Goal: Task Accomplishment & Management: Use online tool/utility

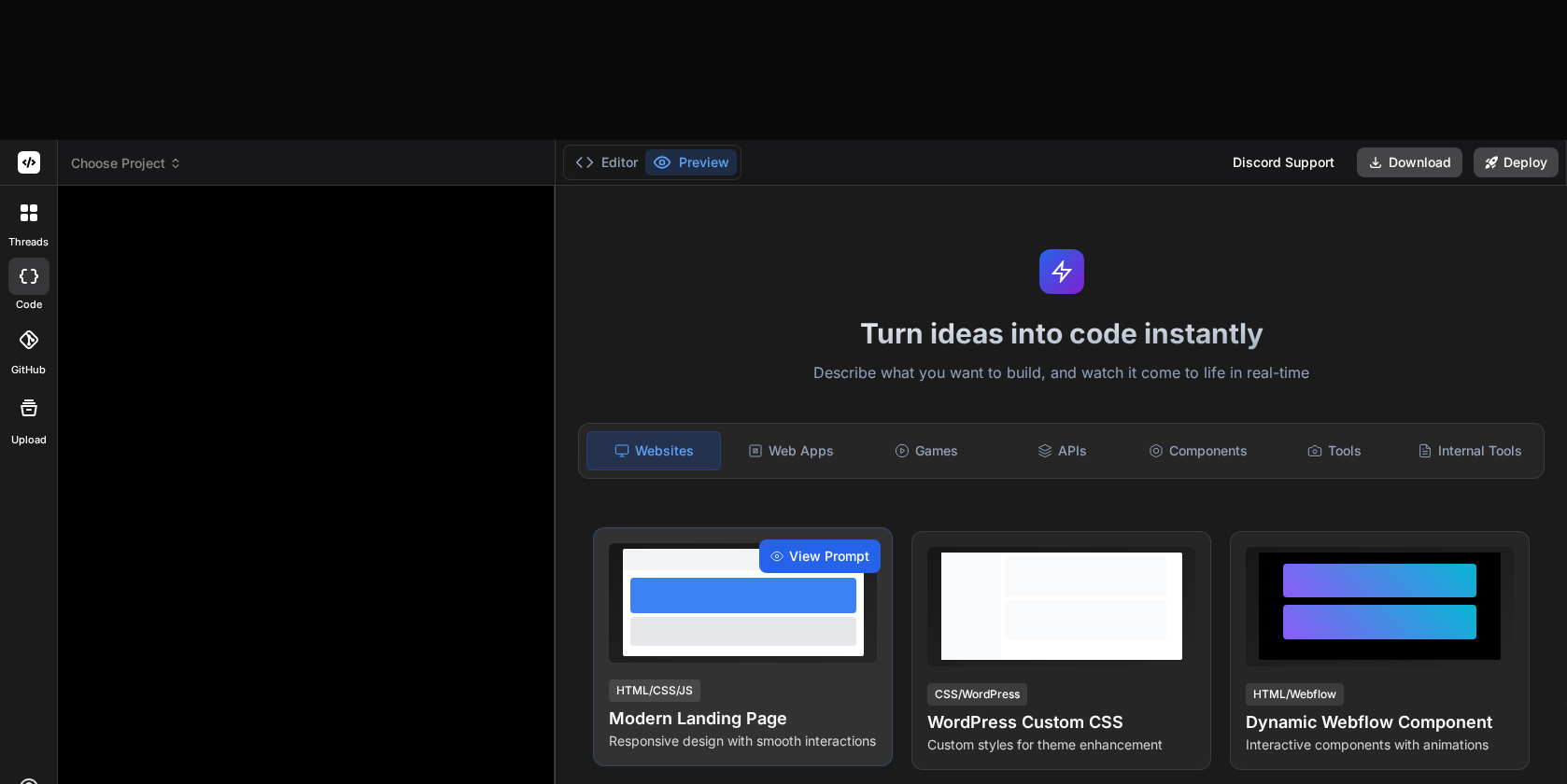
click at [854, 546] on span "View Prompt" at bounding box center [829, 555] width 80 height 18
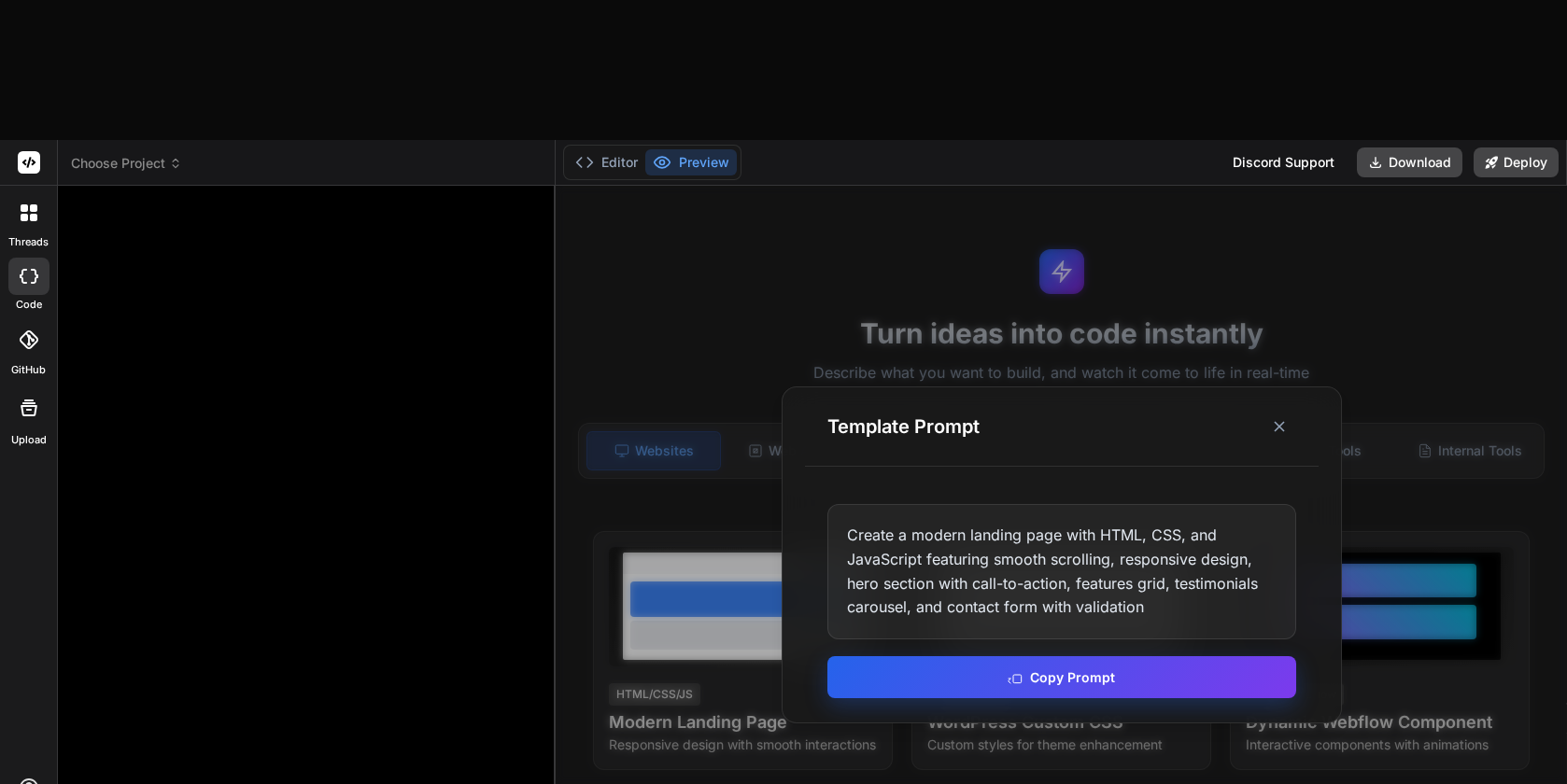
click at [1049, 656] on button "Copy Prompt" at bounding box center [1061, 676] width 469 height 42
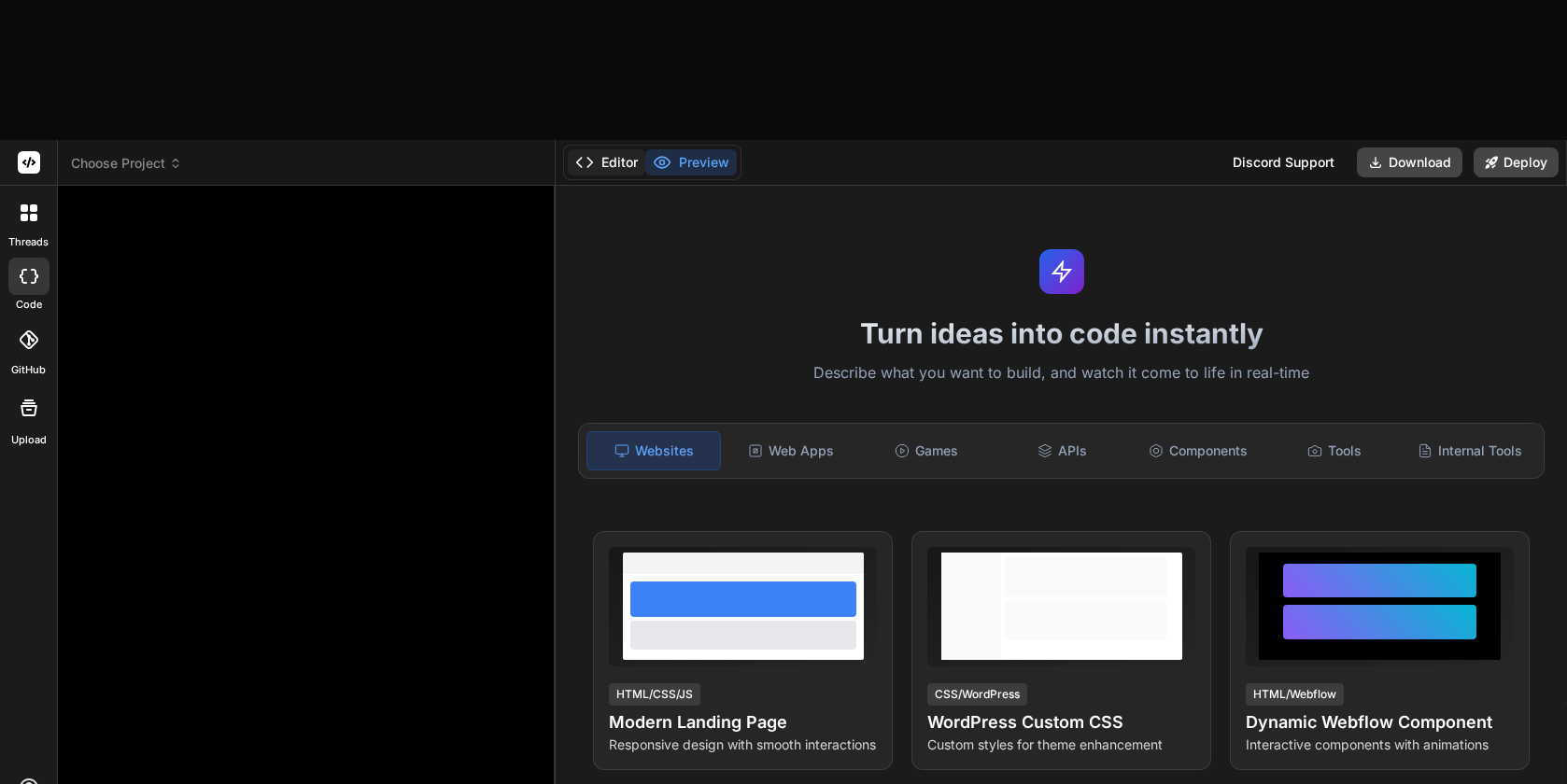
click at [627, 150] on button "Editor" at bounding box center [607, 162] width 77 height 26
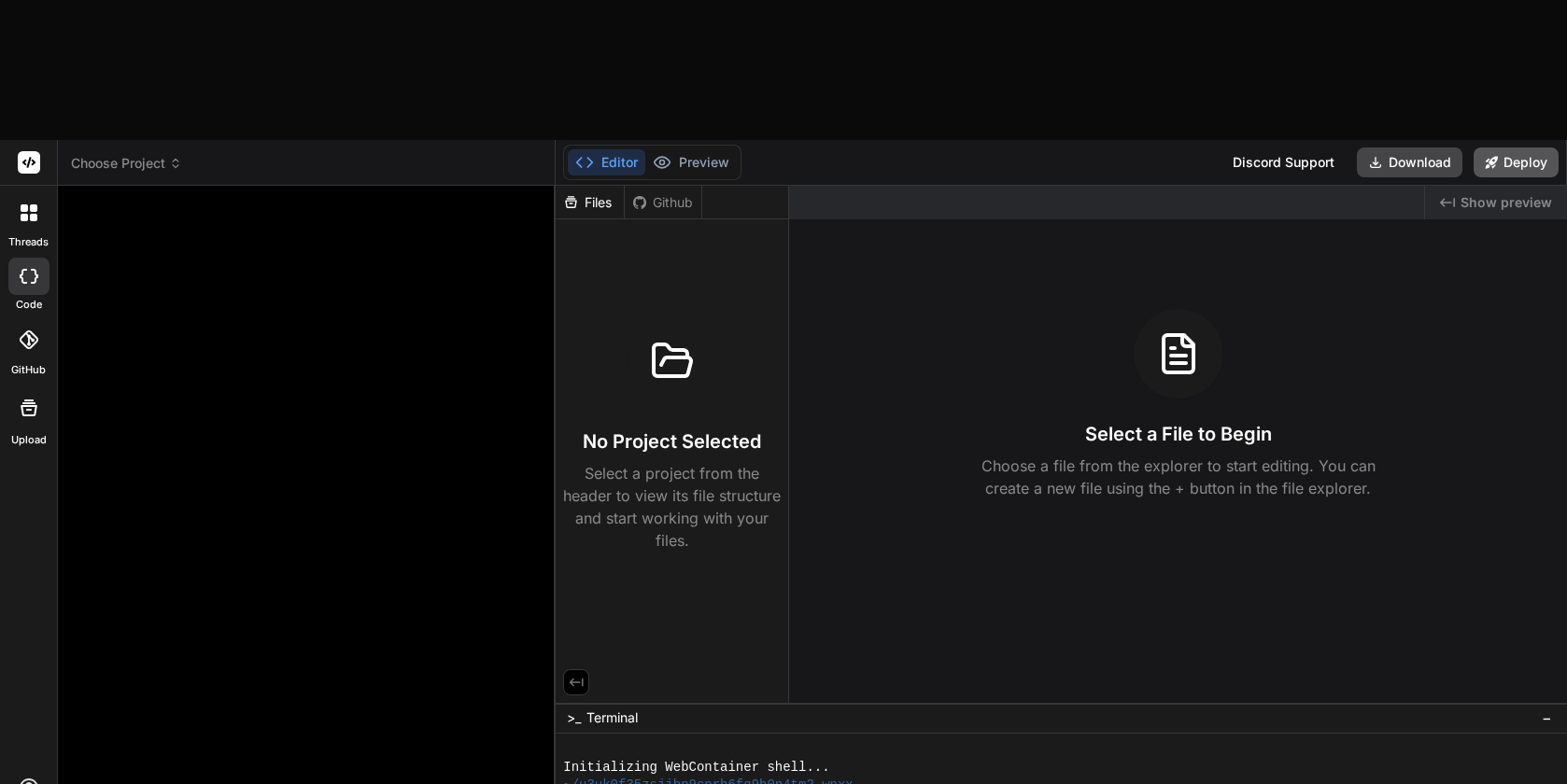
click at [1526, 148] on button "Deploy" at bounding box center [1516, 162] width 85 height 30
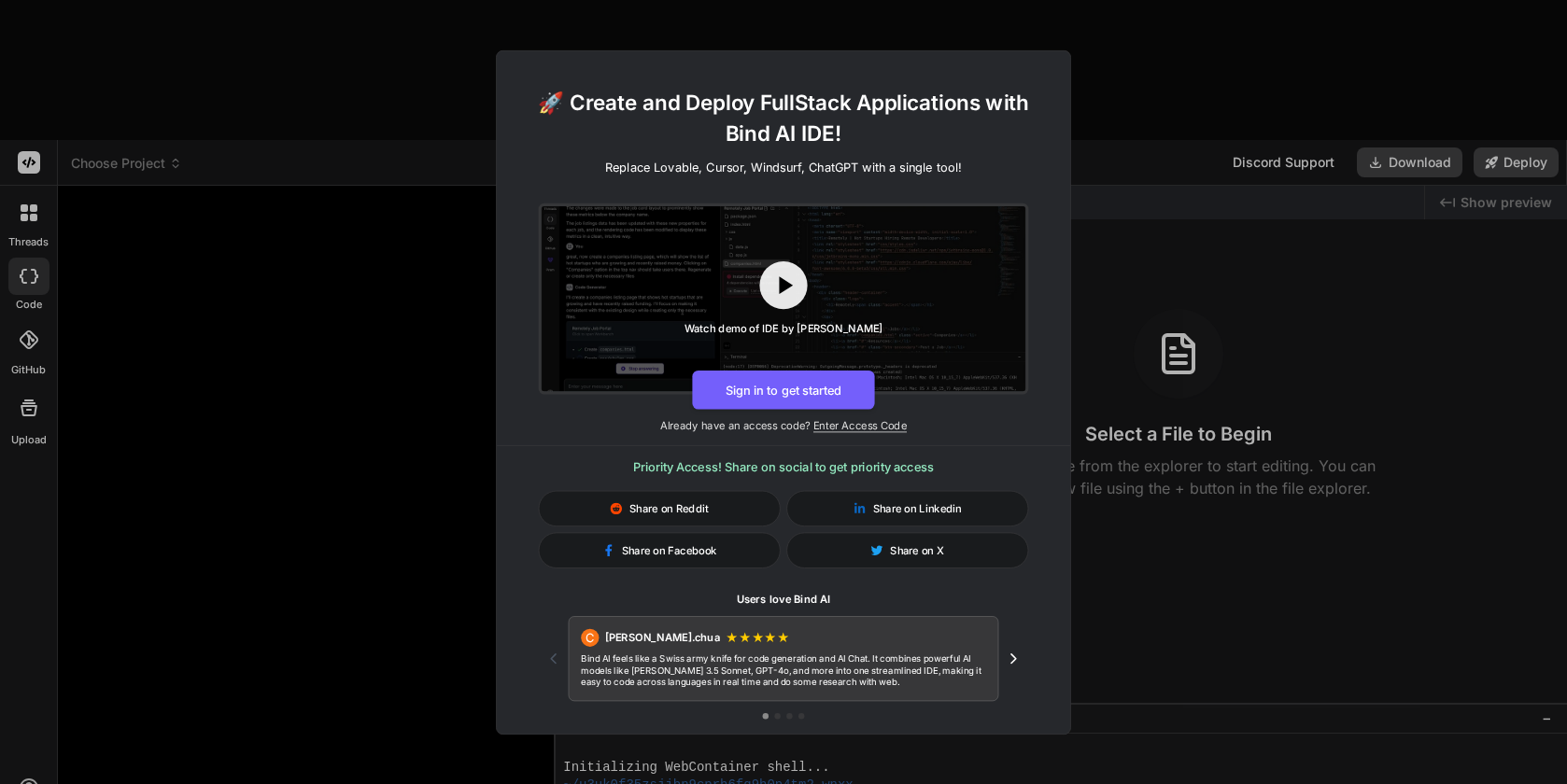
click at [1016, 658] on icon "Next testimonial" at bounding box center [1013, 658] width 17 height 17
click at [1011, 652] on icon "Next testimonial" at bounding box center [1013, 658] width 17 height 17
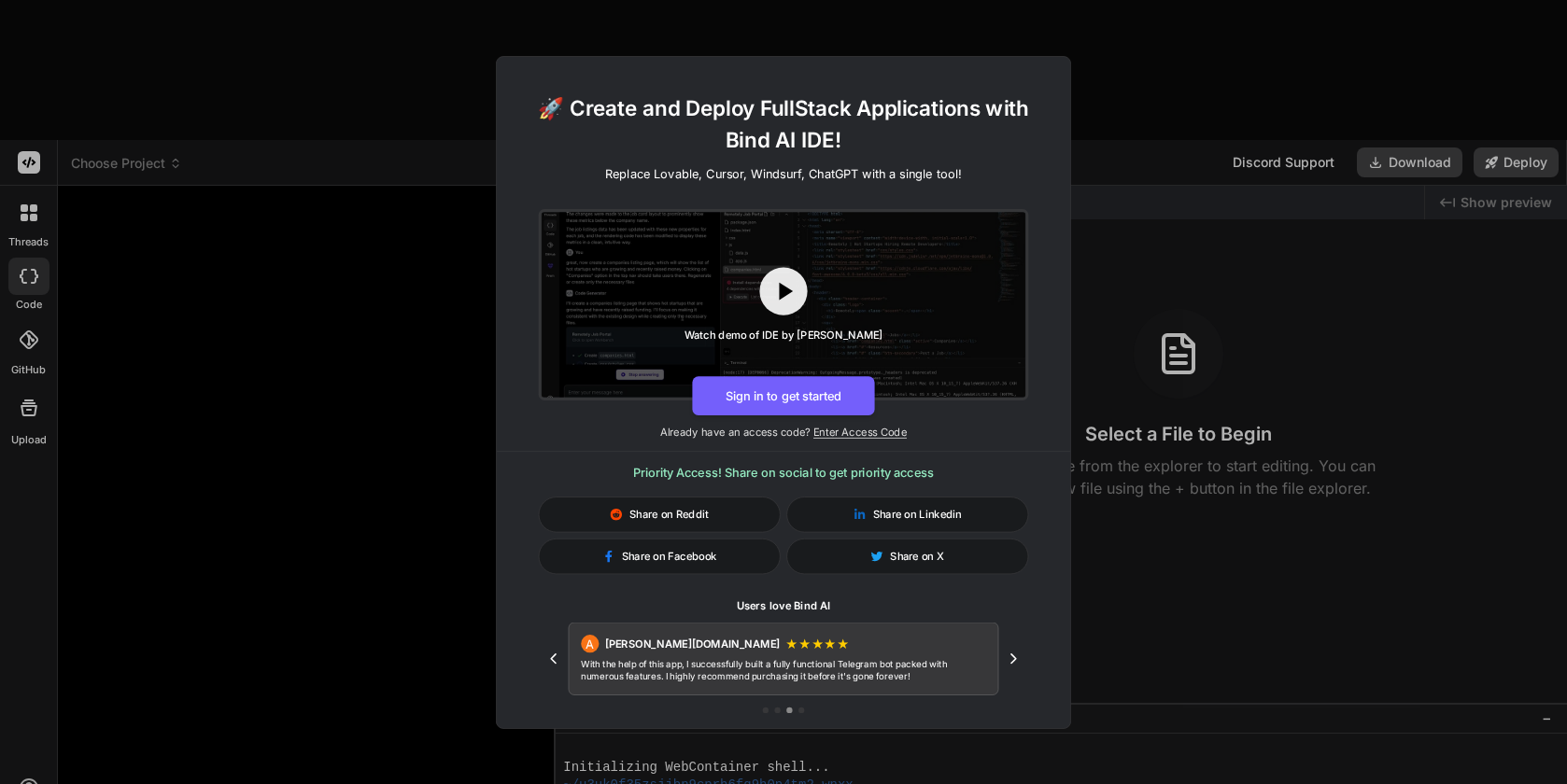
click at [1113, 465] on div "🚀 Create and Deploy FullStack Applications with Bind AI IDE! Replace Lovable, C…" at bounding box center [784, 392] width 1567 height 784
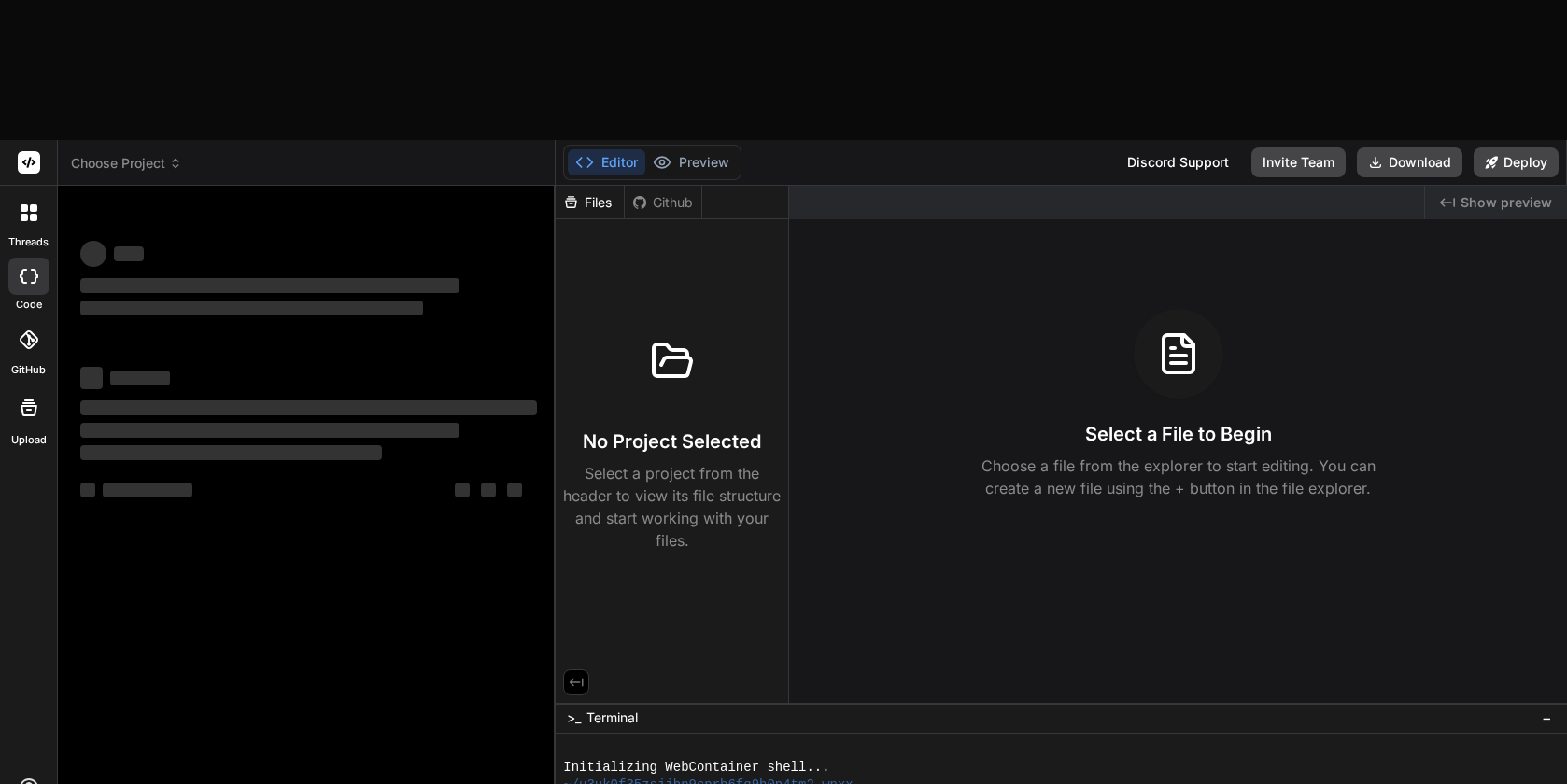
type textarea "x"
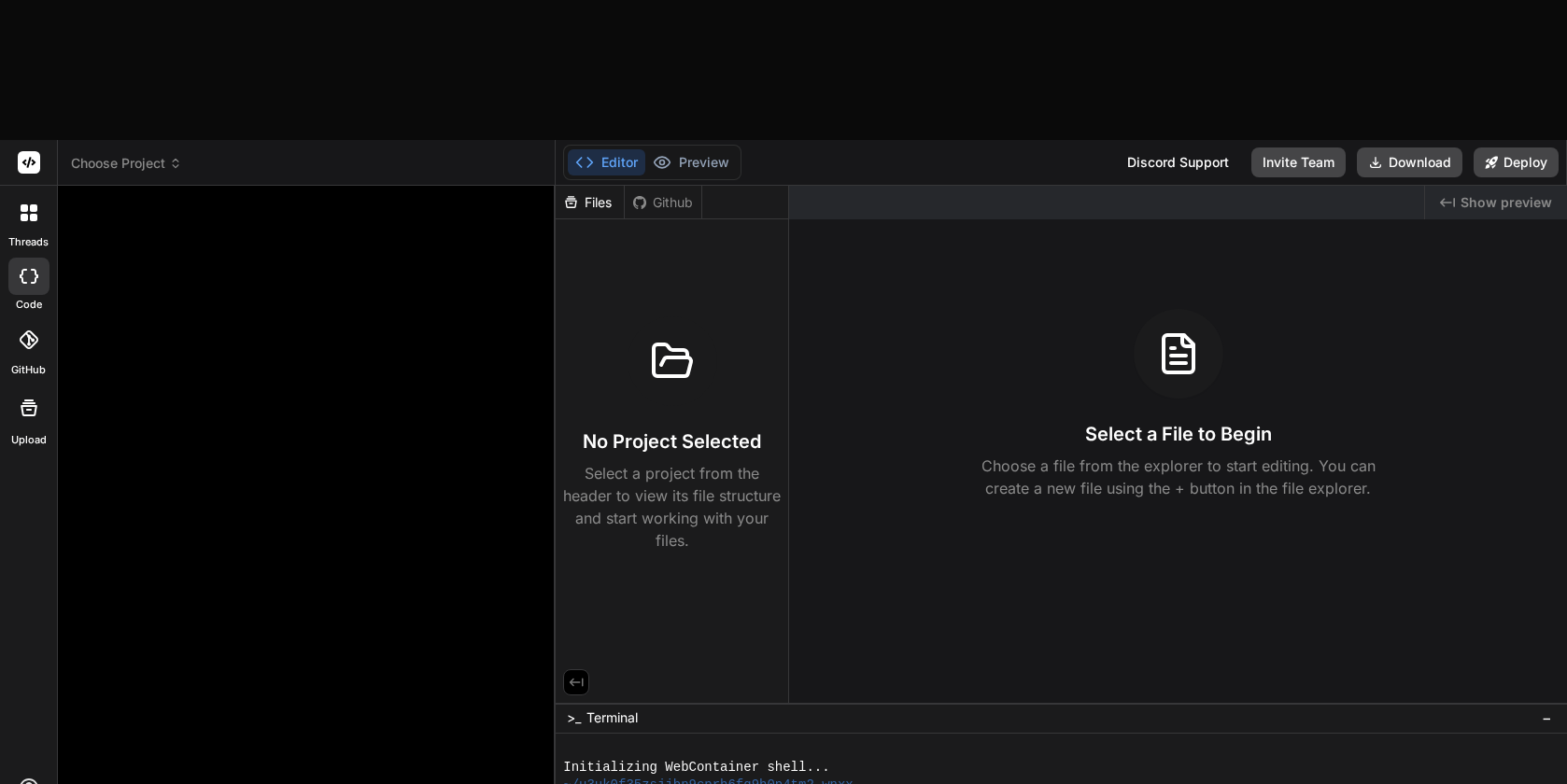
type textarea "x"
click at [1292, 148] on button "Invite Team" at bounding box center [1298, 162] width 95 height 30
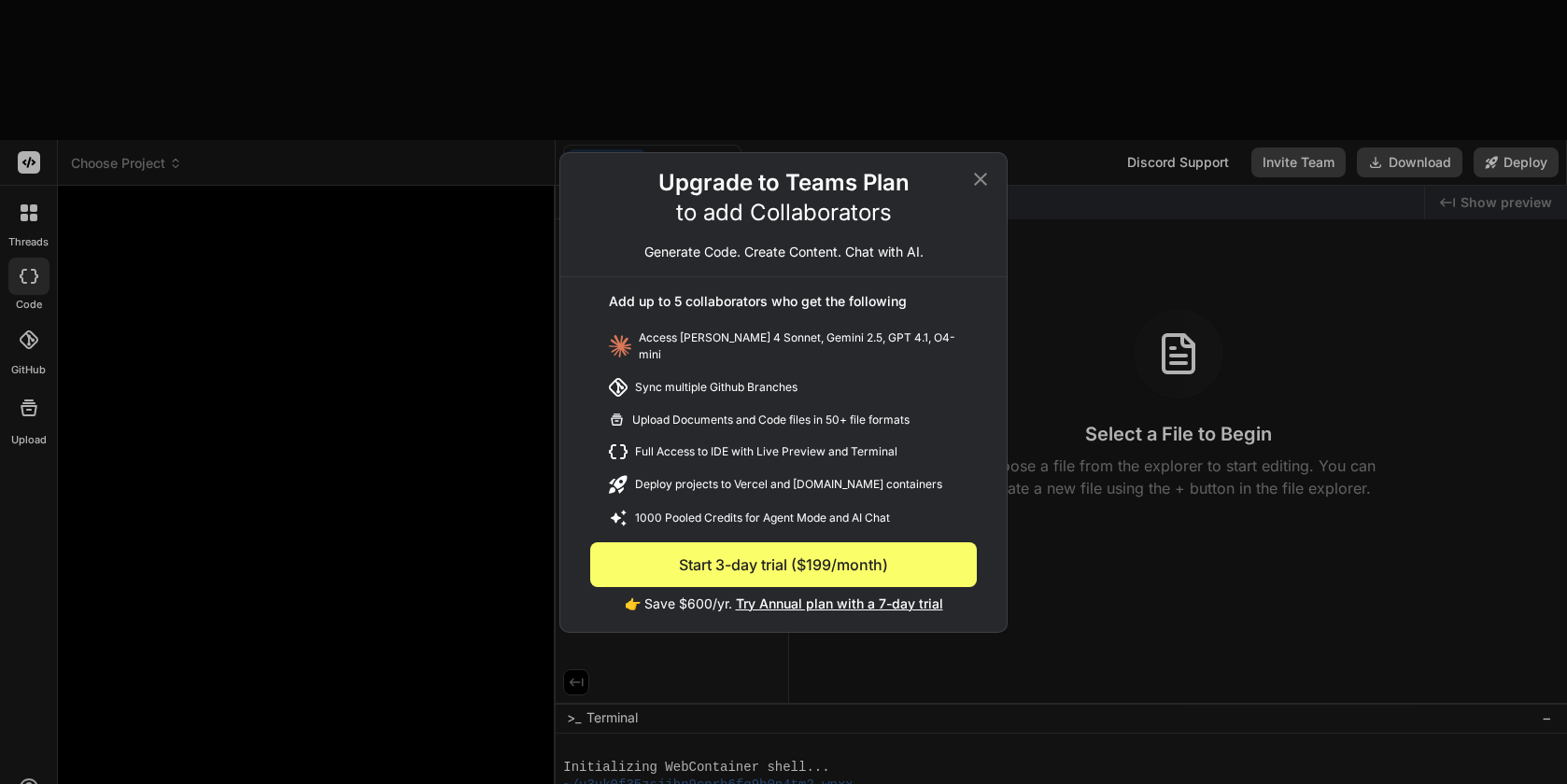
click at [980, 181] on icon at bounding box center [980, 179] width 22 height 22
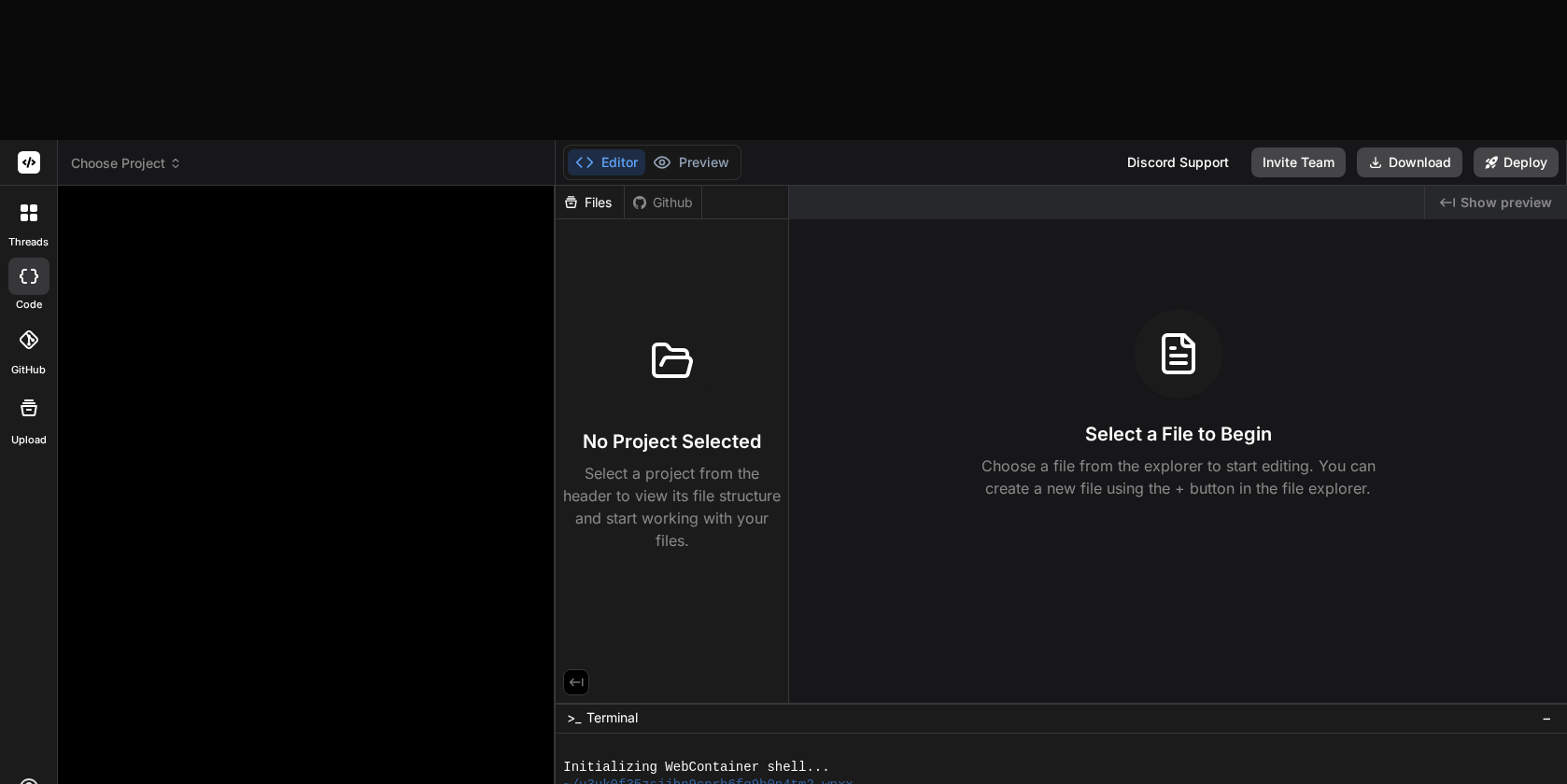
click at [160, 154] on span "Choose Project" at bounding box center [126, 162] width 111 height 18
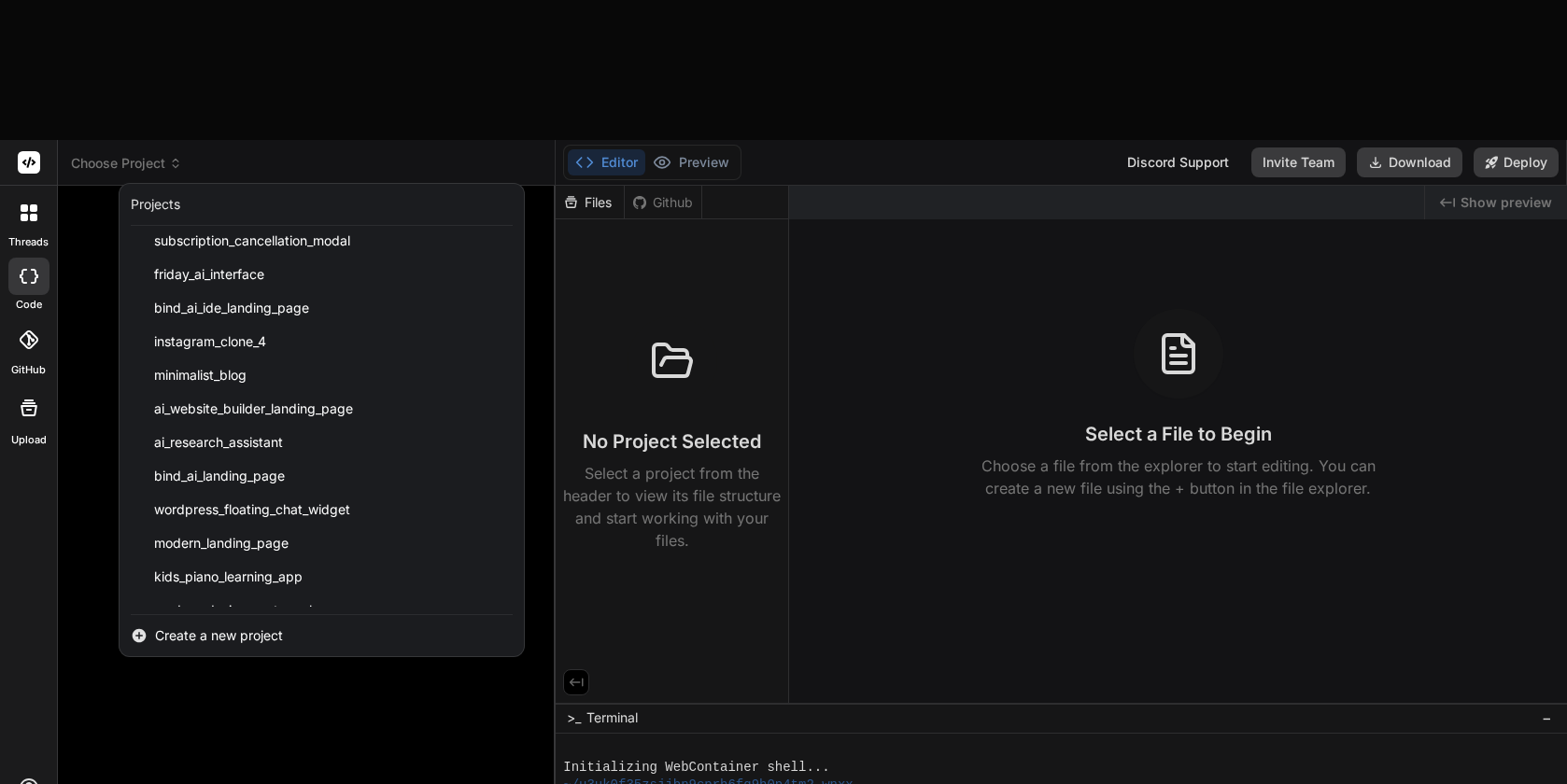
scroll to position [2919, 0]
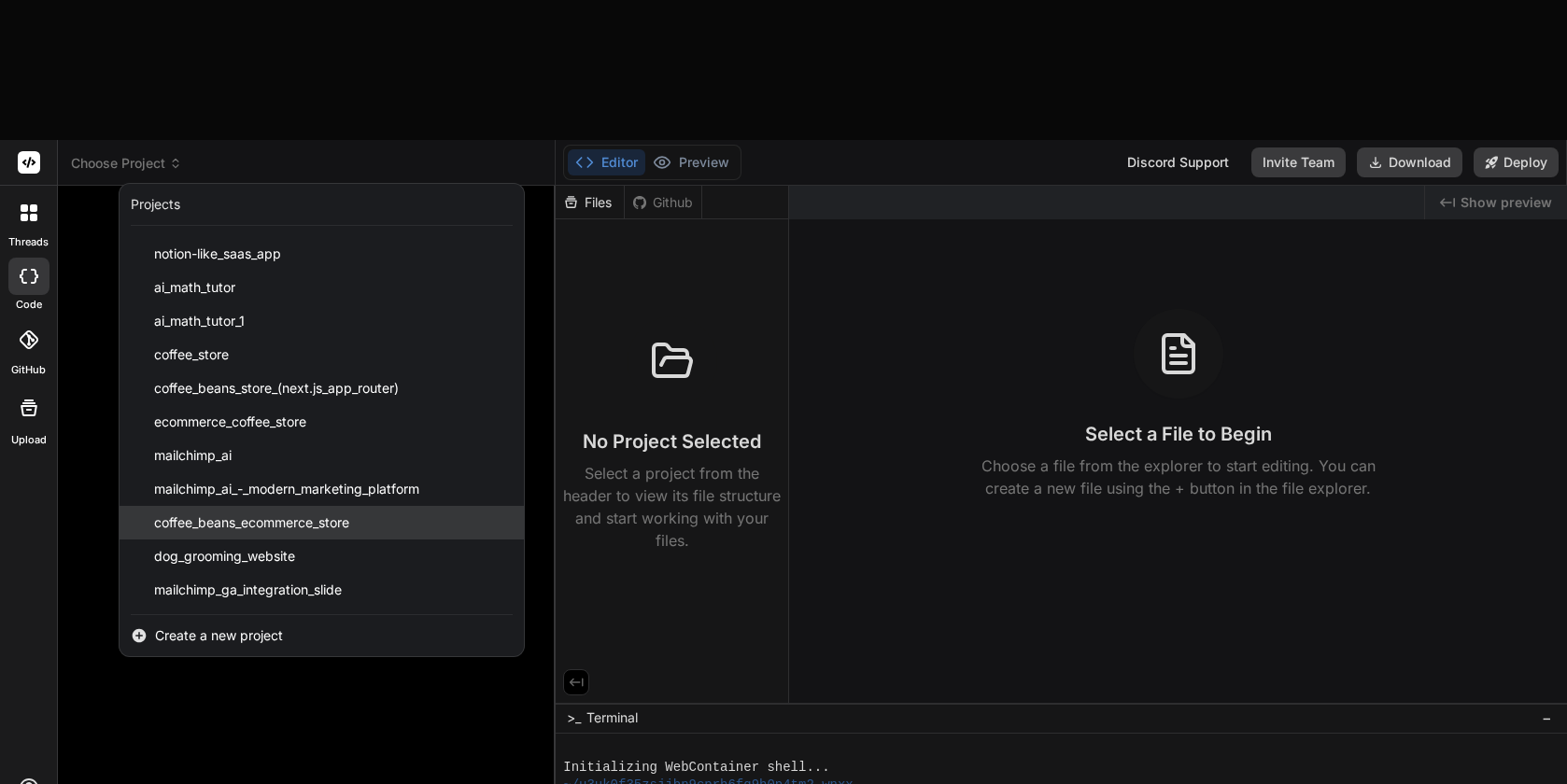
click at [273, 514] on span "coffee_beans_ecommerce_store" at bounding box center [251, 522] width 195 height 18
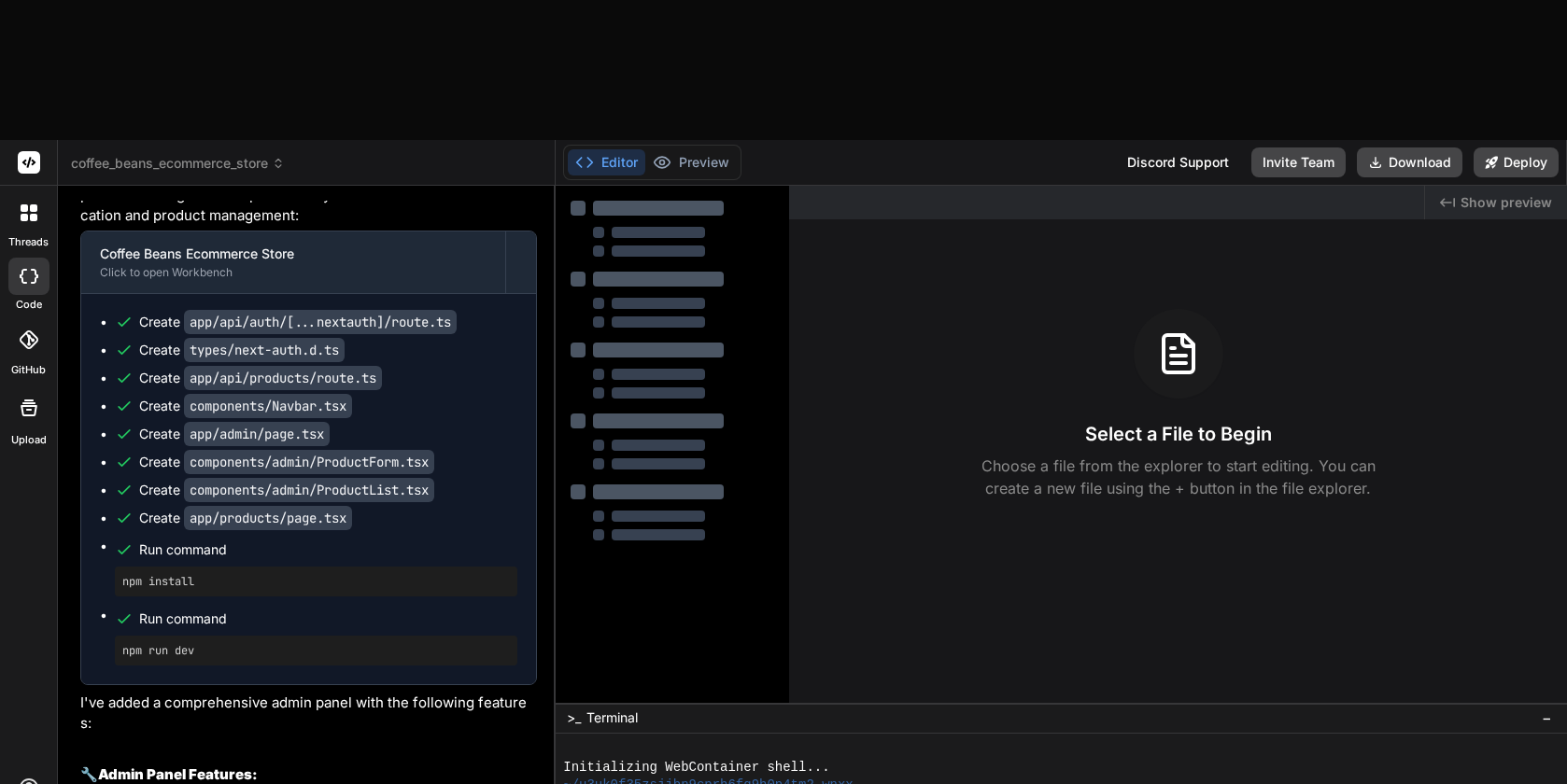
scroll to position [5642, 0]
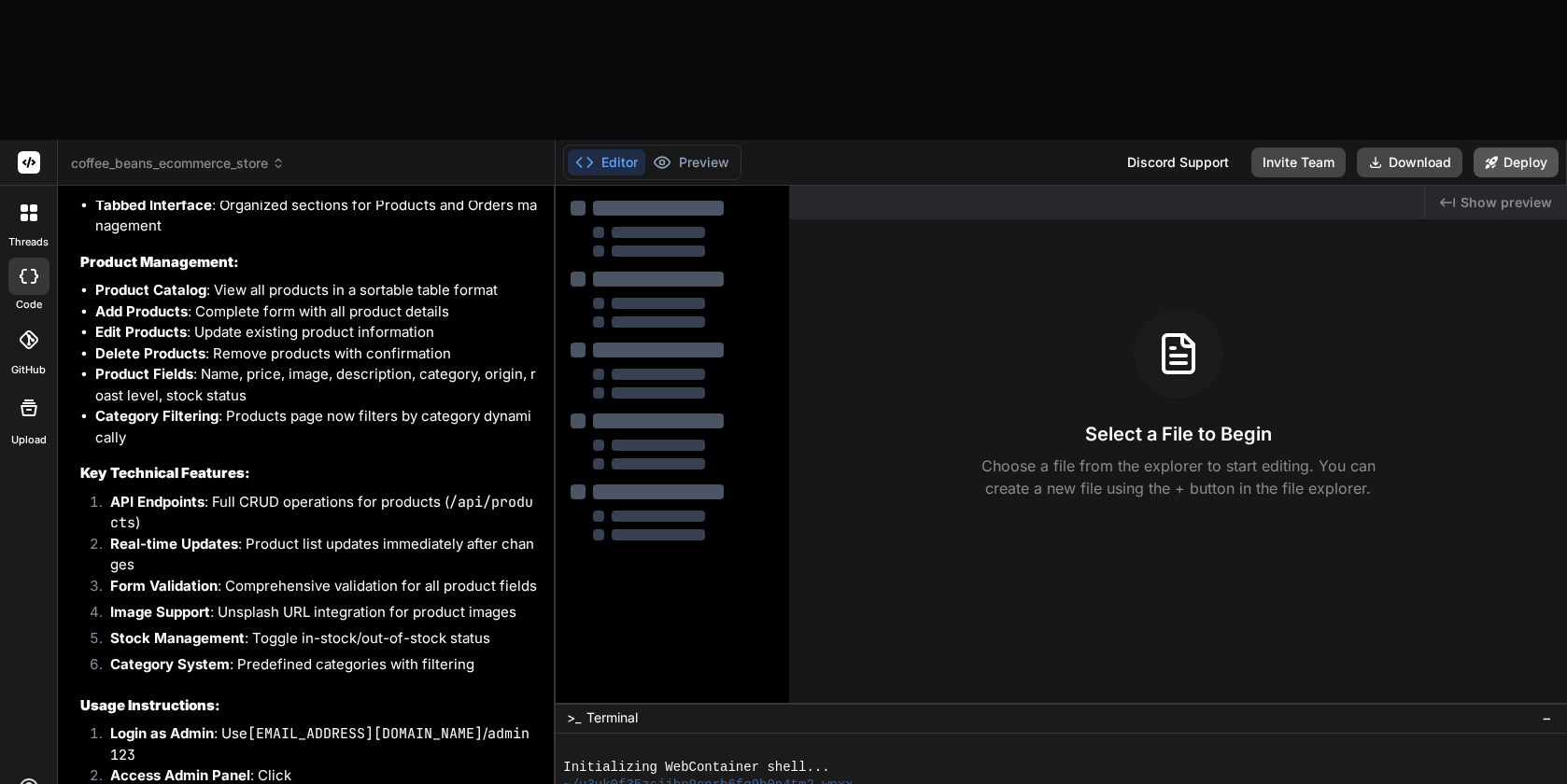
click at [1530, 148] on button "Deploy" at bounding box center [1516, 162] width 85 height 30
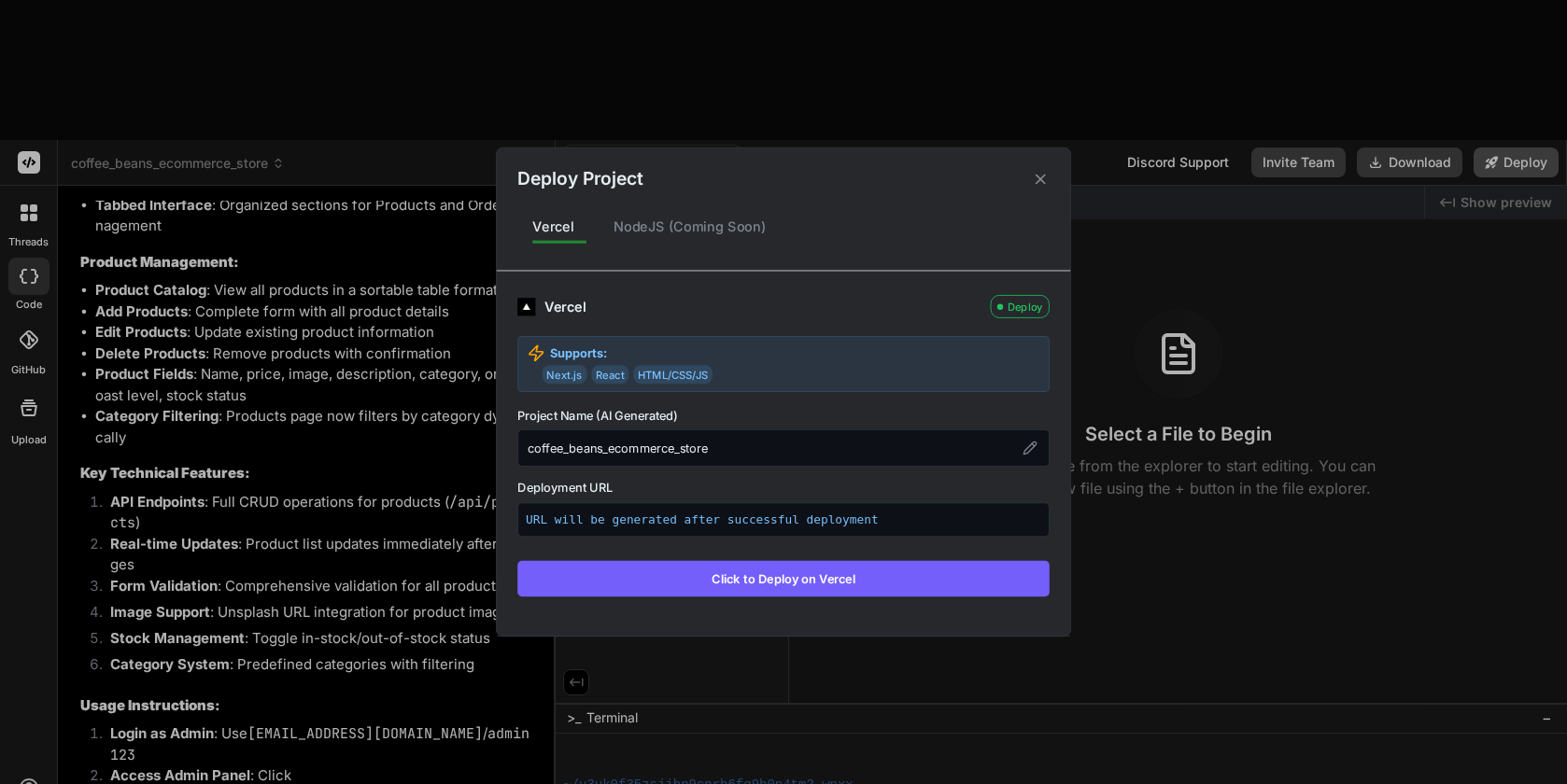
scroll to position [70, 0]
click at [691, 214] on div "NodeJS (Coming Soon)" at bounding box center [690, 227] width 183 height 40
click at [691, 224] on div "NodeJS (Coming Soon)" at bounding box center [690, 227] width 183 height 40
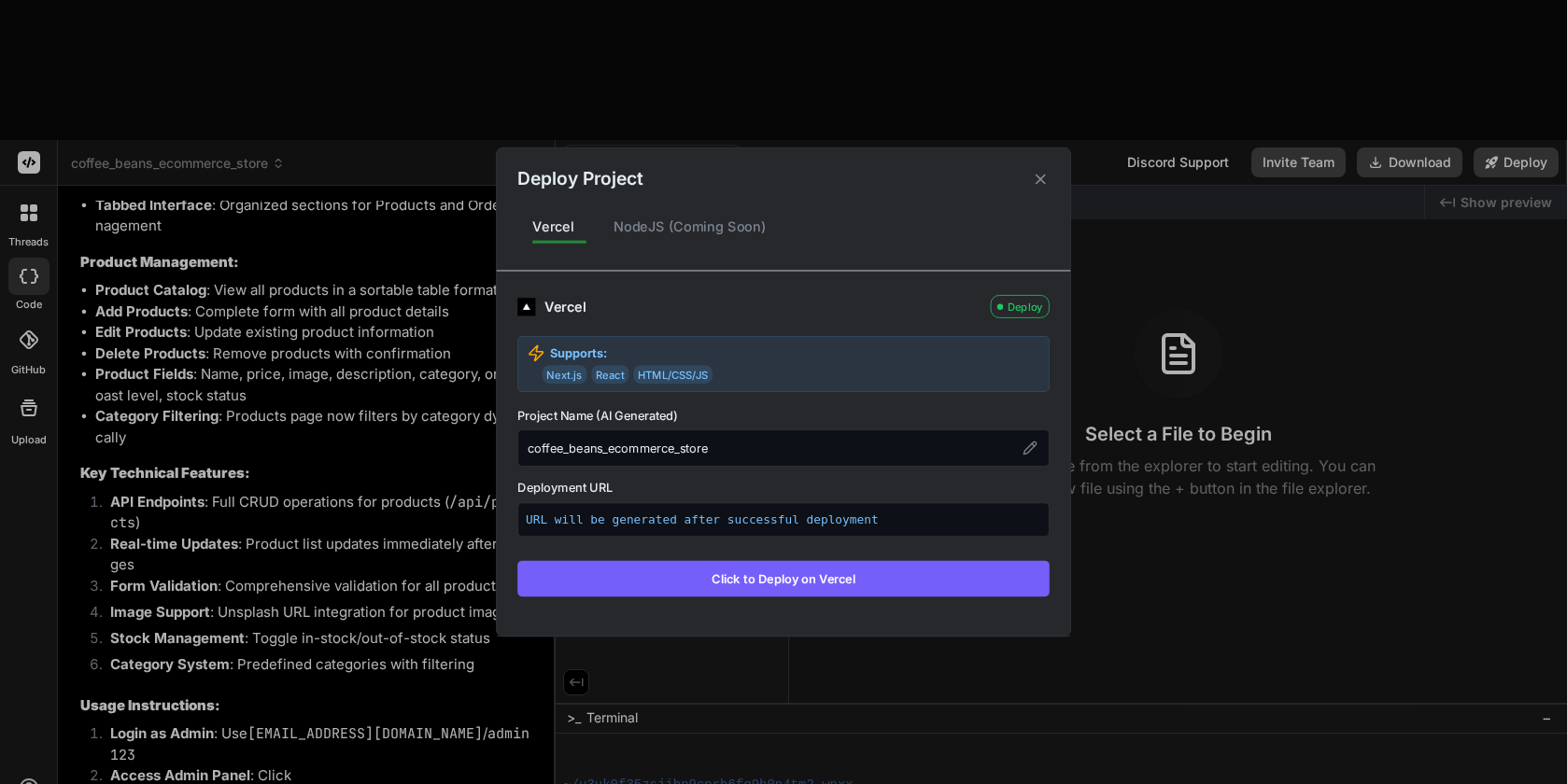
click at [1037, 185] on icon at bounding box center [1040, 179] width 17 height 17
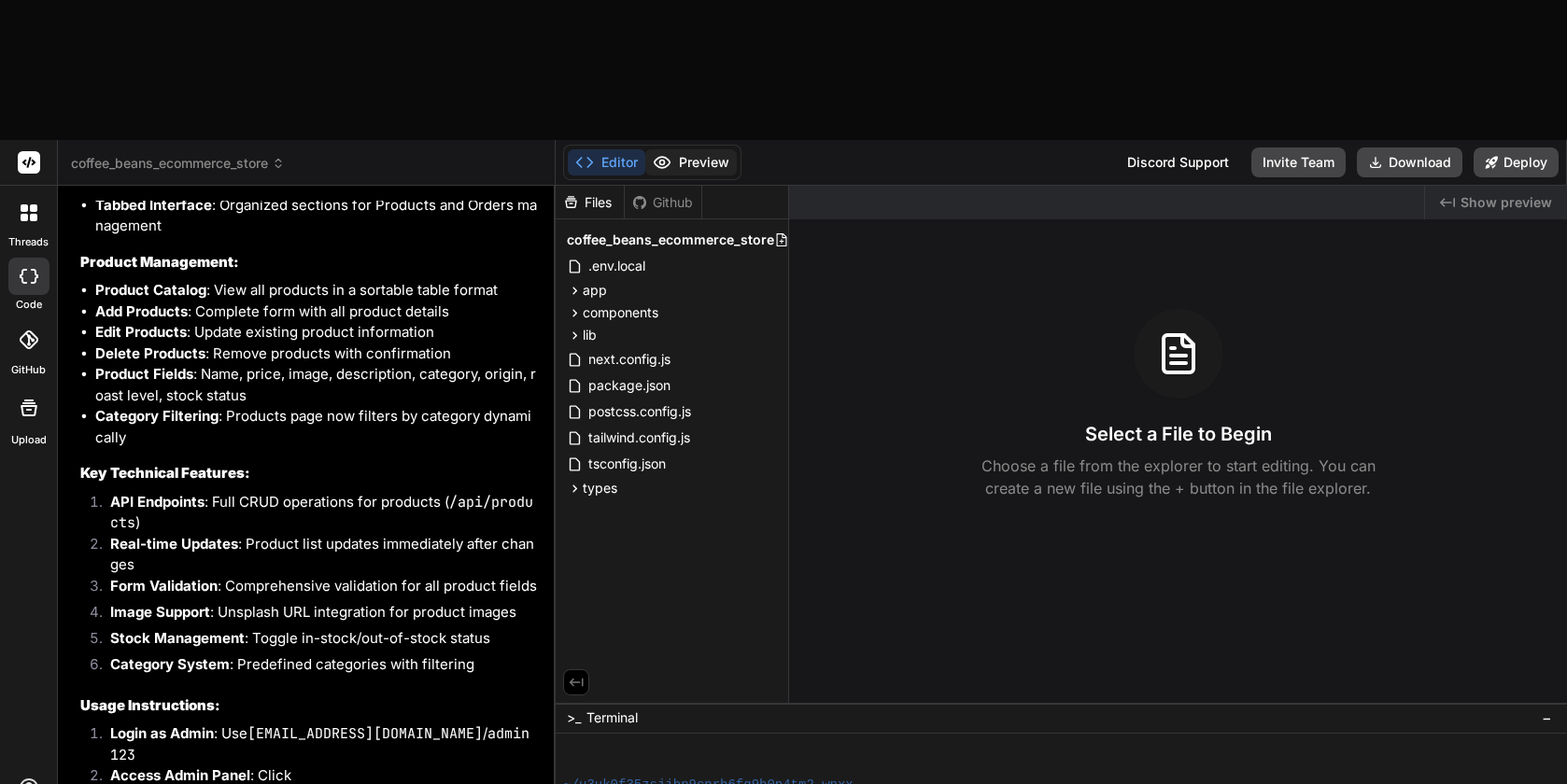
click at [681, 150] on button "Preview" at bounding box center [691, 162] width 92 height 26
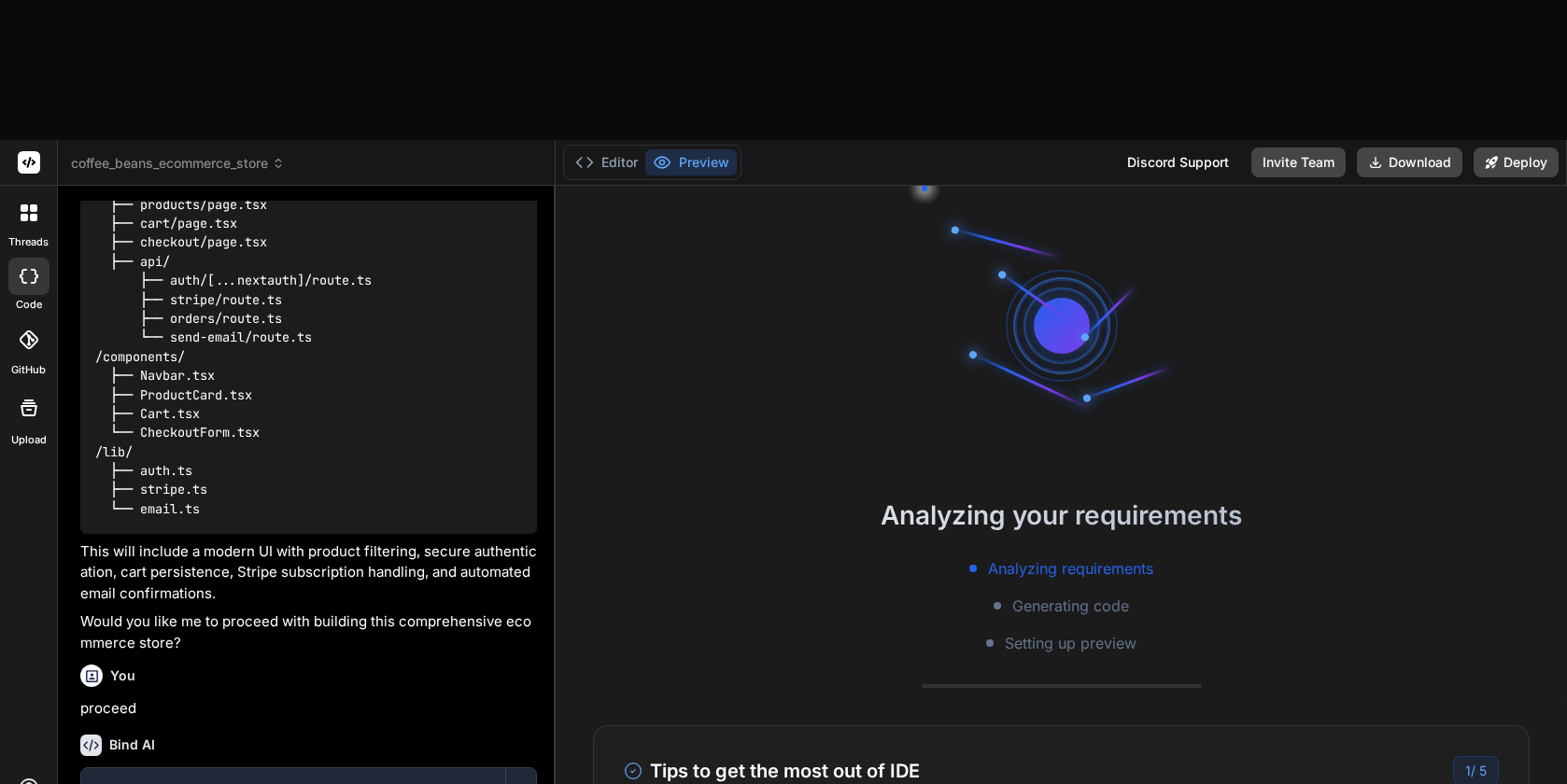
scroll to position [0, 0]
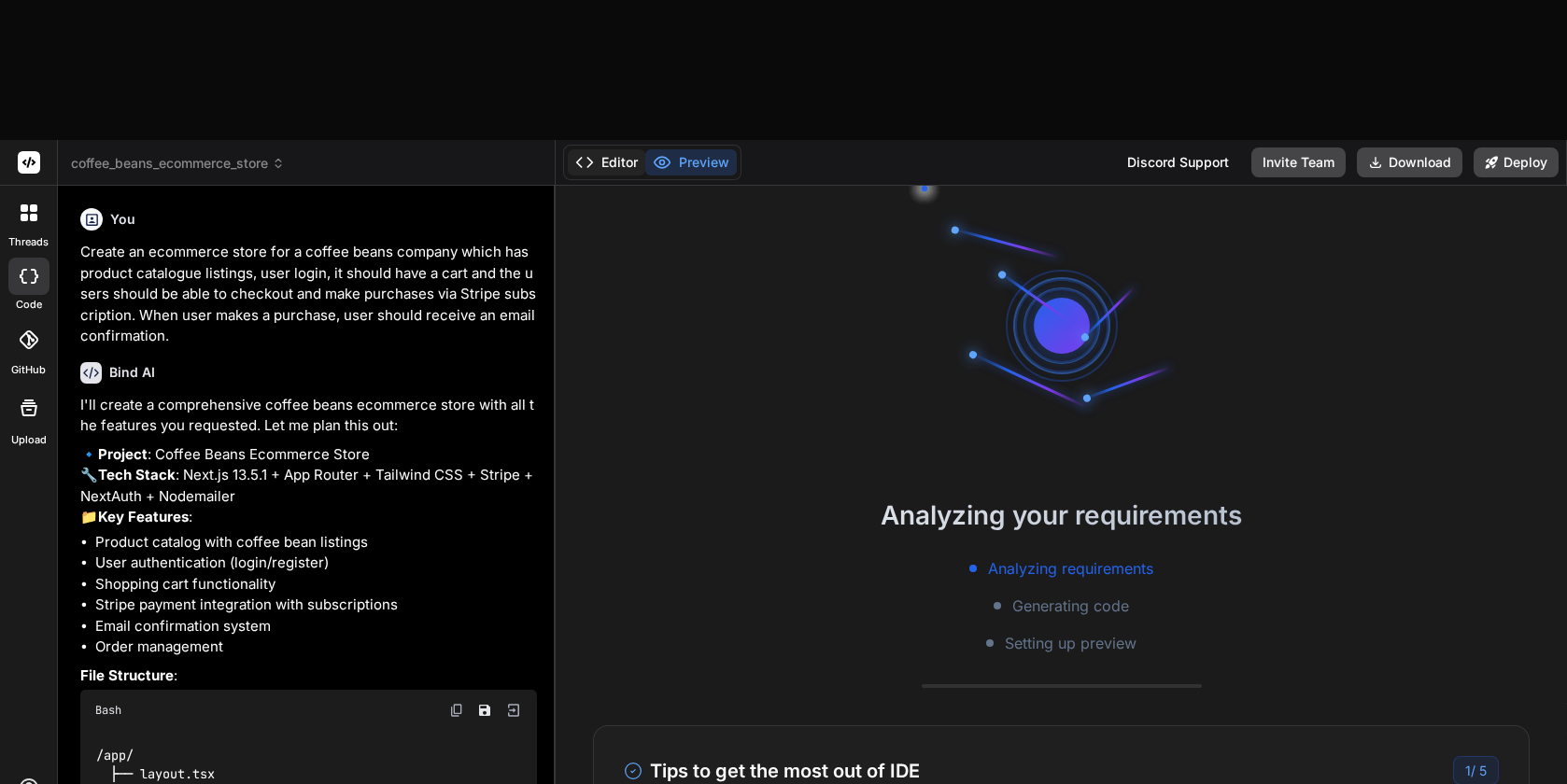
click at [595, 150] on button "Editor" at bounding box center [607, 162] width 77 height 26
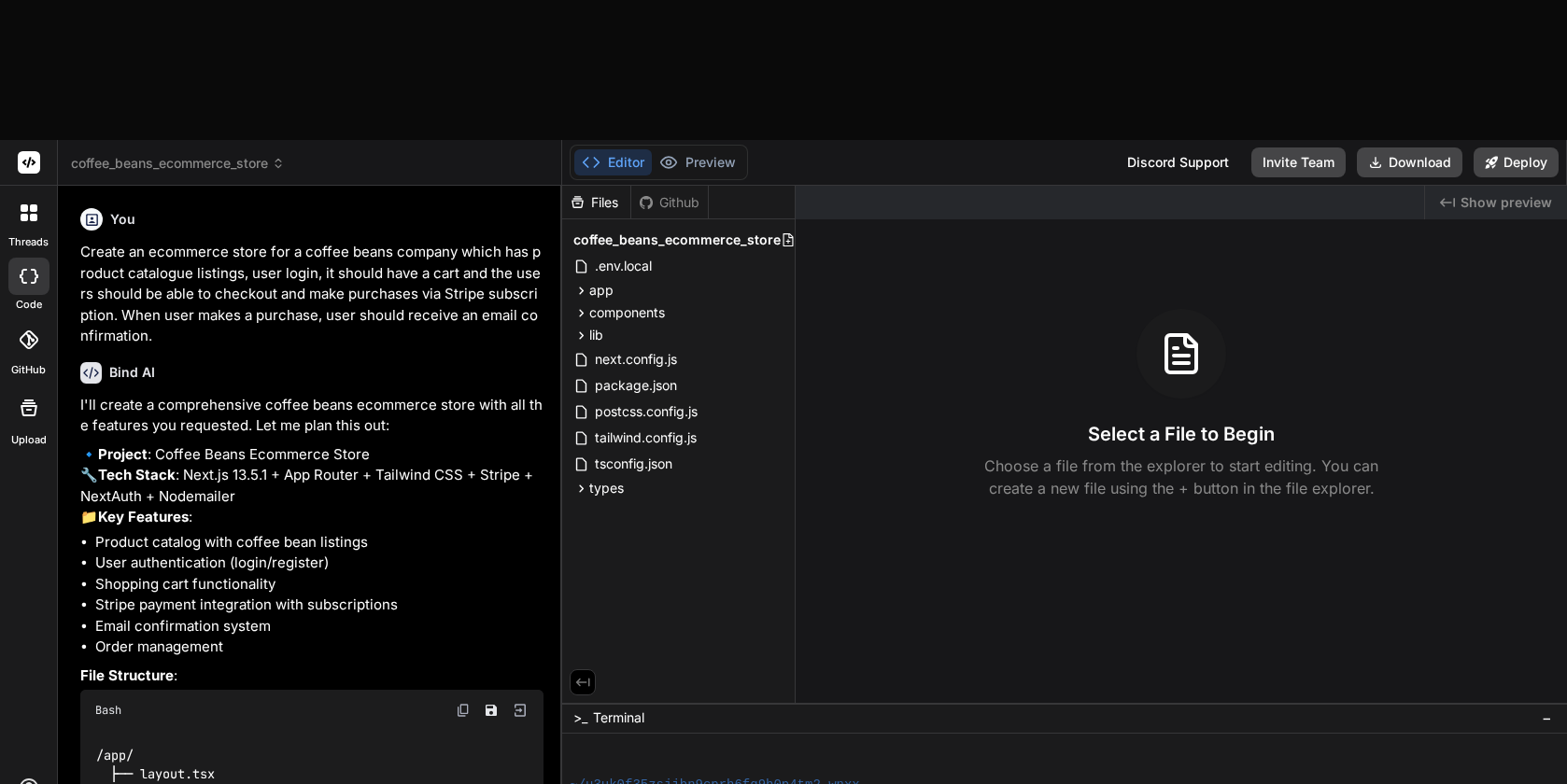
drag, startPoint x: 554, startPoint y: 231, endPoint x: 524, endPoint y: 231, distance: 30.0
click at [524, 231] on div "Bind AI Web Search Created with Pixso. Code Generator You Create an ecommerce s…" at bounding box center [310, 554] width 504 height 738
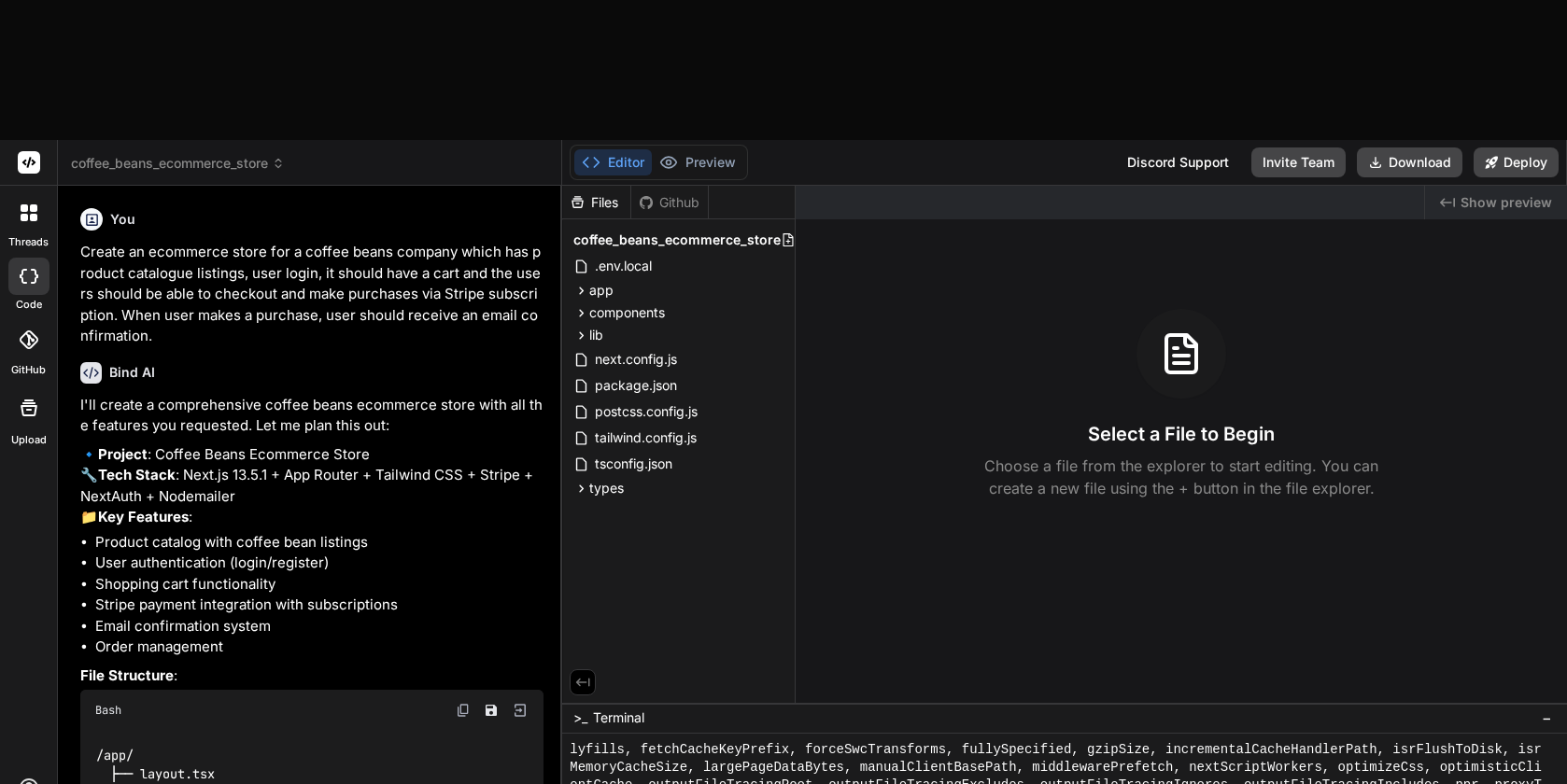
type textarea "x"
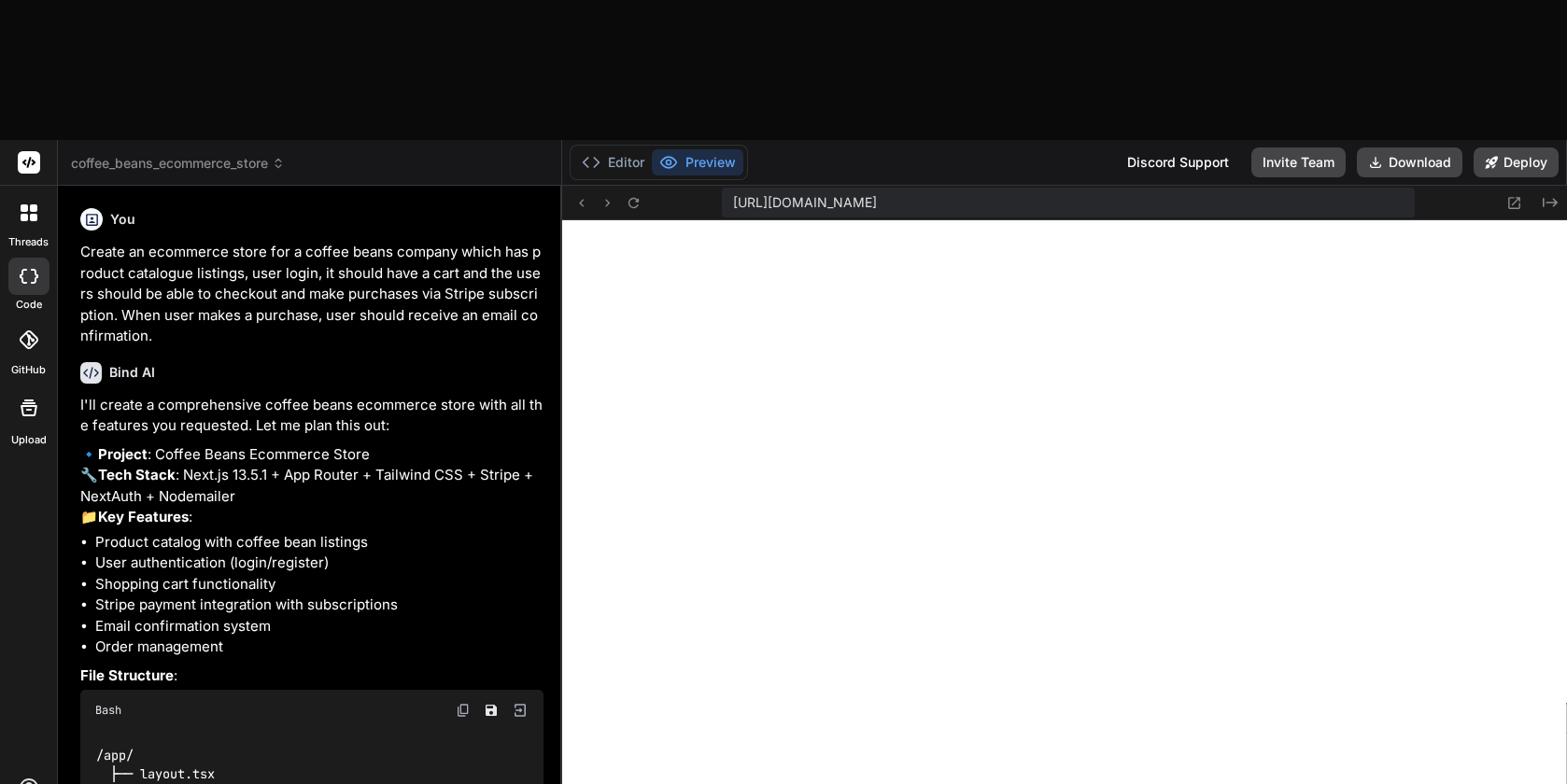
scroll to position [4822, 0]
click at [1528, 148] on button "Deploy" at bounding box center [1516, 162] width 85 height 30
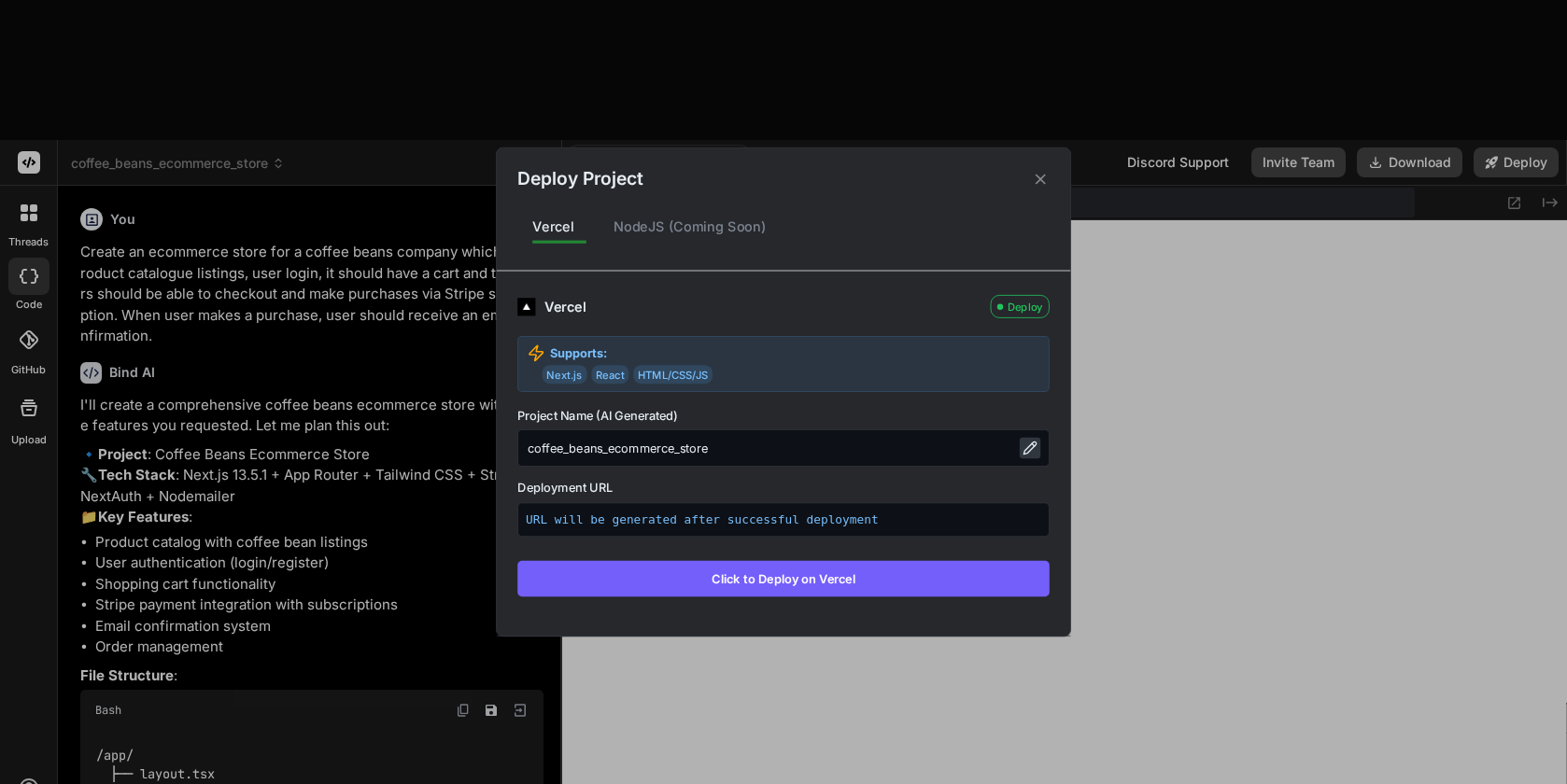
click at [1032, 449] on icon at bounding box center [1029, 447] width 14 height 14
click at [719, 449] on input "coffee_beans_ecommerce_store" at bounding box center [783, 448] width 532 height 38
click at [531, 450] on input "roast and Brew" at bounding box center [783, 448] width 532 height 38
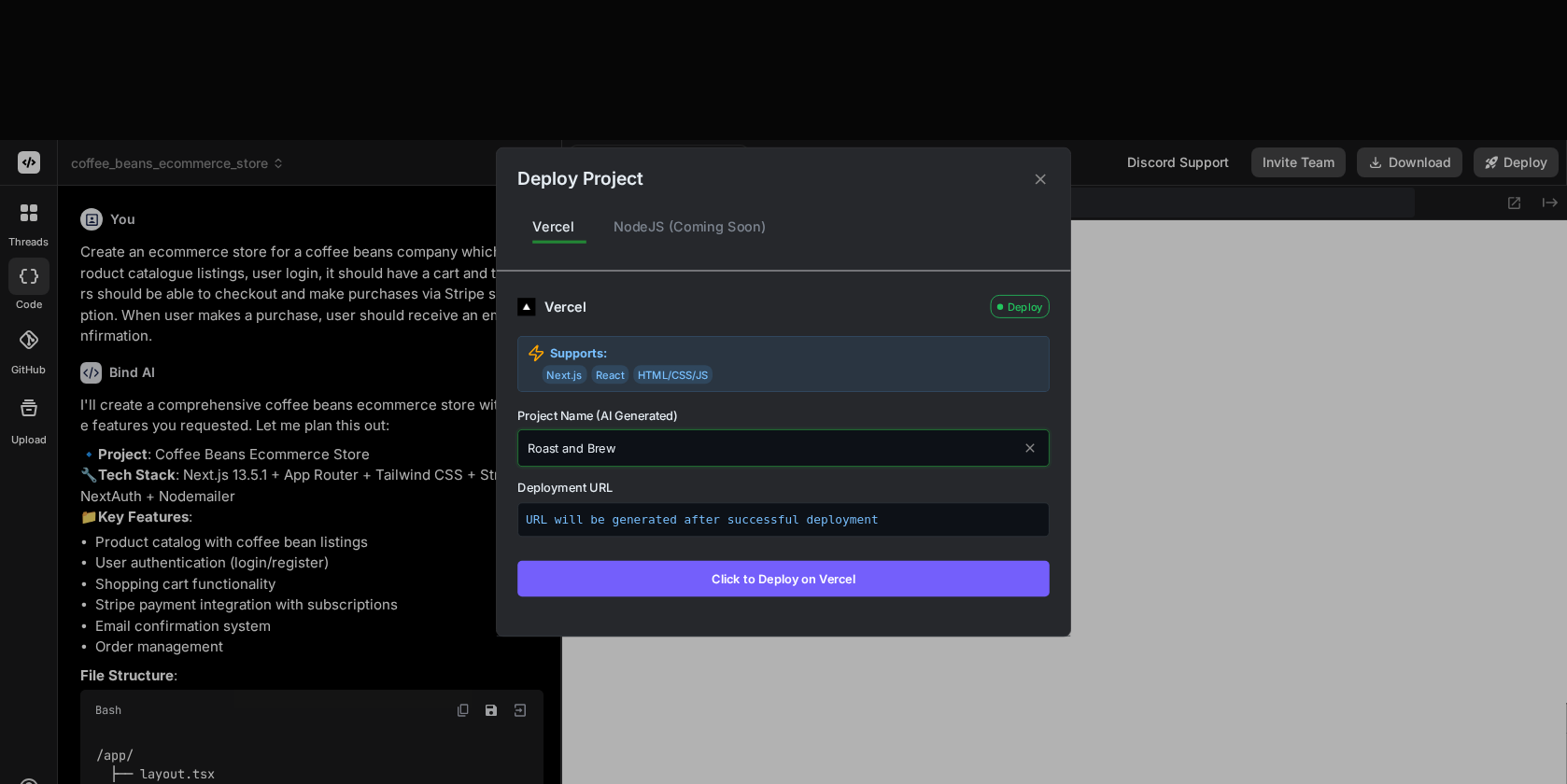
type input "Roast and Brew"
click at [986, 494] on label "Deployment URL" at bounding box center [783, 488] width 532 height 17
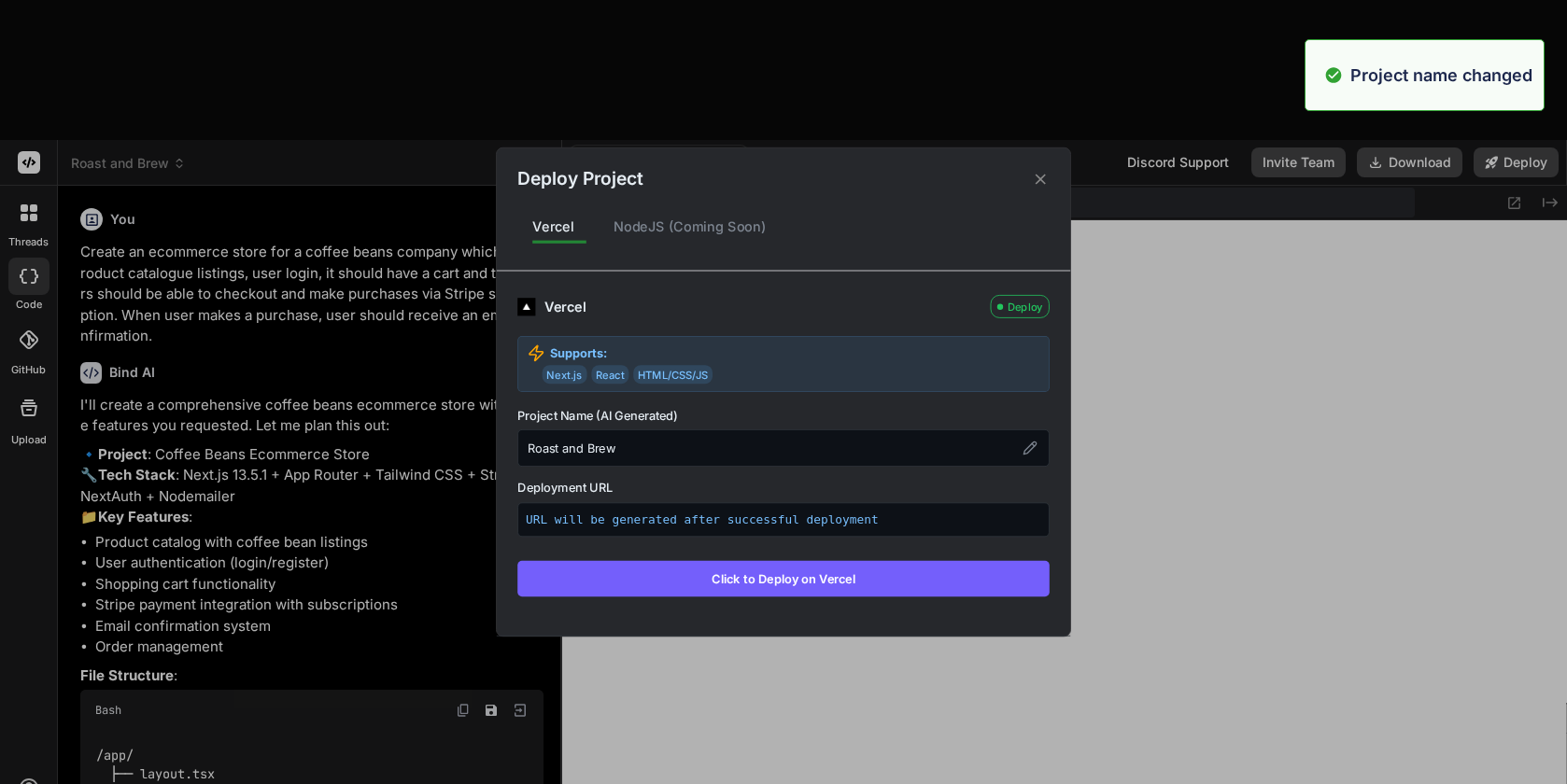
click at [800, 578] on button "Click to Deploy on Vercel" at bounding box center [783, 578] width 532 height 36
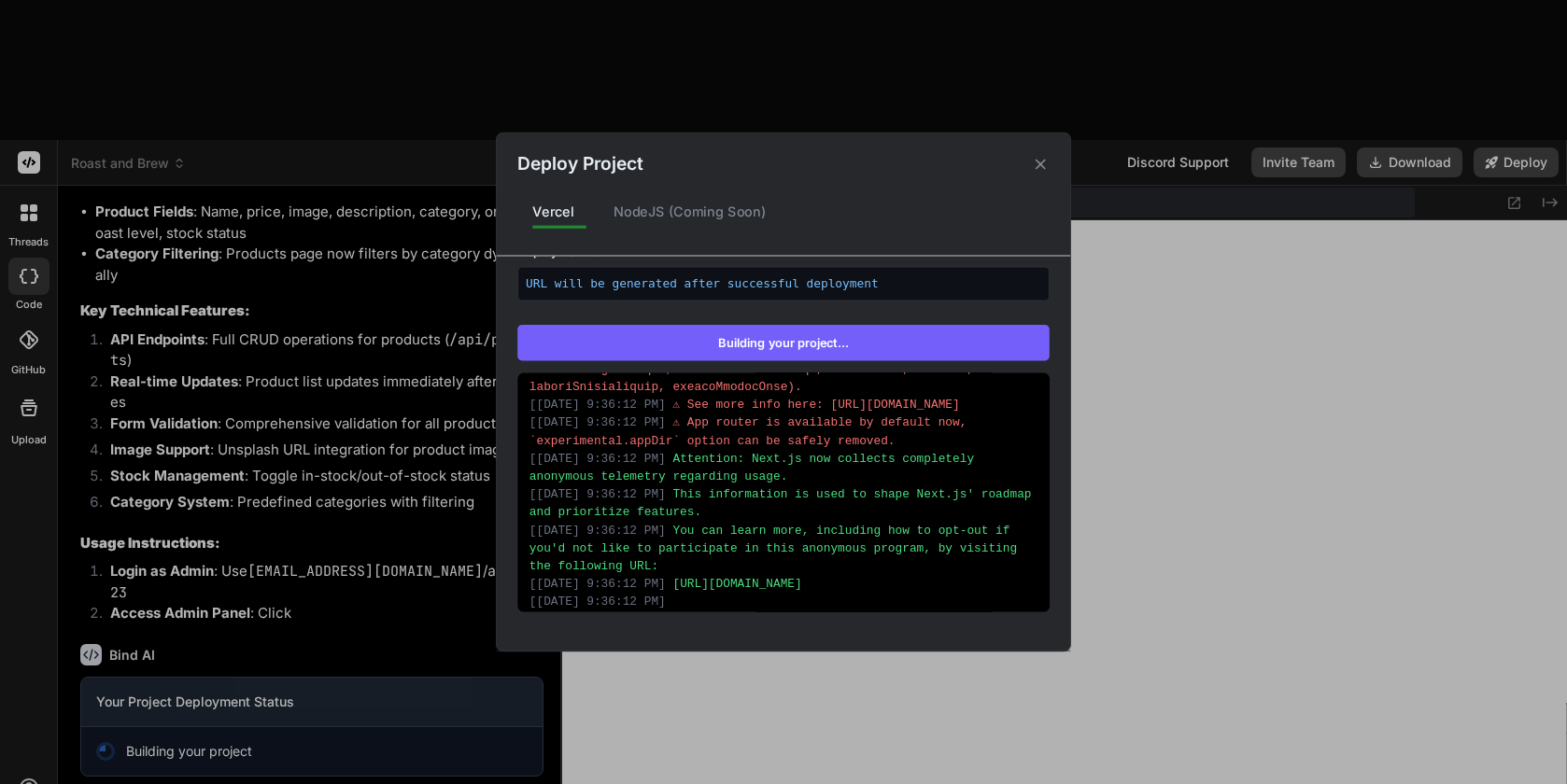
scroll to position [1366, 0]
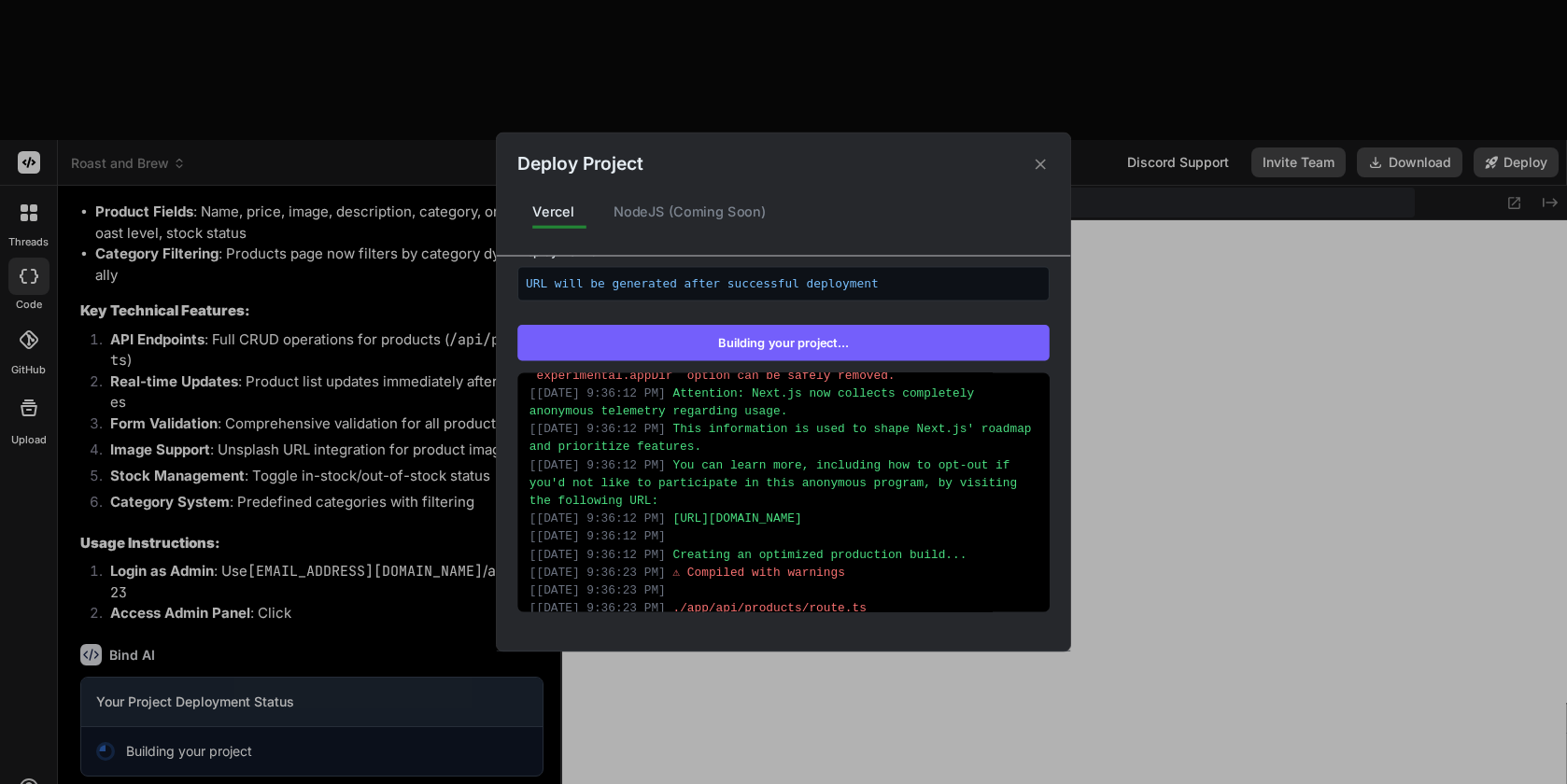
drag, startPoint x: 718, startPoint y: 388, endPoint x: 961, endPoint y: 406, distance: 243.7
click at [961, 406] on div "[ [DATE] 9:35:46 PM ] Running build in [US_STATE][GEOGRAPHIC_DATA], [GEOGRAPHIC…" at bounding box center [783, 491] width 532 height 238
copy div "Loremip dolo.sitame.co adipisc elitsedd: [ 7/07/8036, 7:69:11 EI ] ⚠ Tem incid …"
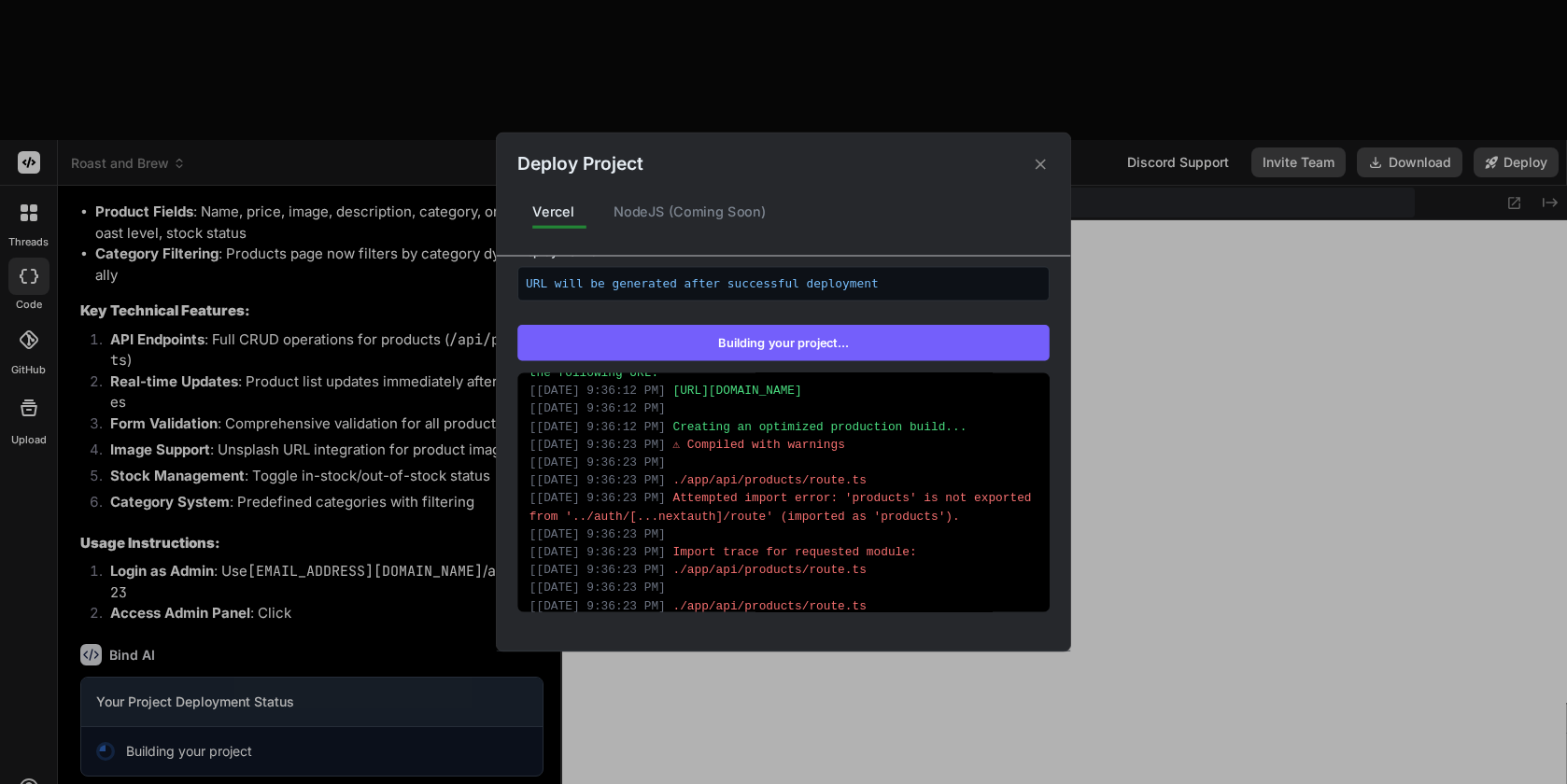
scroll to position [1717, 0]
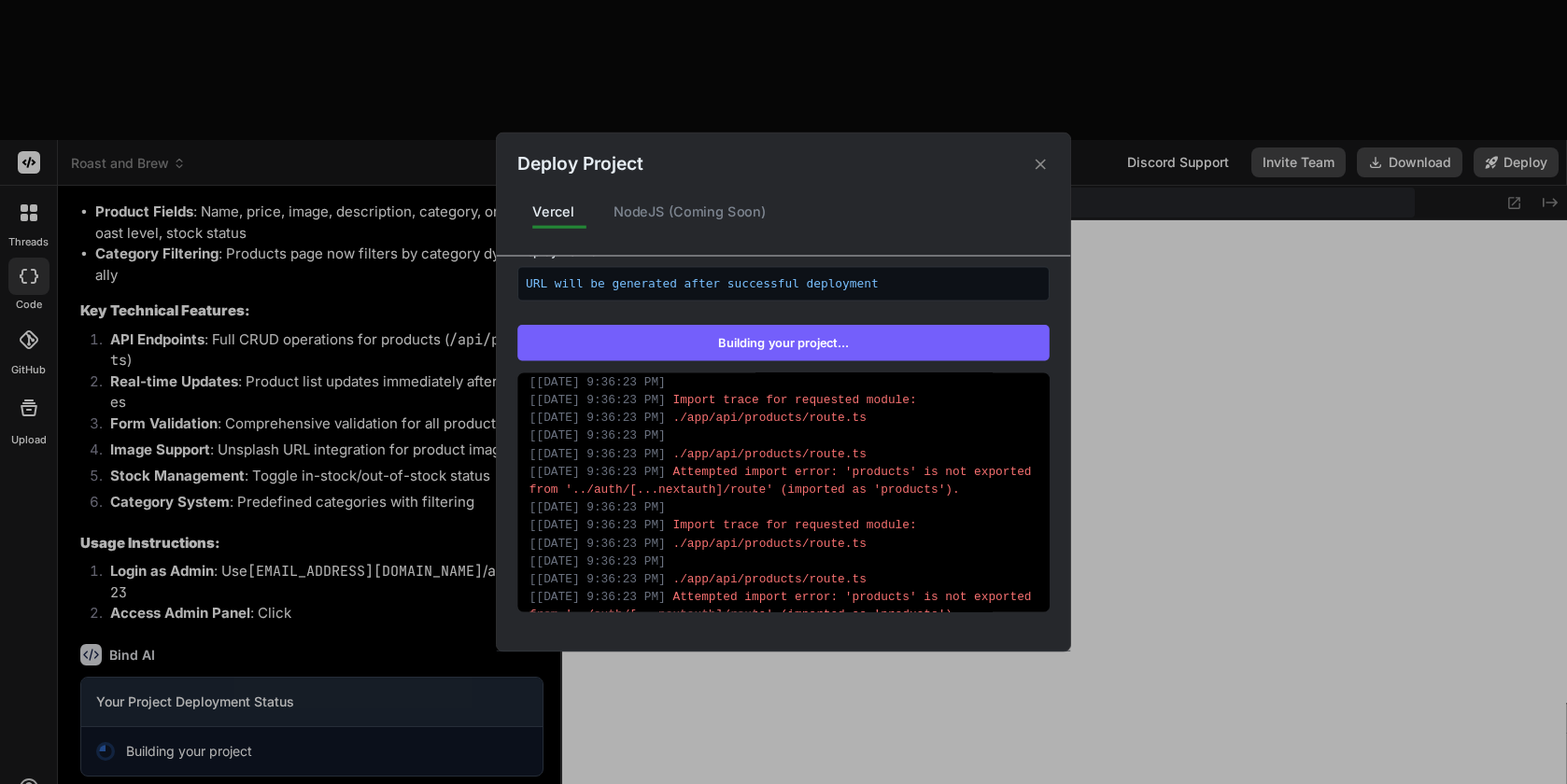
type textarea "x"
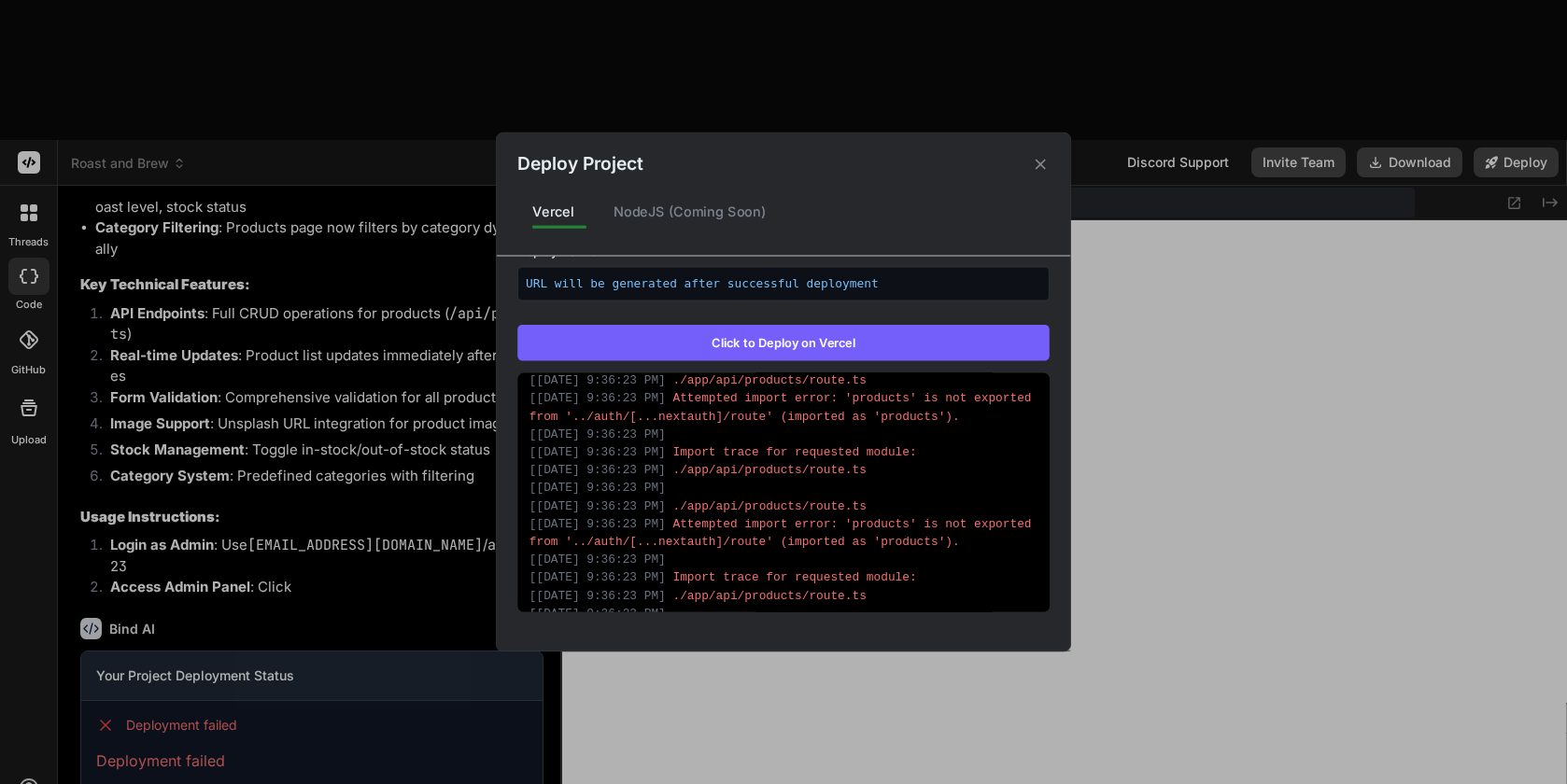
scroll to position [0, 0]
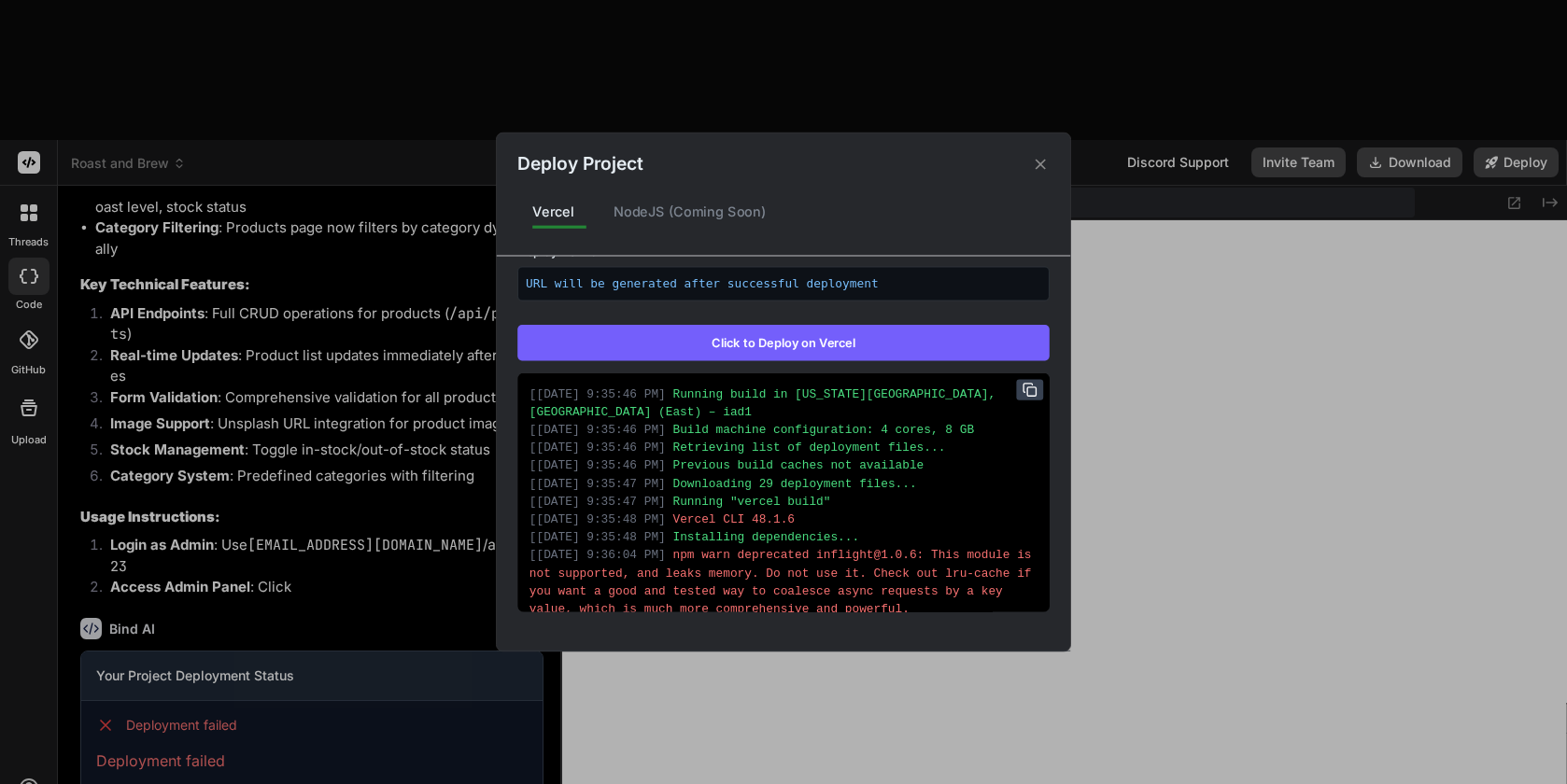
click at [1030, 391] on icon at bounding box center [1029, 388] width 14 height 14
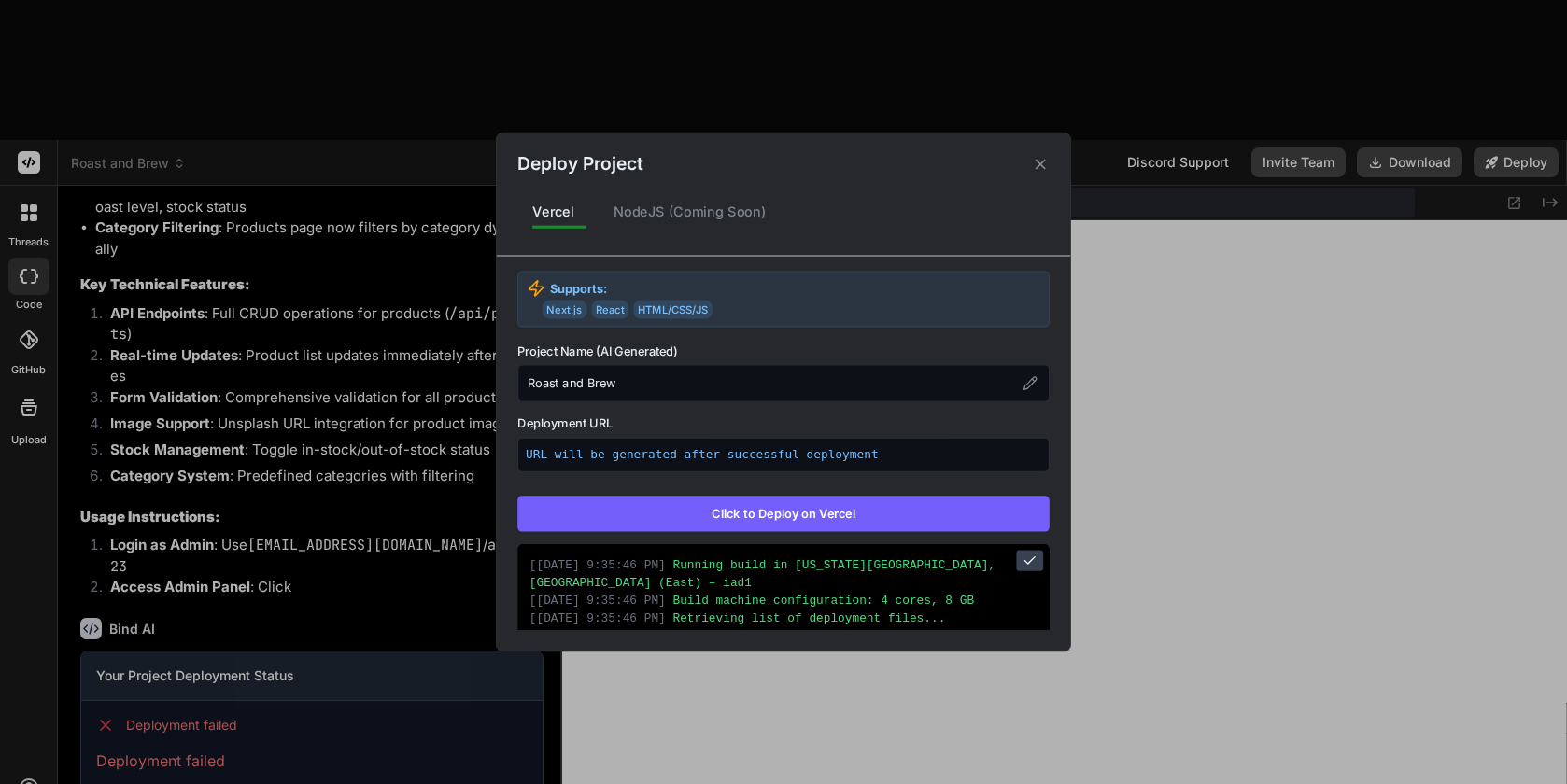
scroll to position [66, 0]
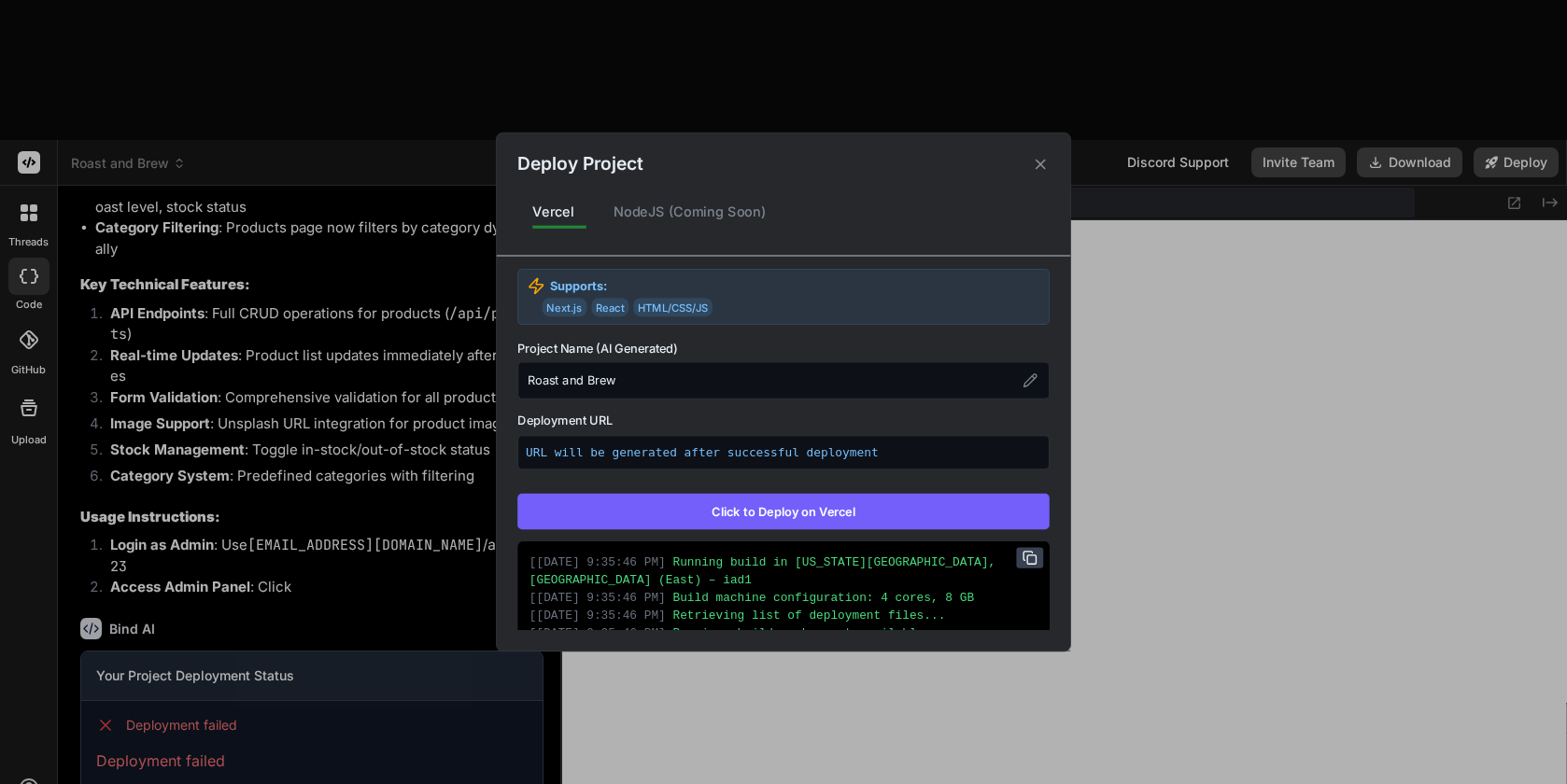
click at [1040, 171] on icon at bounding box center [1040, 163] width 17 height 17
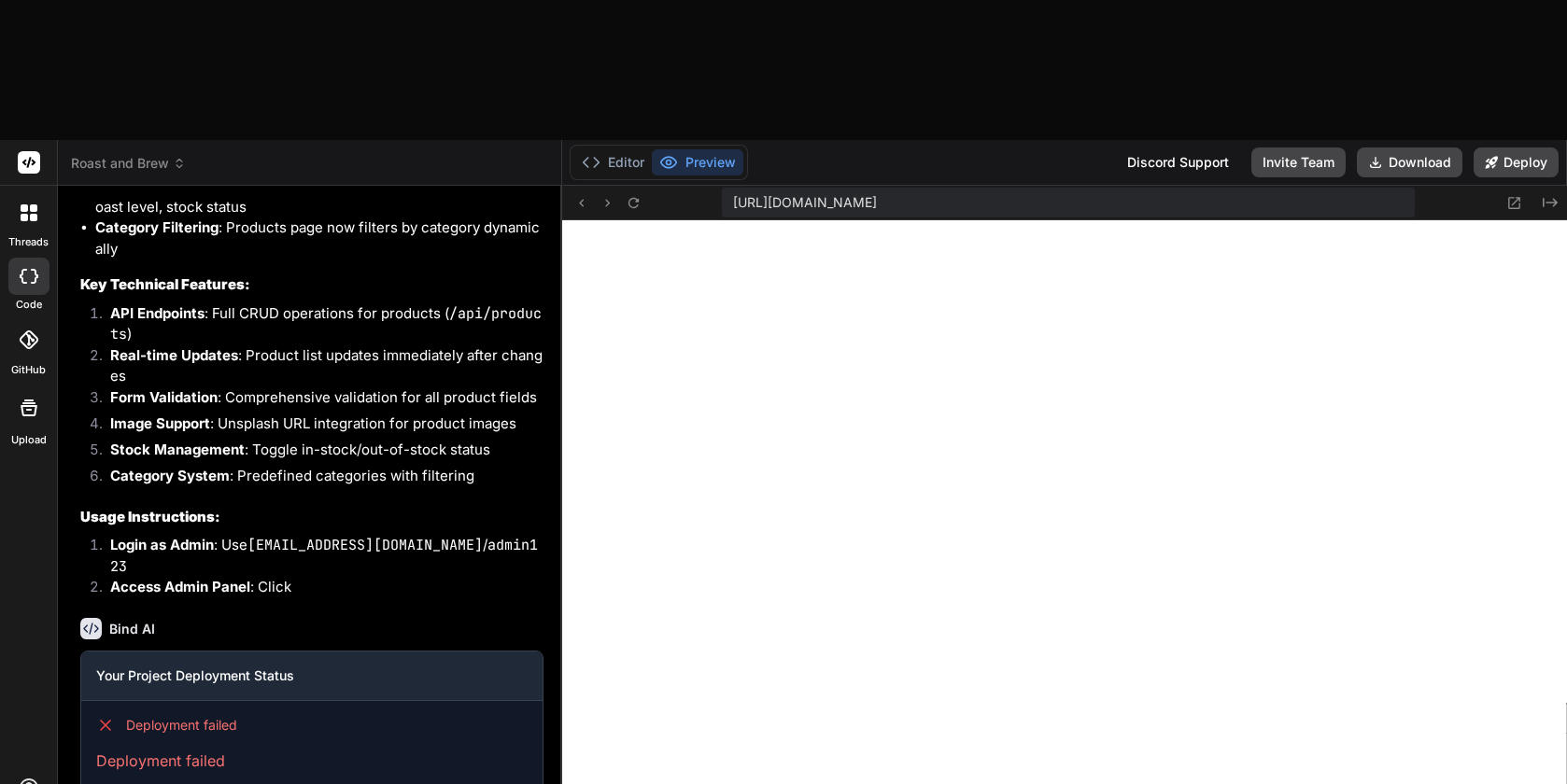
type textarea "I"
type textarea "x"
type textarea "I"
type textarea "x"
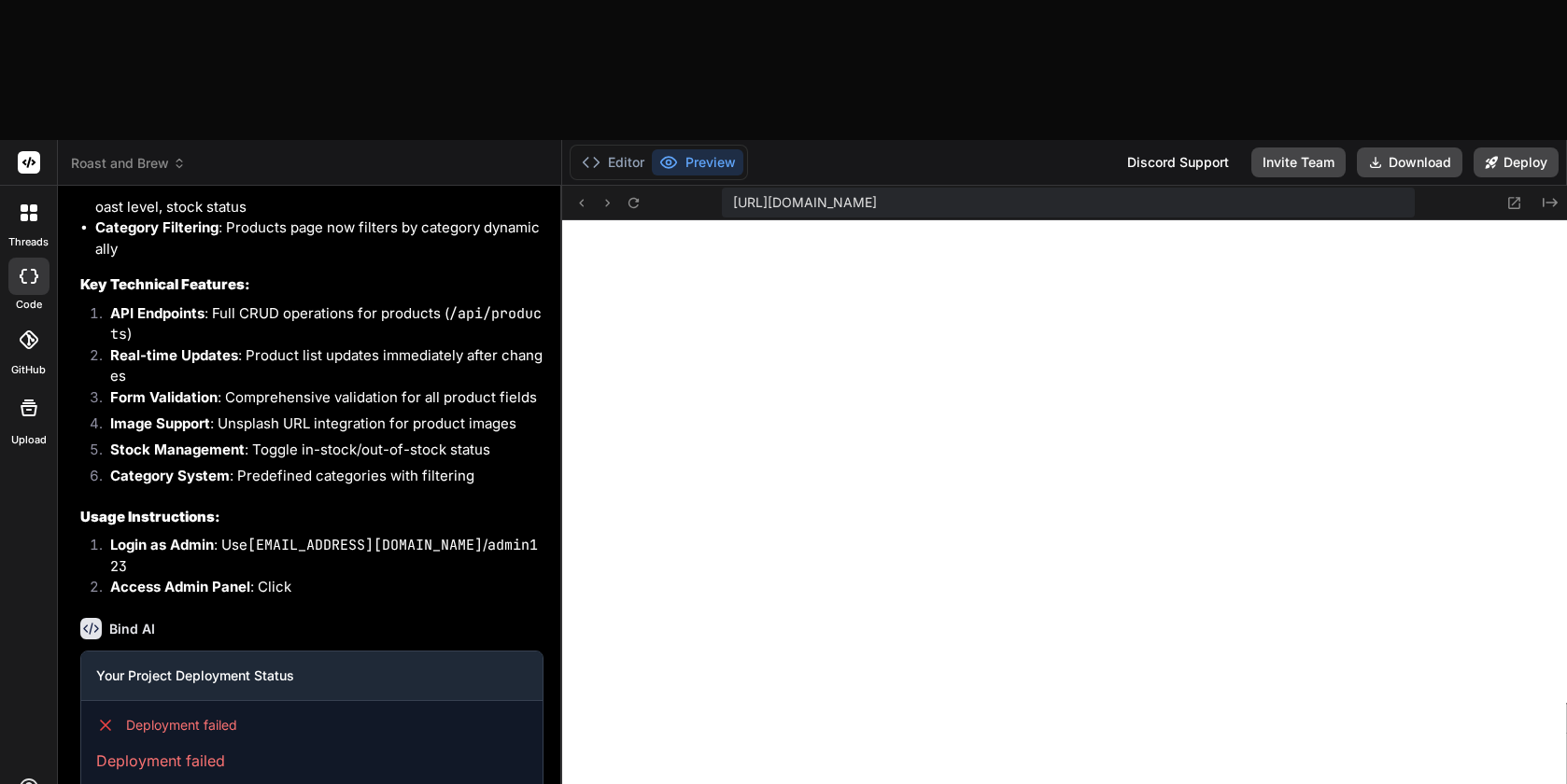
type textarea "I t"
type textarea "x"
type textarea "I tr"
type textarea "x"
type textarea "I tri"
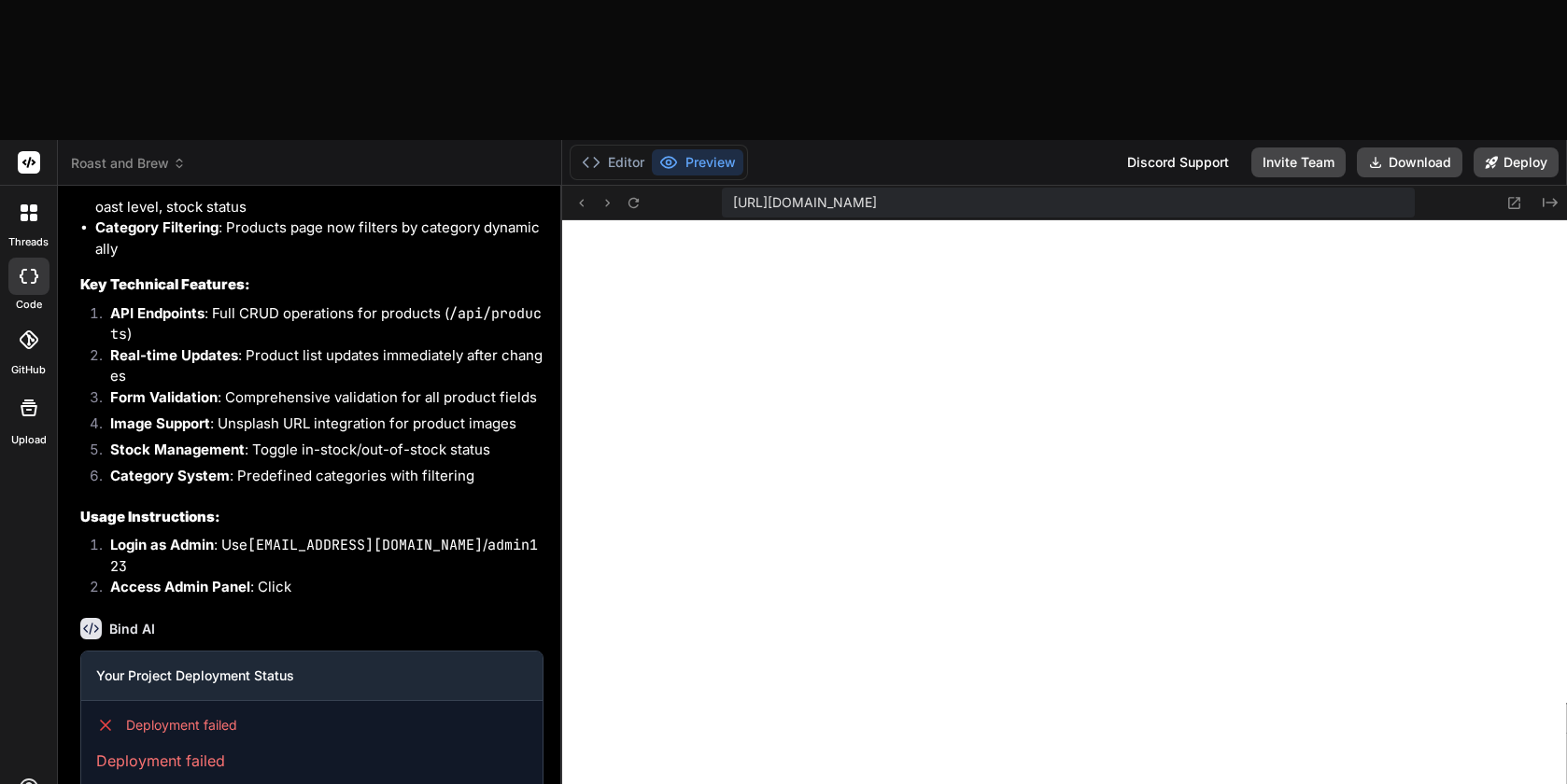
type textarea "x"
type textarea "I trie"
type textarea "x"
type textarea "I tried"
type textarea "x"
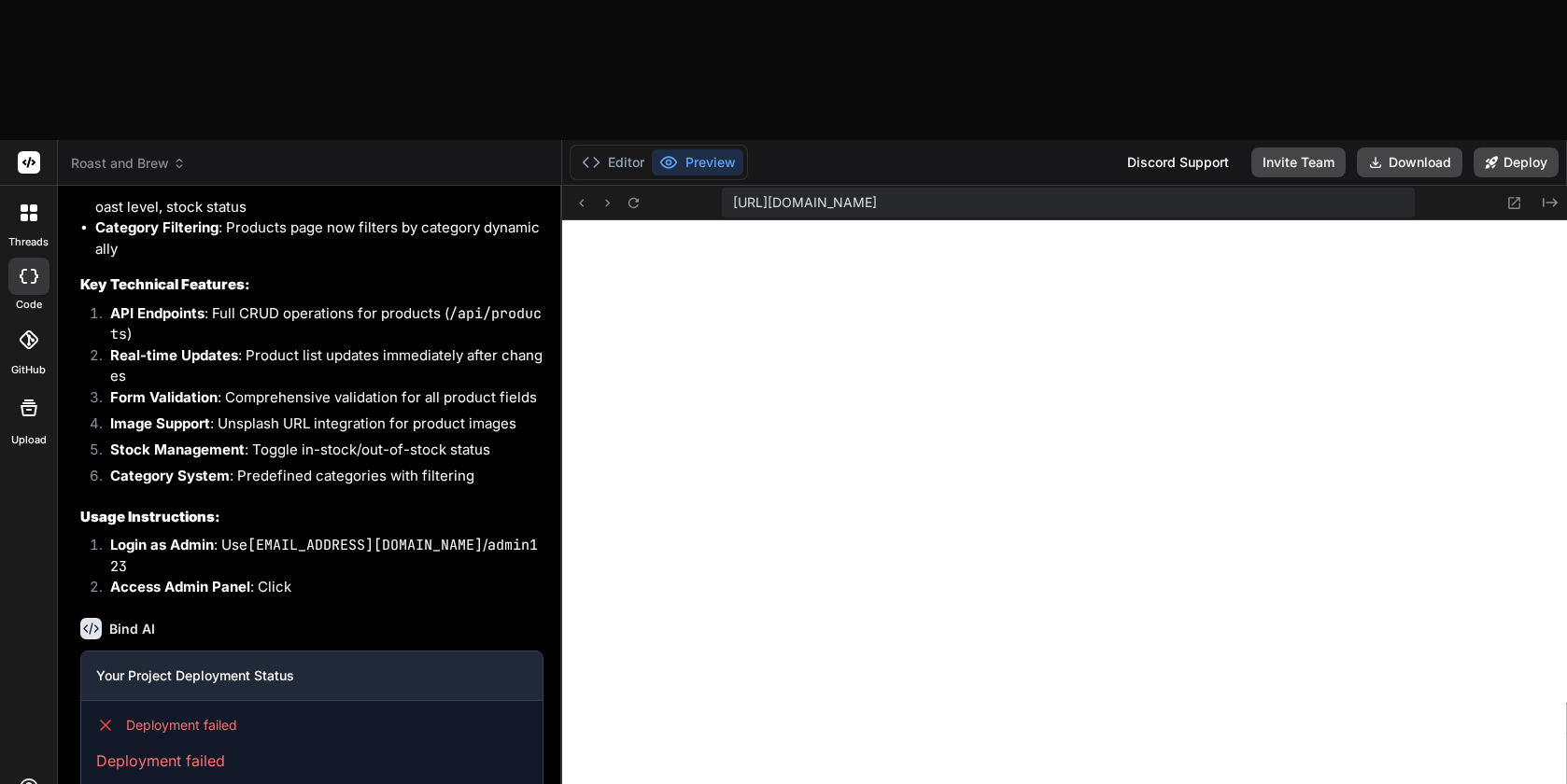
type textarea "I tried"
type textarea "x"
type textarea "I tried t"
type textarea "x"
type textarea "I tried to"
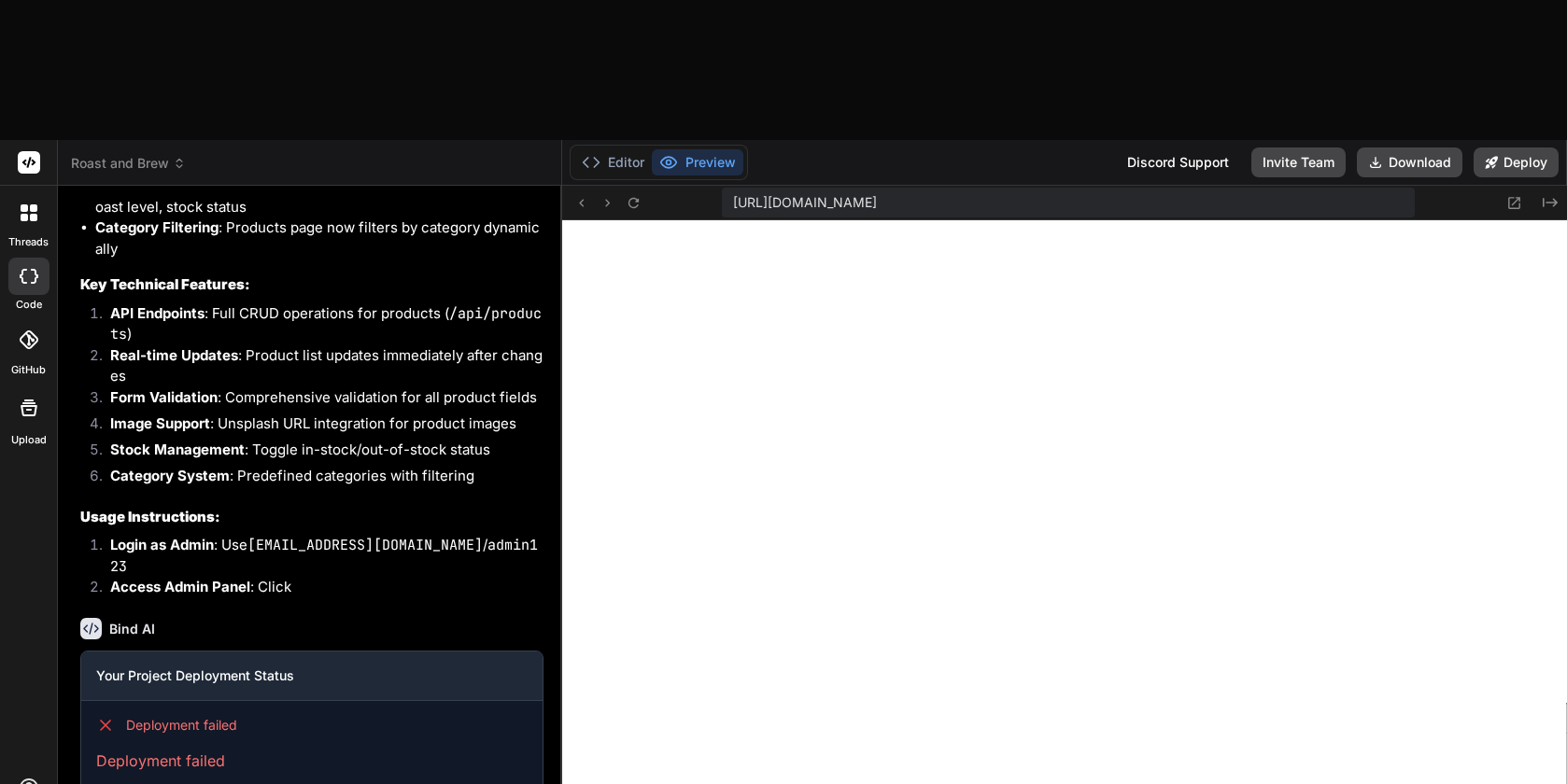
type textarea "x"
type textarea "I tried to"
type textarea "x"
type textarea "I tried to d"
type textarea "x"
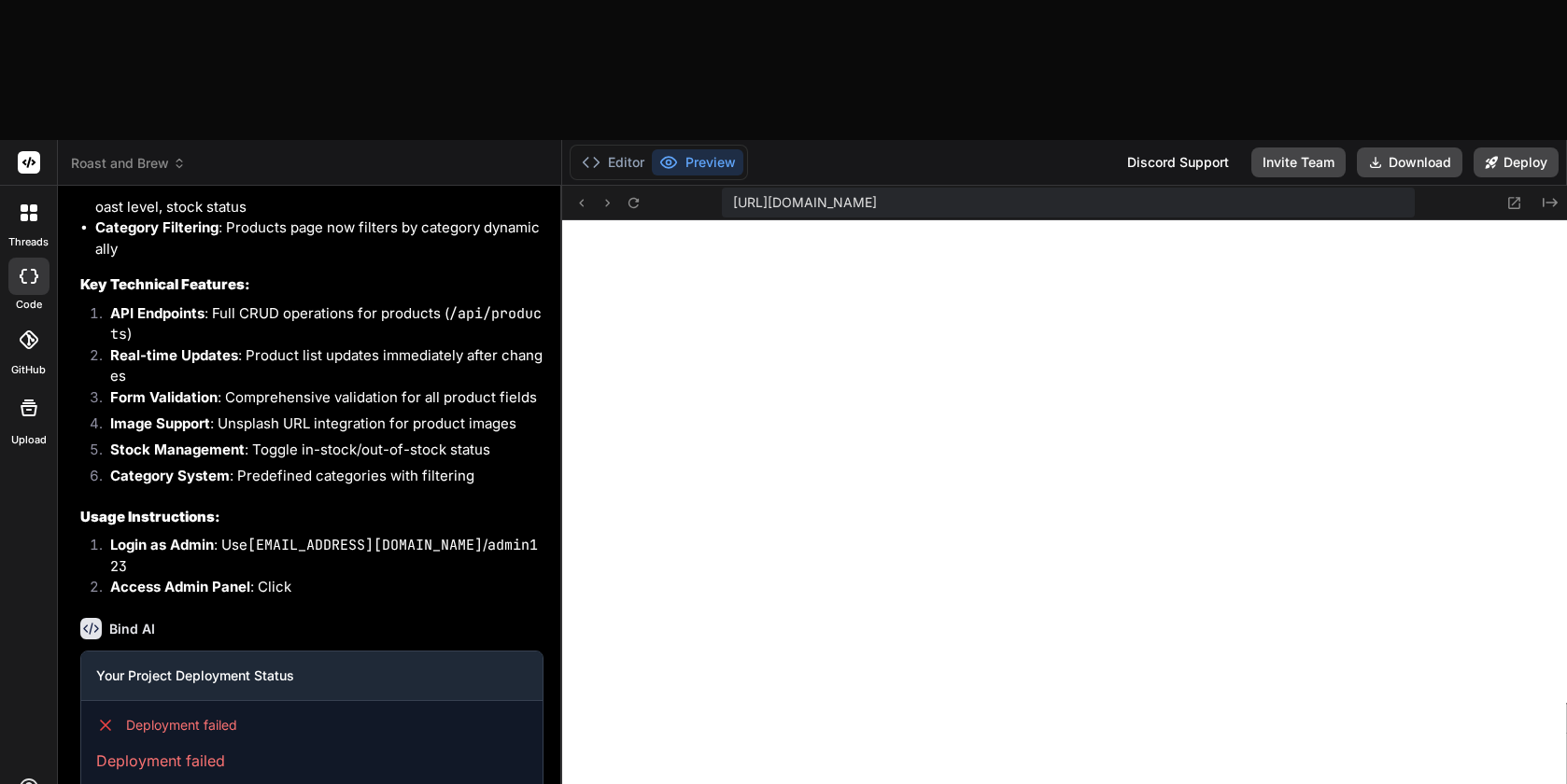
type textarea "I tried to de"
type textarea "x"
type textarea "I tried to dep"
type textarea "x"
type textarea "I tried to depl"
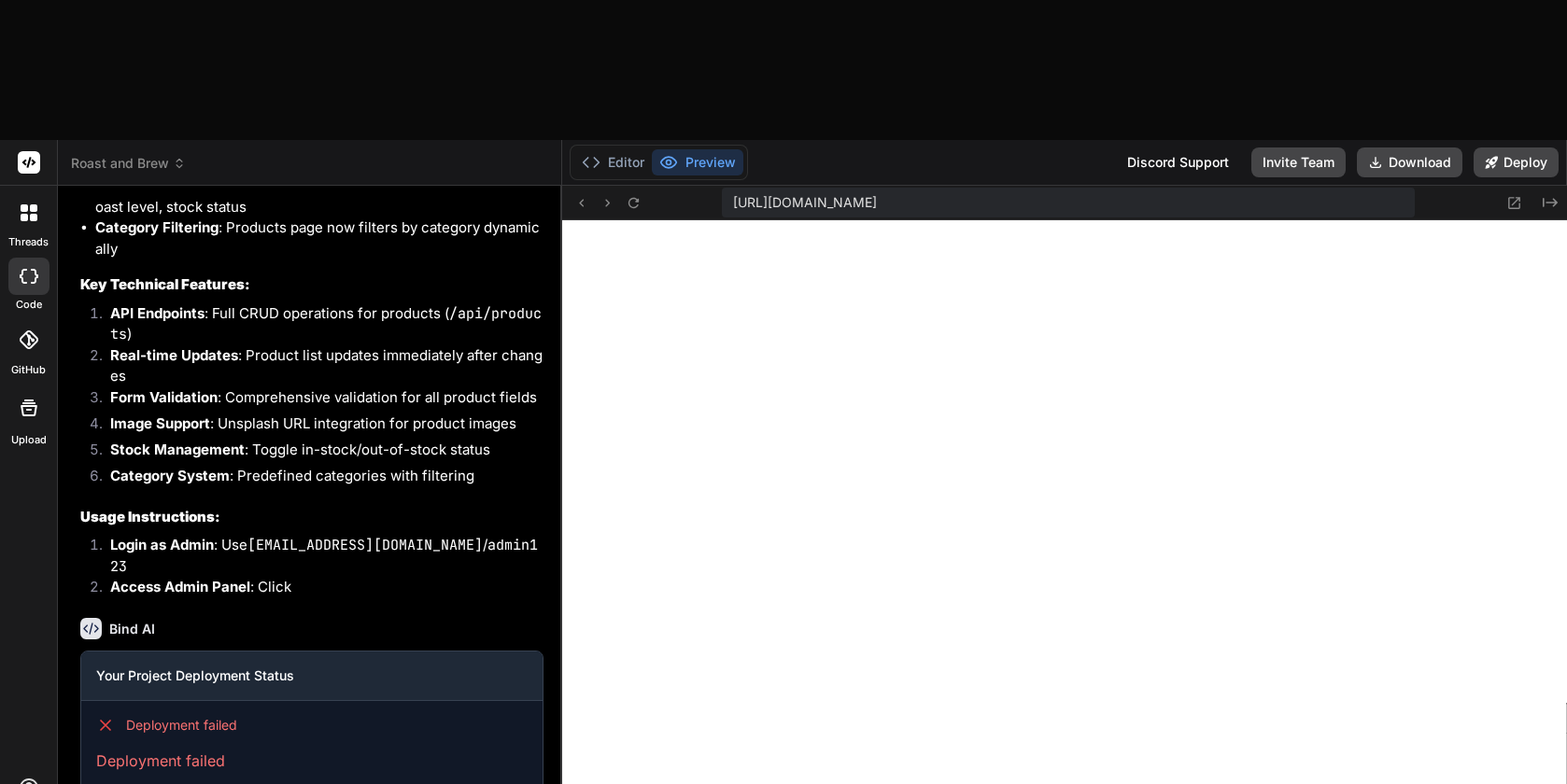
type textarea "x"
type textarea "I tried to deplo"
type textarea "x"
type textarea "I tried to deploy"
type textarea "x"
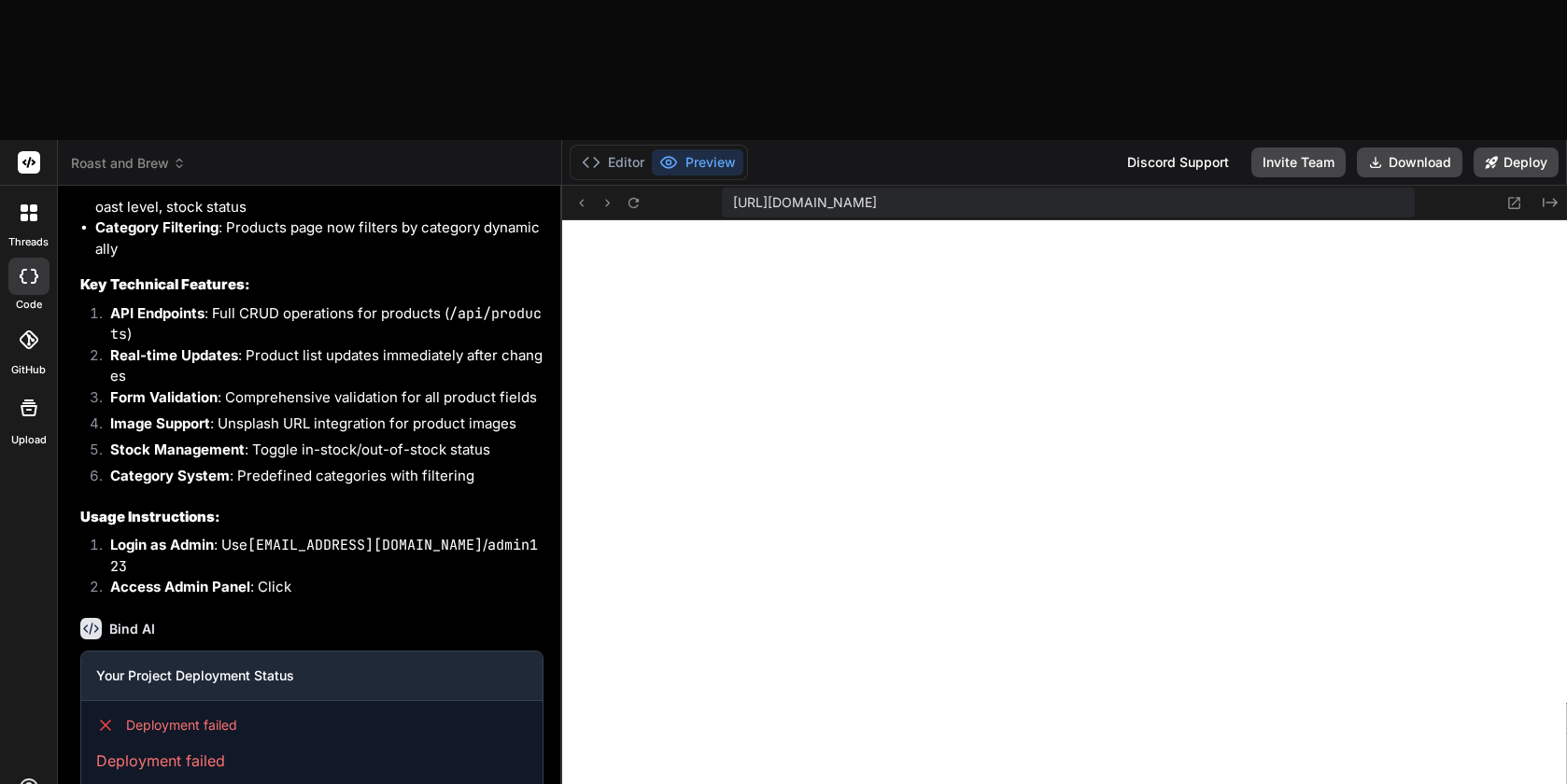
type textarea "I tried to deploy"
type textarea "x"
type textarea "I tried to deploy o"
type textarea "x"
type textarea "I tried to deploy on"
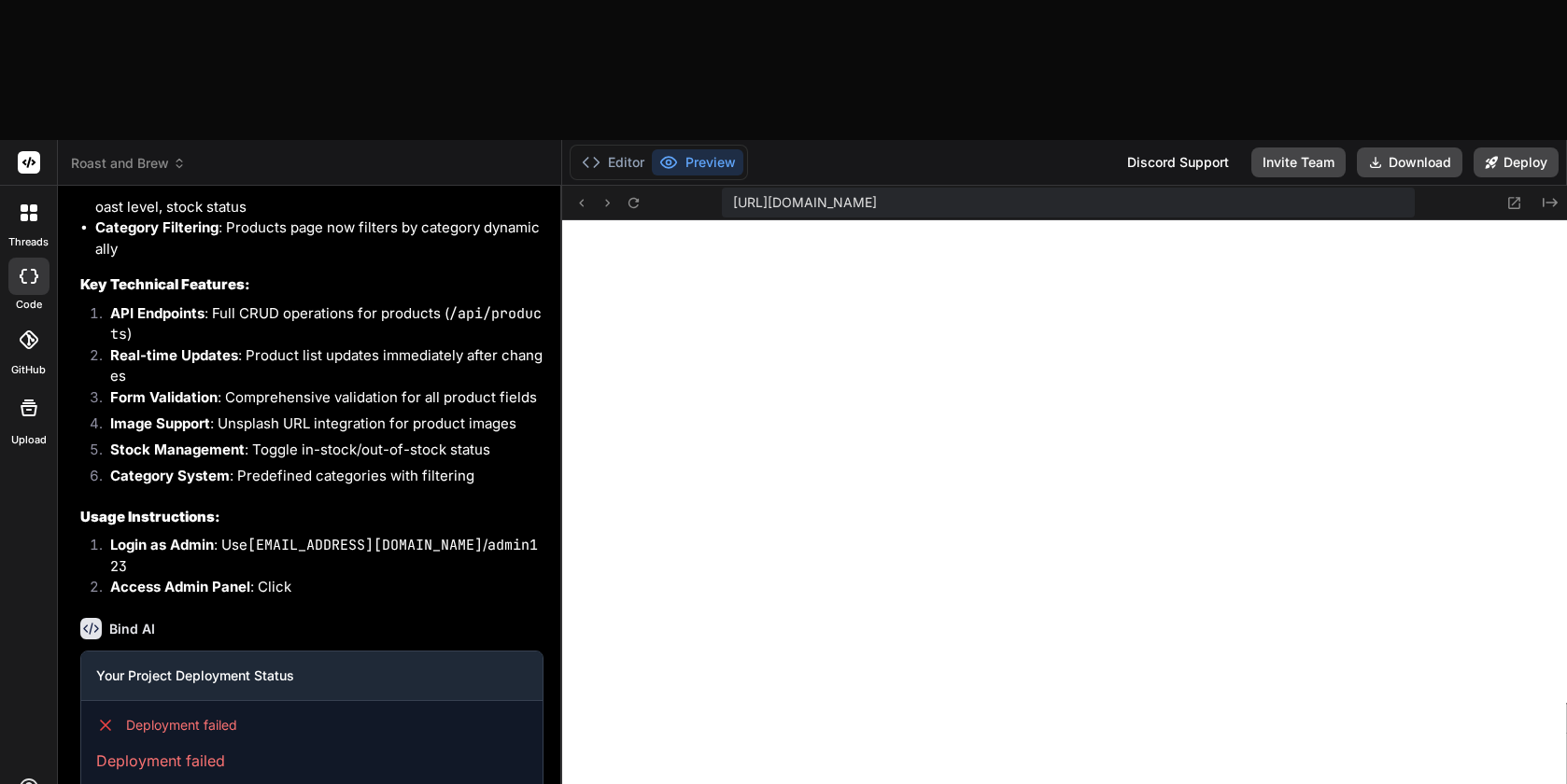
type textarea "x"
type textarea "I tried to deploy on"
type textarea "x"
type textarea "I tried to deploy on V"
type textarea "x"
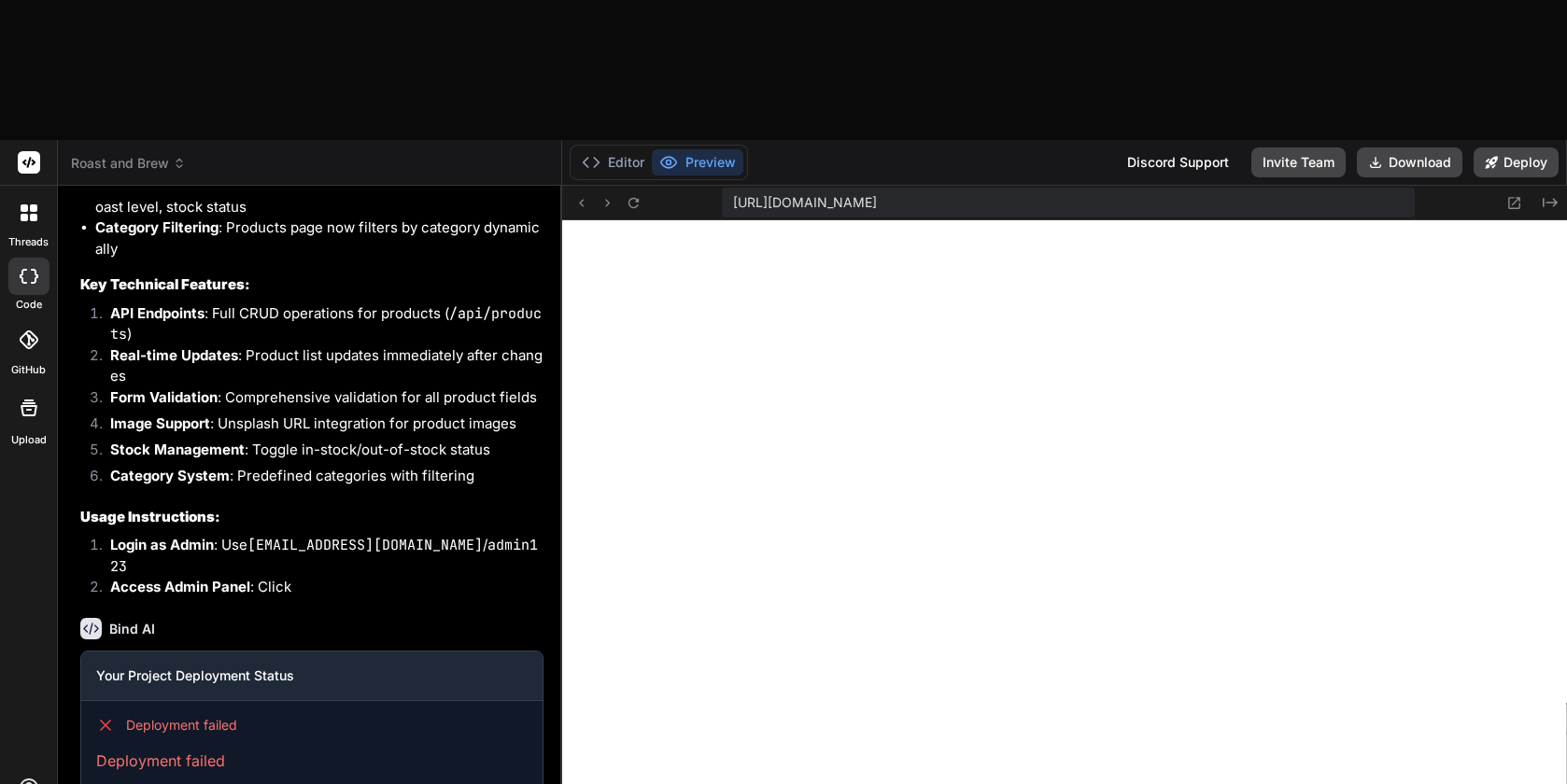
type textarea "I tried to deploy on Ve"
type textarea "x"
type textarea "I tried to deploy on Ver"
type textarea "x"
type textarea "I tried to deploy on Verc"
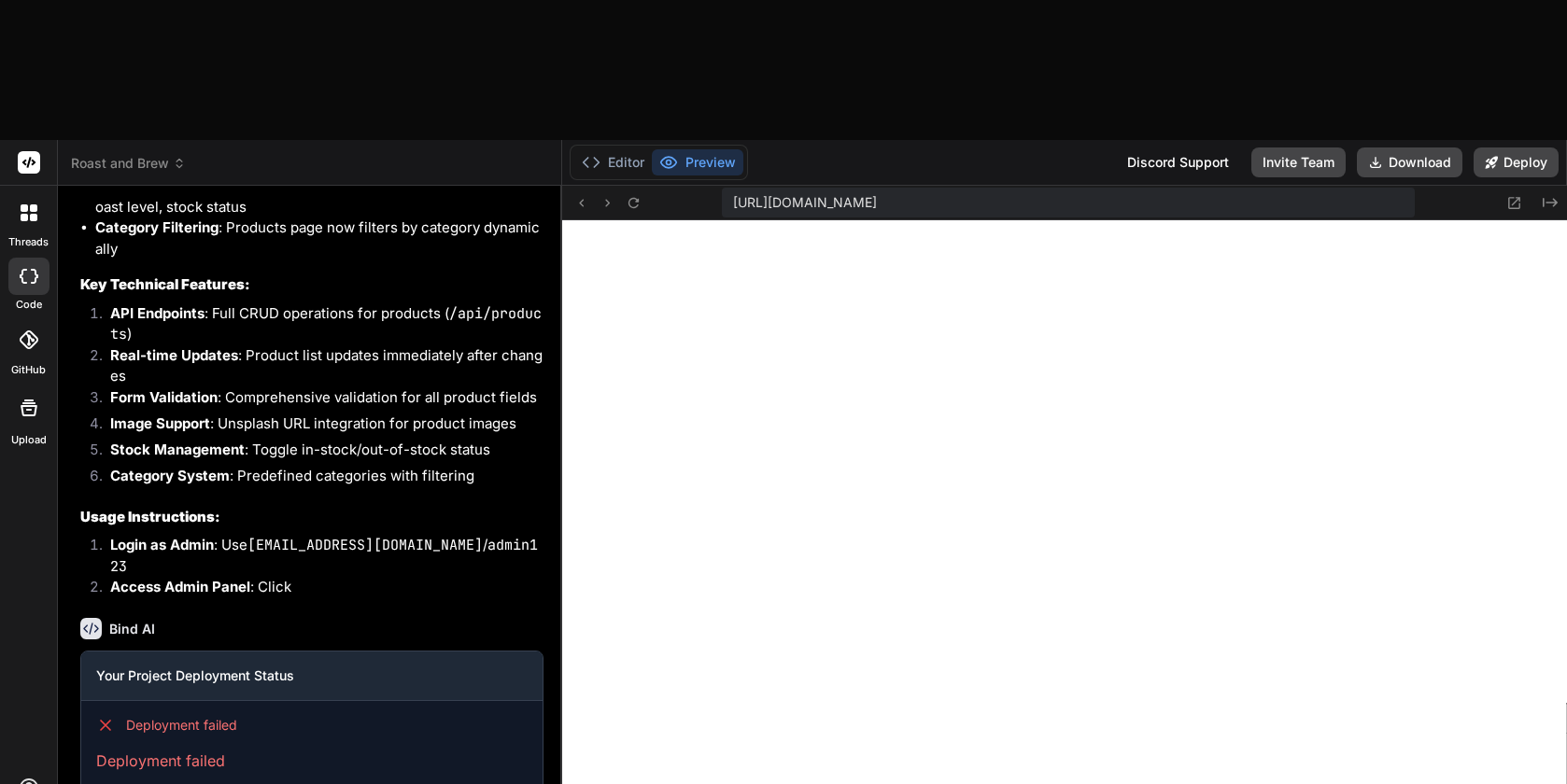
type textarea "x"
type textarea "I tried to deploy on Verce"
type textarea "x"
type textarea "I tried to deploy on Vercel"
type textarea "x"
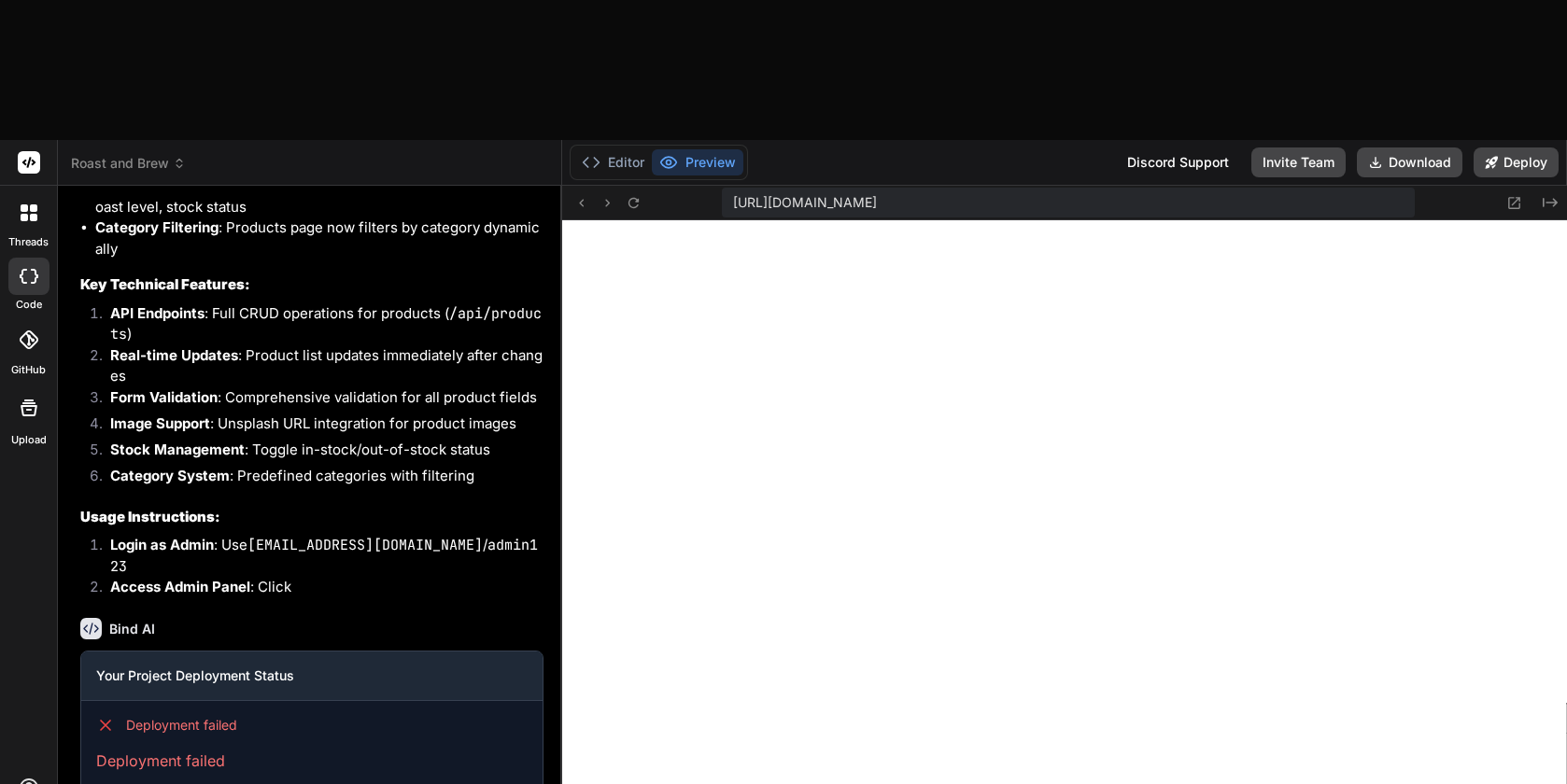
type textarea "I tried to deploy on Vercel,"
type textarea "x"
type textarea "I tried to deploy on Vercel,"
type textarea "x"
type textarea "I tried to deploy on Vercel, a"
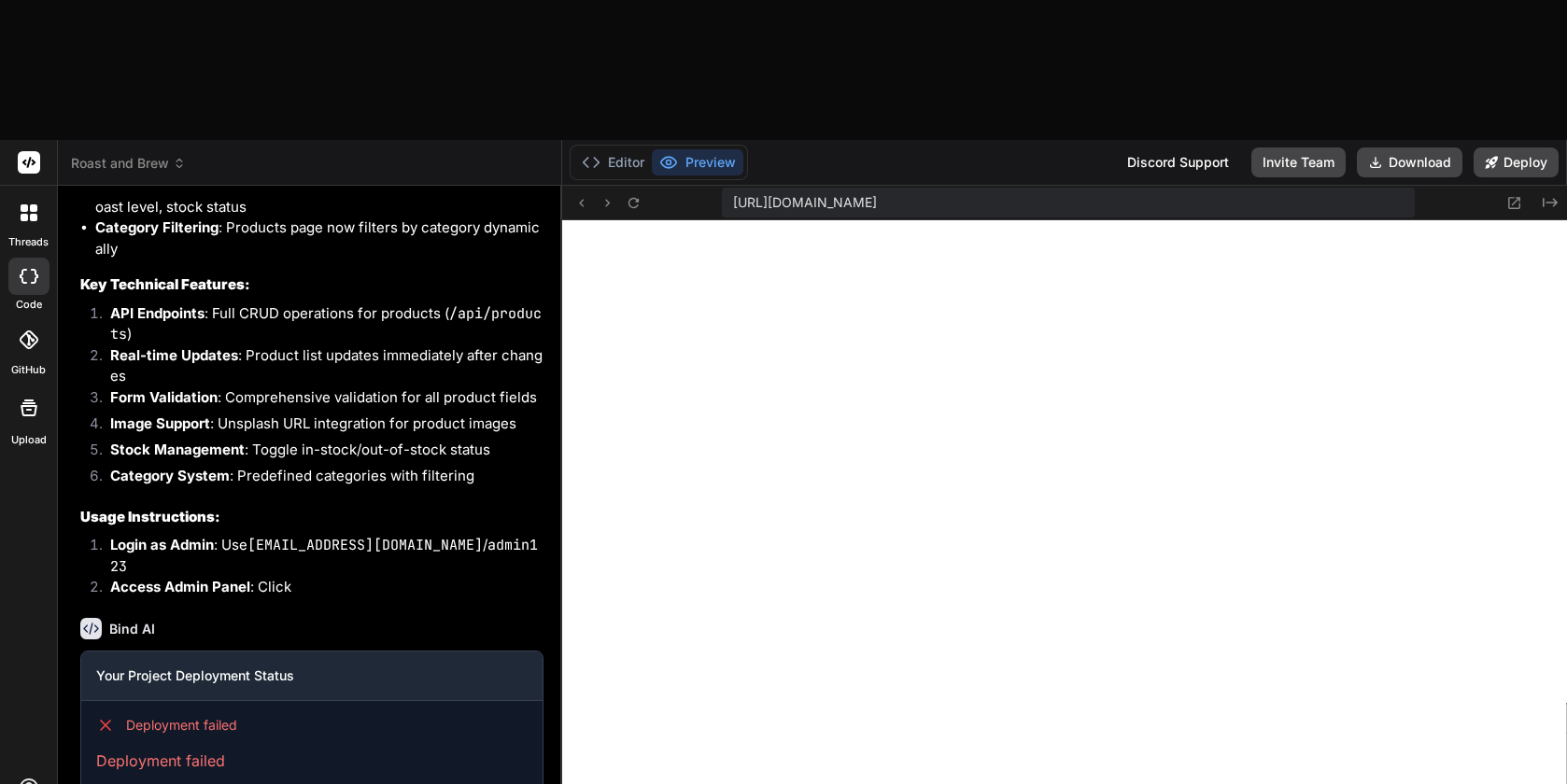
type textarea "x"
type textarea "I tried to deploy on Vercel, an"
type textarea "x"
type textarea "I tried to deploy on Vercel, and"
type textarea "x"
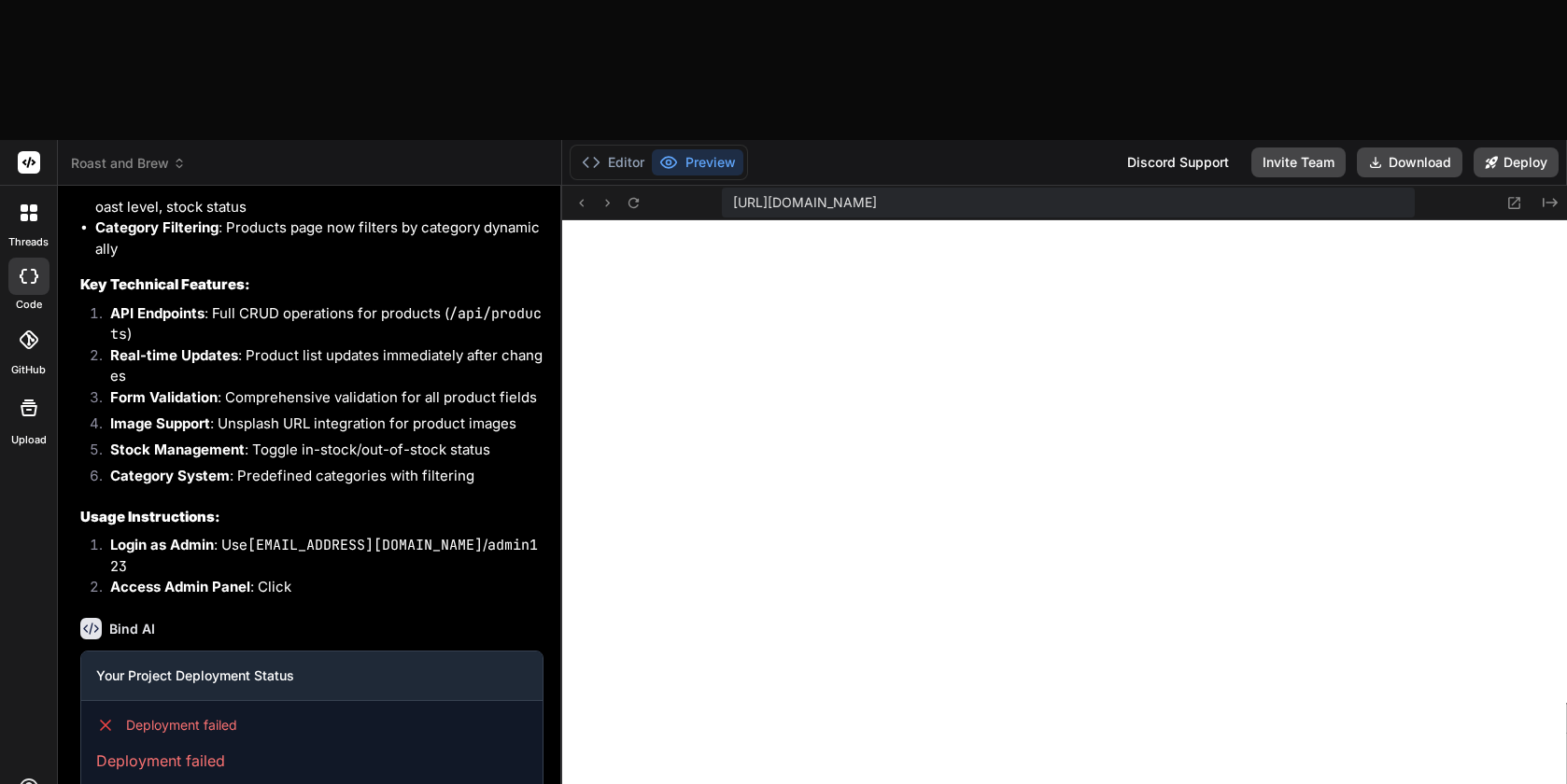
type textarea "I tried to deploy on Vercel, and"
type textarea "x"
type textarea "I tried to deploy on Vercel, and d"
type textarea "x"
type textarea "I tried to deploy on Vercel, and de"
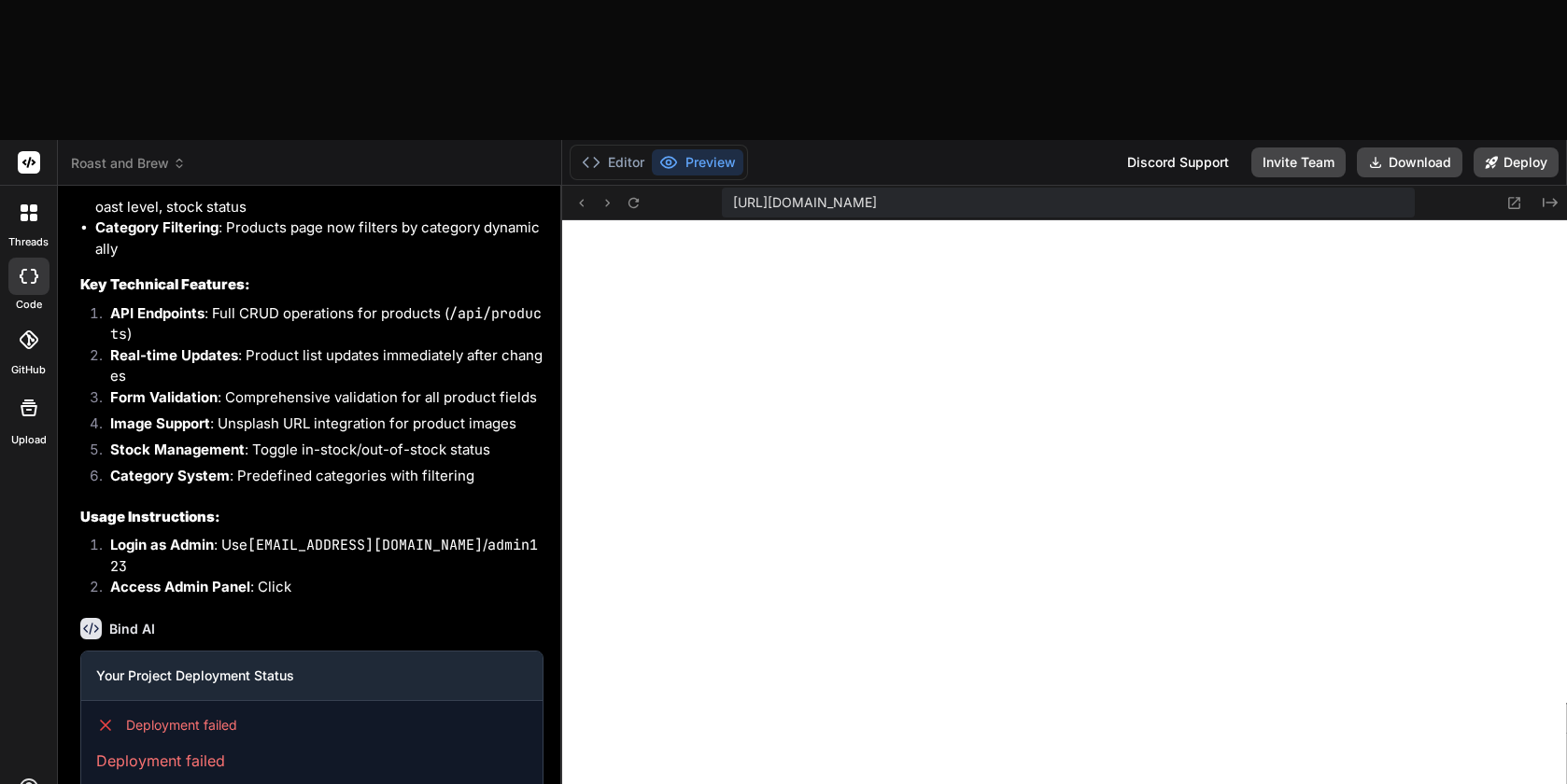
type textarea "x"
type textarea "I tried to deploy on Vercel, and dep"
type textarea "x"
type textarea "I tried to deploy on Vercel, and depl"
type textarea "x"
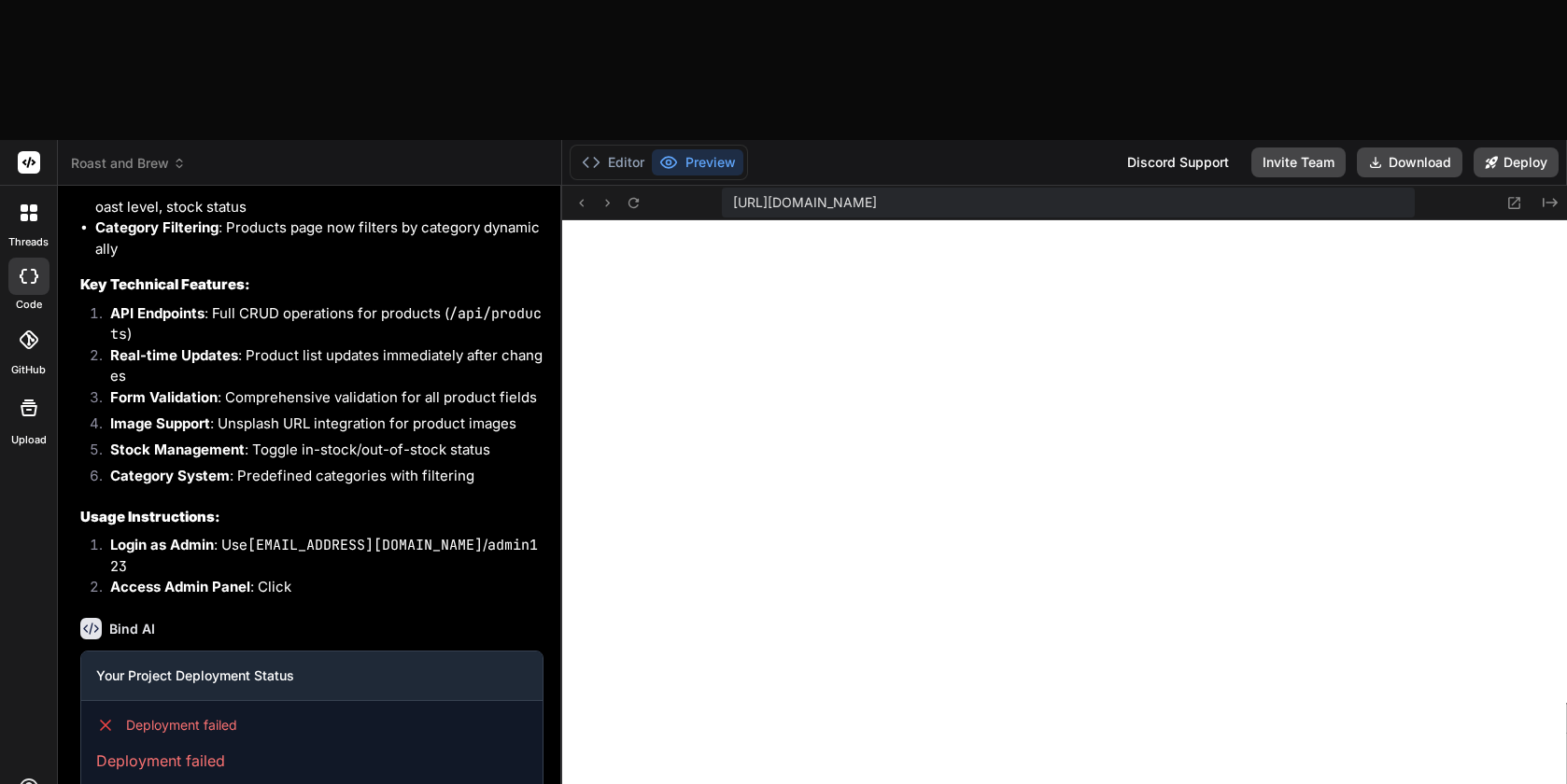
type textarea "I tried to deploy on Vercel, and deplo"
type textarea "x"
type textarea "I tried to deploy on Vercel, and deploy"
type textarea "x"
type textarea "I tried to deploy on Vercel, and deploym"
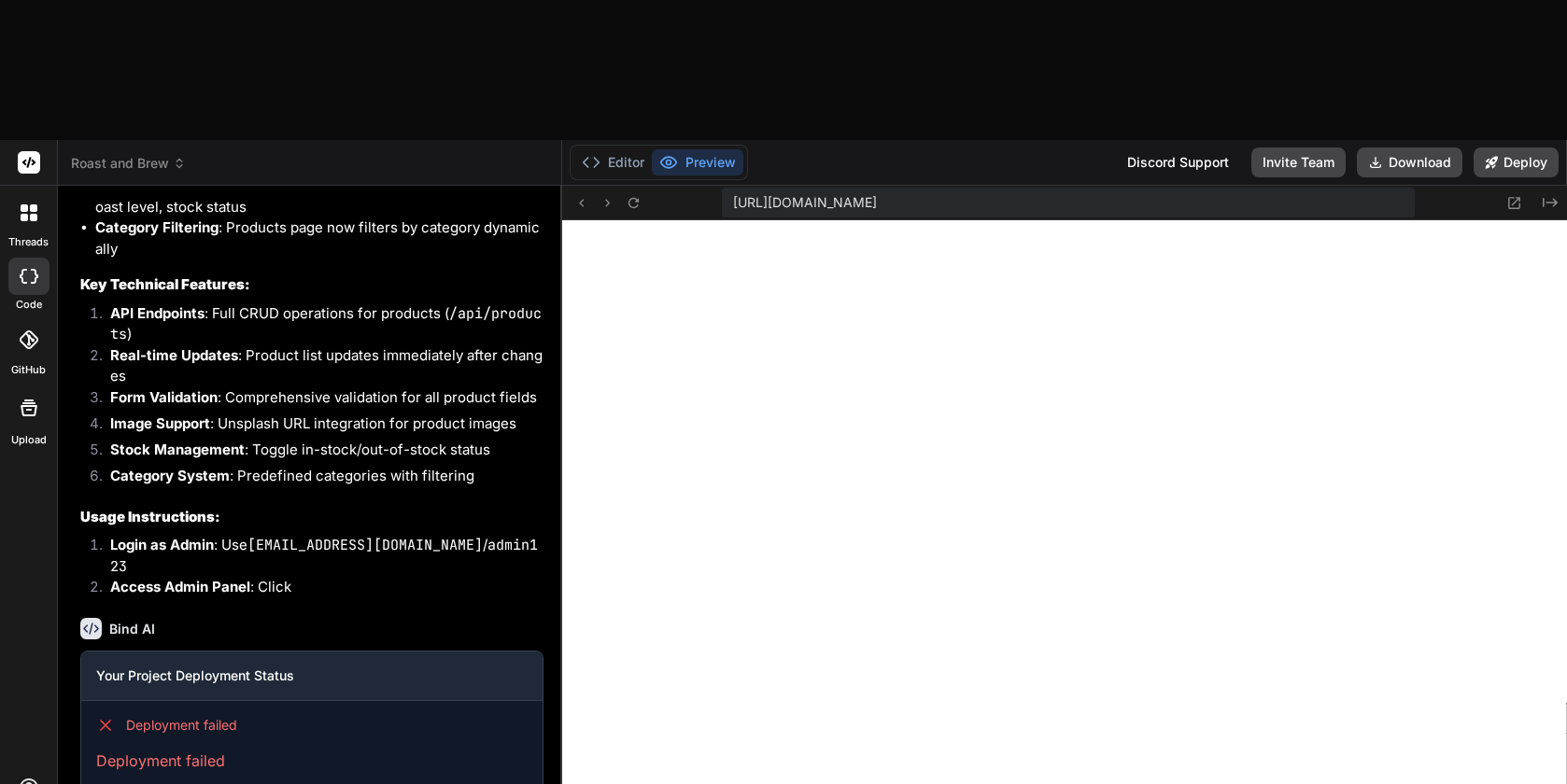
type textarea "x"
type textarea "I tried to deploy on Vercel, and deployme"
type textarea "x"
type textarea "I tried to deploy on Vercel, and deploymen"
type textarea "x"
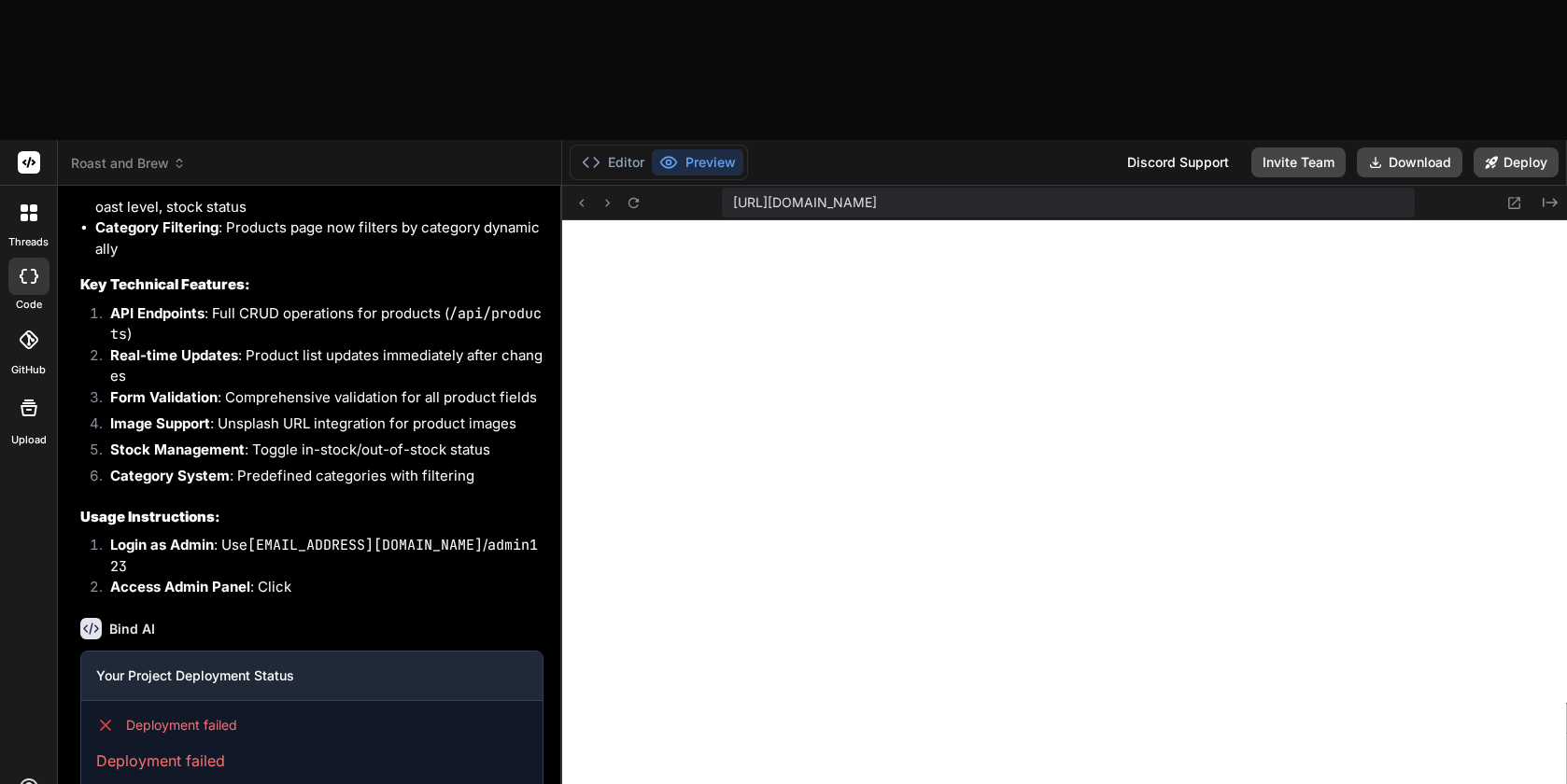
type textarea "I tried to deploy on Vercel, and deployment"
type textarea "x"
type textarea "I tried to deploy on Vercel, and deployment"
type textarea "x"
type textarea "I tried to deploy on Vercel, and deployment a"
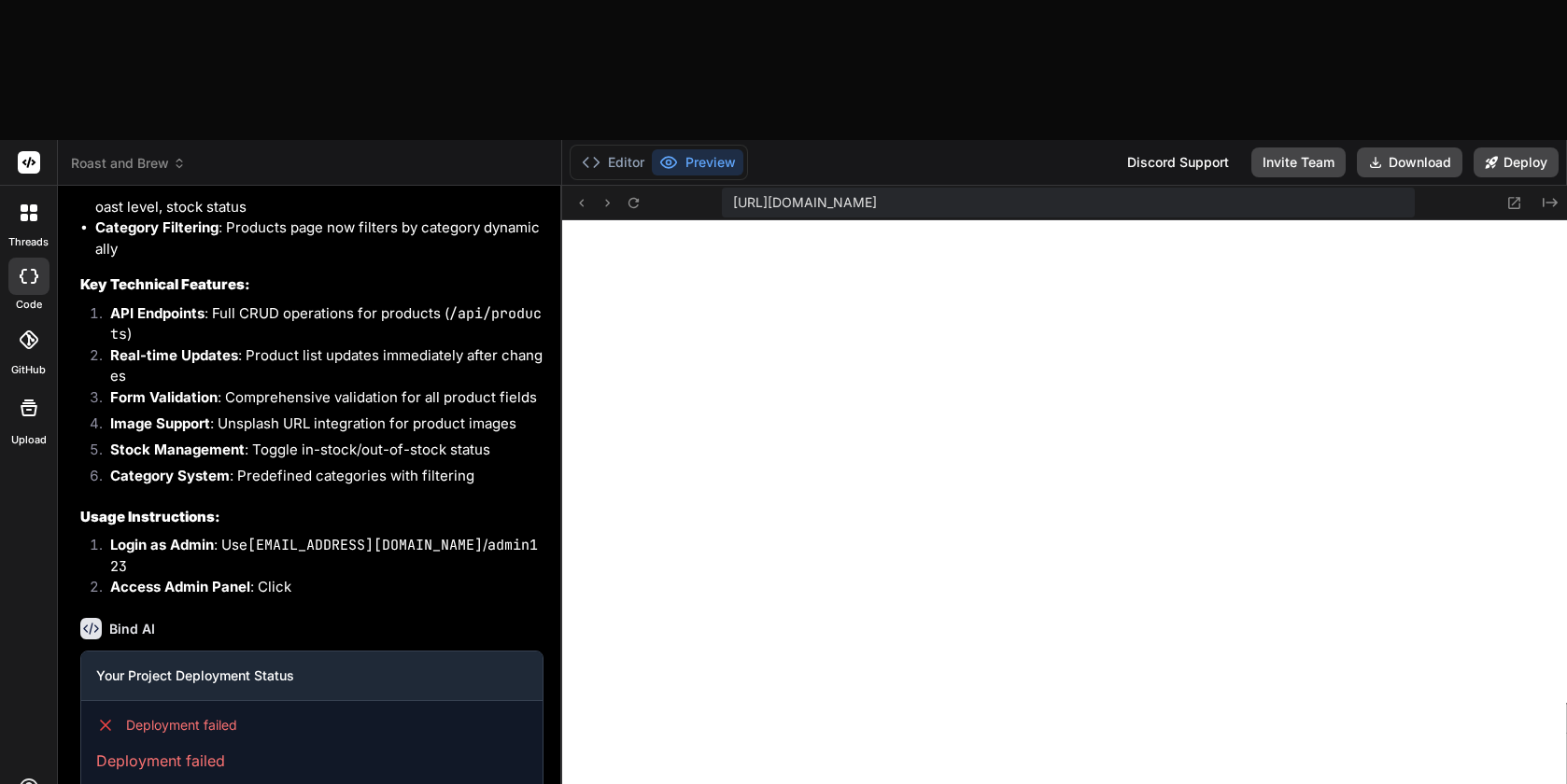
type textarea "x"
type textarea "I tried to deploy on Vercel, and deployment"
type textarea "x"
type textarea "I tried to deploy on Vercel, and deployment f"
type textarea "x"
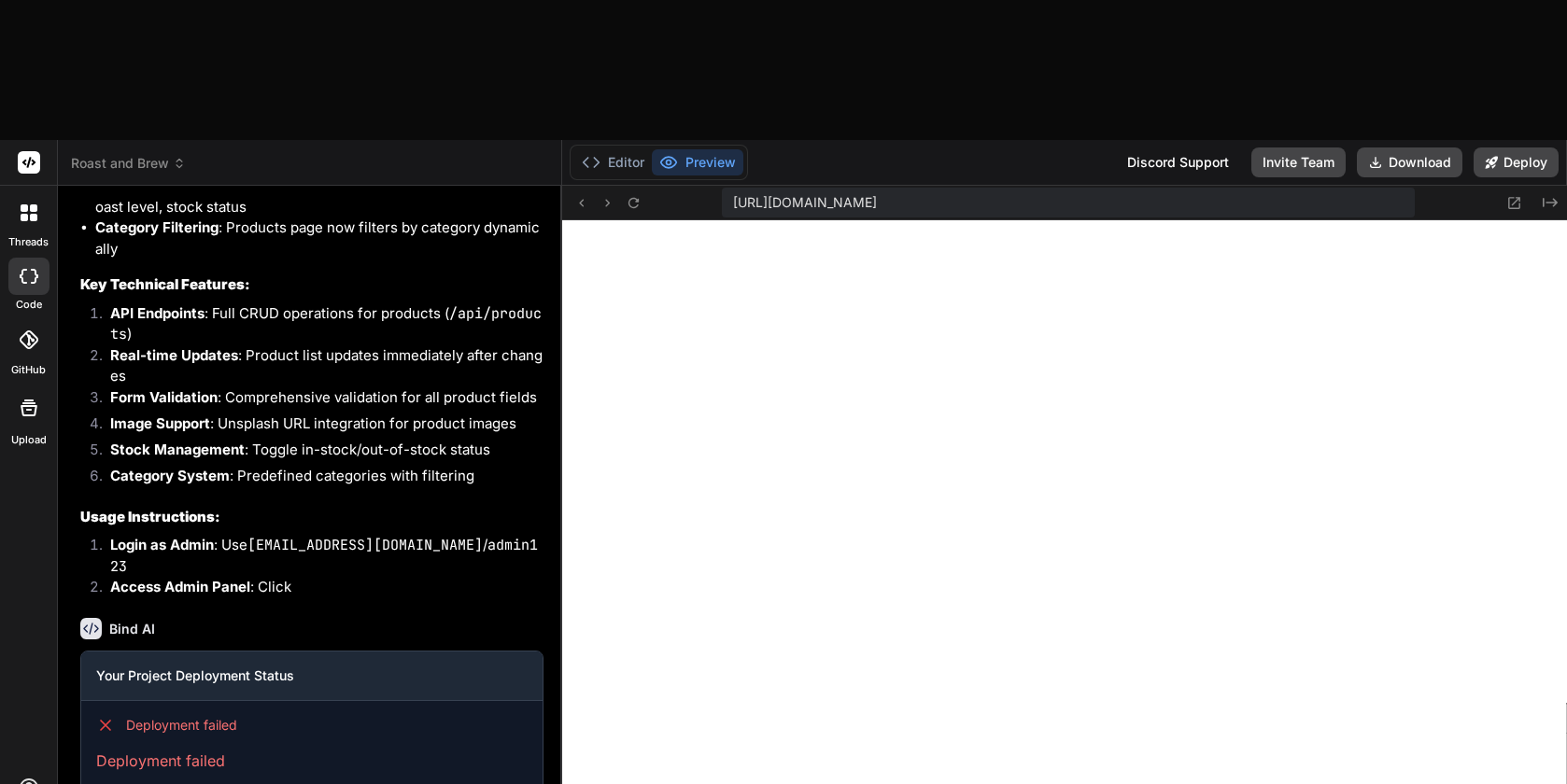
type textarea "I tried to deploy on Vercel, and deployment fa"
type textarea "x"
type textarea "I tried to deploy on Vercel, and deployment fai"
type textarea "x"
type textarea "I tried to deploy on Vercel, and deployment fail"
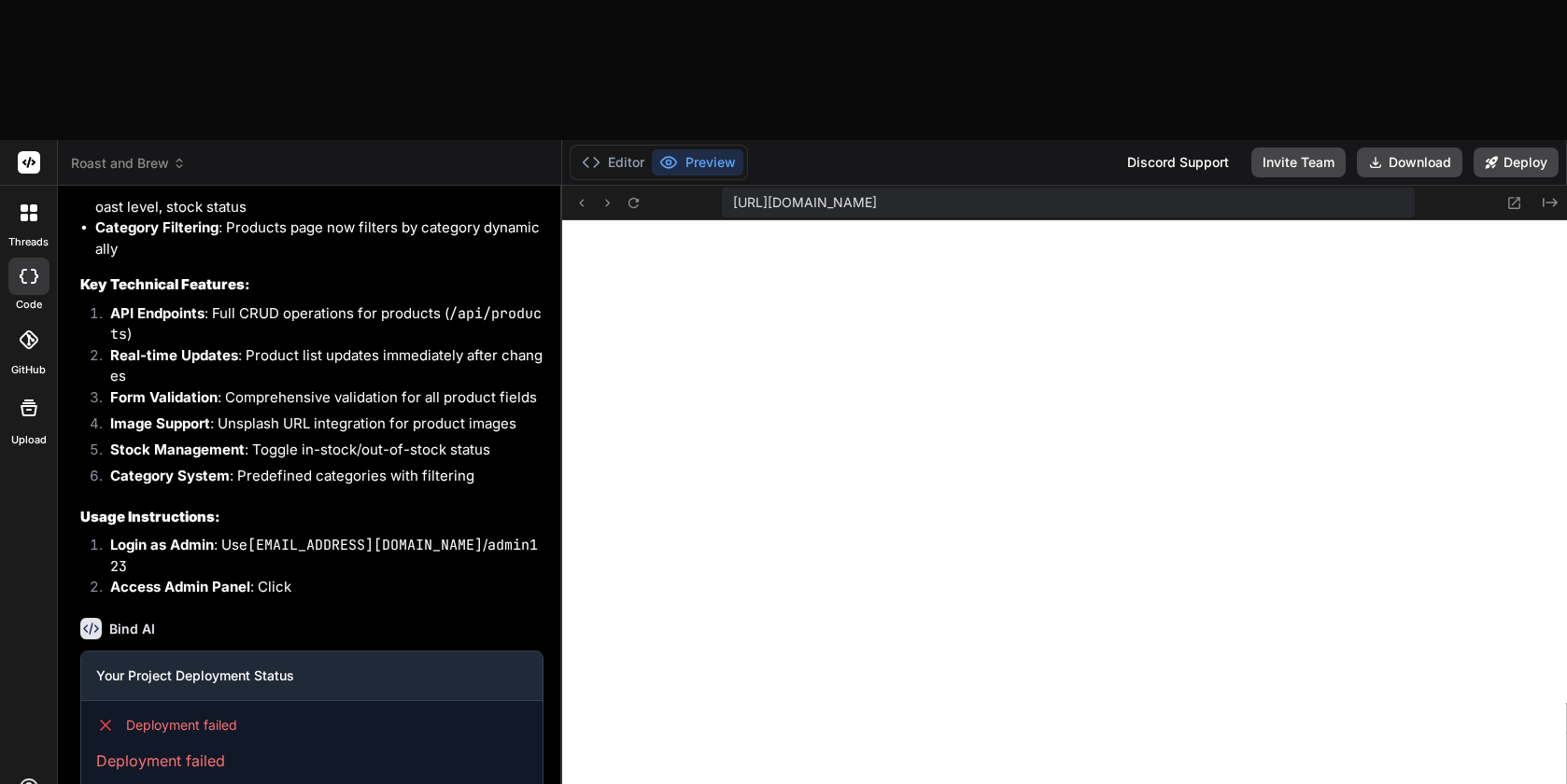
type textarea "x"
type textarea "I tried to deploy on Vercel, and deployment [PERSON_NAME]"
type textarea "x"
type textarea "I tried to deploy on Vercel, and deployment failed"
type textarea "x"
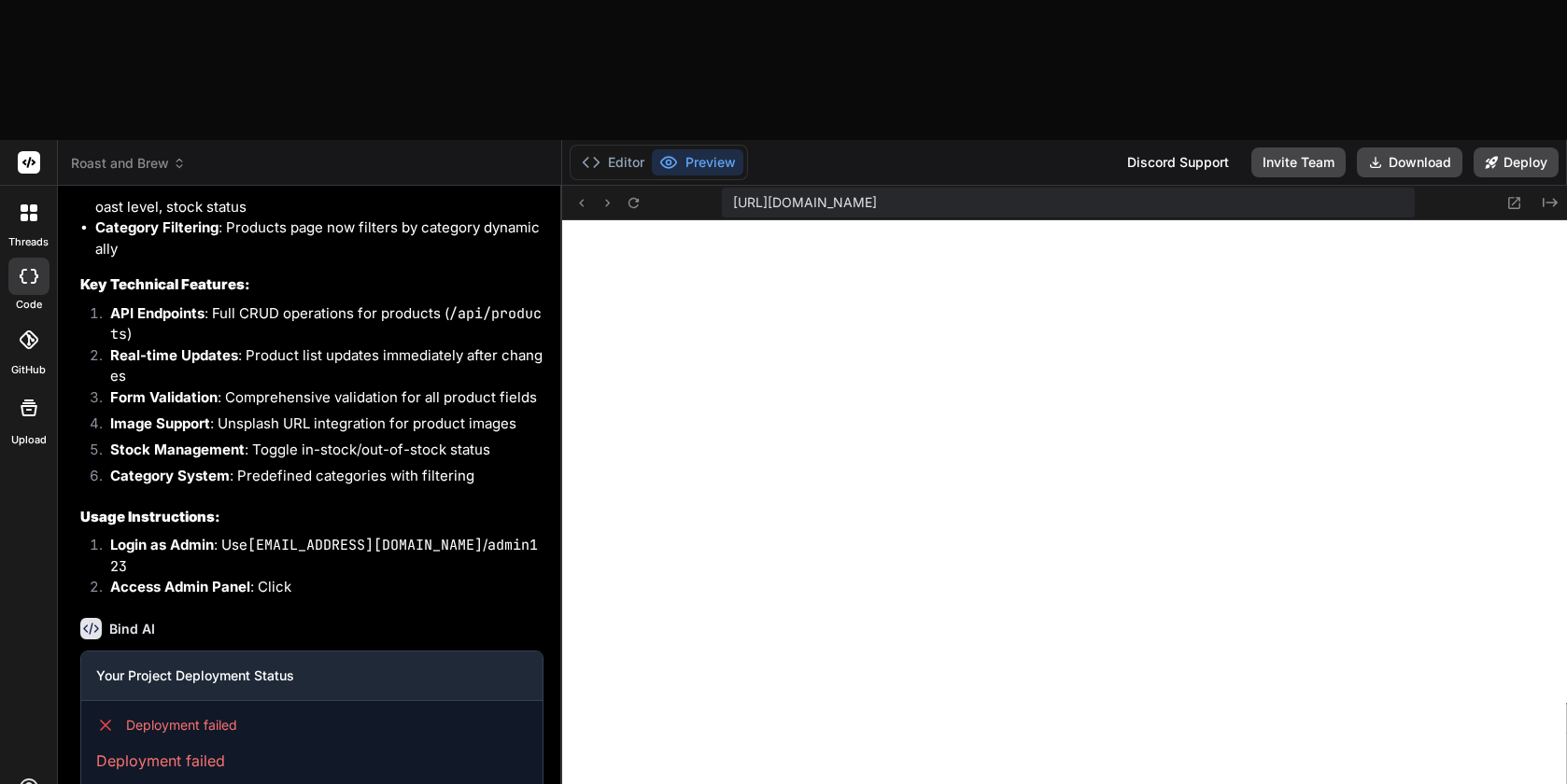
type textarea "I tried to deploy on Vercel, and deployment failed,"
type textarea "x"
type textarea "I tried to deploy on Vercel, and deployment failed,"
type textarea "x"
type textarea "I tried to deploy on Vercel, and deployment failed, t"
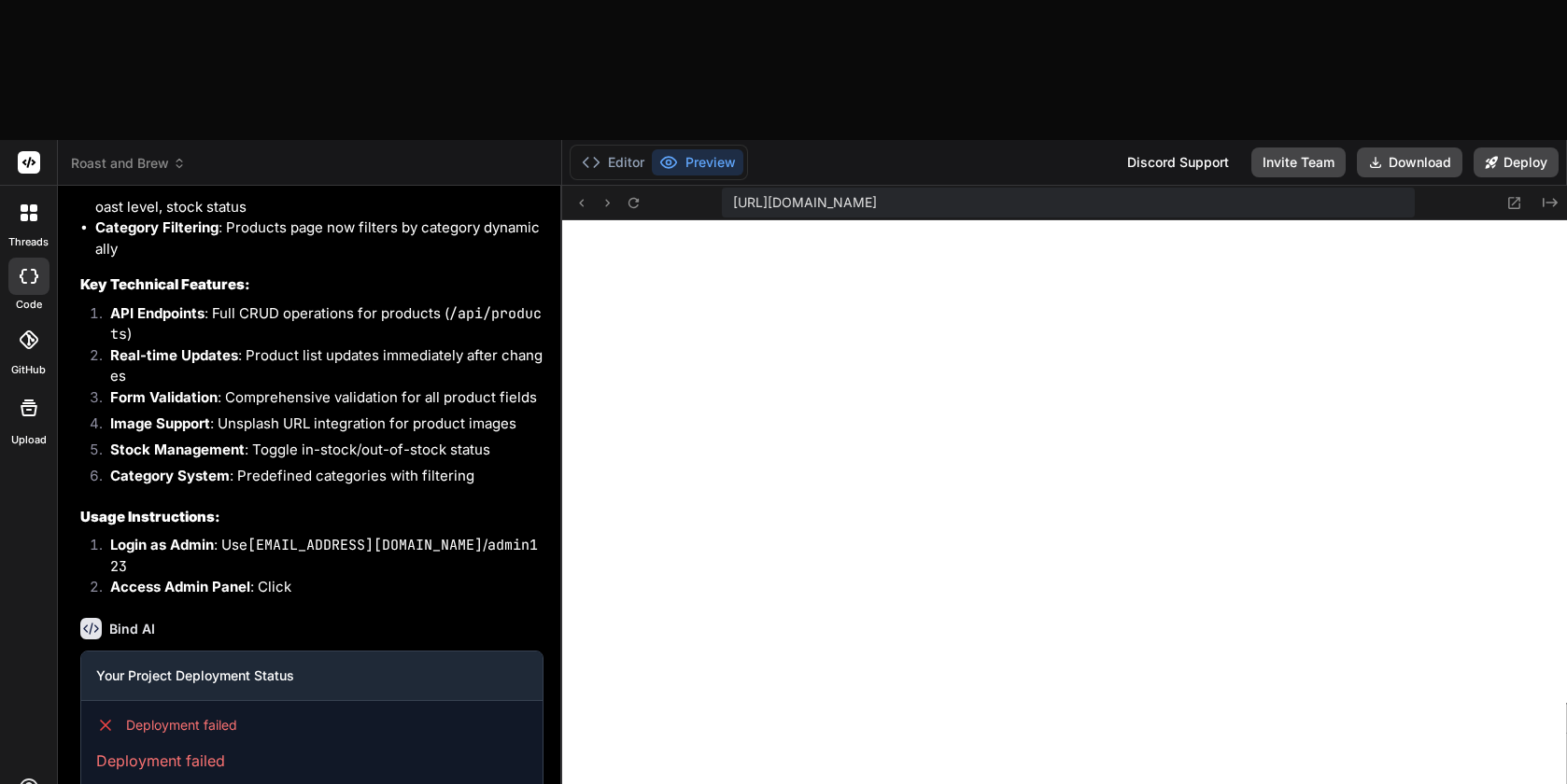
type textarea "x"
type textarea "I tried to deploy on Vercel, and deployment failed, th"
type textarea "x"
type textarea "I tried to deploy on Vercel, and deployment failed, thi"
type textarea "x"
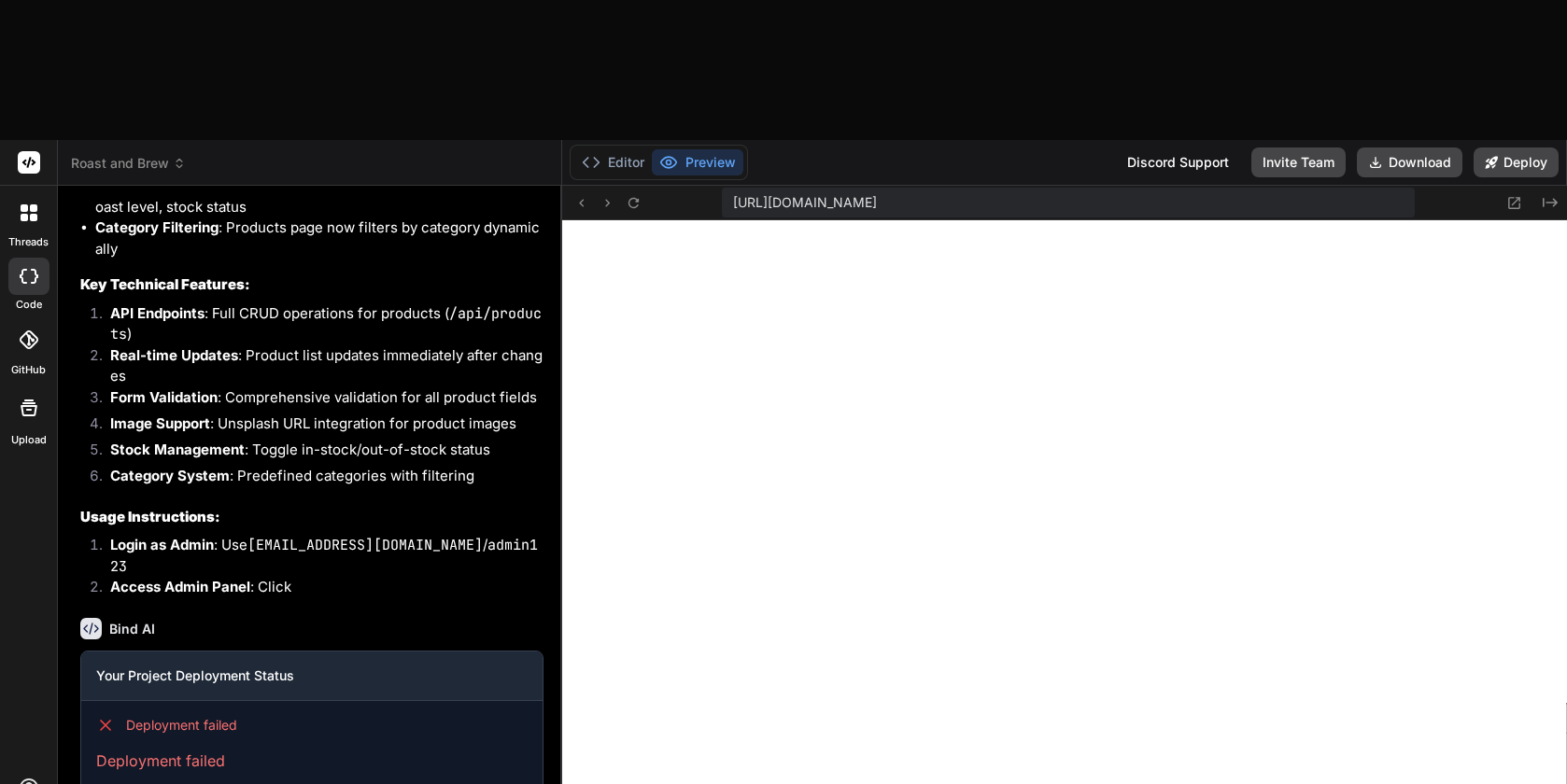
type textarea "I tried to deploy on Vercel, and deployment failed, this"
type textarea "x"
type textarea "I tried to deploy on Vercel, and deployment failed, this"
type textarea "x"
type textarea "I tried to deploy on Vercel, and deployment failed, this i"
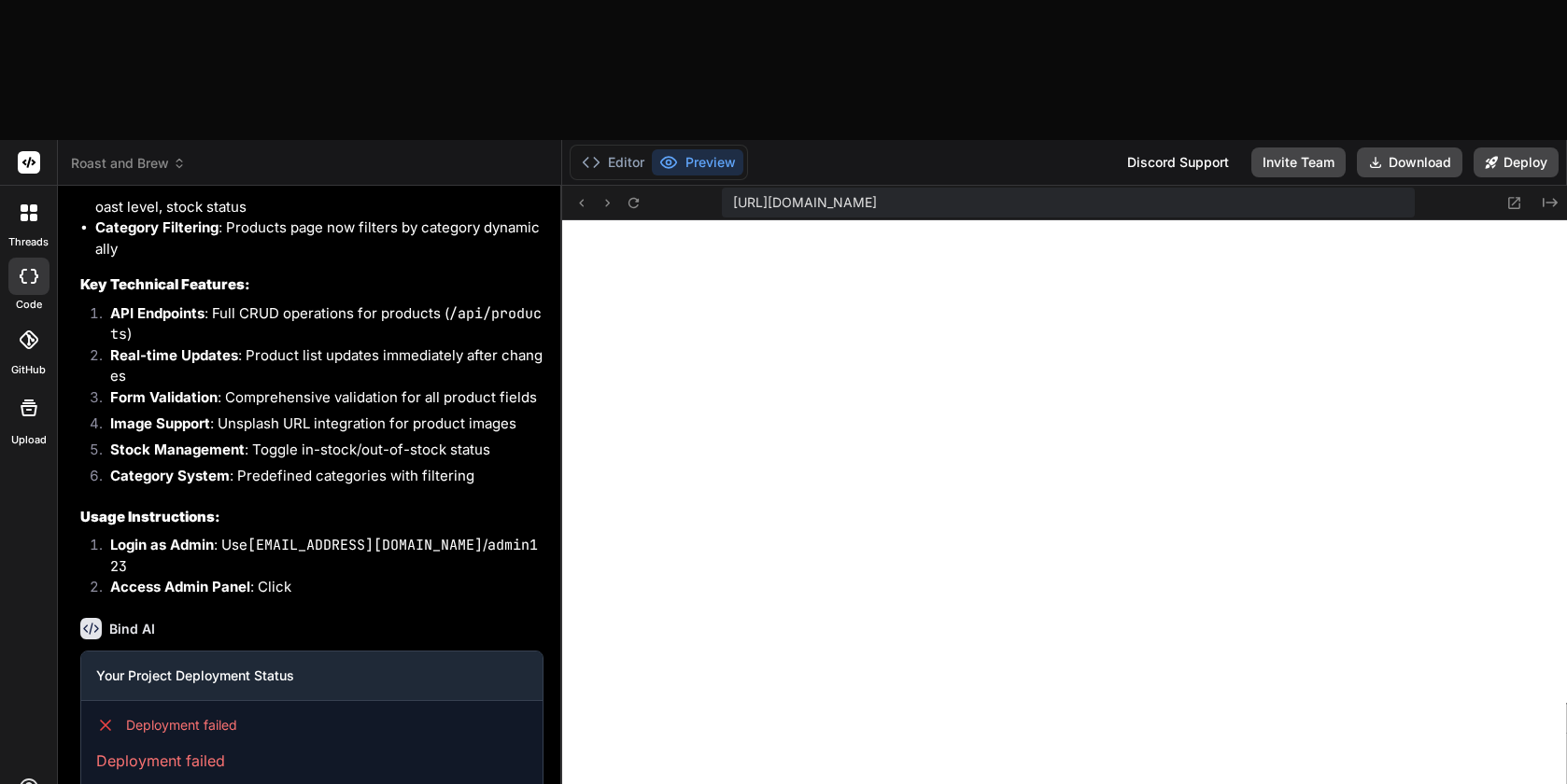
type textarea "x"
type textarea "I tried to deploy on Vercel, and deployment failed, this is"
type textarea "x"
type textarea "I tried to deploy on Vercel, and deployment failed, this is"
type textarea "x"
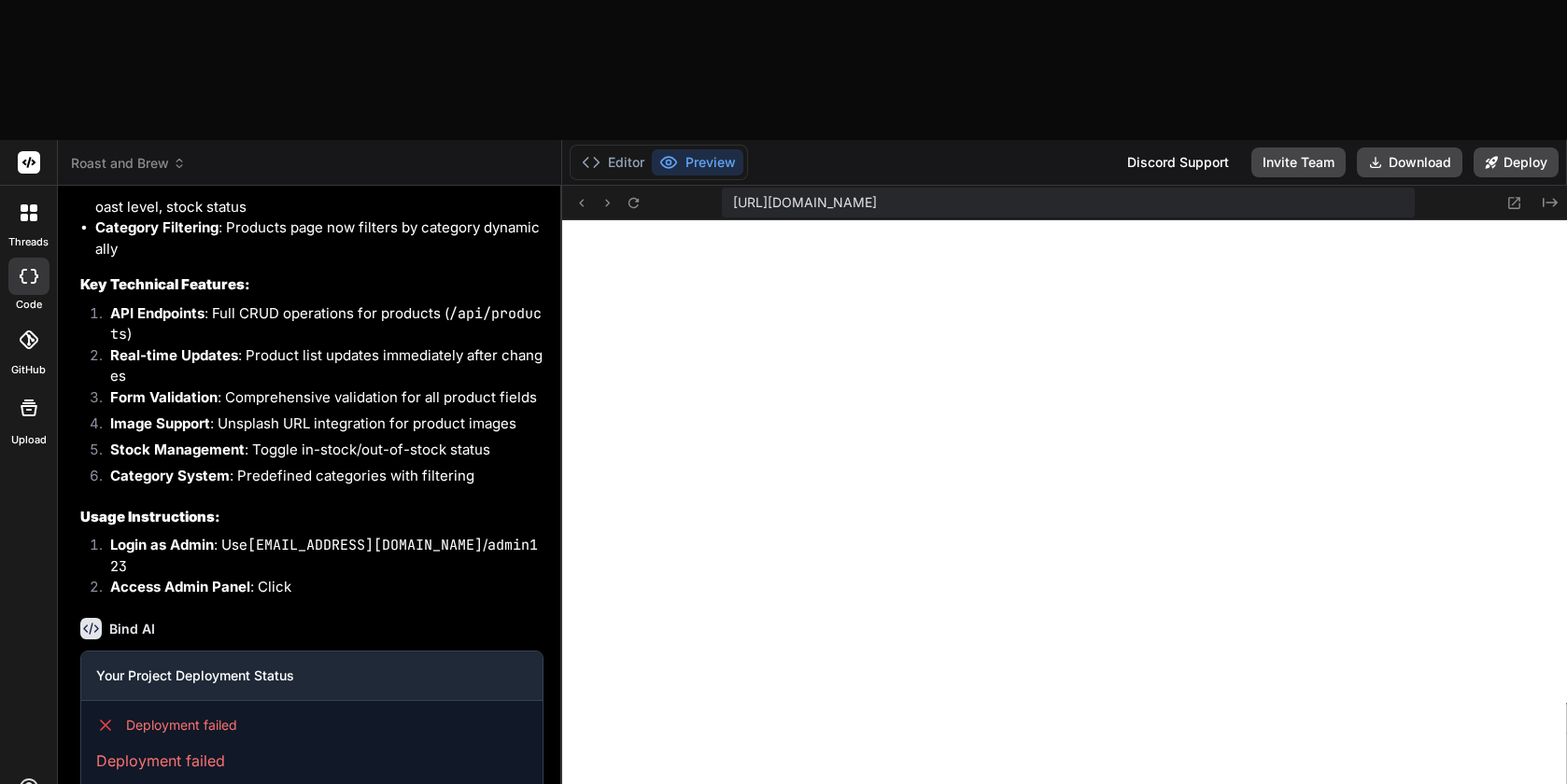
type textarea "I tried to deploy on Vercel, and deployment failed, this is t"
type textarea "x"
type textarea "I tried to deploy on Vercel, and deployment failed, this is th"
type textarea "x"
type textarea "I tried to deploy on Vercel, and deployment failed, this is the"
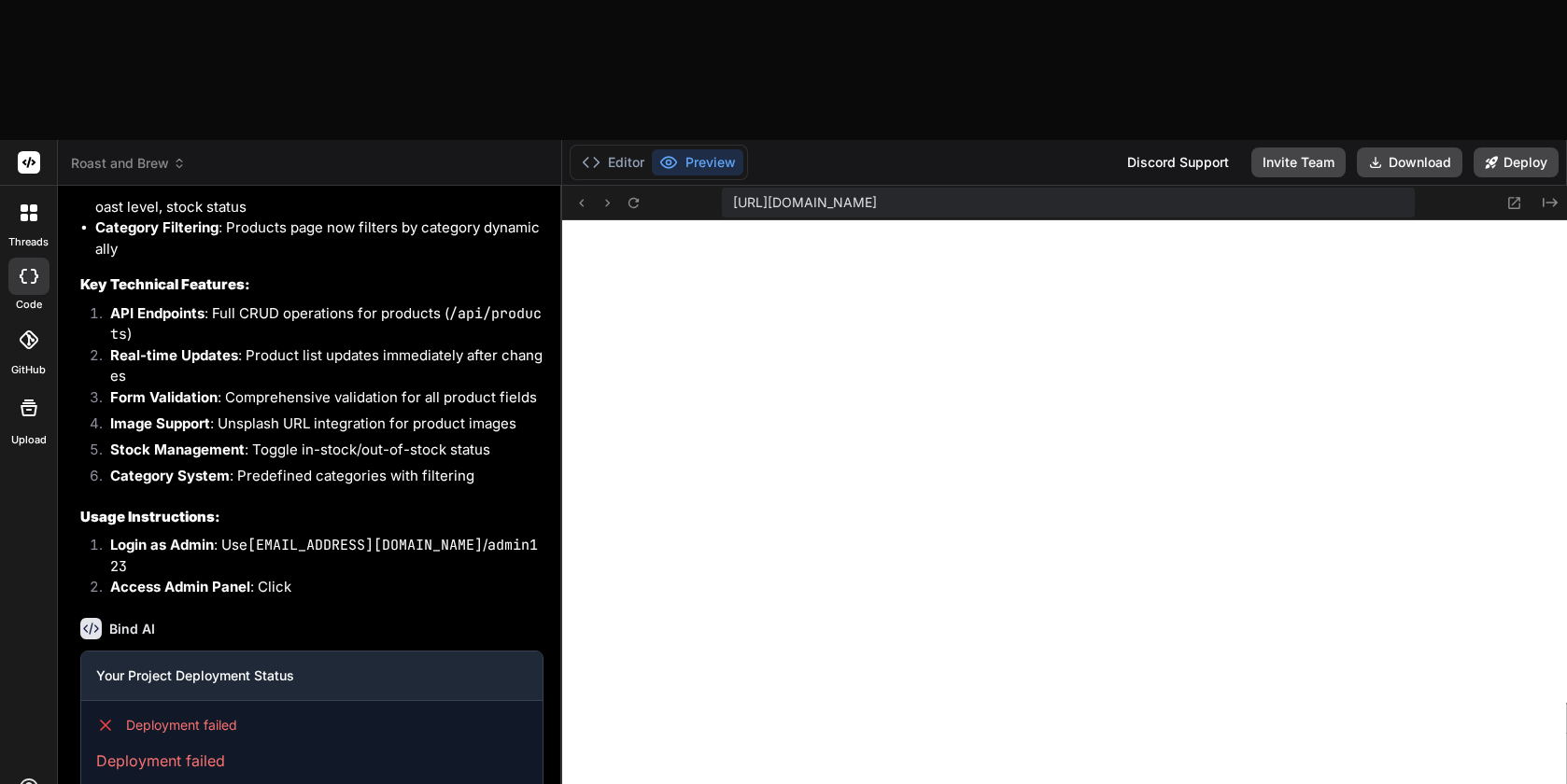
type textarea "x"
type textarea "I tried to deploy on Vercel, and deployment failed, this is the"
type textarea "x"
type textarea "I tried to deploy on Vercel, and deployment failed, this is the e"
type textarea "x"
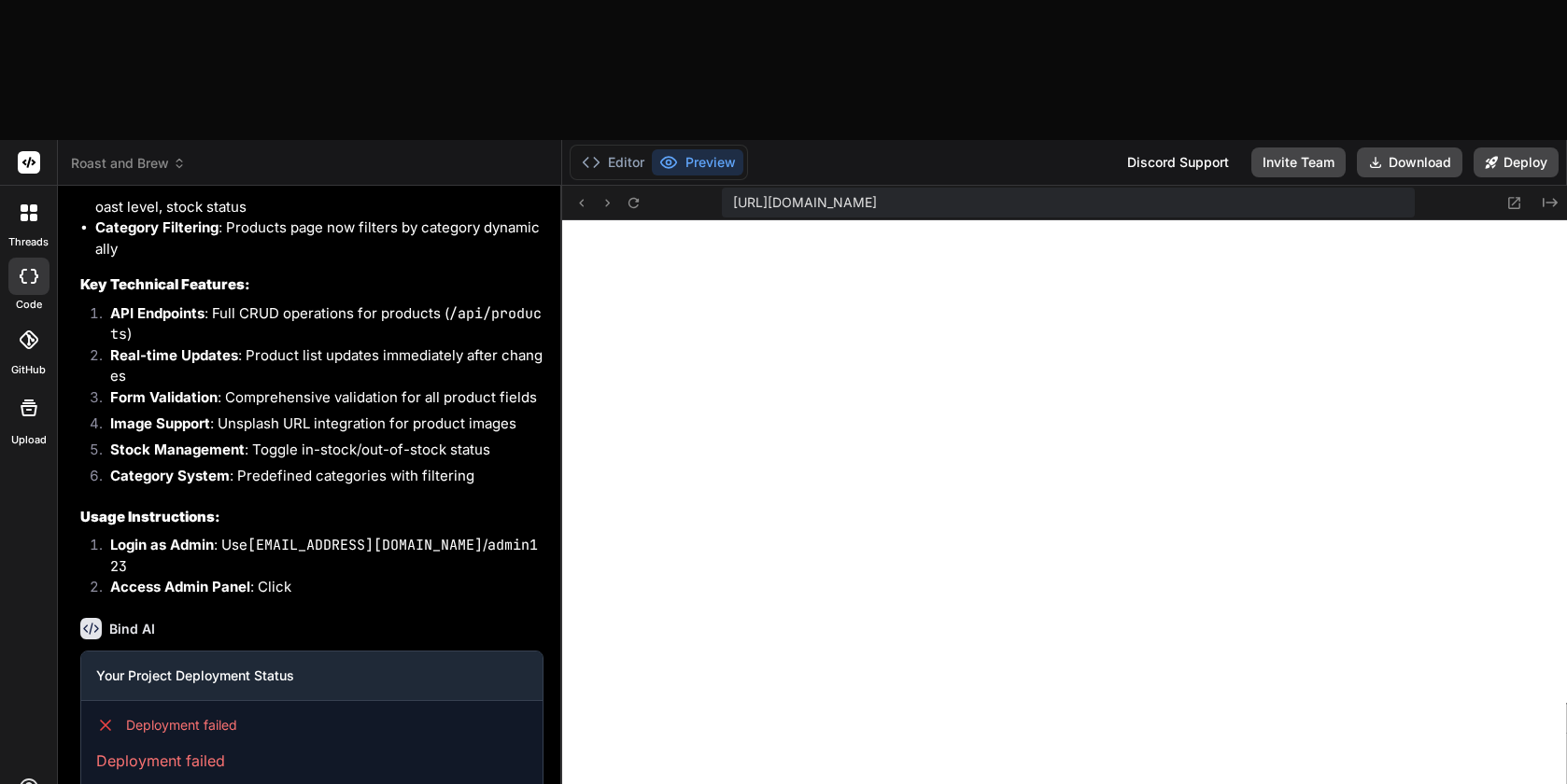
type textarea "I tried to deploy on Vercel, and deployment failed, this is the er"
type textarea "x"
type textarea "I tried to deploy on Vercel, and deployment failed, this is the e"
type textarea "x"
type textarea "I tried to deploy on Vercel, and deployment failed, this is the"
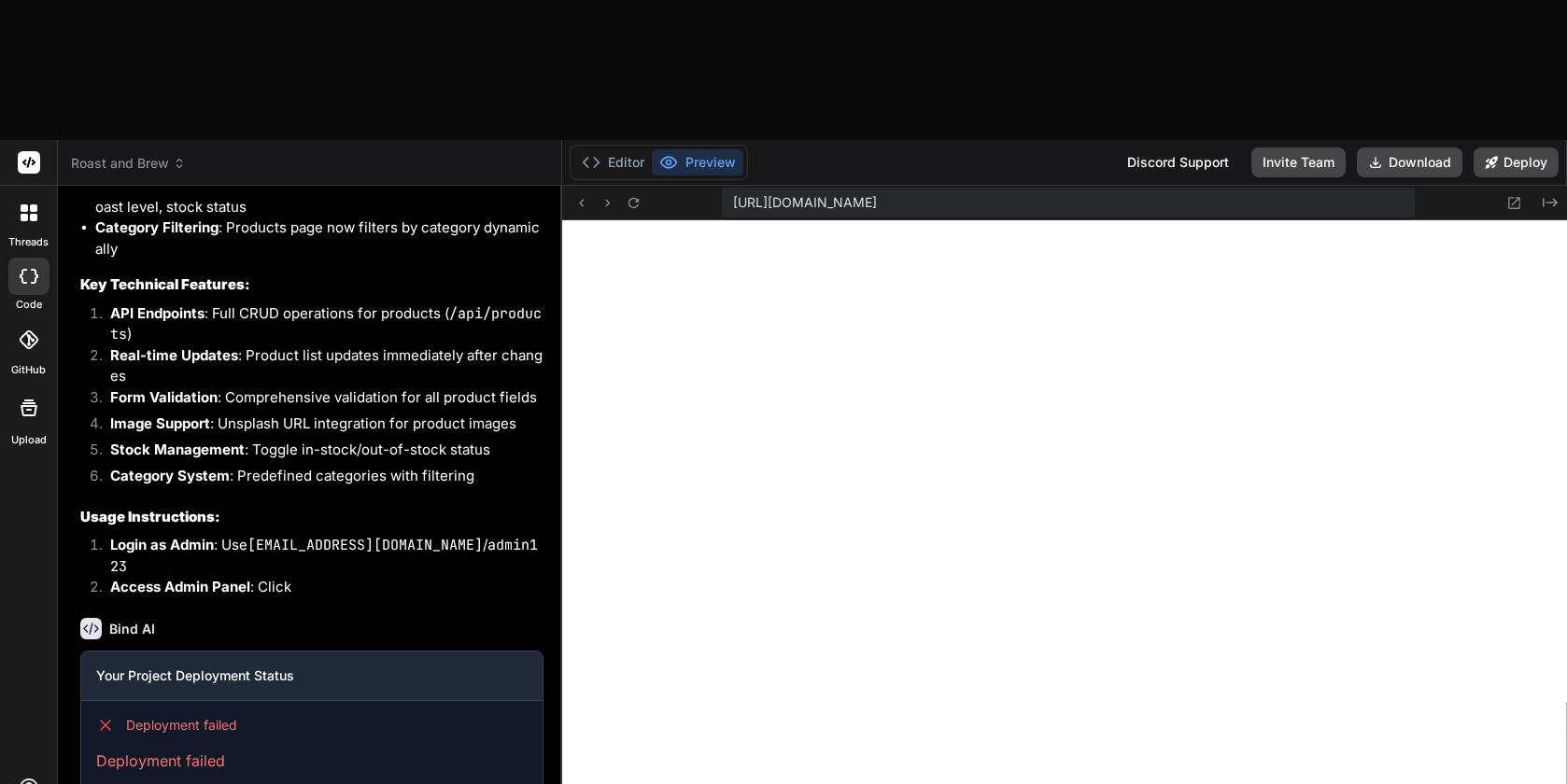
type textarea "x"
type textarea "I tried to deploy on Vercel, and deployment failed, this is the"
type textarea "x"
type textarea "I tried to deploy on Vercel, and deployment failed, this is thed"
type textarea "x"
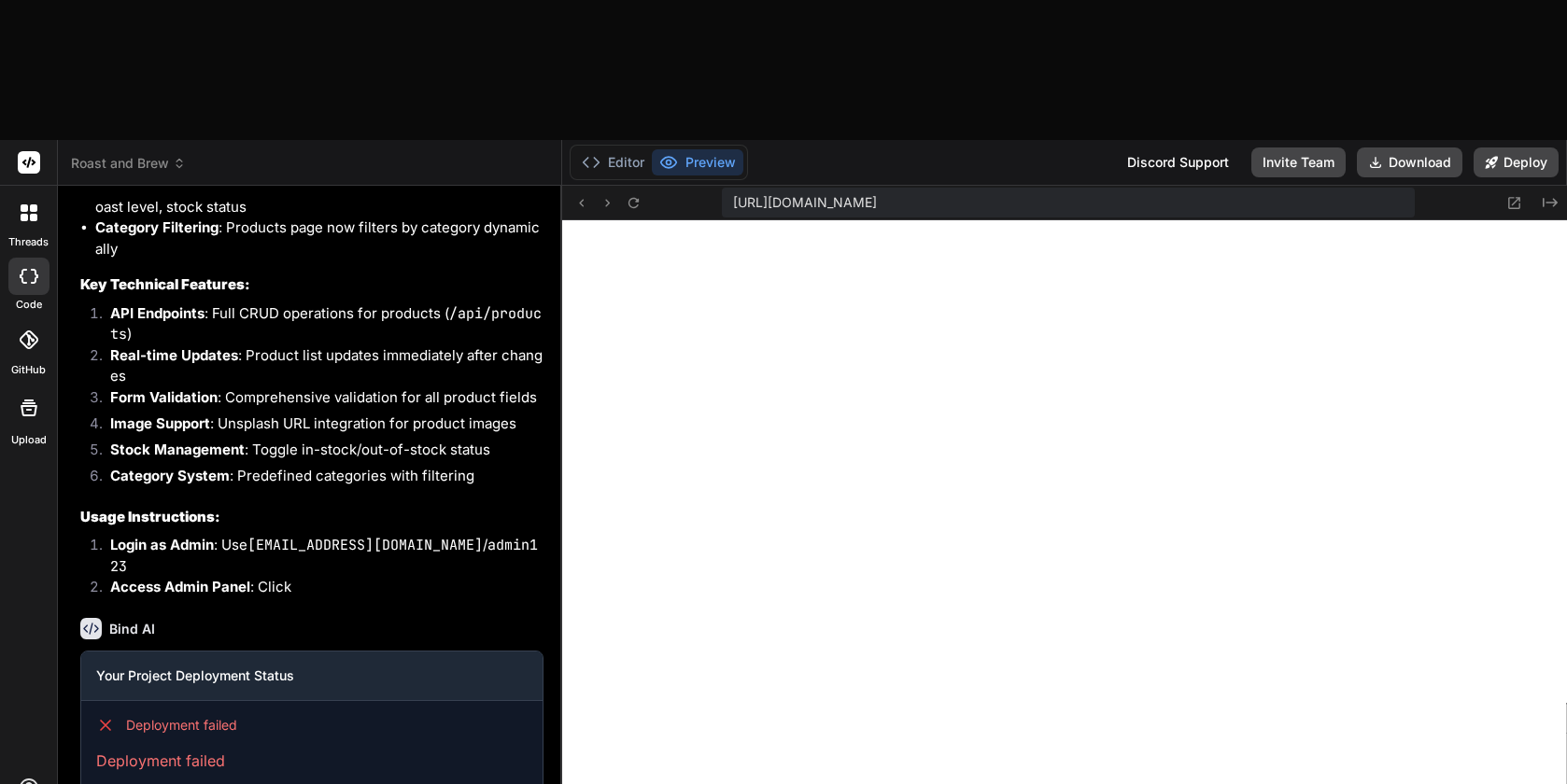
type textarea "I tried to deploy on Vercel, and deployment failed, this is [PERSON_NAME]"
type textarea "x"
type textarea "I tried to deploy on Vercel, and deployment failed, this is thedep"
type textarea "x"
type textarea "I tried to deploy on Vercel, and deployment failed, this is thedepl"
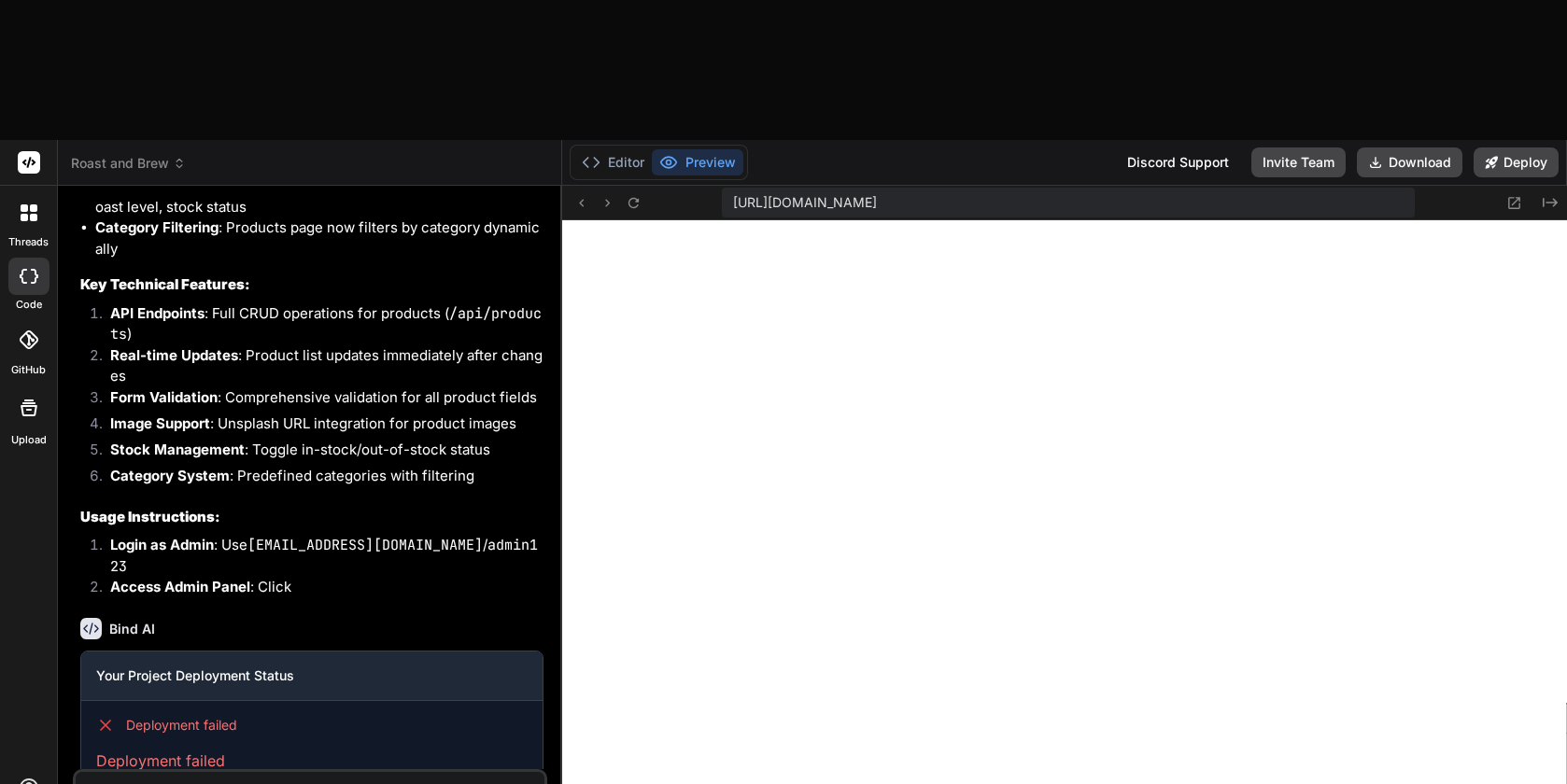
type textarea "x"
type textarea "I tried to deploy on Vercel, and deployment failed, this is thedep"
type textarea "x"
type textarea "I tried to deploy on Vercel, and deployment failed, this is [PERSON_NAME]"
type textarea "x"
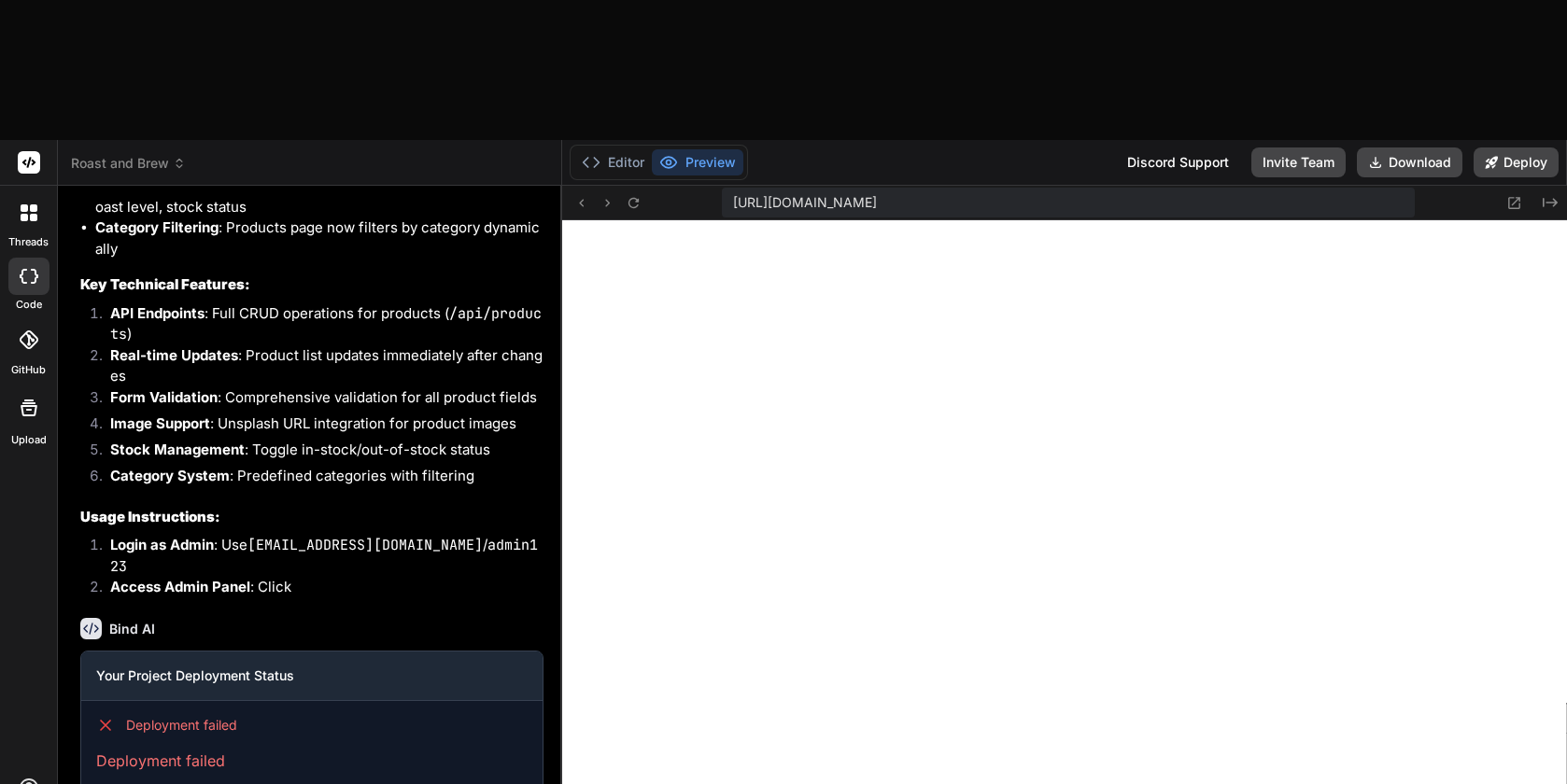
type textarea "I tried to deploy on Vercel, and deployment failed, this is thed"
type textarea "x"
type textarea "I tried to deploy on Vercel, and deployment failed, this is the"
type textarea "x"
type textarea "I tried to deploy on Vercel, and deployment failed, this is the"
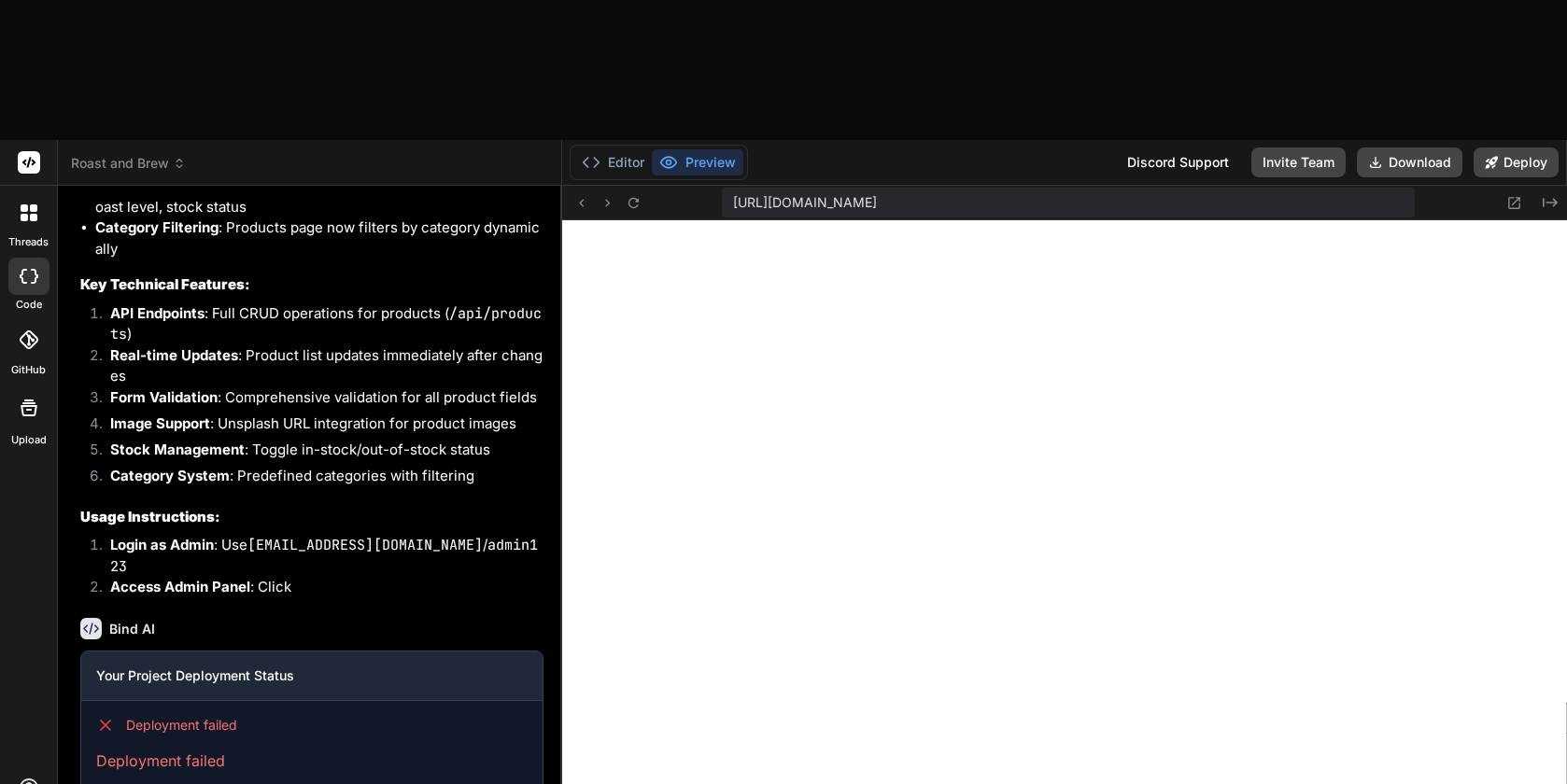
type textarea "x"
type textarea "I tried to deploy on Vercel, and deployment failed, this is the d"
type textarea "x"
type textarea "I tried to deploy on Vercel, and deployment failed, this is the de"
type textarea "x"
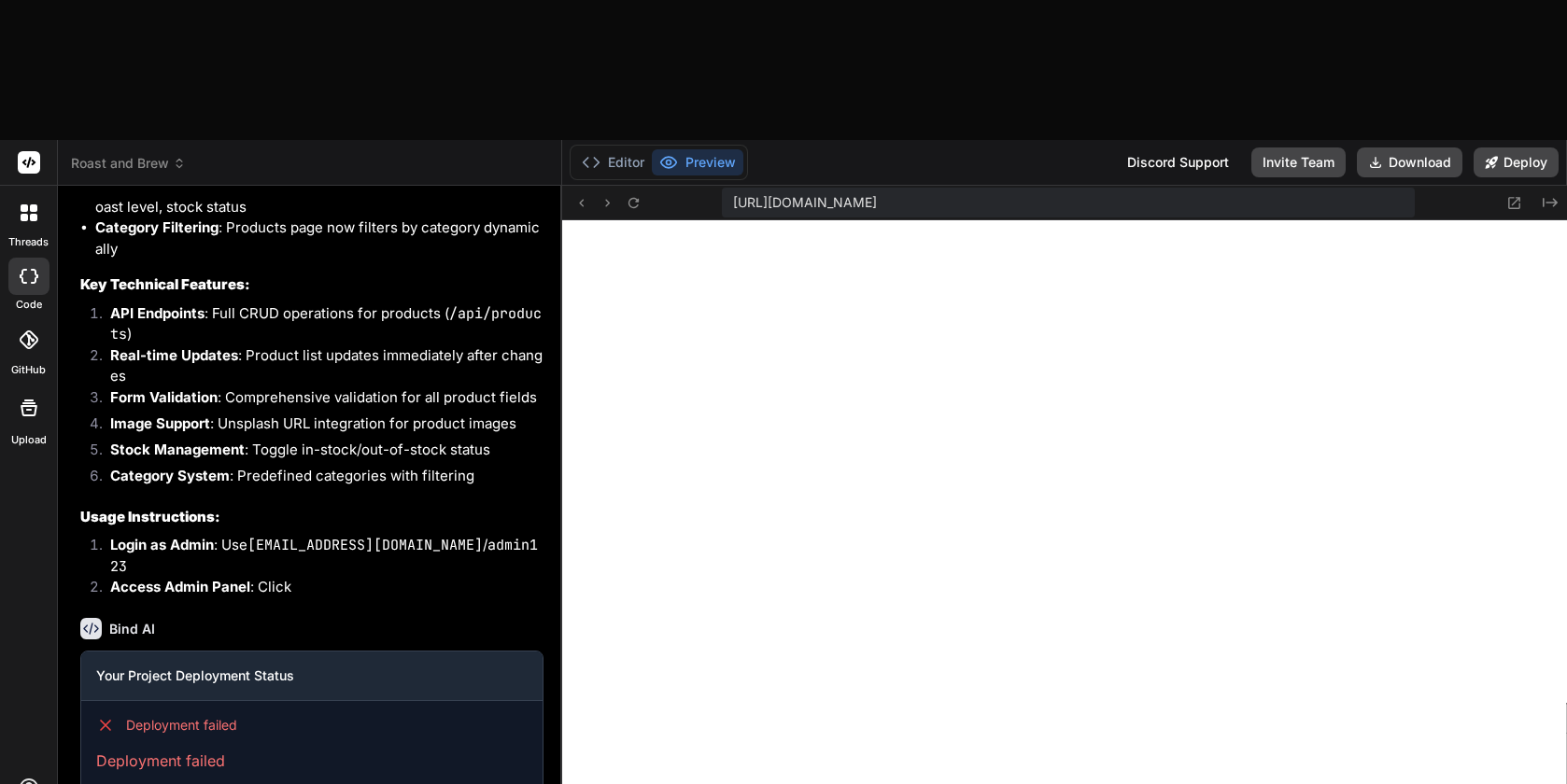
type textarea "I tried to deploy on Vercel, and deployment failed, this is the dep"
type textarea "x"
type textarea "I tried to deploy on Vercel, and deployment failed, this is the depl"
type textarea "x"
type textarea "I tried to deploy on Vercel, and deployment failed, this is the deplo"
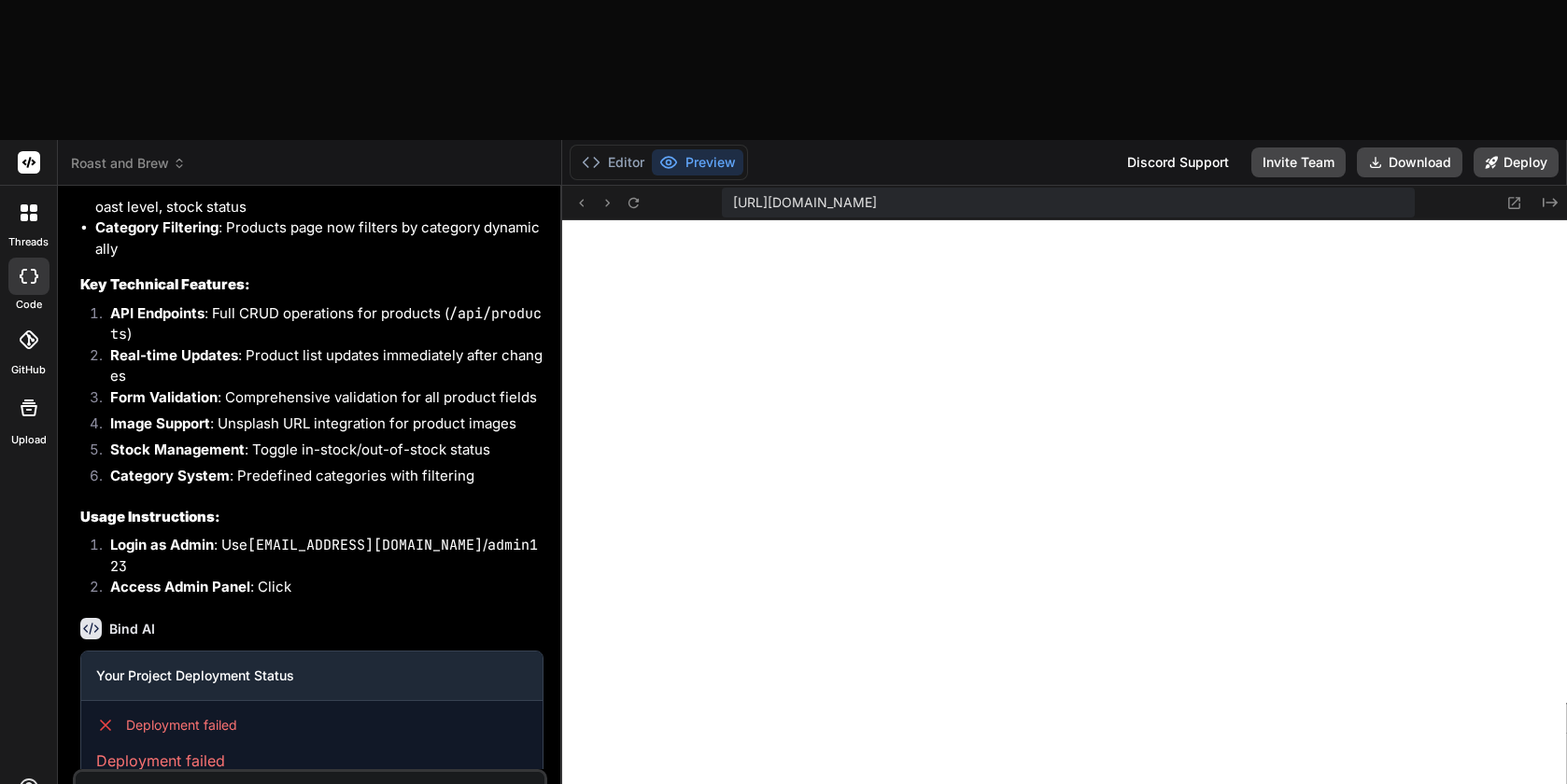
type textarea "x"
type textarea "I tried to deploy on Vercel, and deployment failed, this is the deploy"
type textarea "x"
type textarea "I tried to deploy on Vercel, and deployment failed, this is the deploym"
type textarea "x"
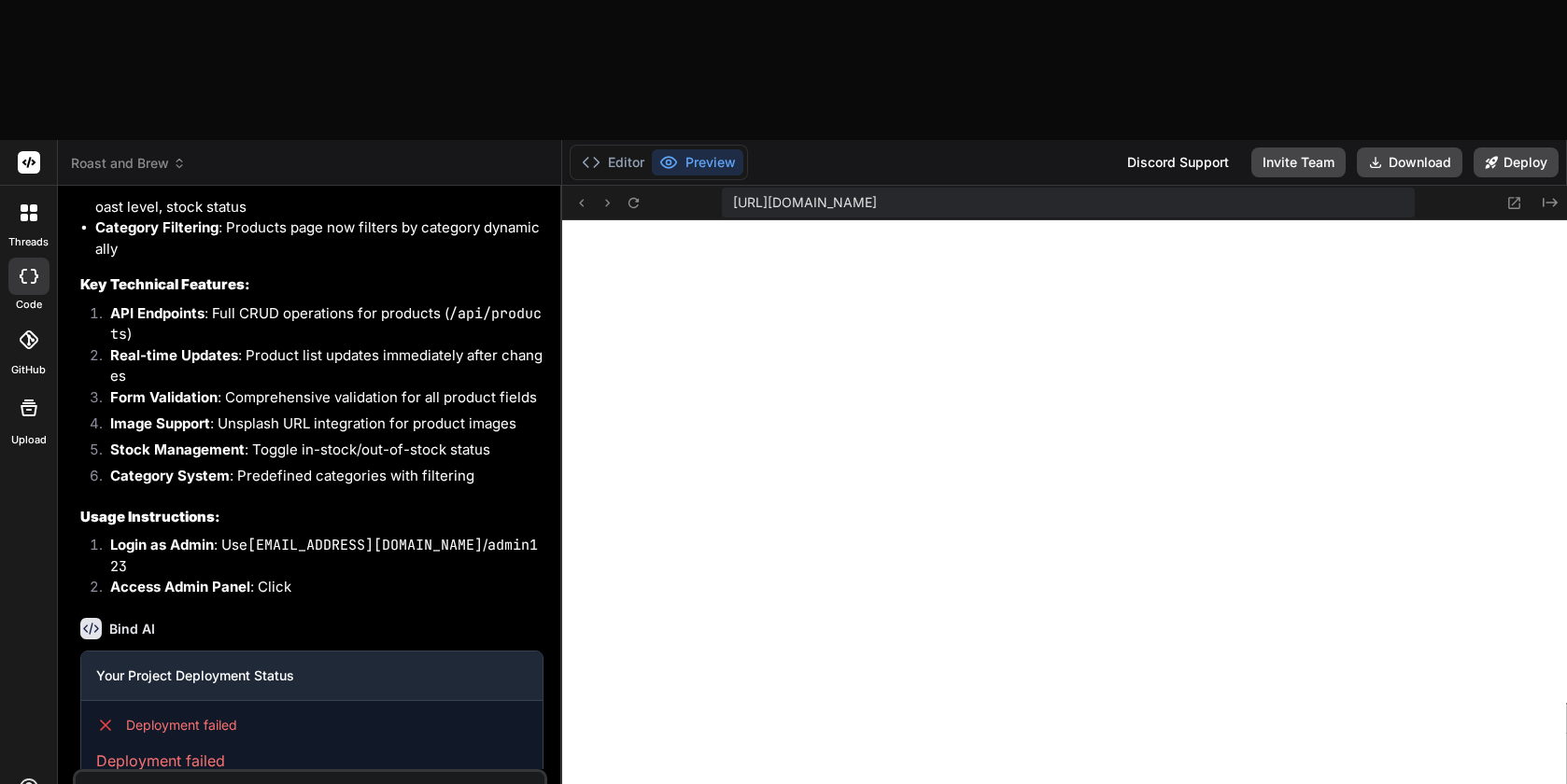
type textarea "I tried to deploy on Vercel, and deployment failed, this is the deployme"
type textarea "x"
type textarea "I tried to deploy on Vercel, and deployment failed, this is the deploymen"
type textarea "x"
type textarea "I tried to deploy on Vercel, and deployment failed, this is the deployment"
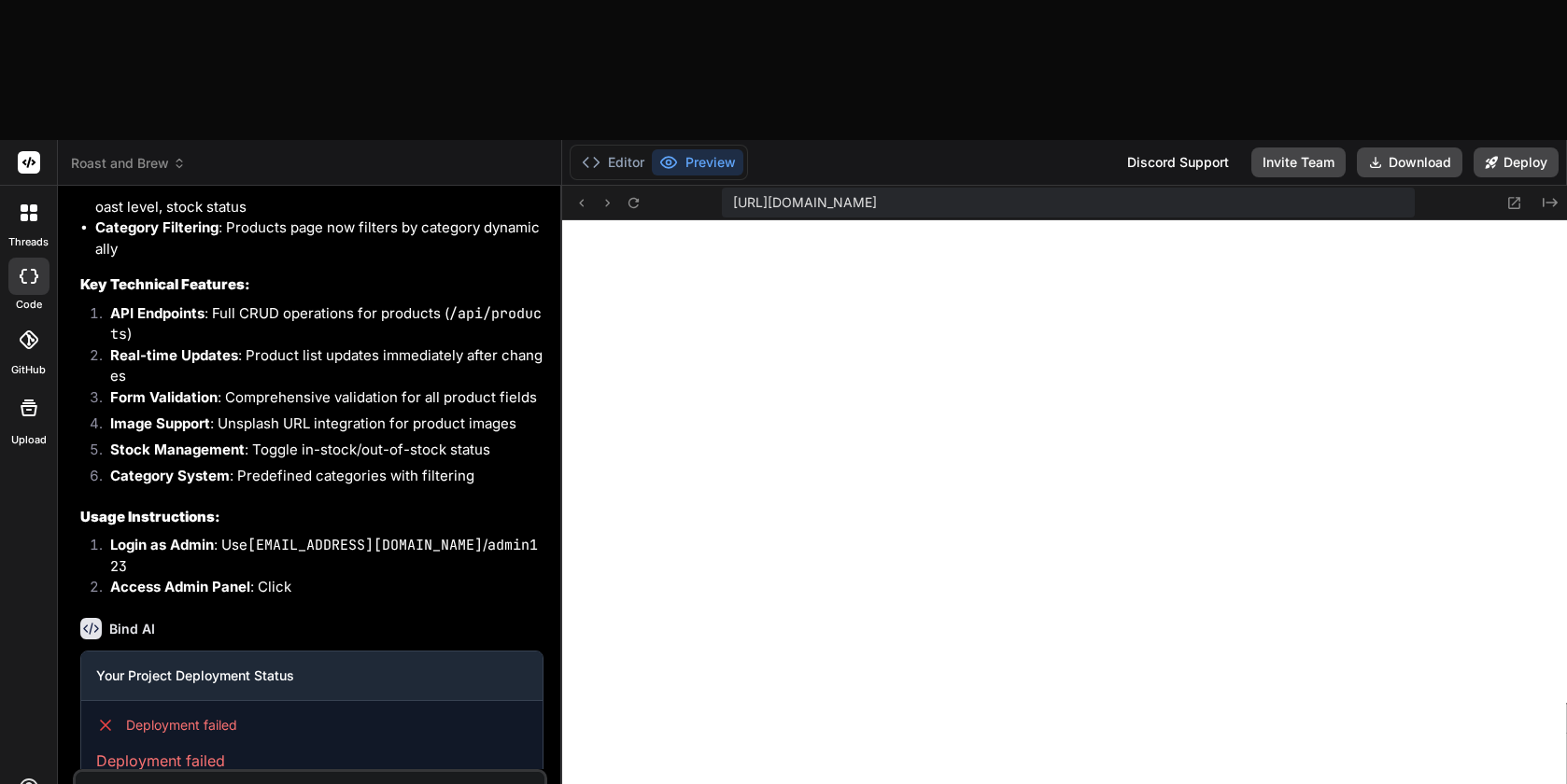
type textarea "x"
type textarea "I tried to deploy on Vercel, and deployment failed, this is the deployment"
type textarea "x"
type textarea "I tried to deploy on Vercel, and deployment failed, this is the deployment l"
type textarea "x"
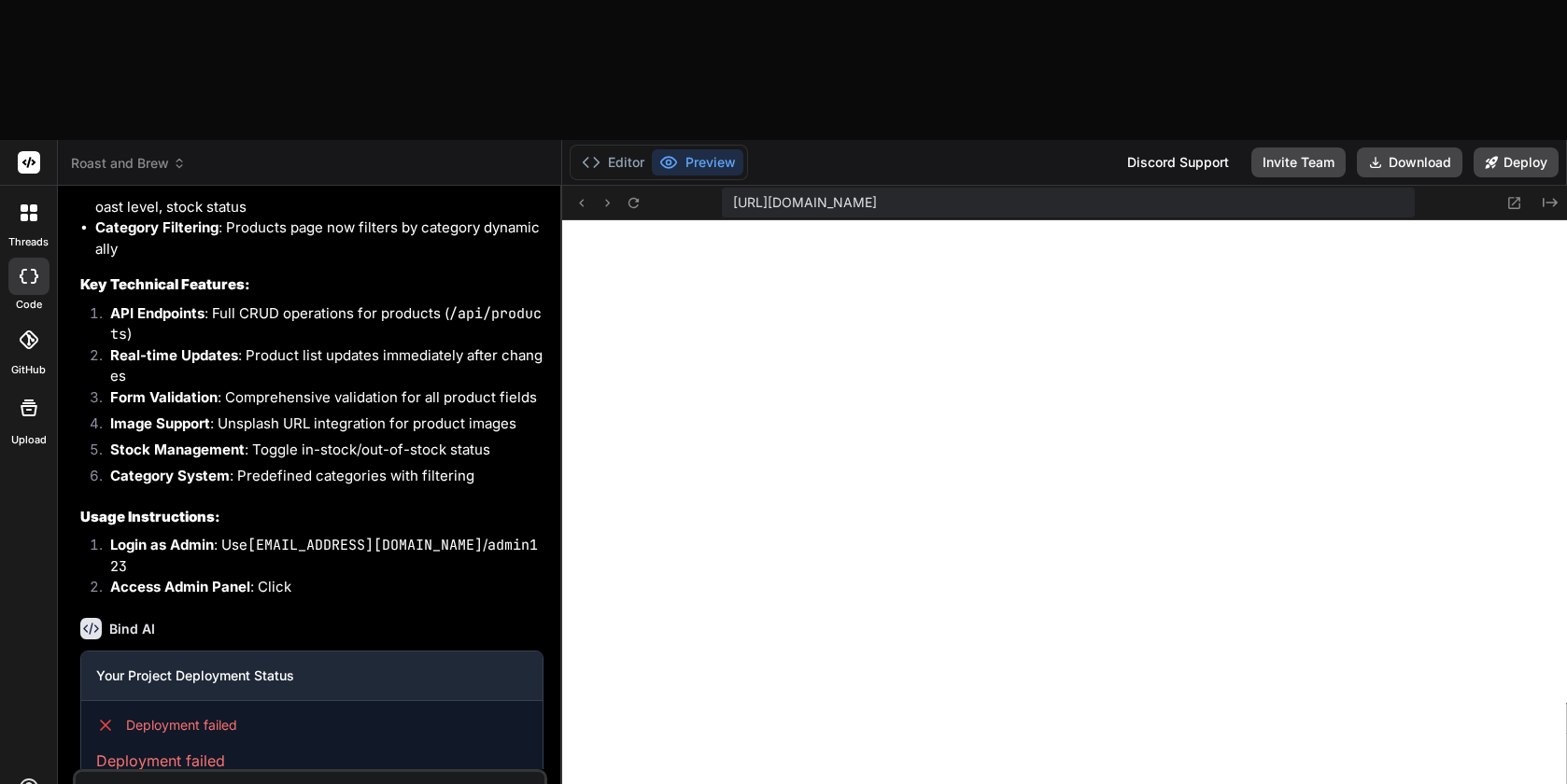
type textarea "I tried to deploy on Vercel, and deployment failed, this is the deployment lo"
type textarea "x"
type textarea "I tried to deploy on Vercel, and deployment failed, this is the deployment log"
type textarea "x"
type textarea "I tried to deploy on Vercel, and deployment failed, this is the deployment log:"
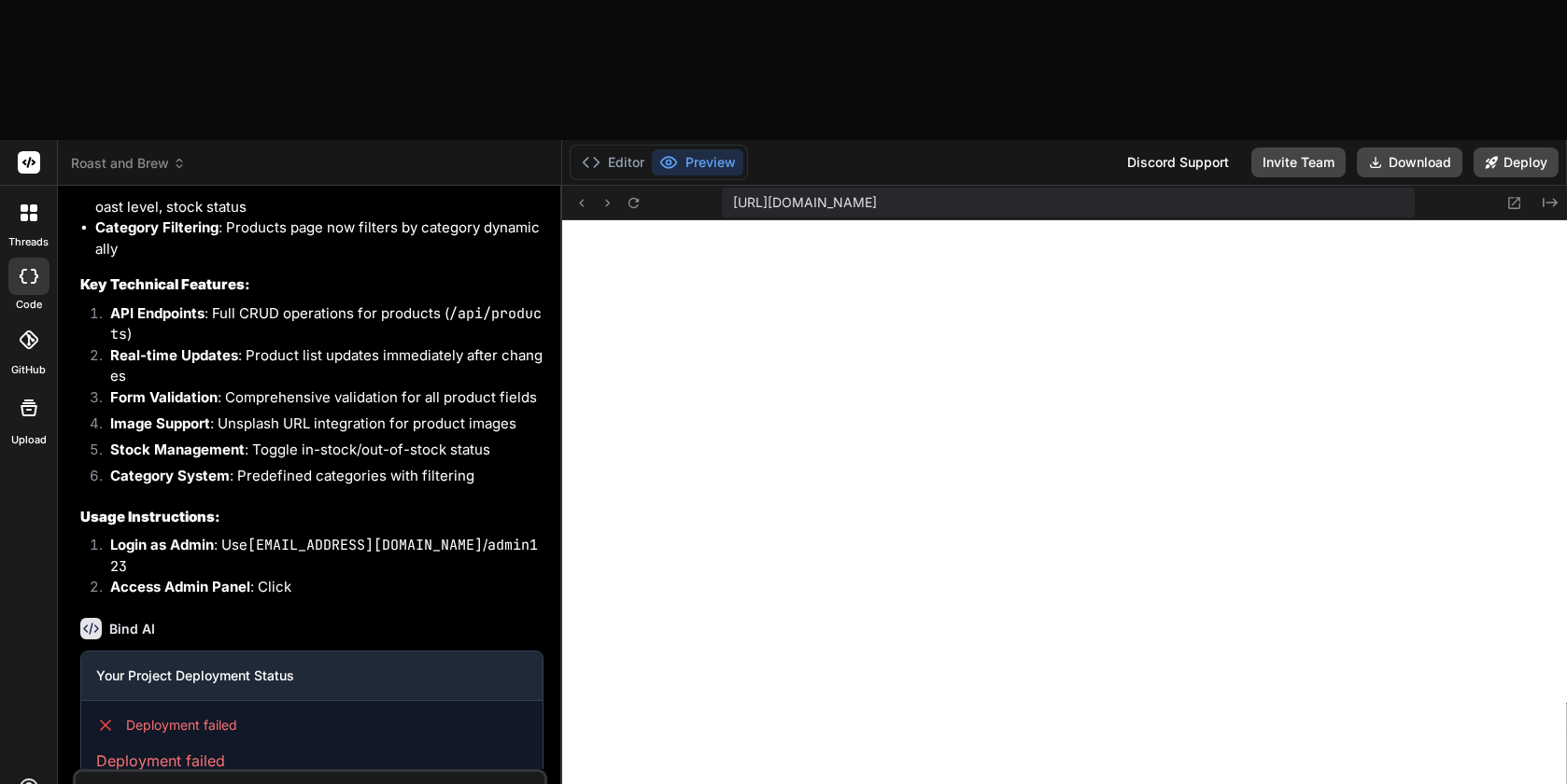
type textarea "x"
type textarea "I tried to deploy on Vercel, and deployment failed, this is the deployment log:"
type textarea "x"
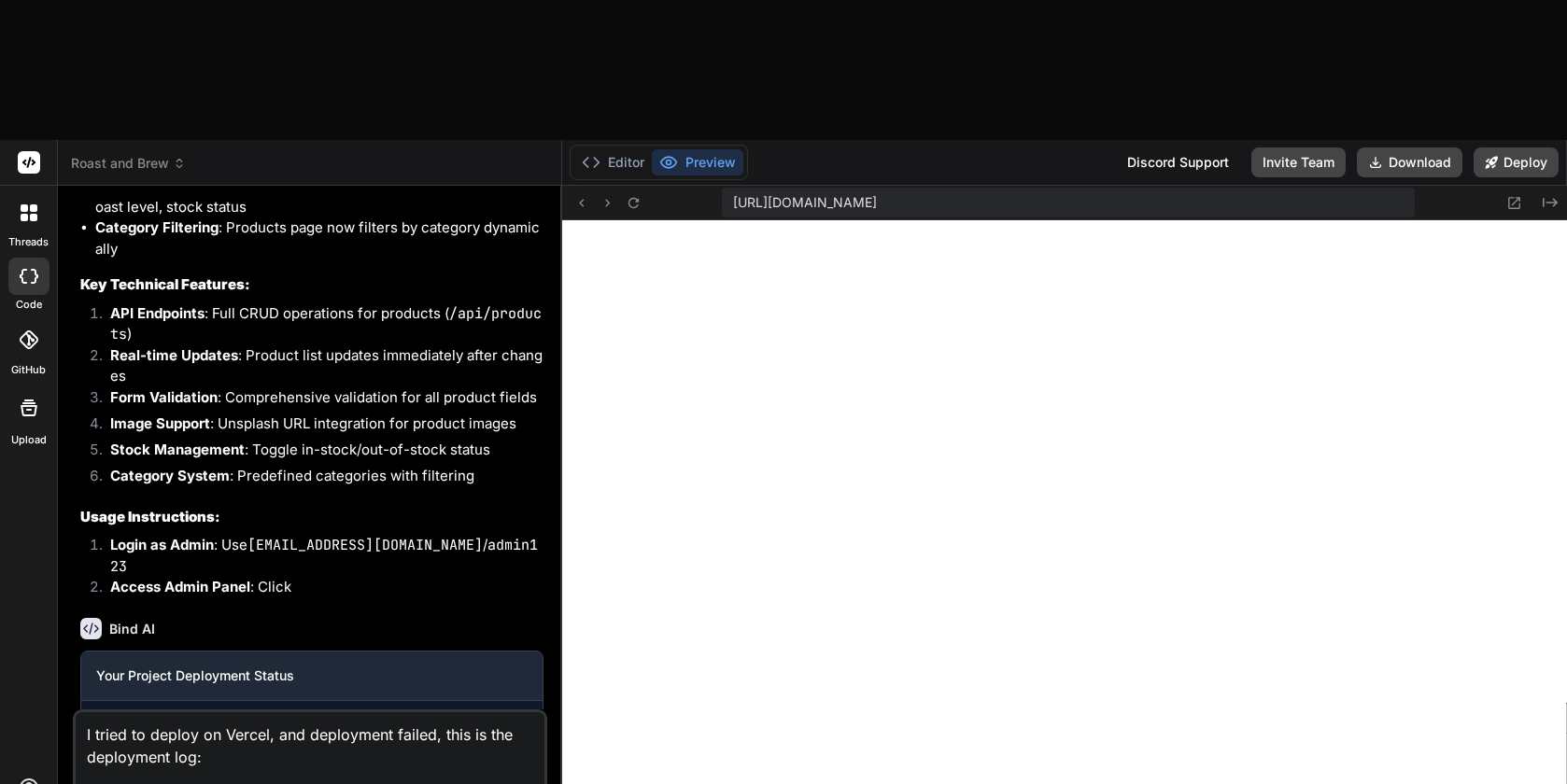
paste textarea "Loremip dolor si Ametconsec, A.E., SED (Doei) – tem0 Incid utlabor etdoloremagn…"
type textarea "L ipsum do sitame co Adipis, eli seddoeiusm tempor, inci ut lab etdolorema ali:…"
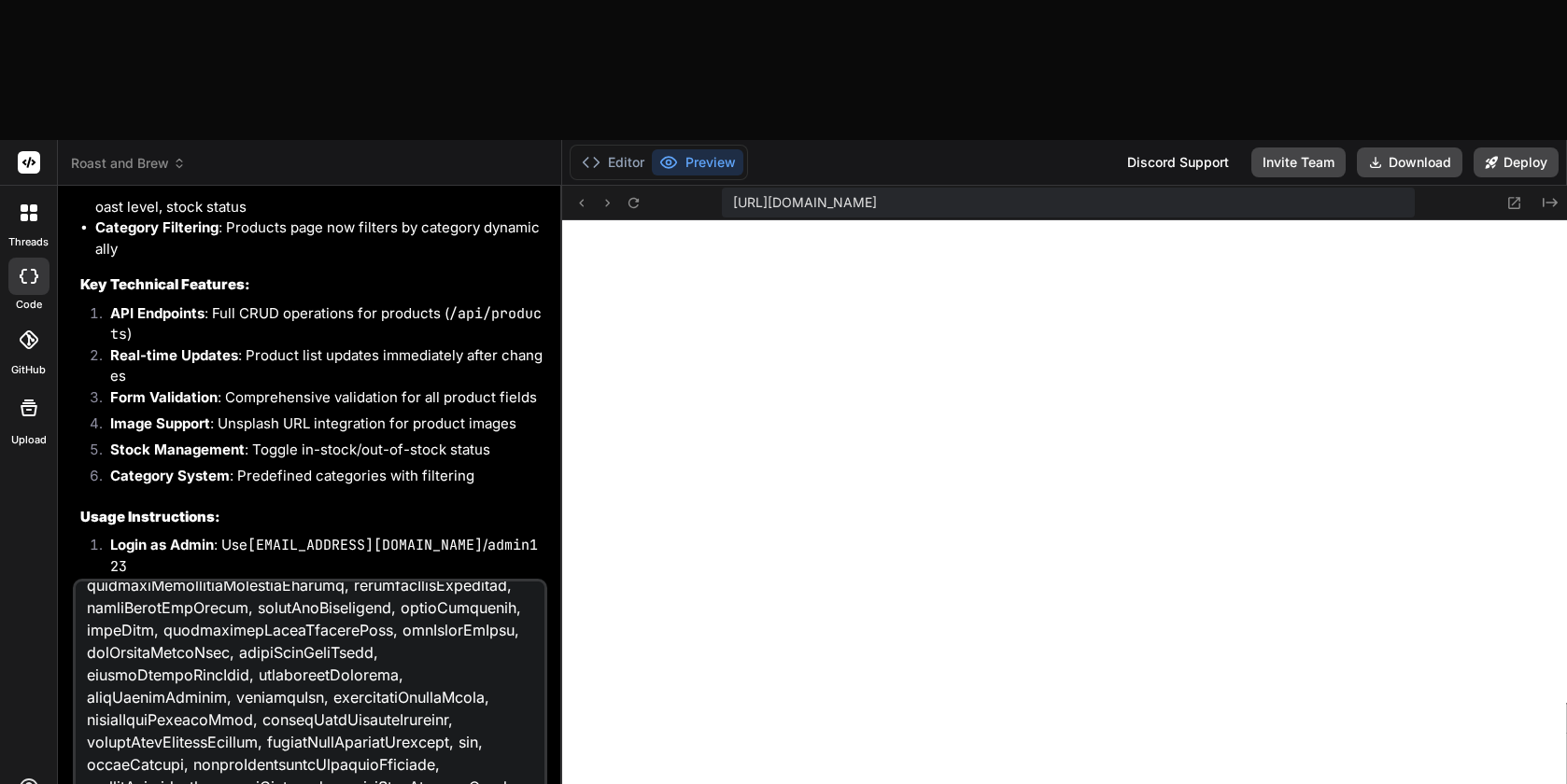
scroll to position [0, 0]
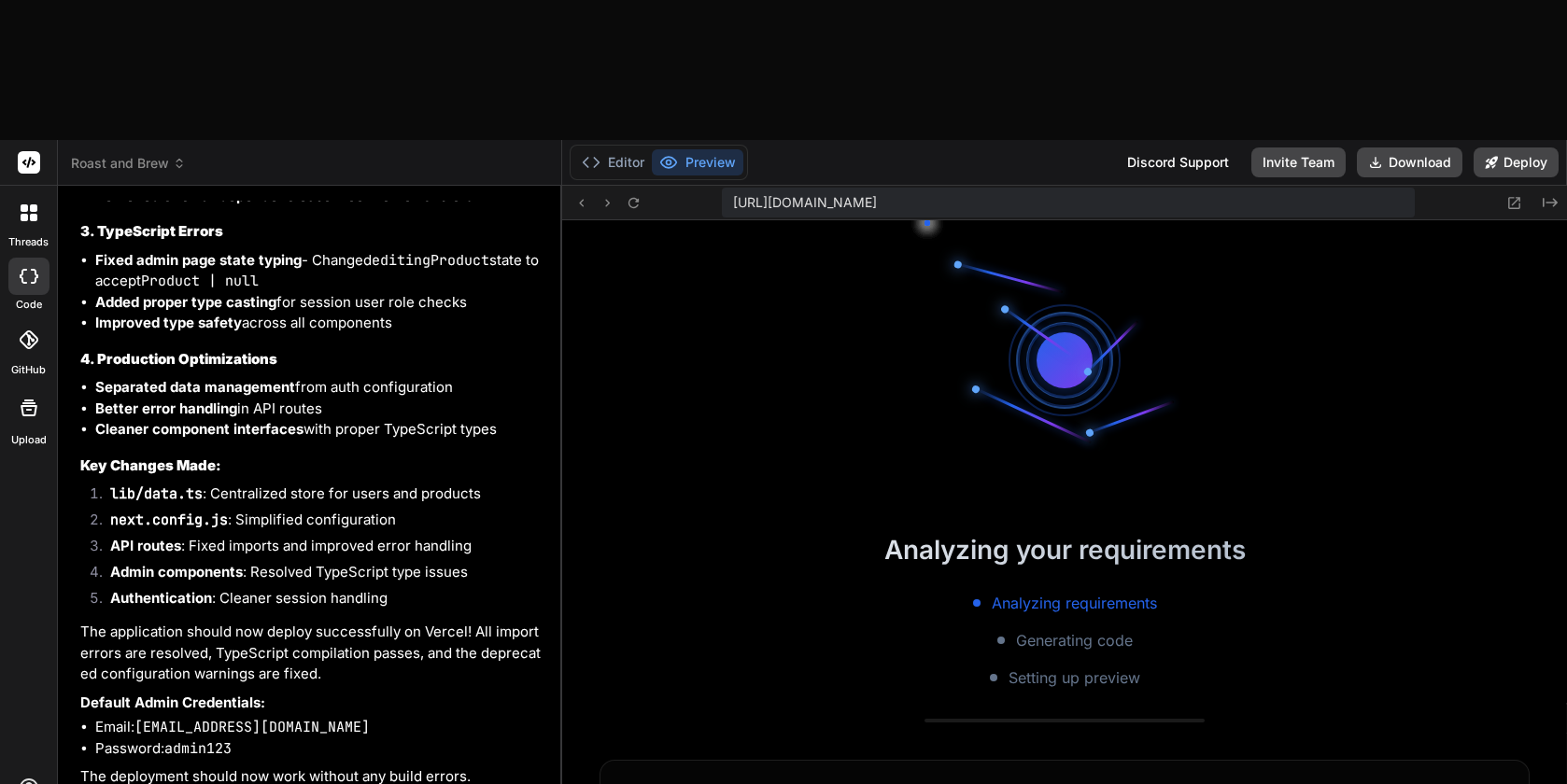
scroll to position [7144, 0]
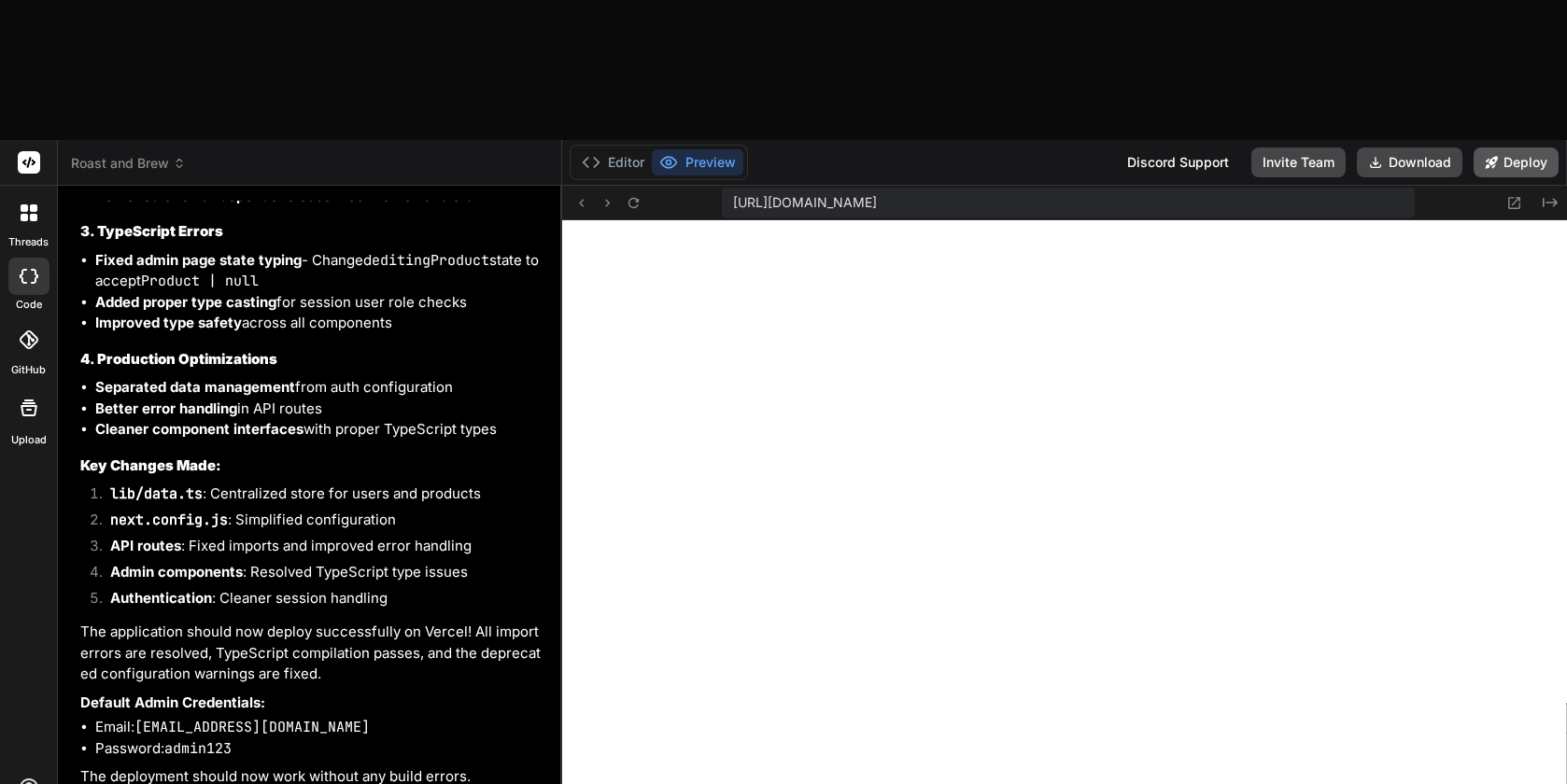
click at [1523, 148] on button "Deploy" at bounding box center [1516, 162] width 85 height 30
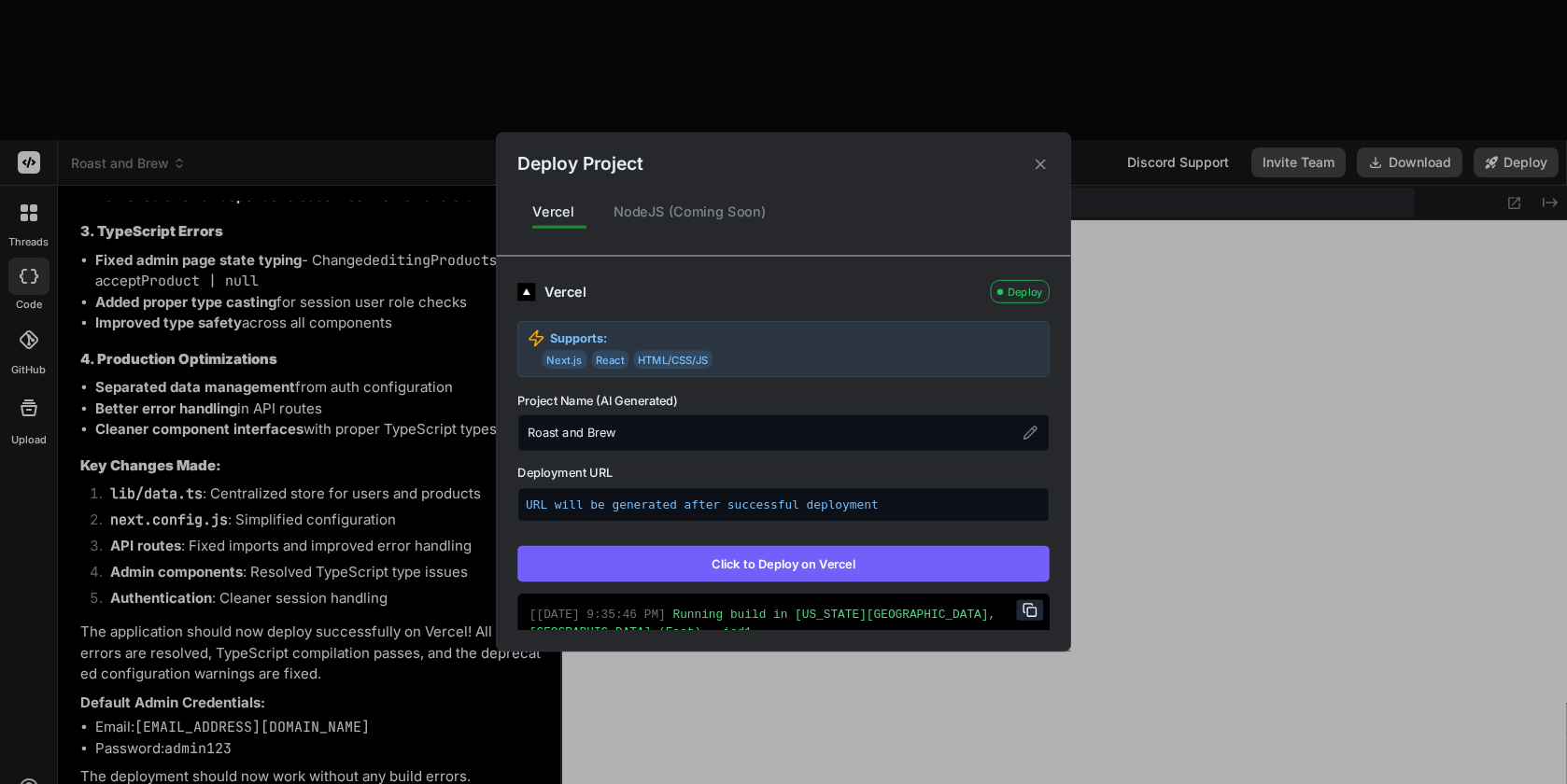
scroll to position [7162, 0]
click at [811, 567] on button "Click to Deploy on Vercel" at bounding box center [783, 563] width 532 height 36
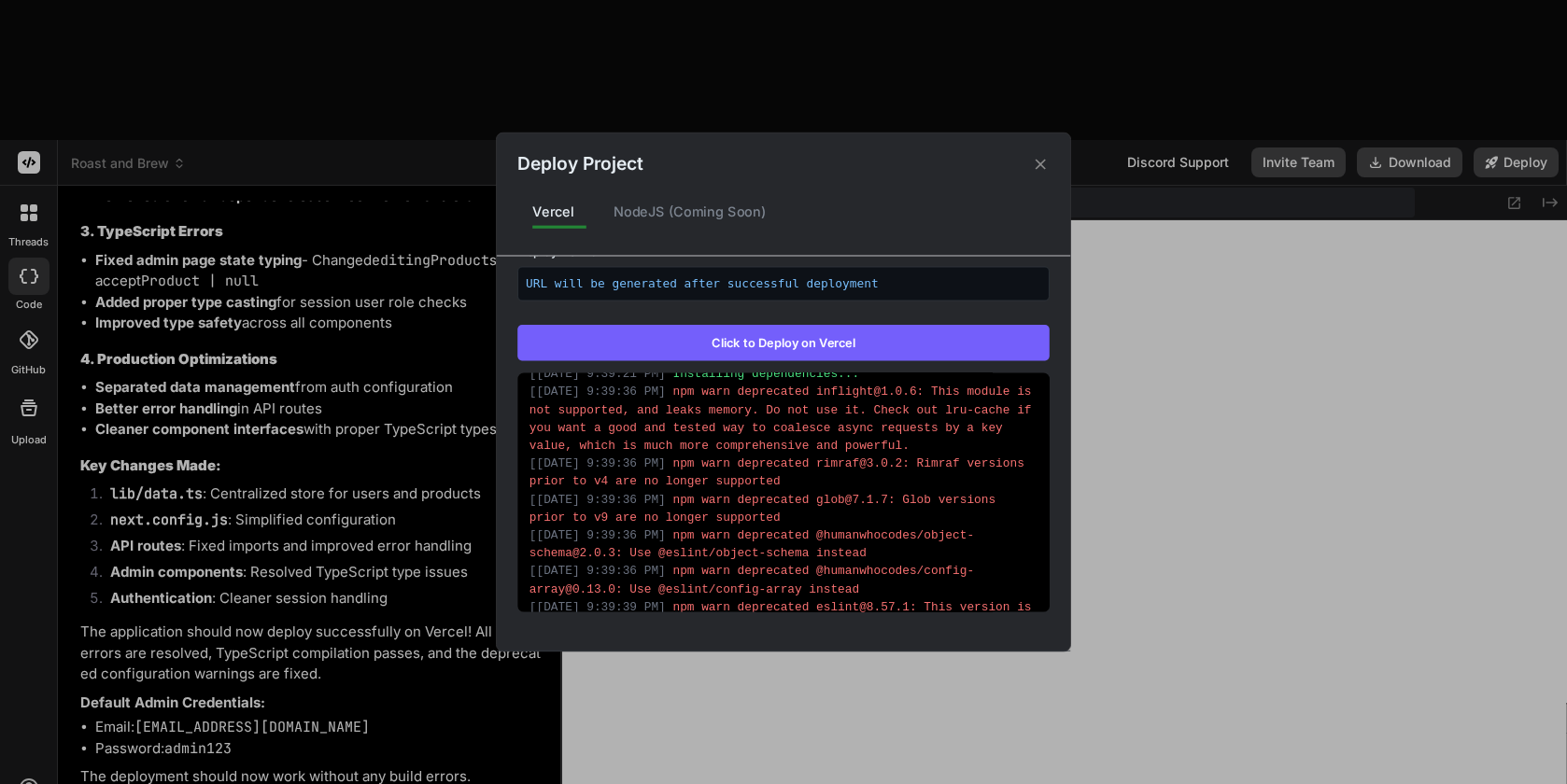
scroll to position [203, 0]
click at [1039, 161] on icon at bounding box center [1040, 163] width 11 height 11
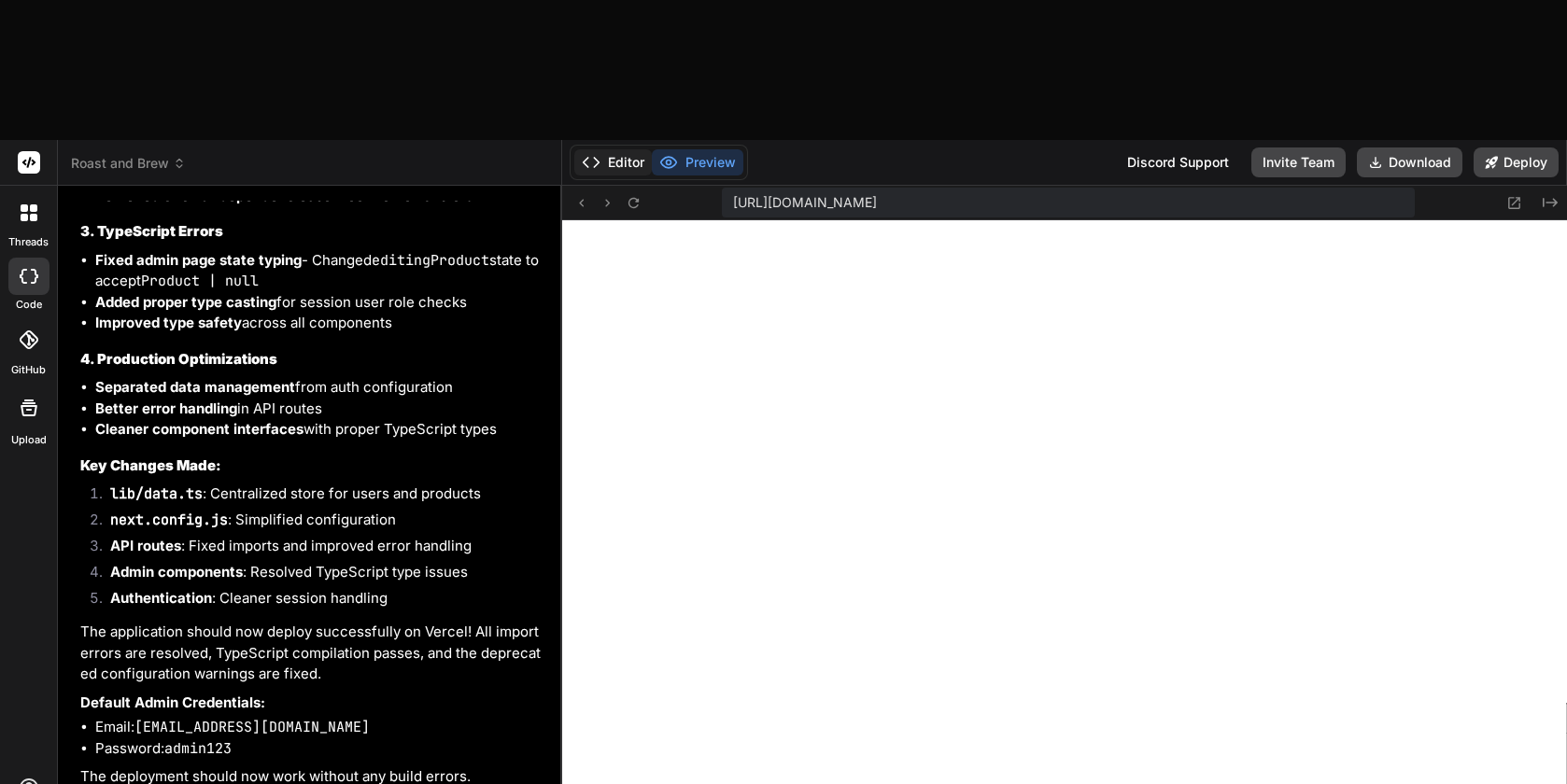
click at [585, 153] on icon at bounding box center [590, 161] width 18 height 18
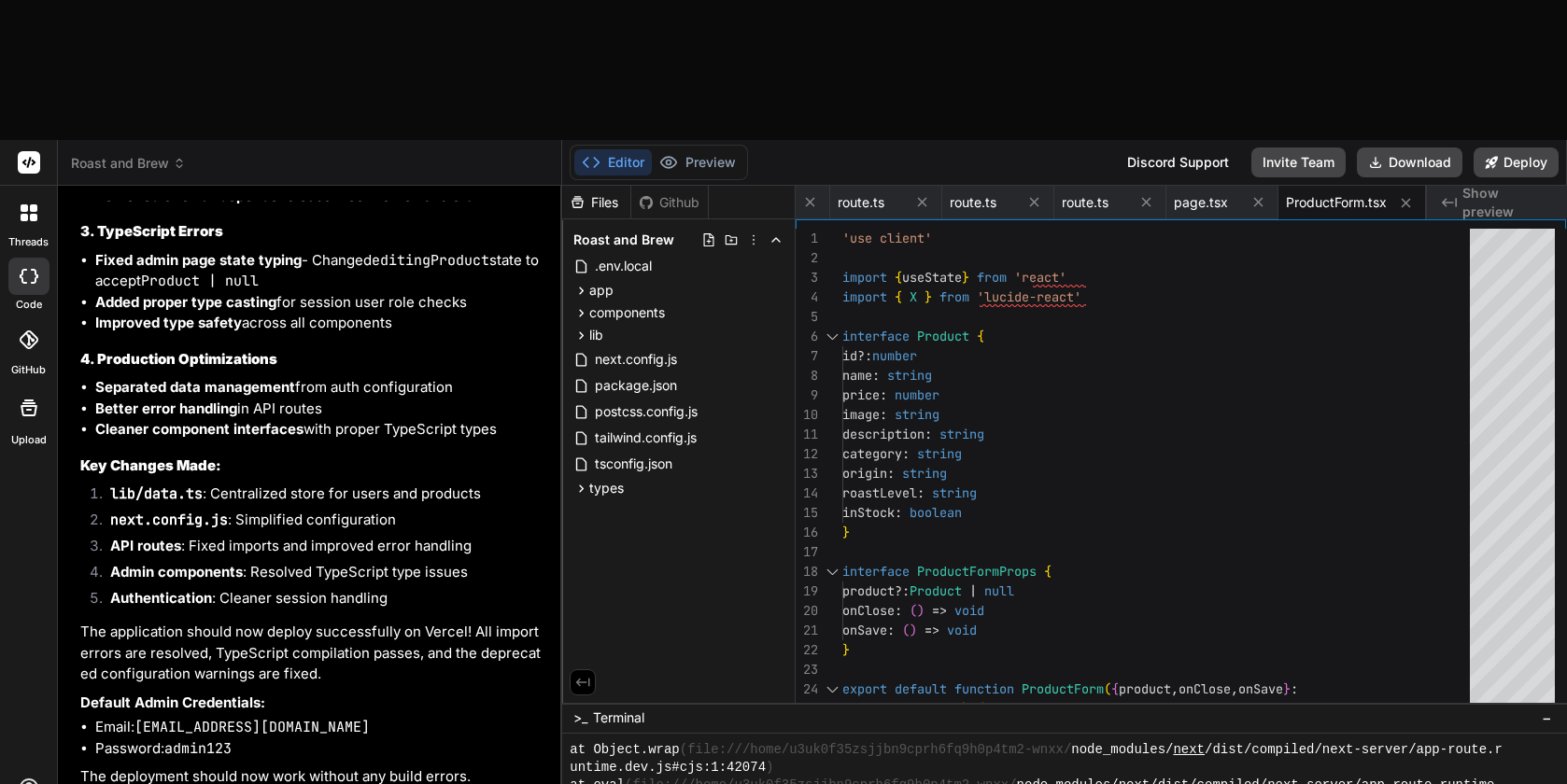
scroll to position [11080, 0]
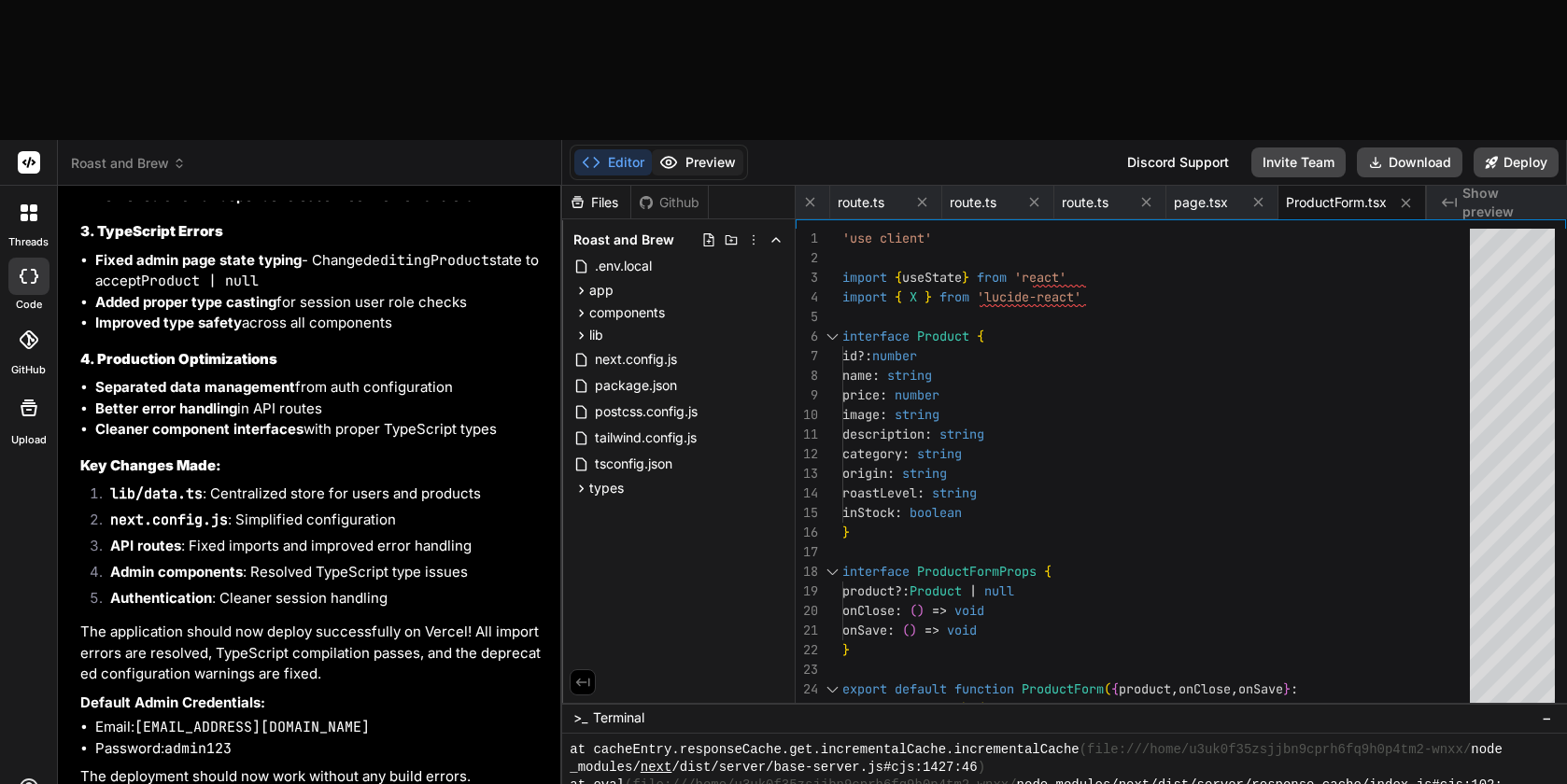
click at [702, 150] on button "Preview" at bounding box center [698, 162] width 92 height 26
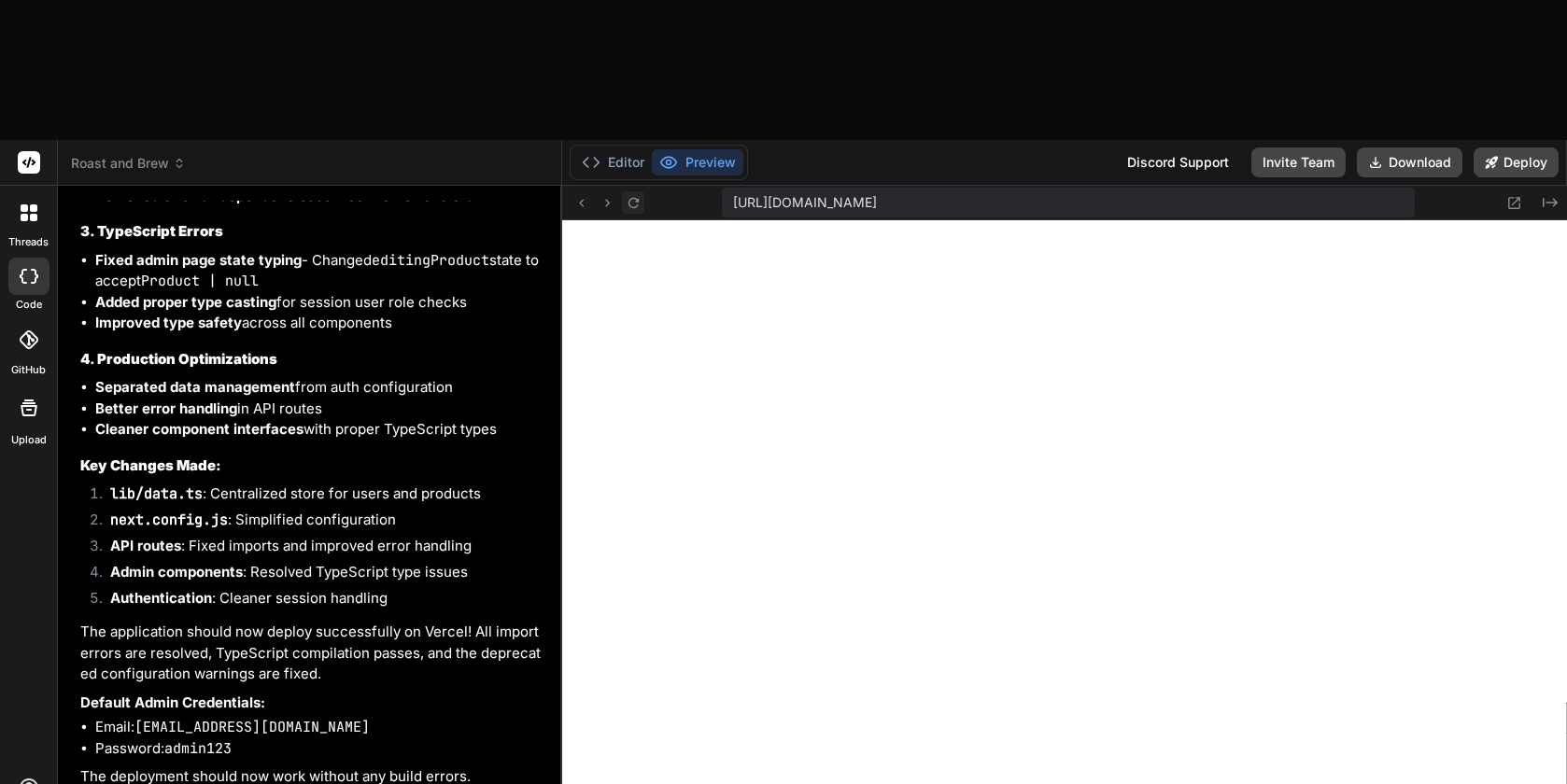
click at [638, 197] on icon at bounding box center [633, 202] width 11 height 11
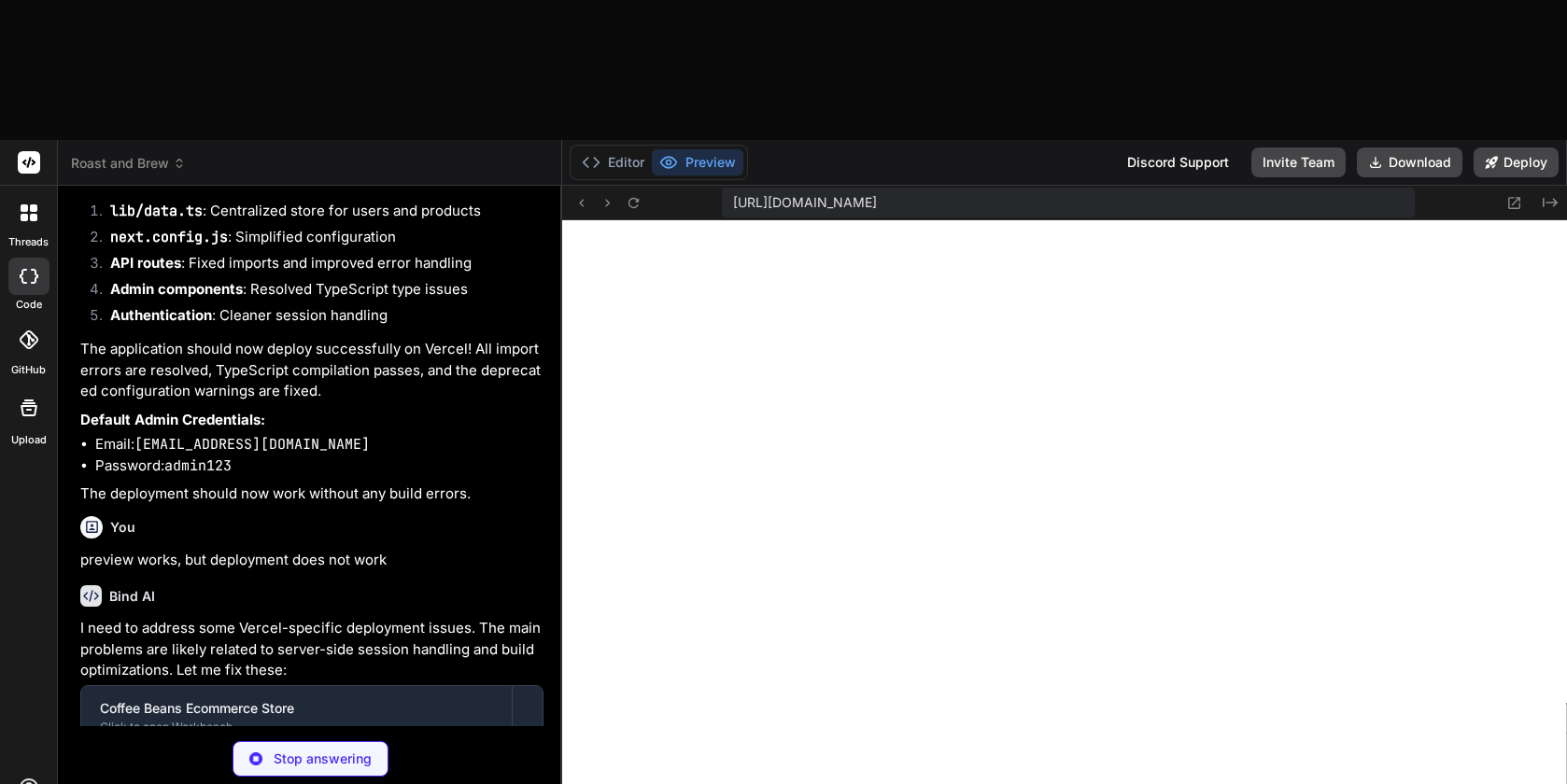
scroll to position [9384, 0]
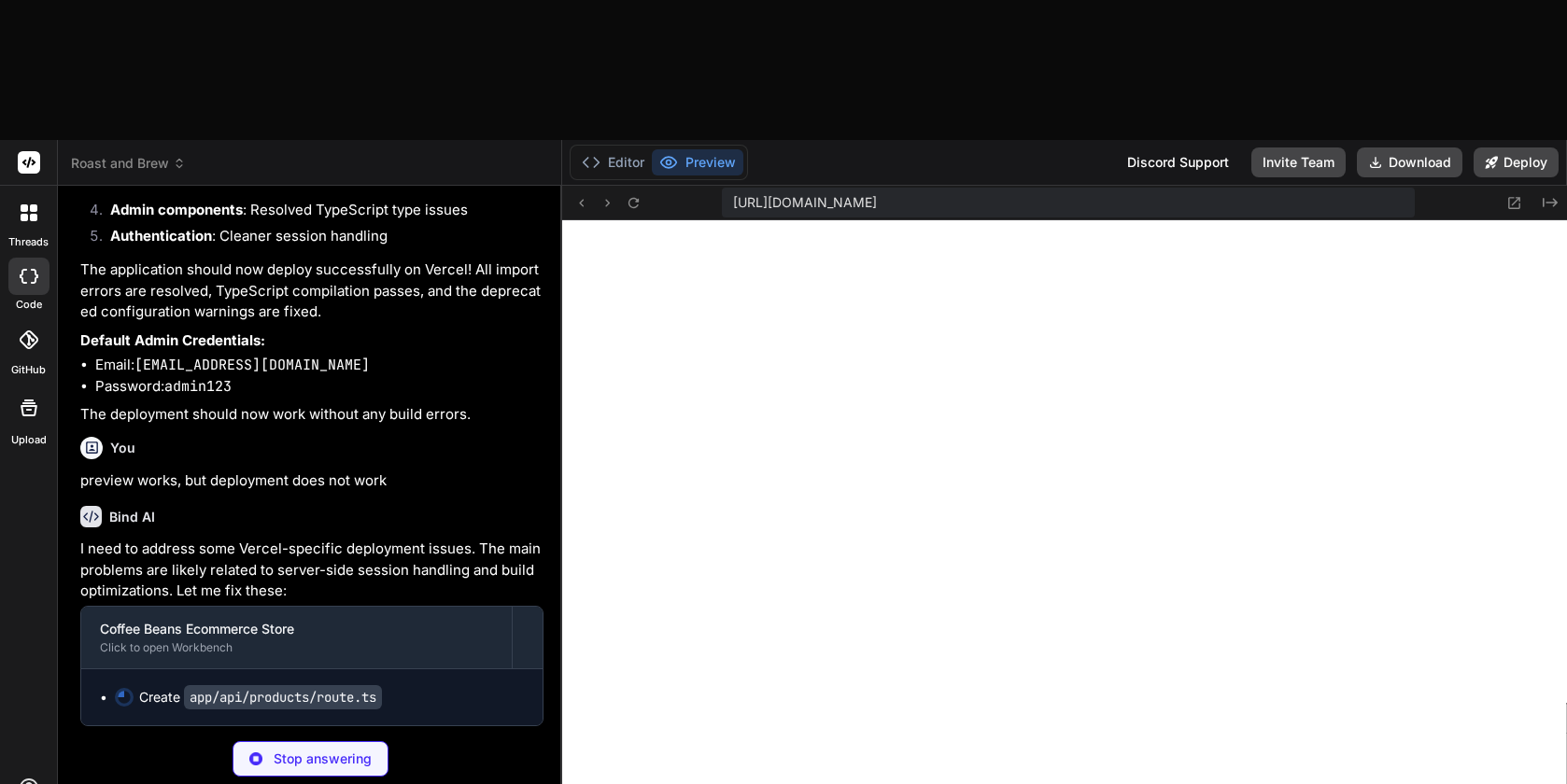
click at [307, 749] on p "Stop answering" at bounding box center [322, 758] width 98 height 18
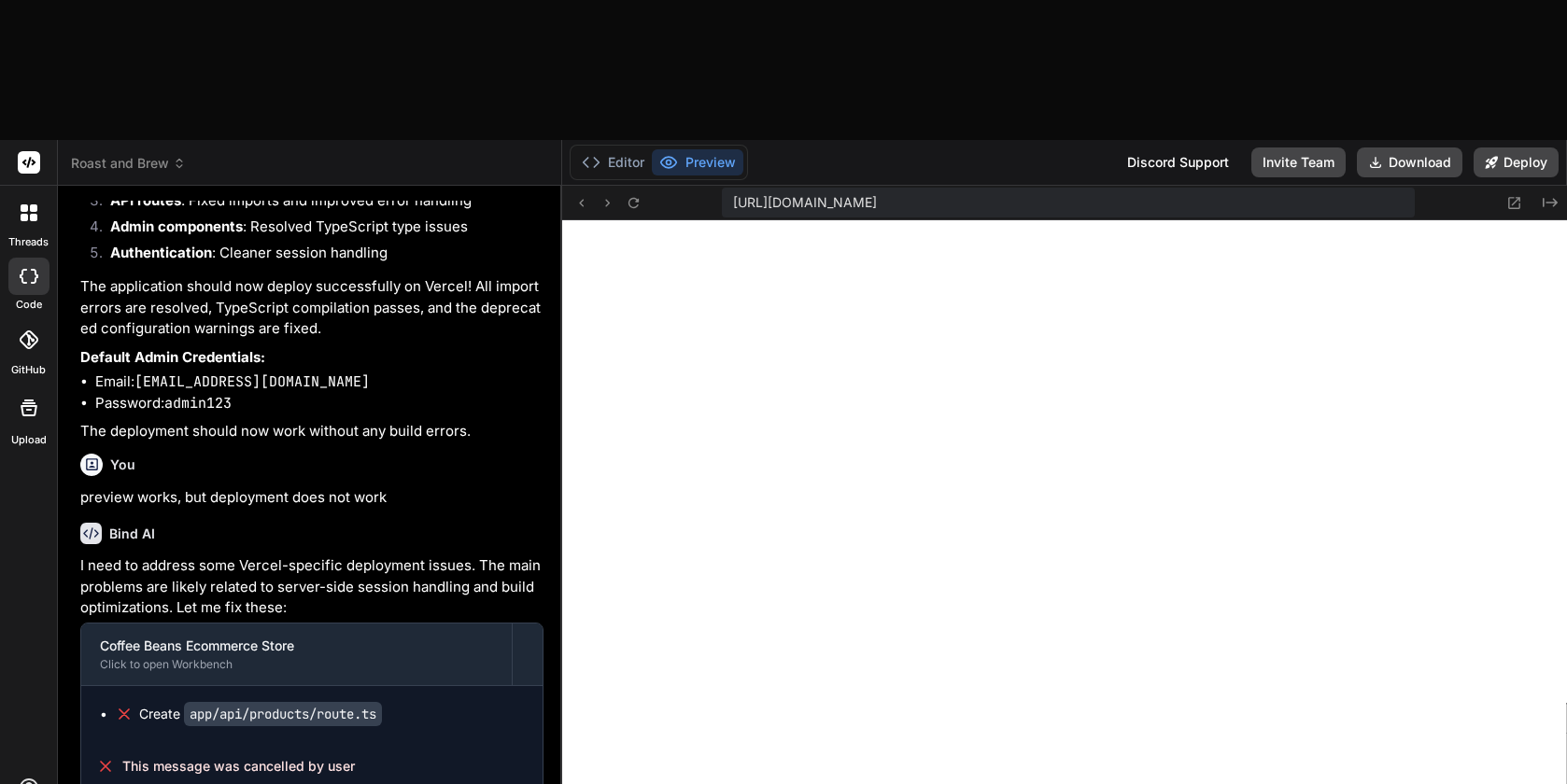
click at [126, 154] on span "Roast and Brew" at bounding box center [128, 162] width 115 height 18
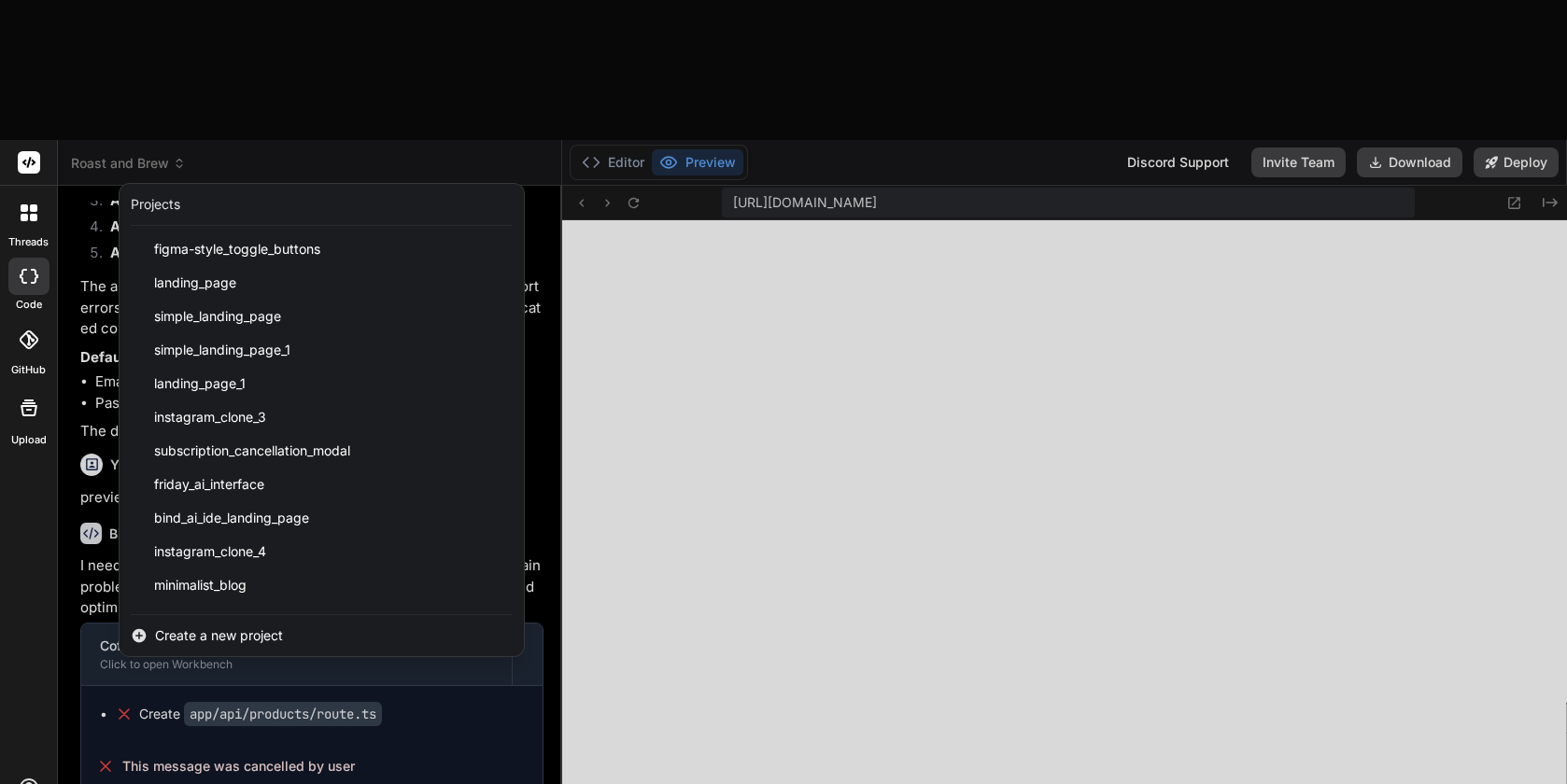
scroll to position [2919, 0]
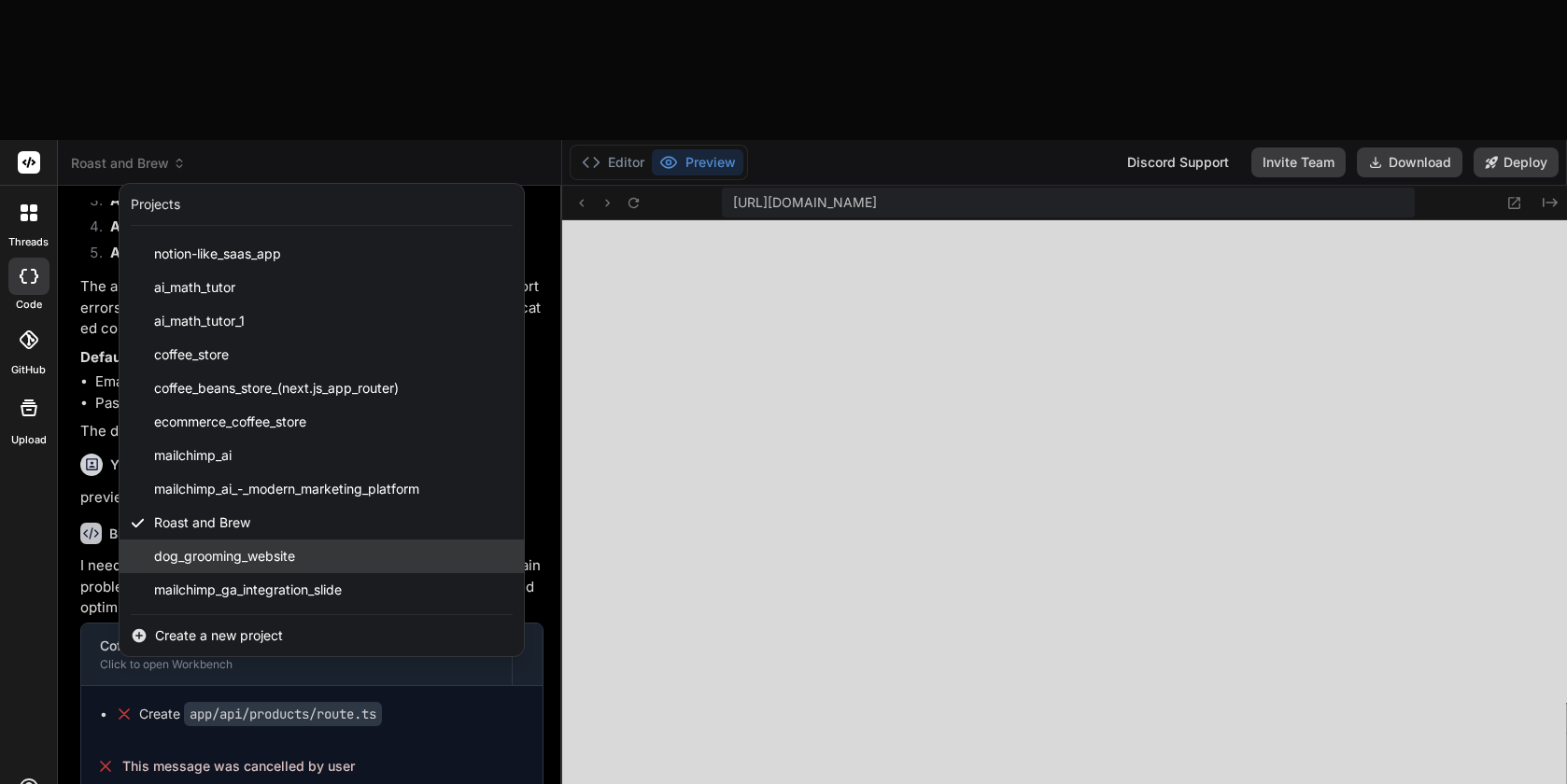
click at [294, 546] on span "dog_grooming_website" at bounding box center [224, 555] width 141 height 18
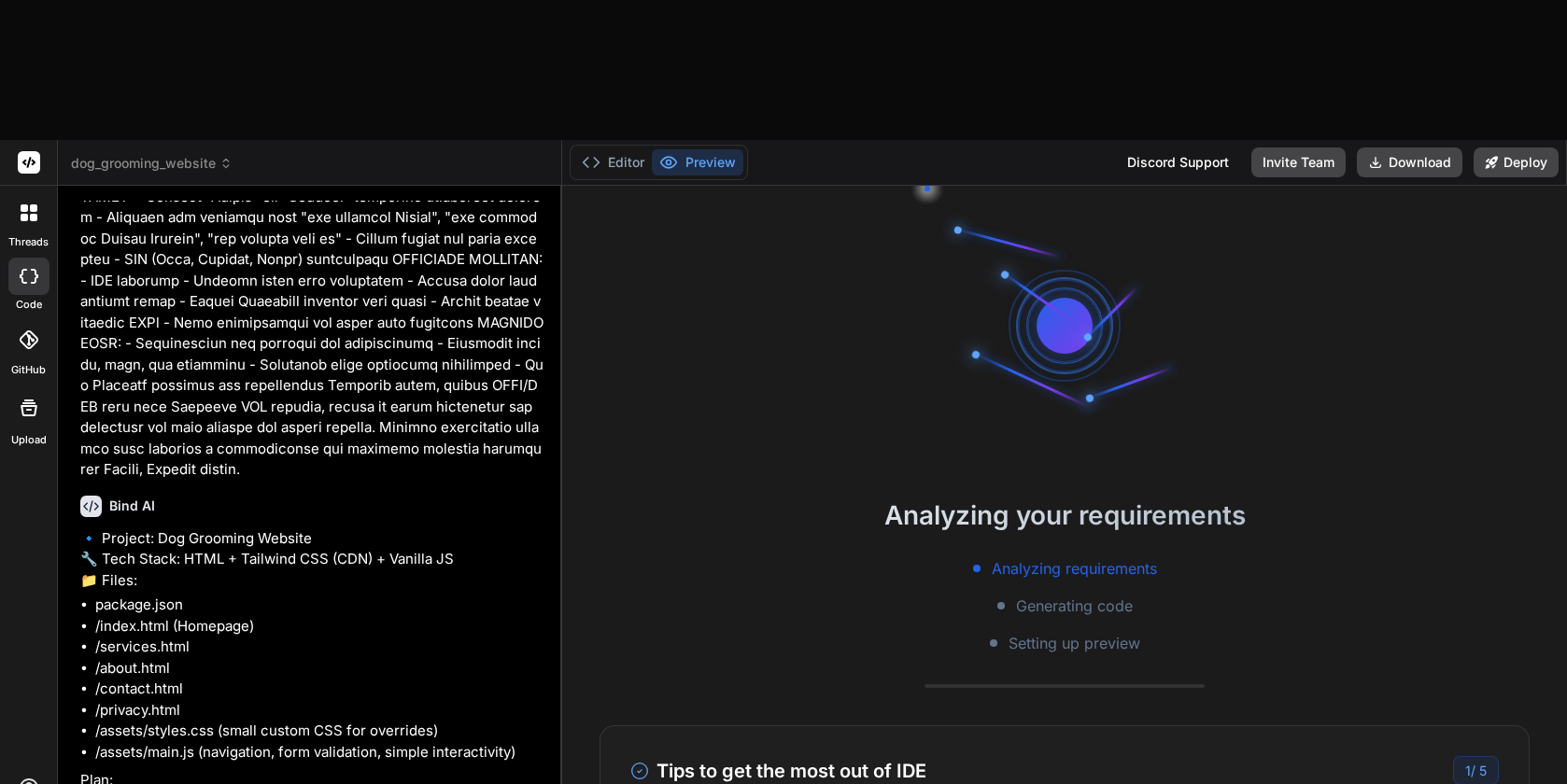
scroll to position [0, 0]
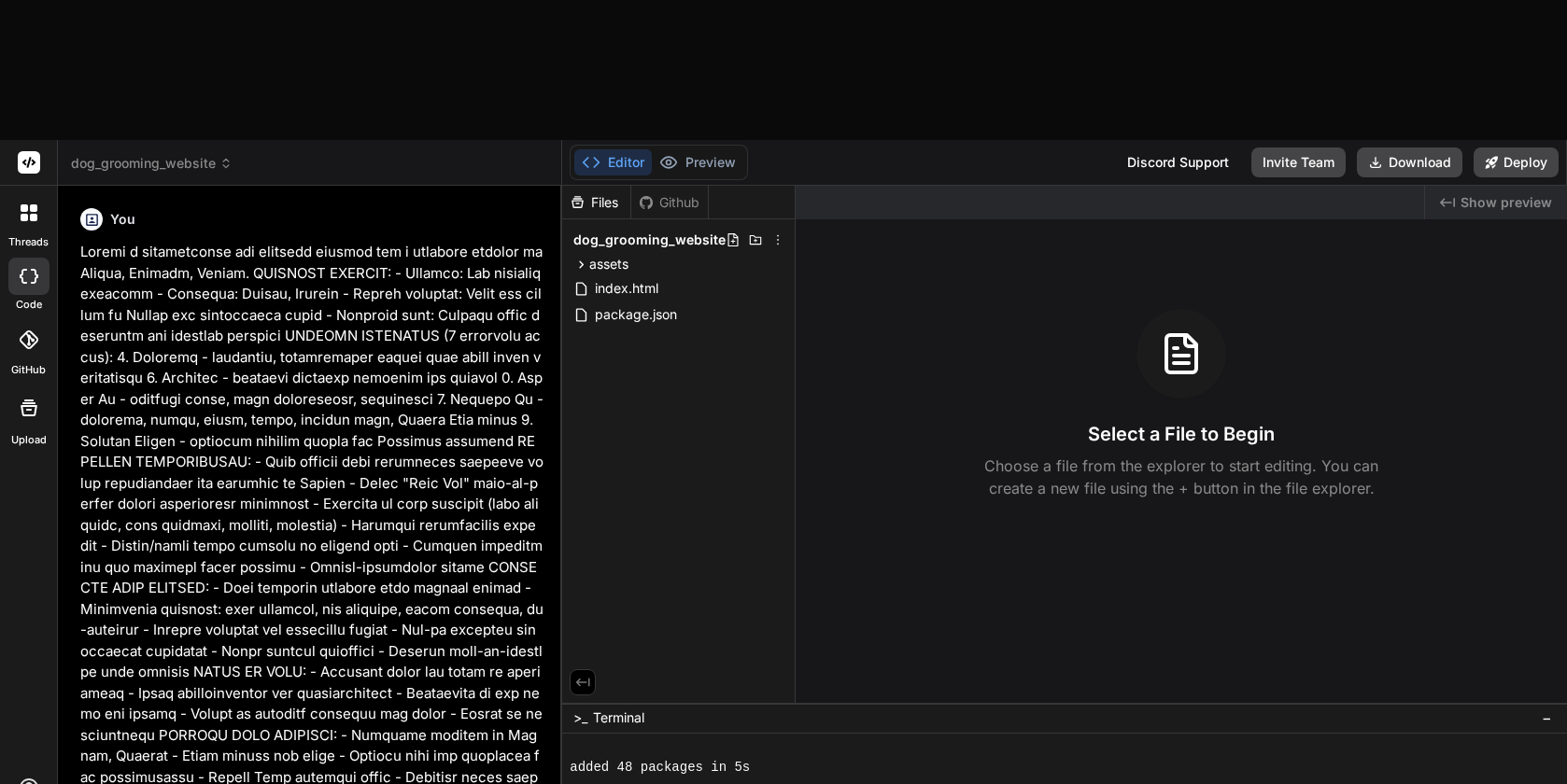
click at [177, 154] on span "dog_grooming_website" at bounding box center [151, 162] width 161 height 18
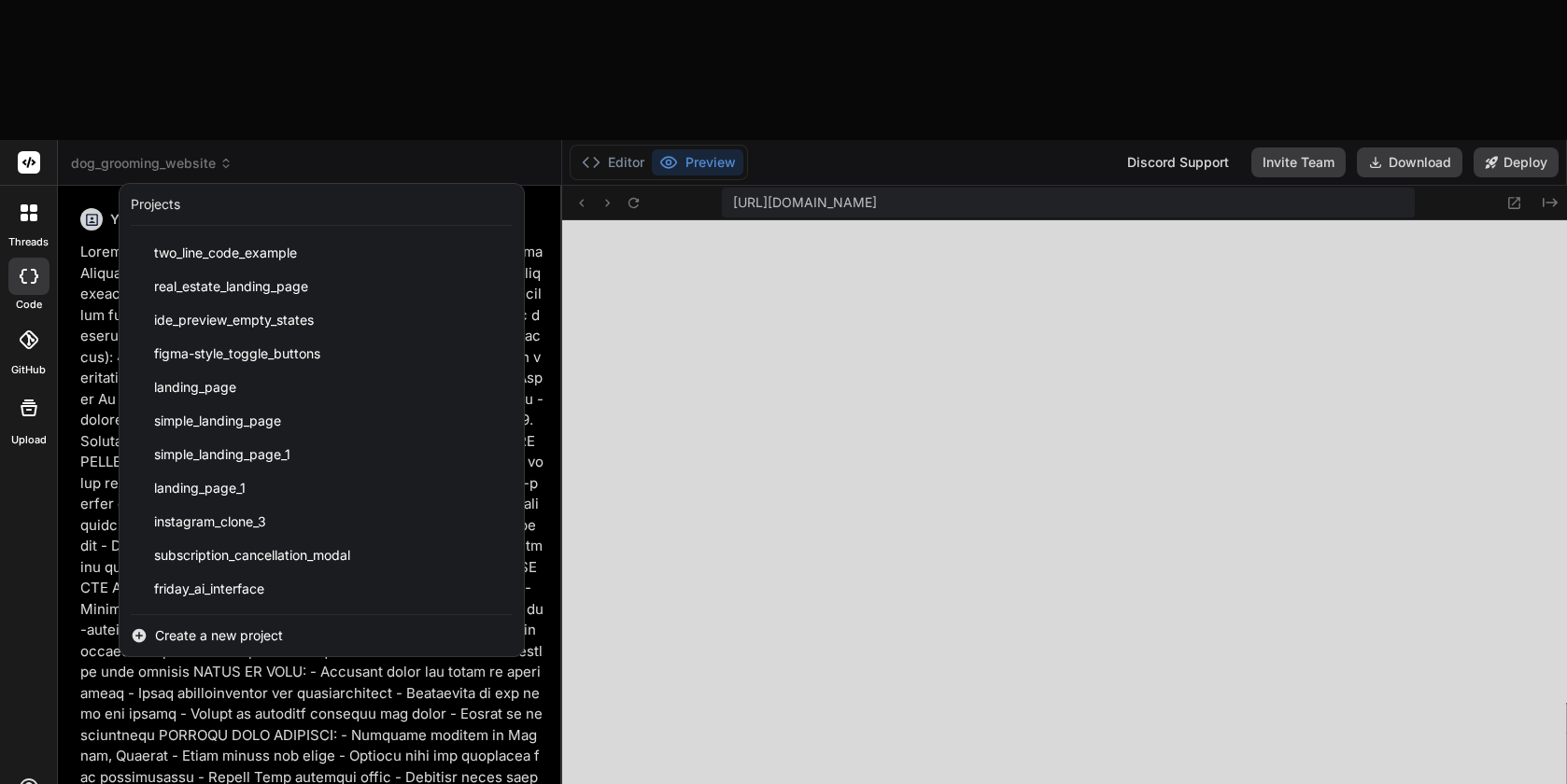
scroll to position [2919, 0]
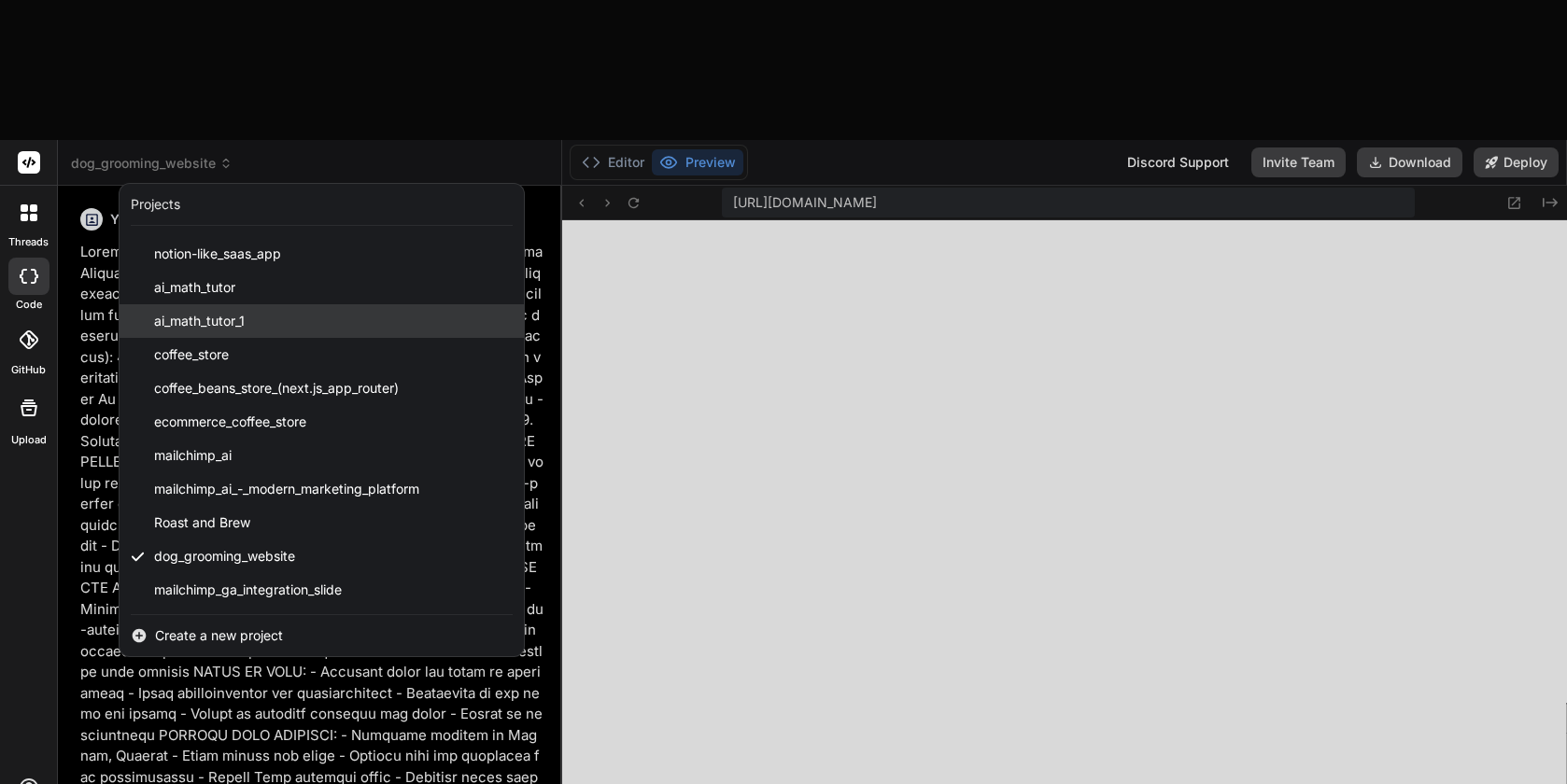
click at [291, 304] on div "ai_math_tutor_1" at bounding box center [322, 321] width 404 height 34
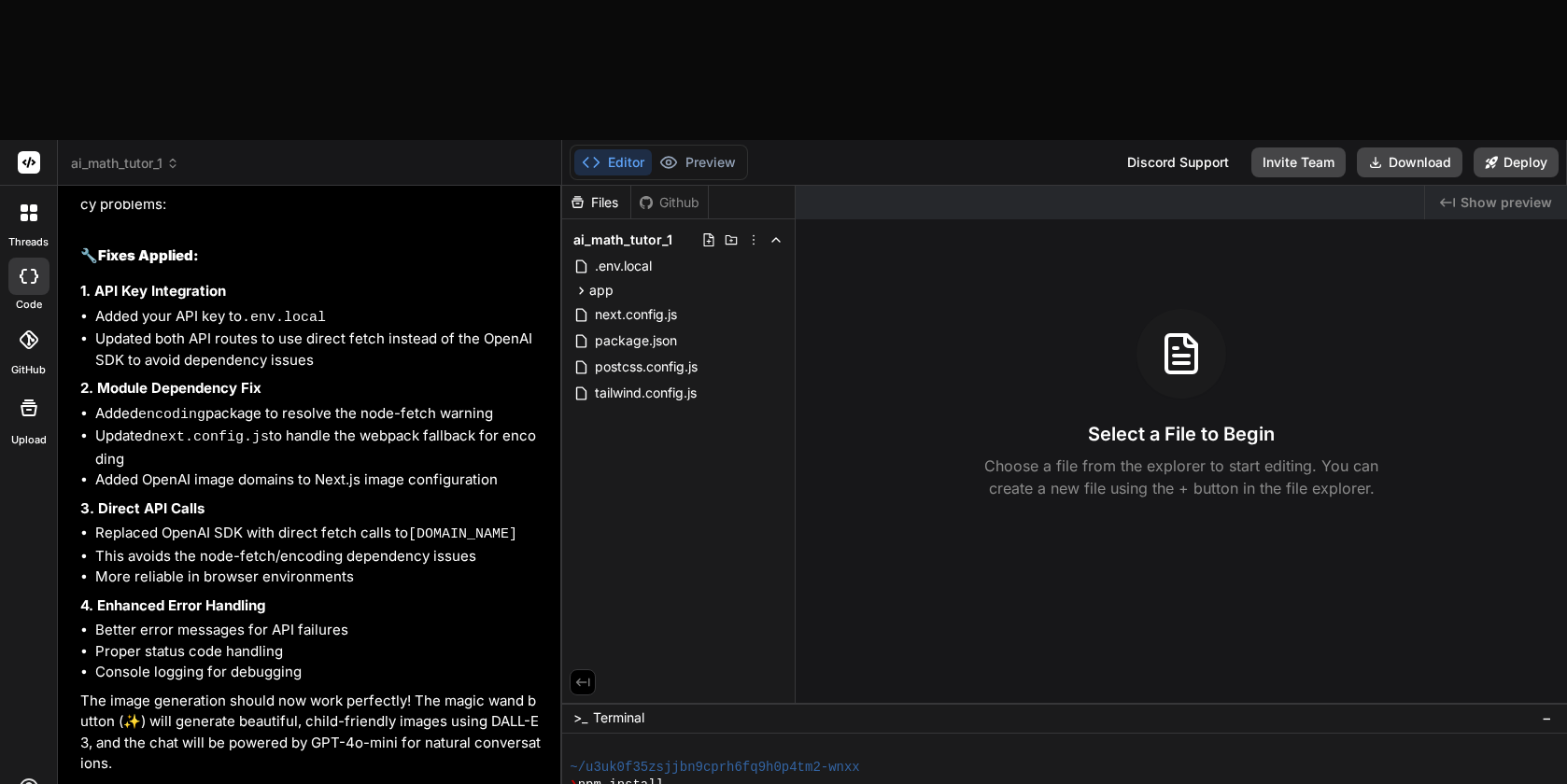
scroll to position [6190, 0]
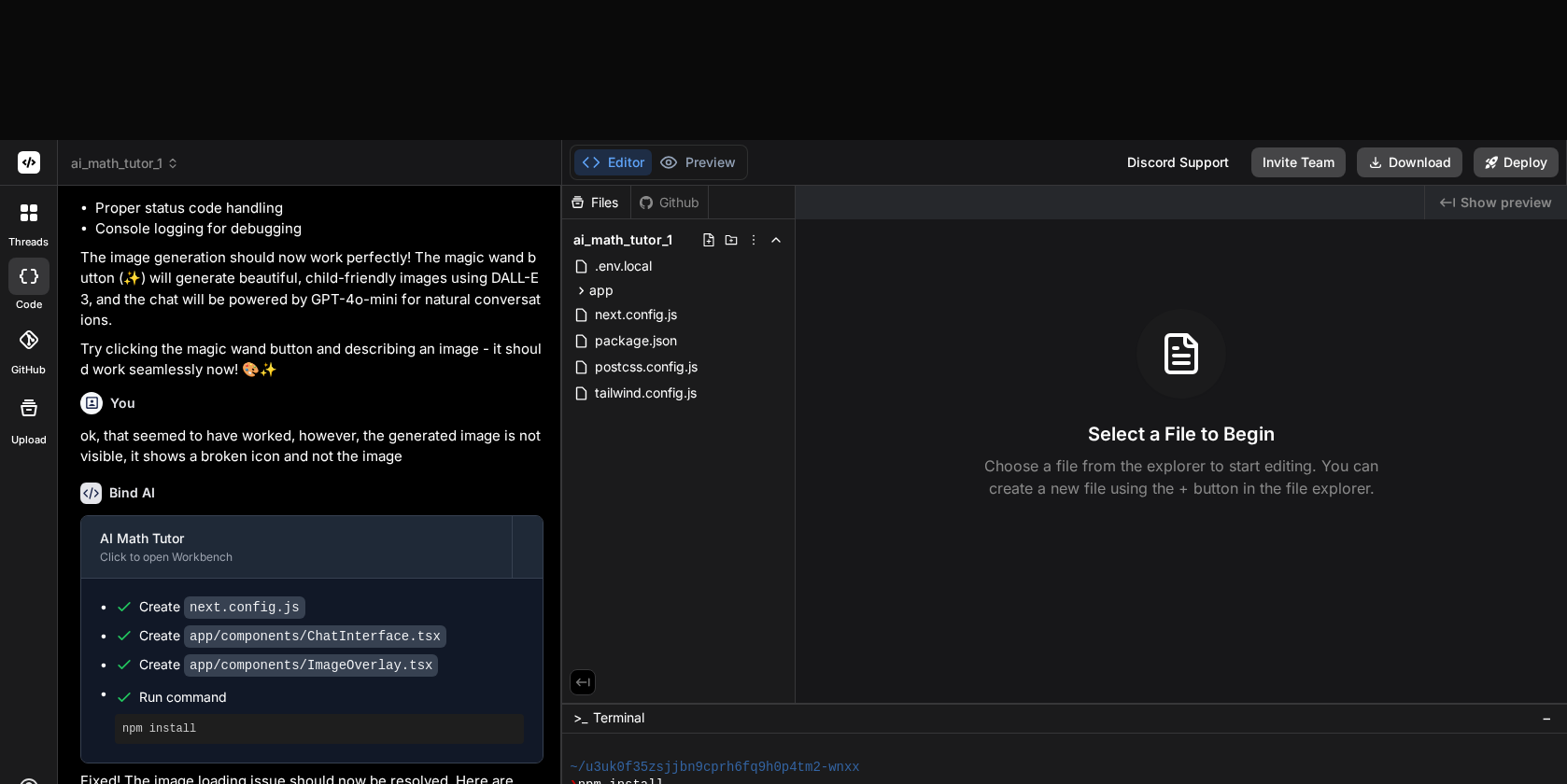
click at [36, 213] on icon at bounding box center [34, 217] width 8 height 8
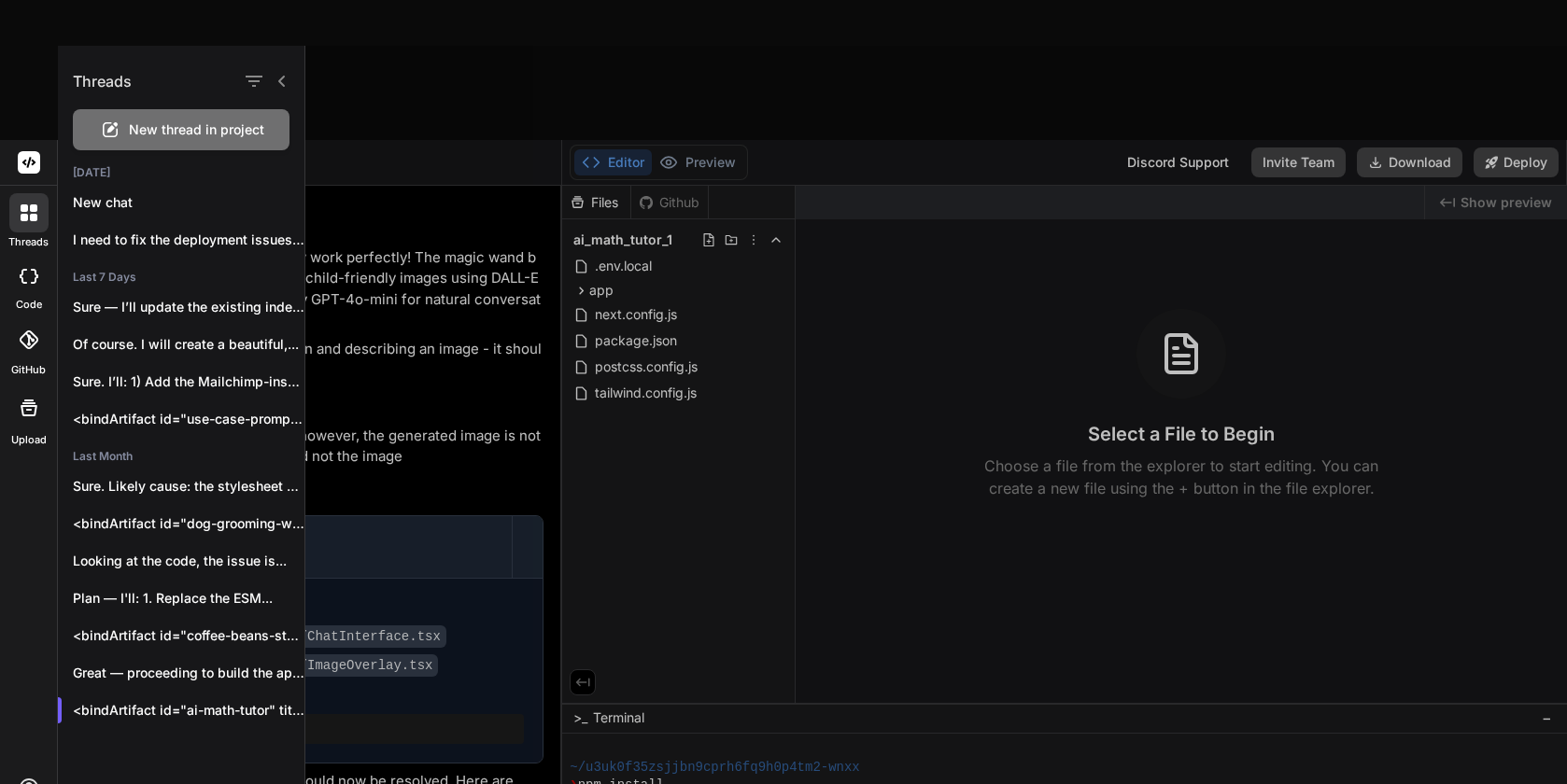
click at [137, 132] on span "New thread in project" at bounding box center [196, 129] width 135 height 18
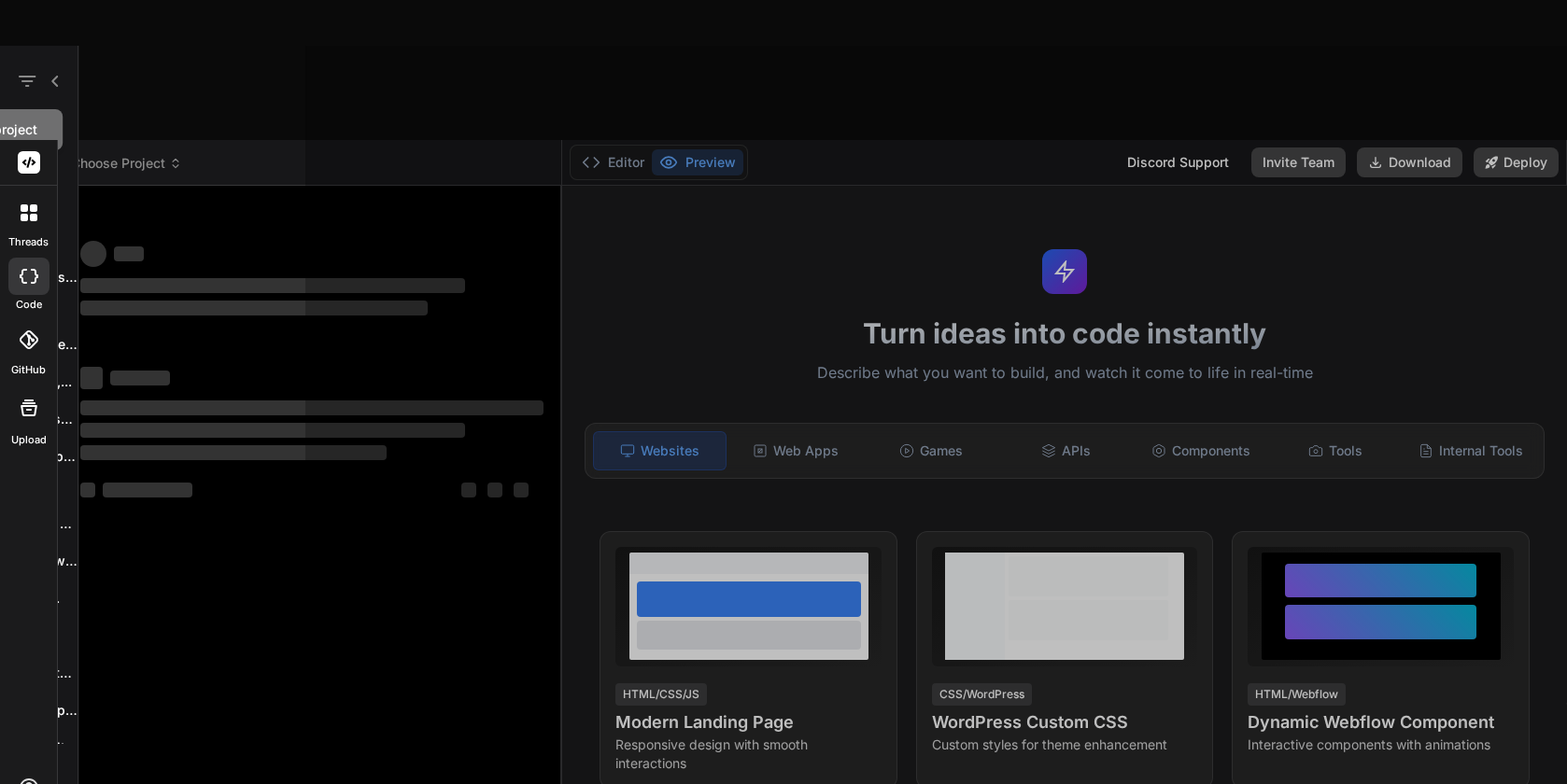
scroll to position [0, 0]
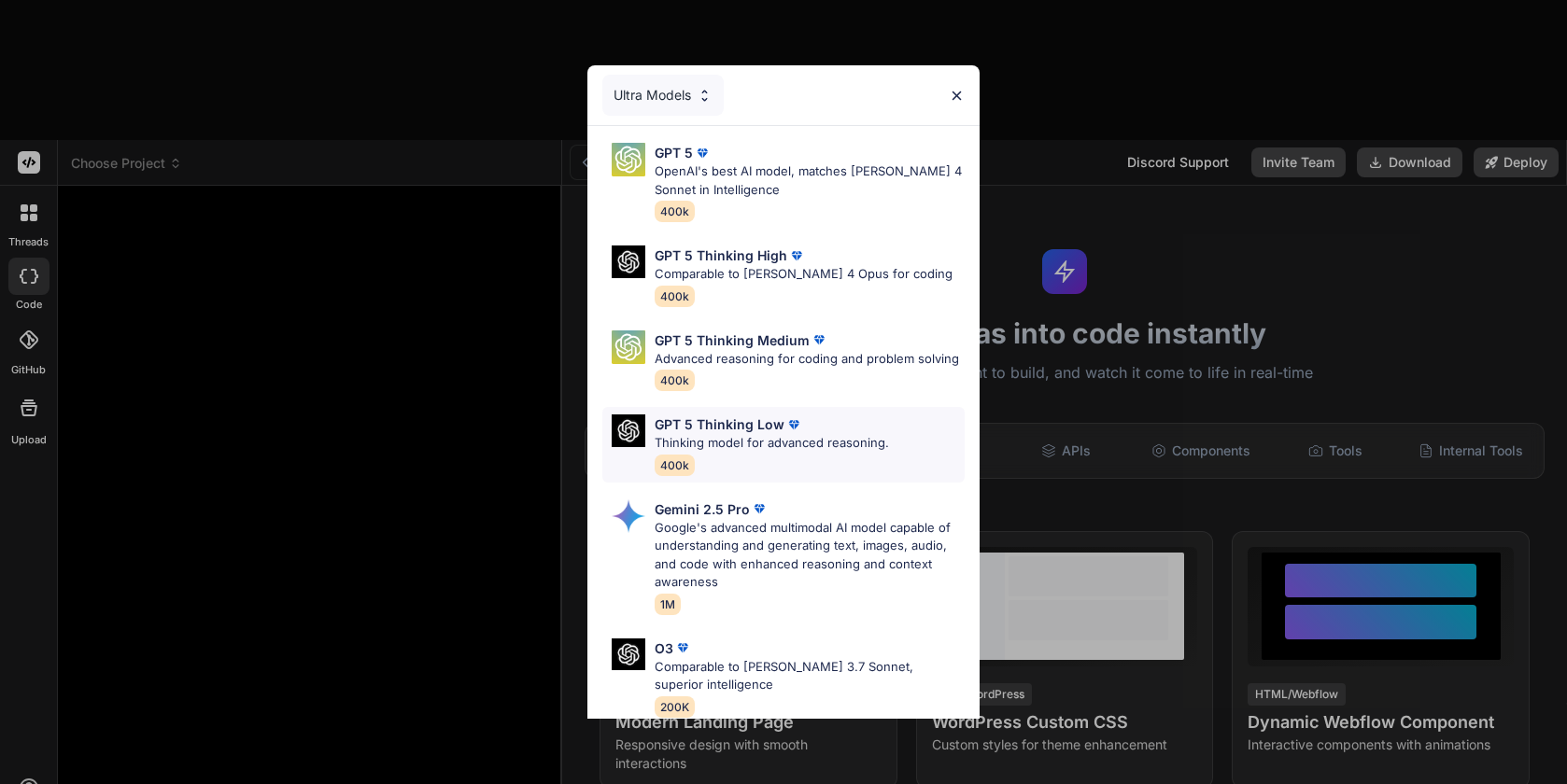
click at [734, 439] on p "Thinking model for advanced reasoning." at bounding box center [771, 442] width 235 height 18
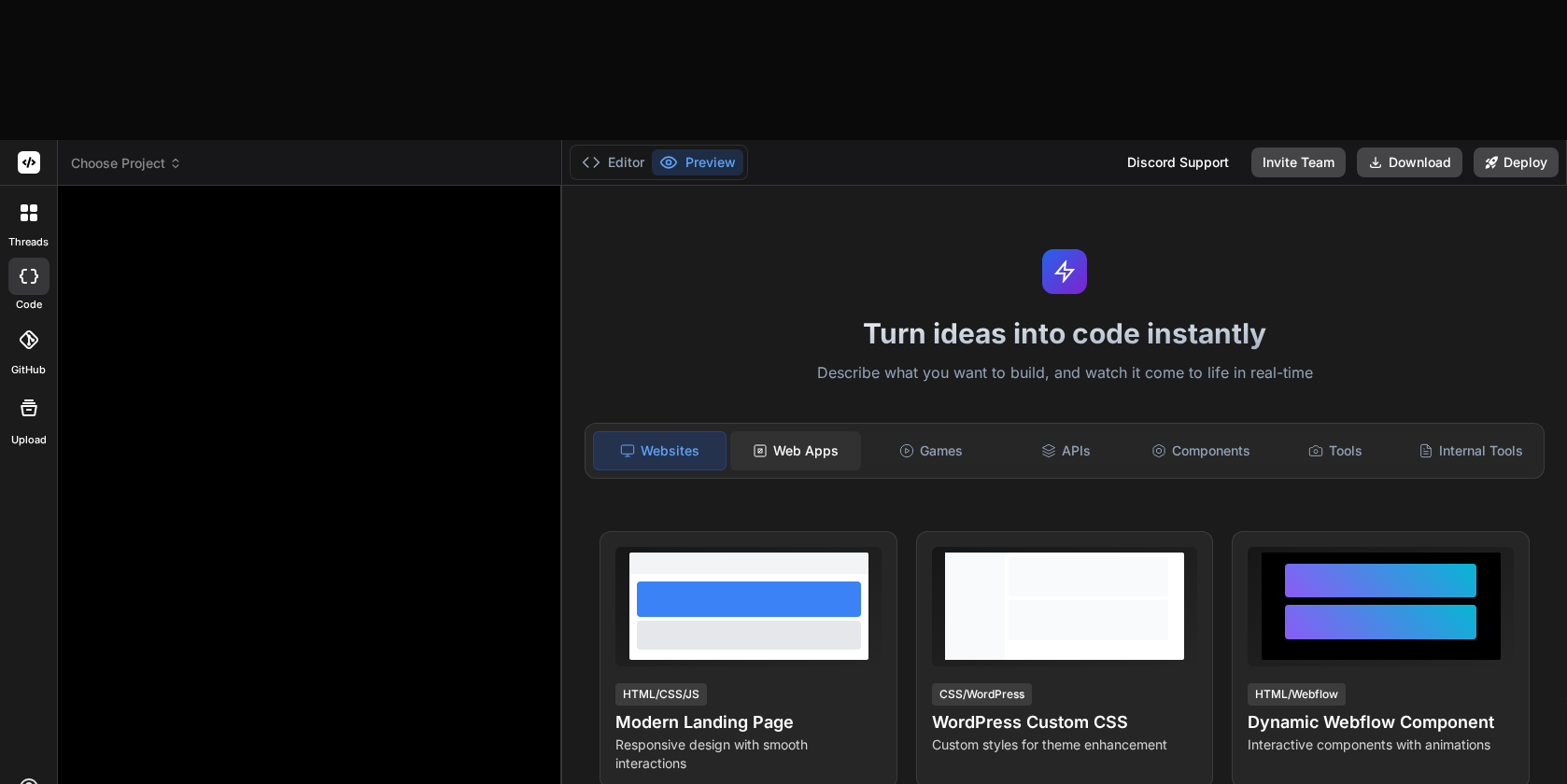
click at [808, 432] on div "Web Apps" at bounding box center [796, 451] width 131 height 40
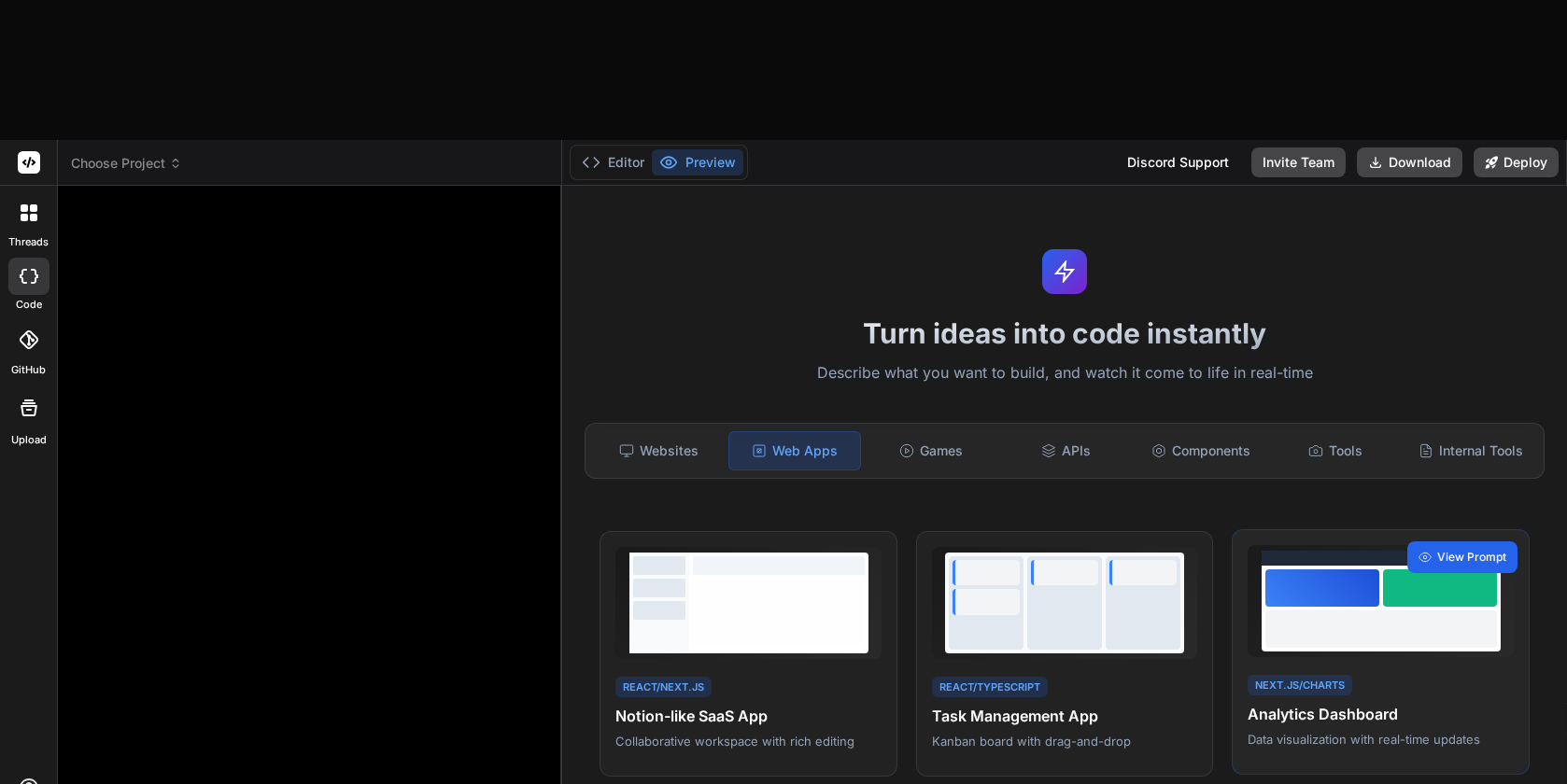
click at [1482, 548] on span "View Prompt" at bounding box center [1471, 556] width 70 height 16
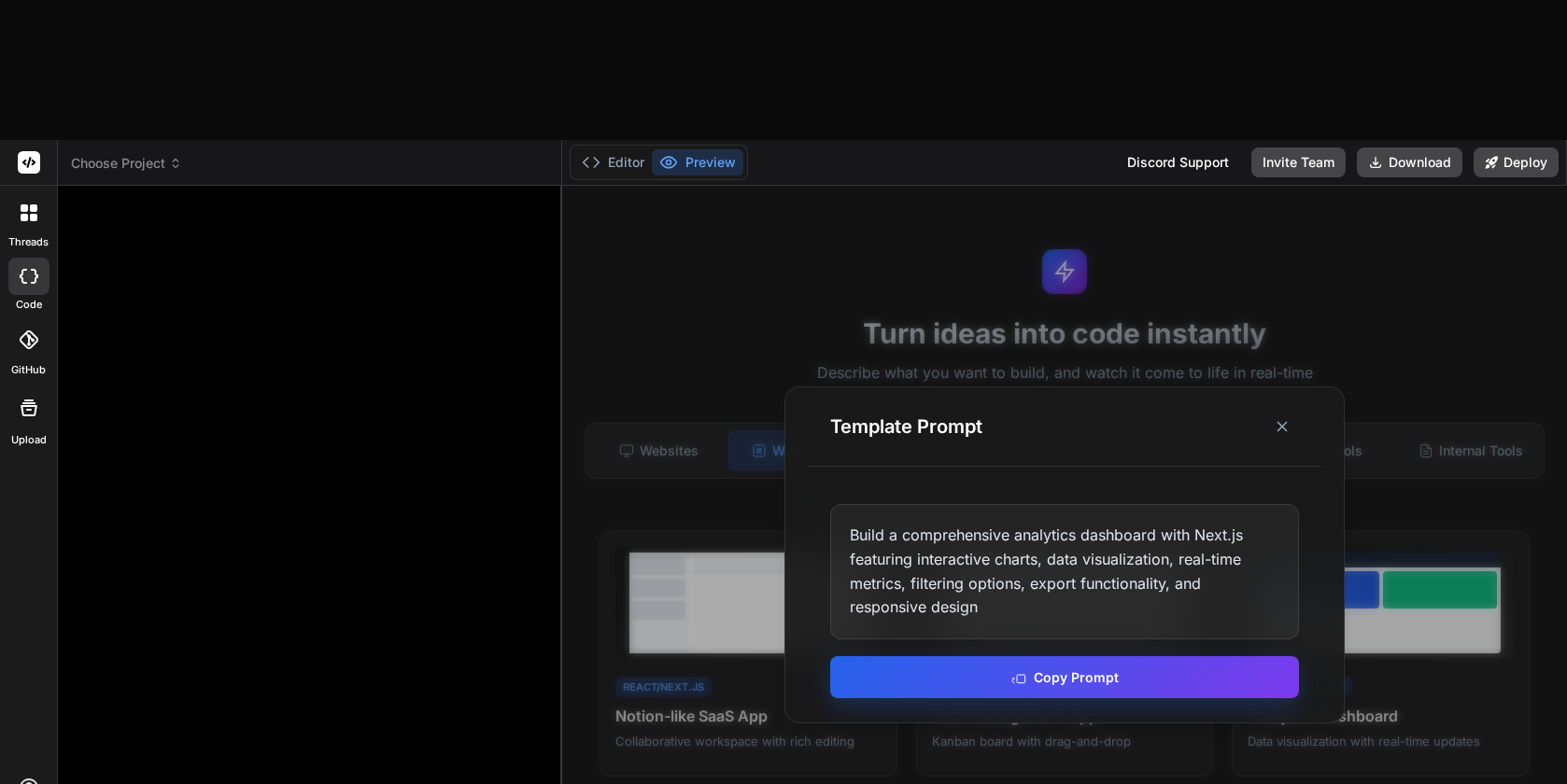
click at [1045, 656] on button "Copy Prompt" at bounding box center [1064, 676] width 469 height 42
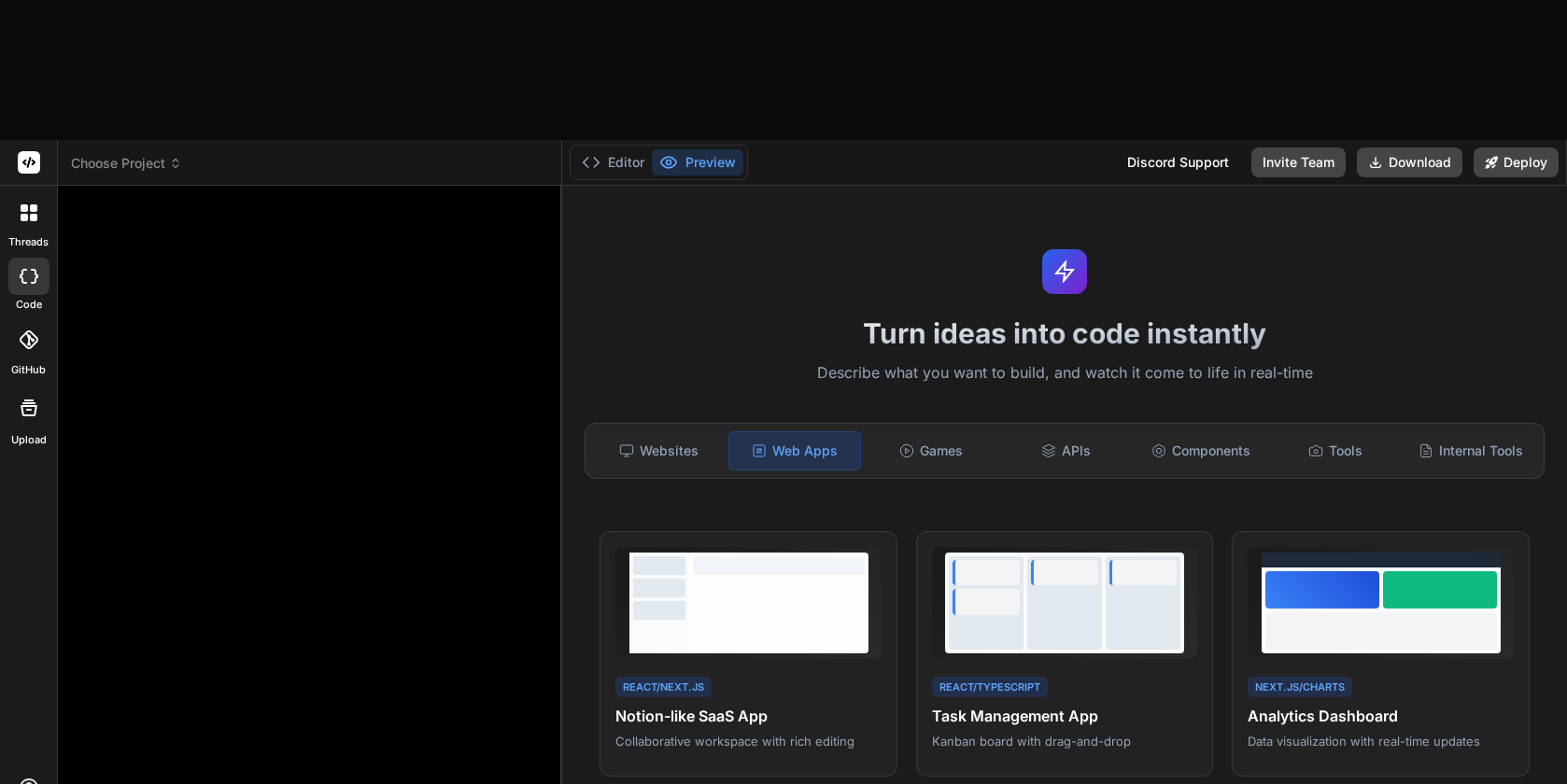
paste textarea "Build a comprehensive analytics dashboard with Next.js featuring interactive ch…"
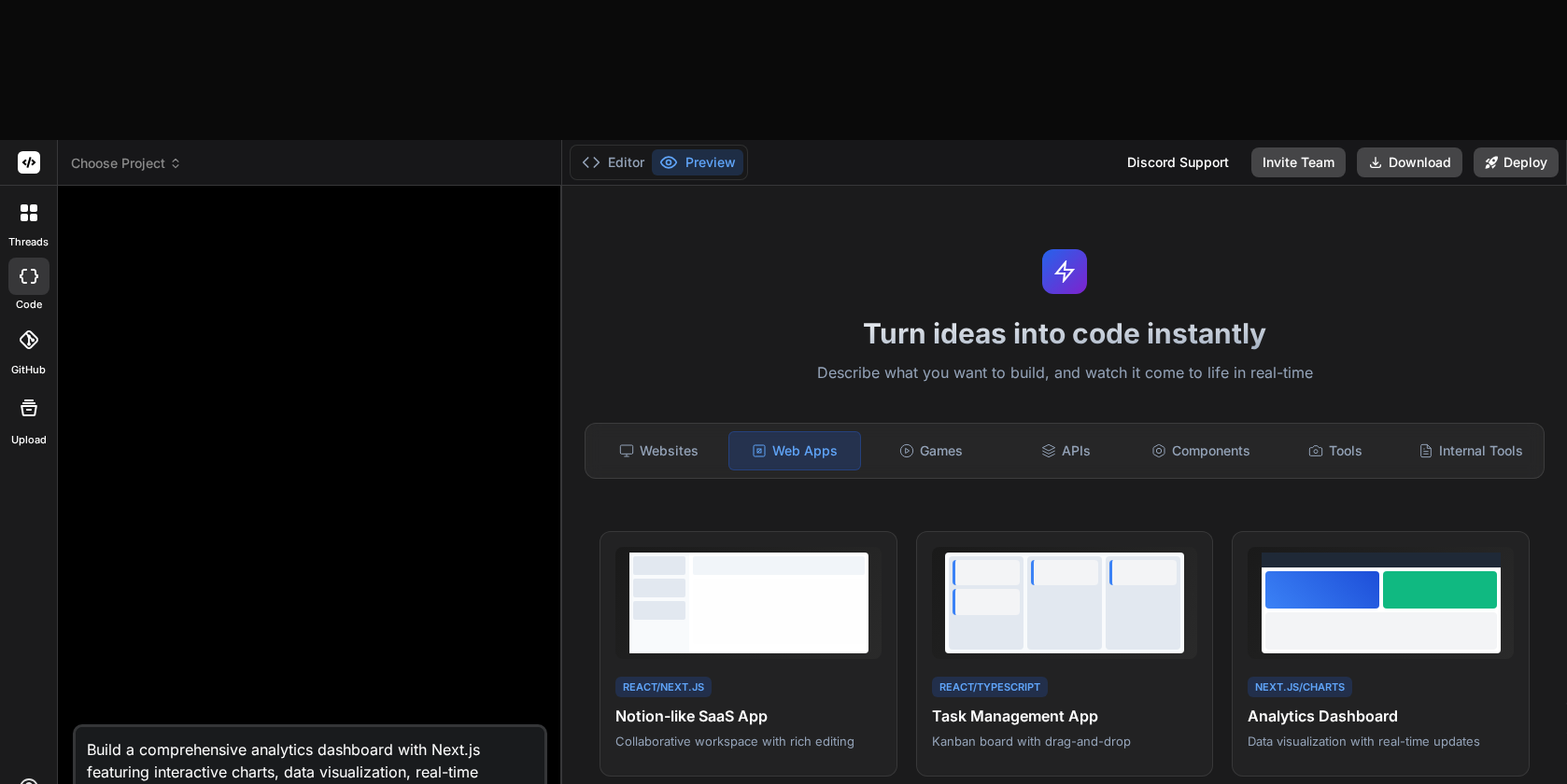
click at [217, 727] on textarea "Build a comprehensive analytics dashboard with Next.js featuring interactive ch…" at bounding box center [309, 777] width 469 height 100
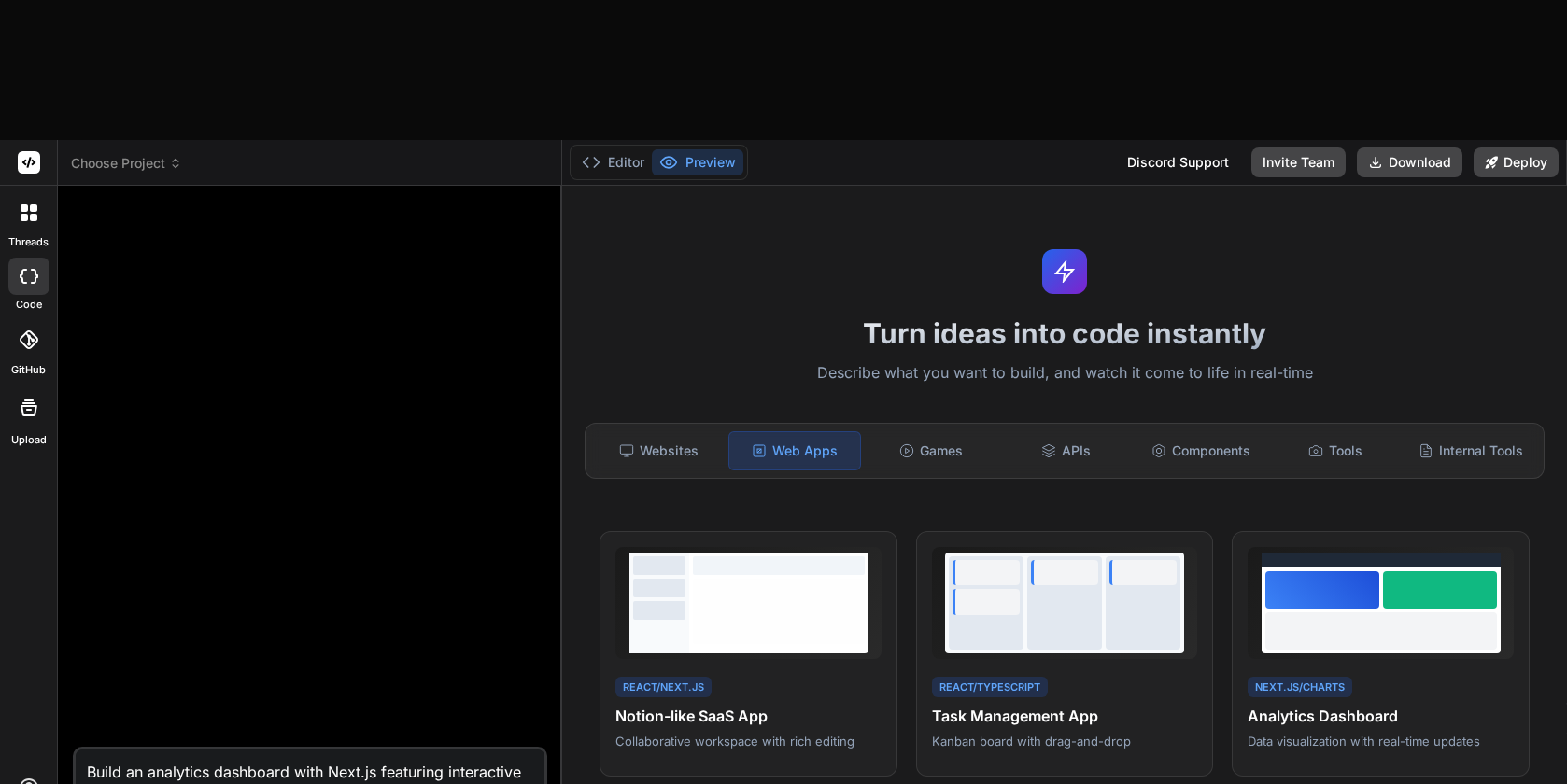
drag, startPoint x: 299, startPoint y: 630, endPoint x: 328, endPoint y: 654, distance: 37.6
click at [300, 749] on textarea "Build an analytics dashboard with Next.js featuring interactive charts, data vi…" at bounding box center [309, 788] width 469 height 78
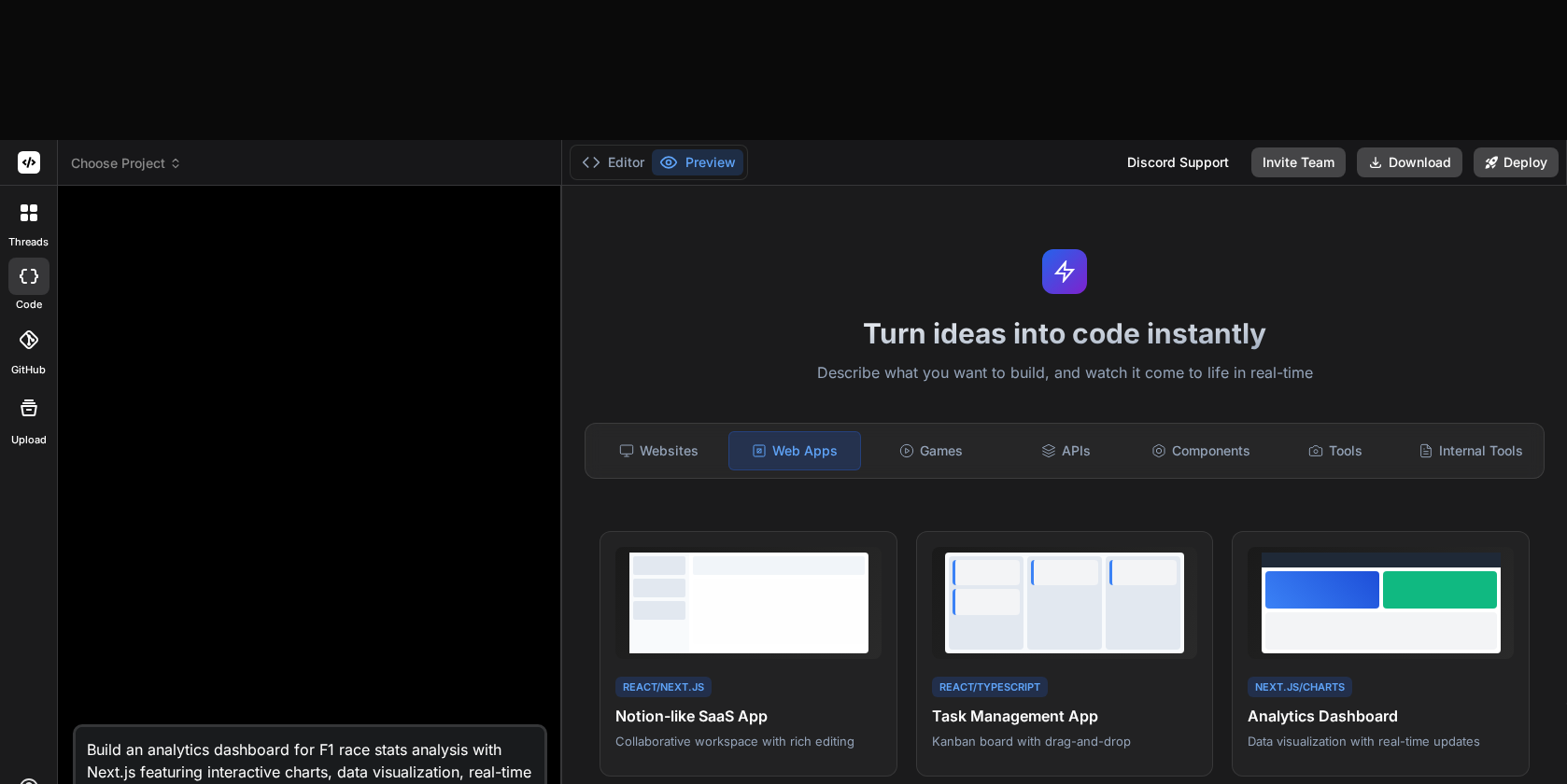
drag, startPoint x: 143, startPoint y: 655, endPoint x: 171, endPoint y: 672, distance: 32.8
click at [171, 727] on textarea "Build an analytics dashboard for F1 race stats analysis with Next.js featuring …" at bounding box center [309, 777] width 469 height 100
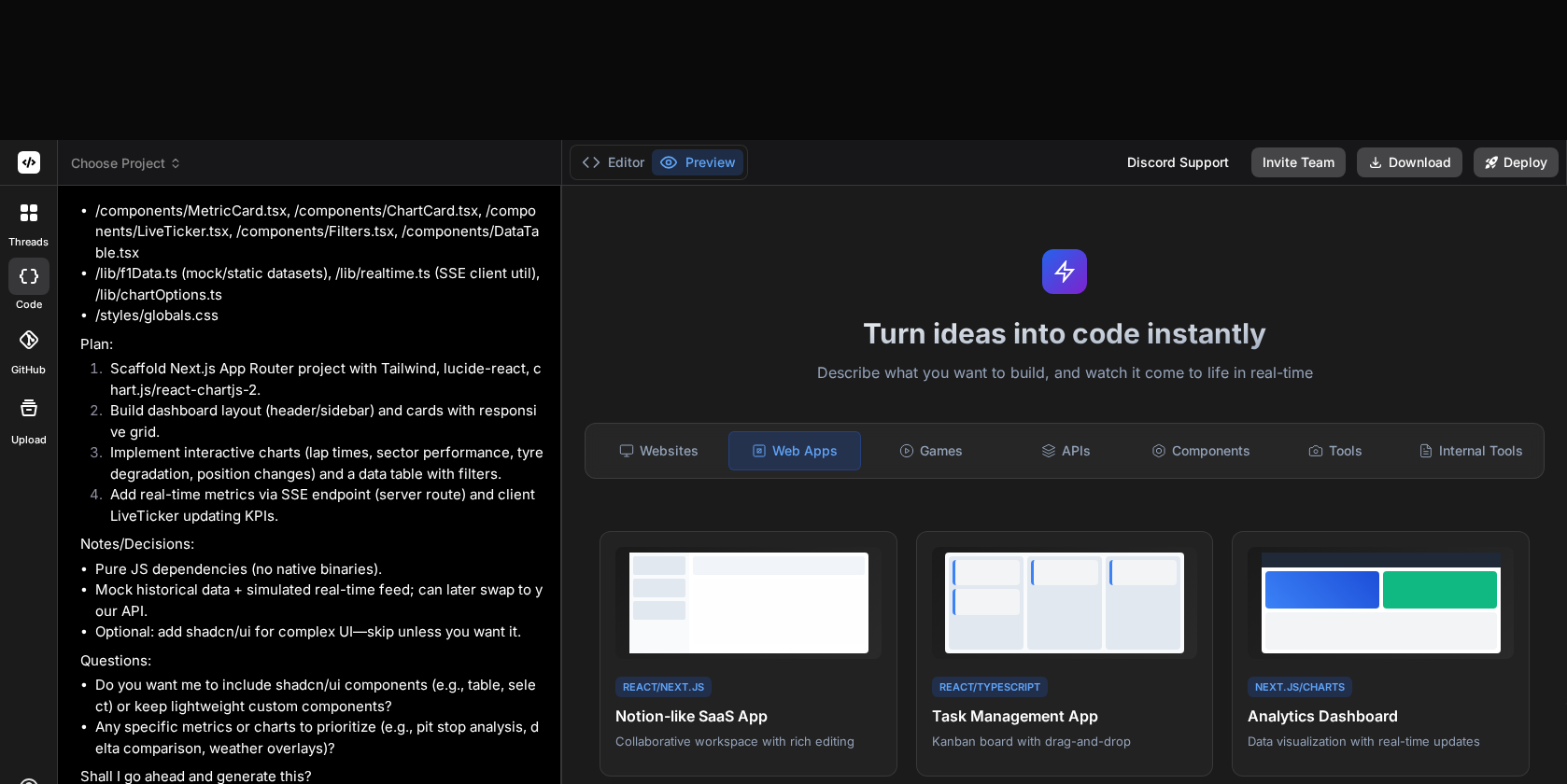
scroll to position [365, 0]
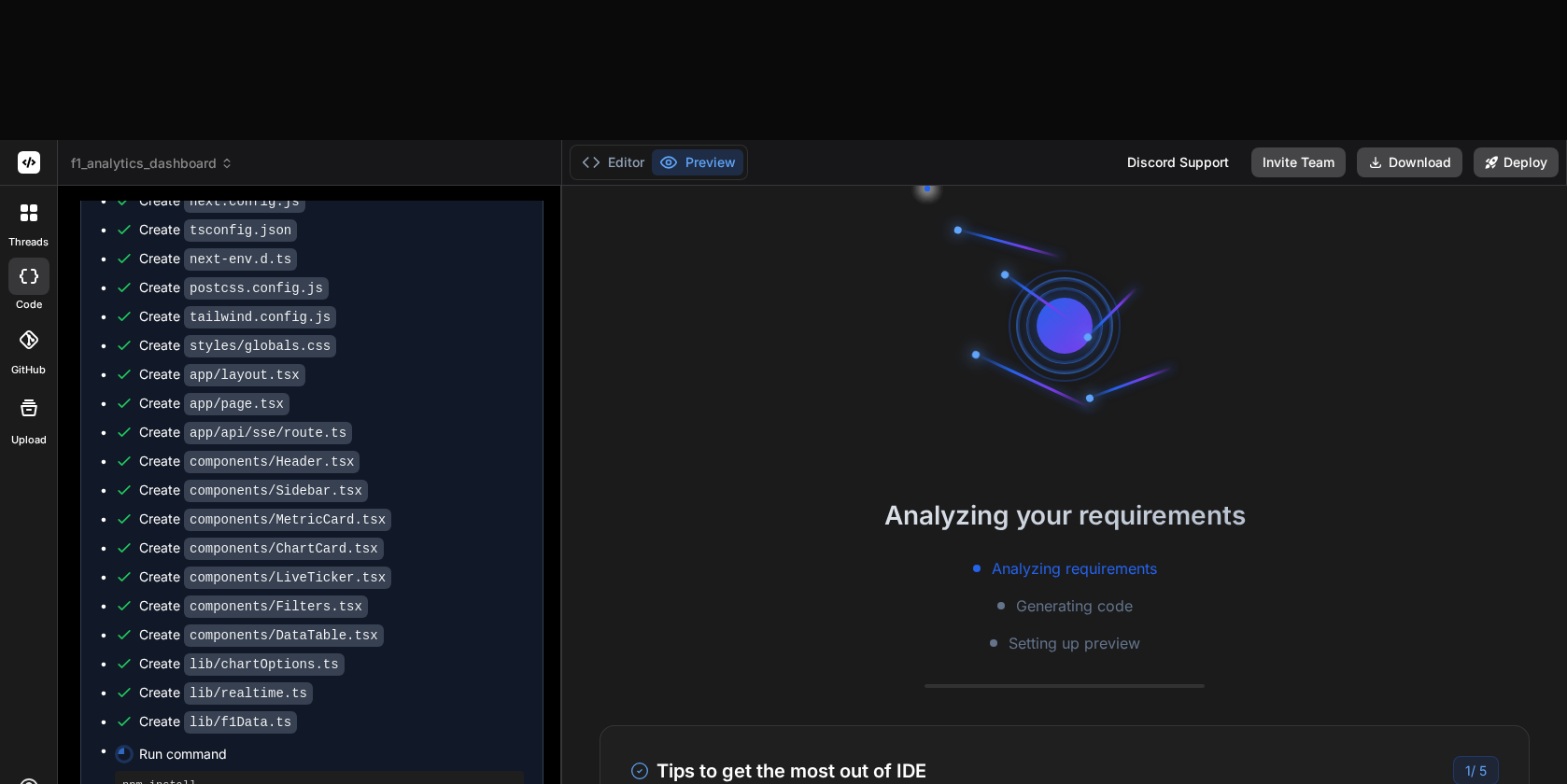
scroll to position [1556, 0]
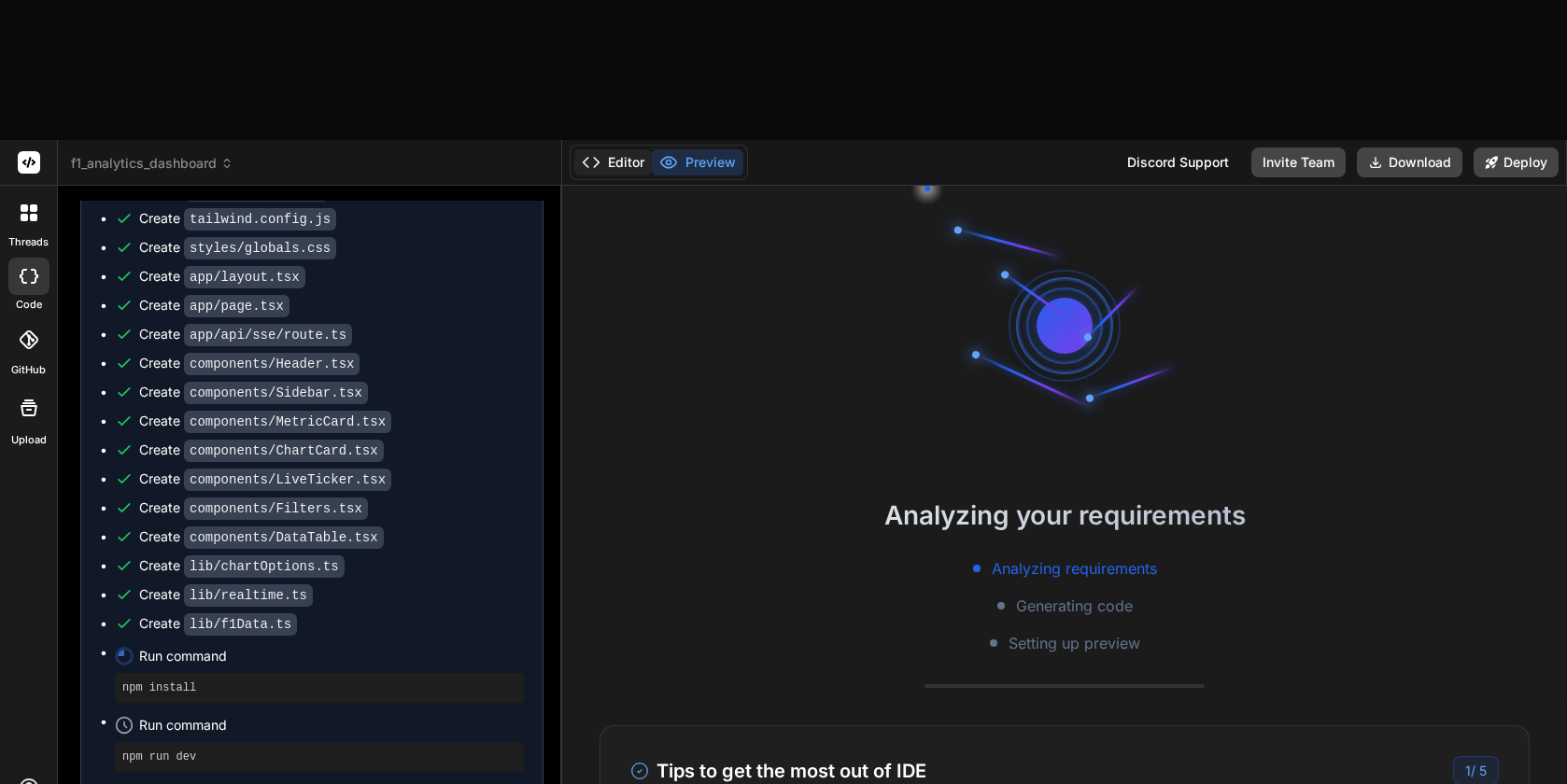
click at [591, 153] on icon at bounding box center [590, 161] width 18 height 18
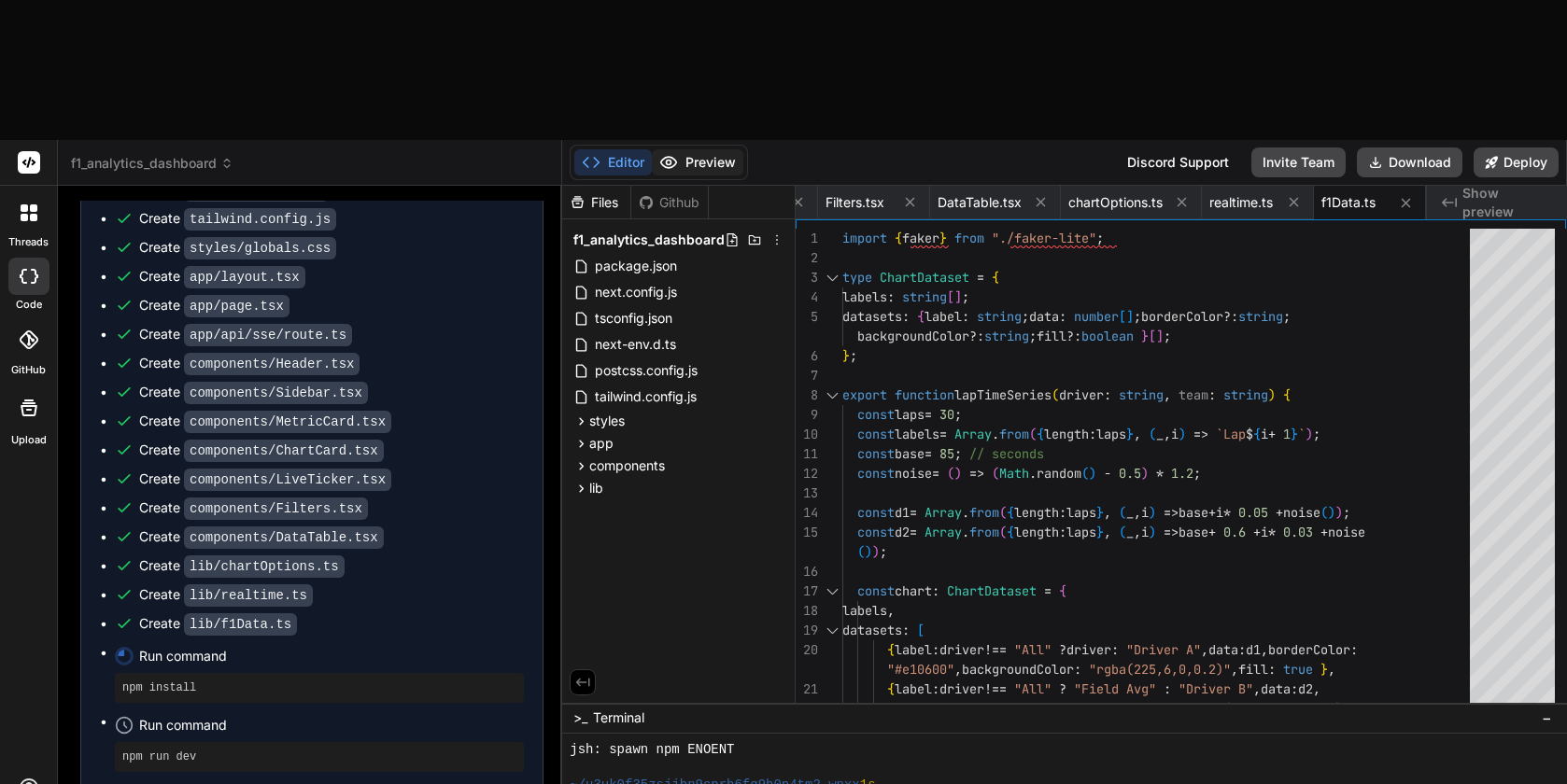
click at [698, 150] on button "Preview" at bounding box center [698, 162] width 92 height 26
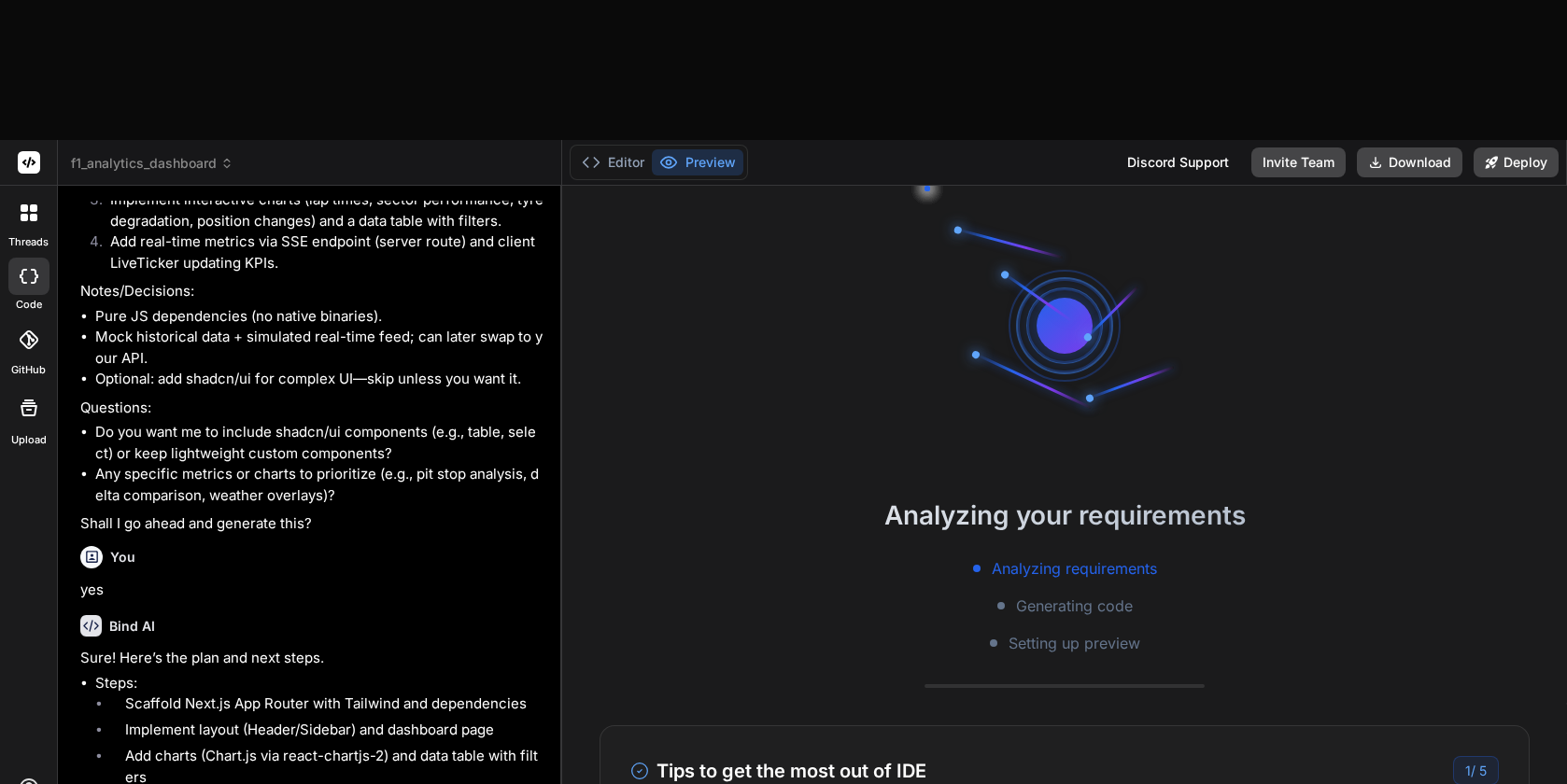
scroll to position [563, 0]
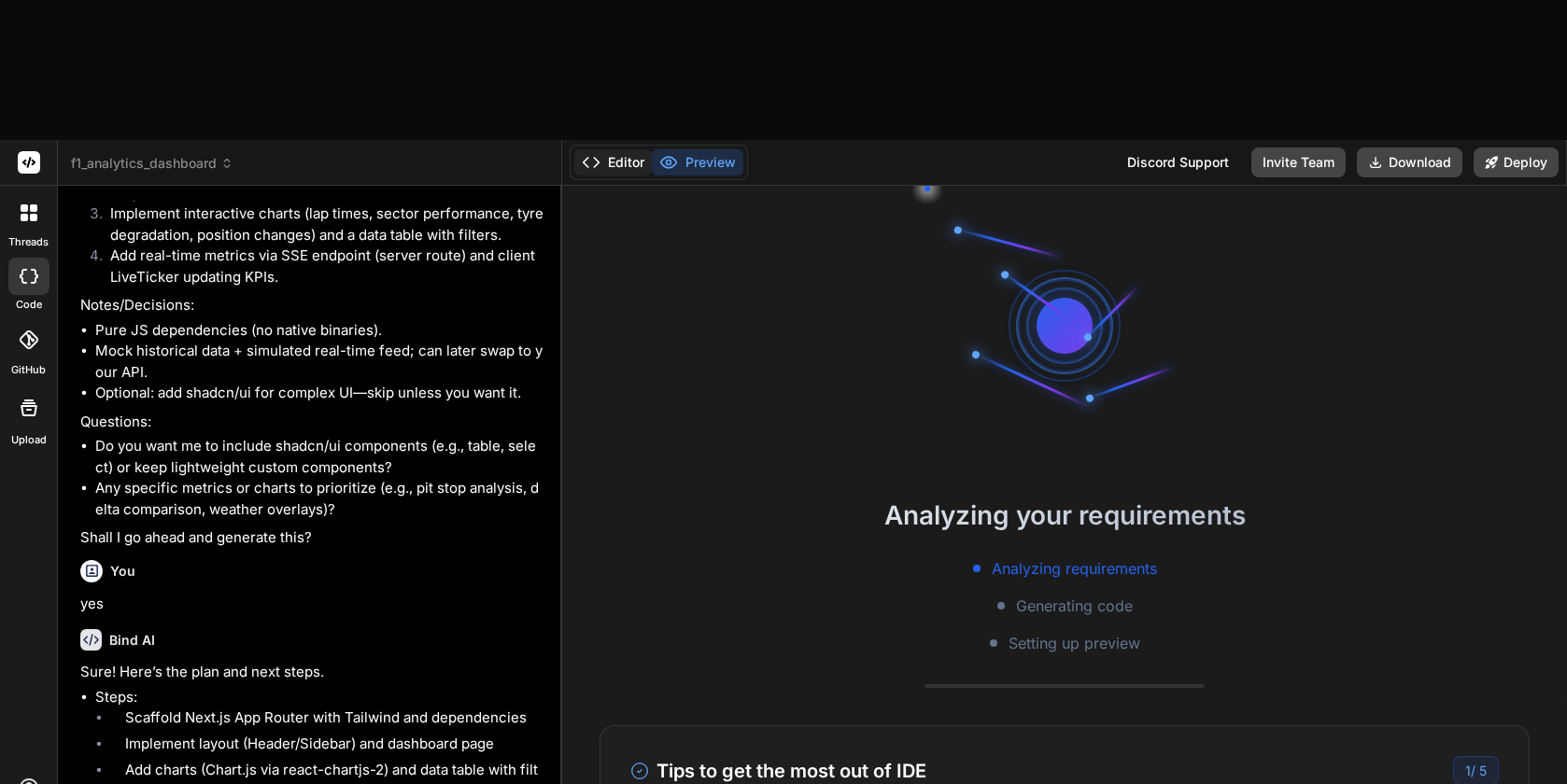
click at [625, 150] on button "Editor" at bounding box center [613, 162] width 77 height 26
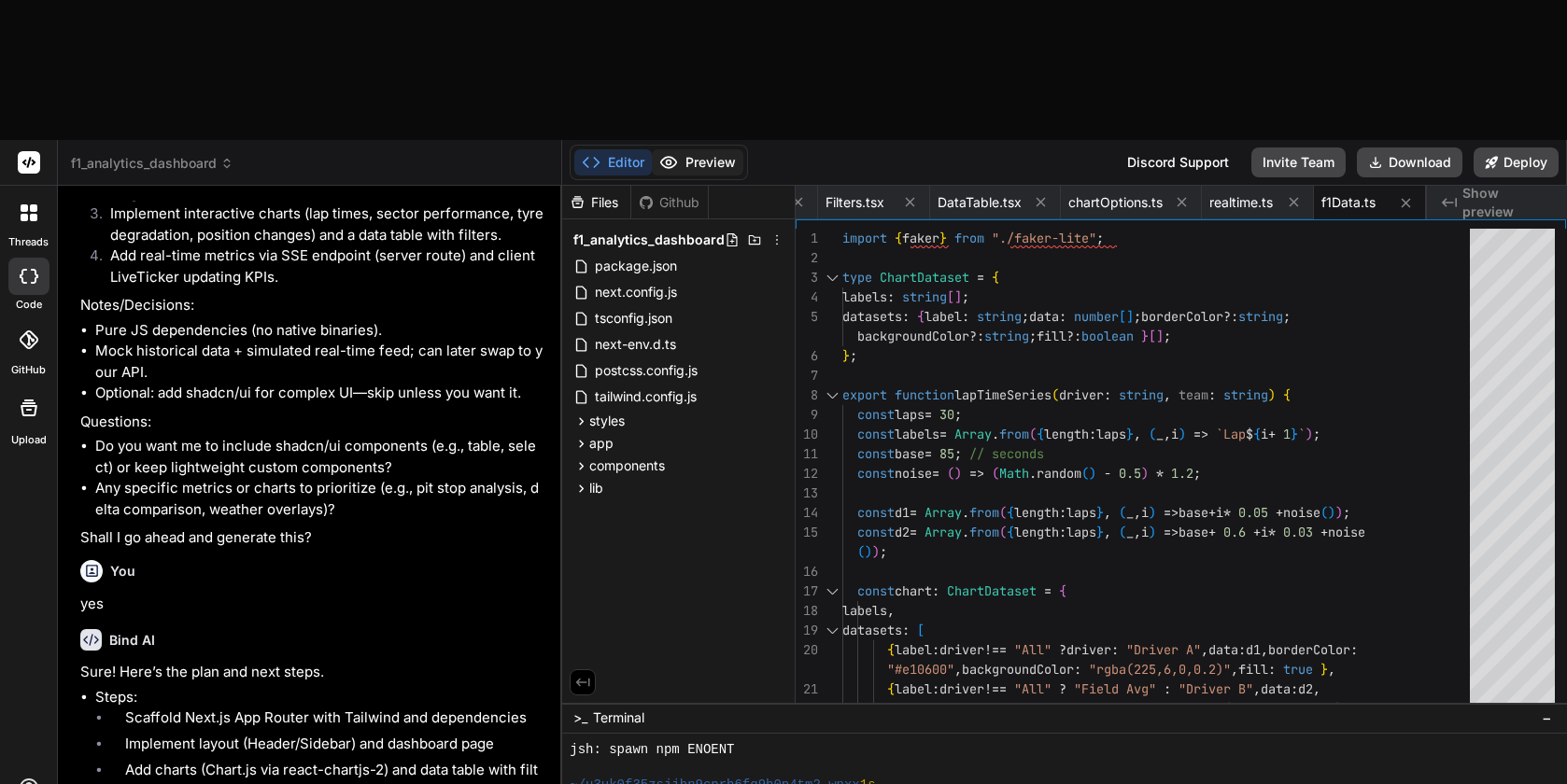
click at [710, 150] on button "Preview" at bounding box center [698, 162] width 92 height 26
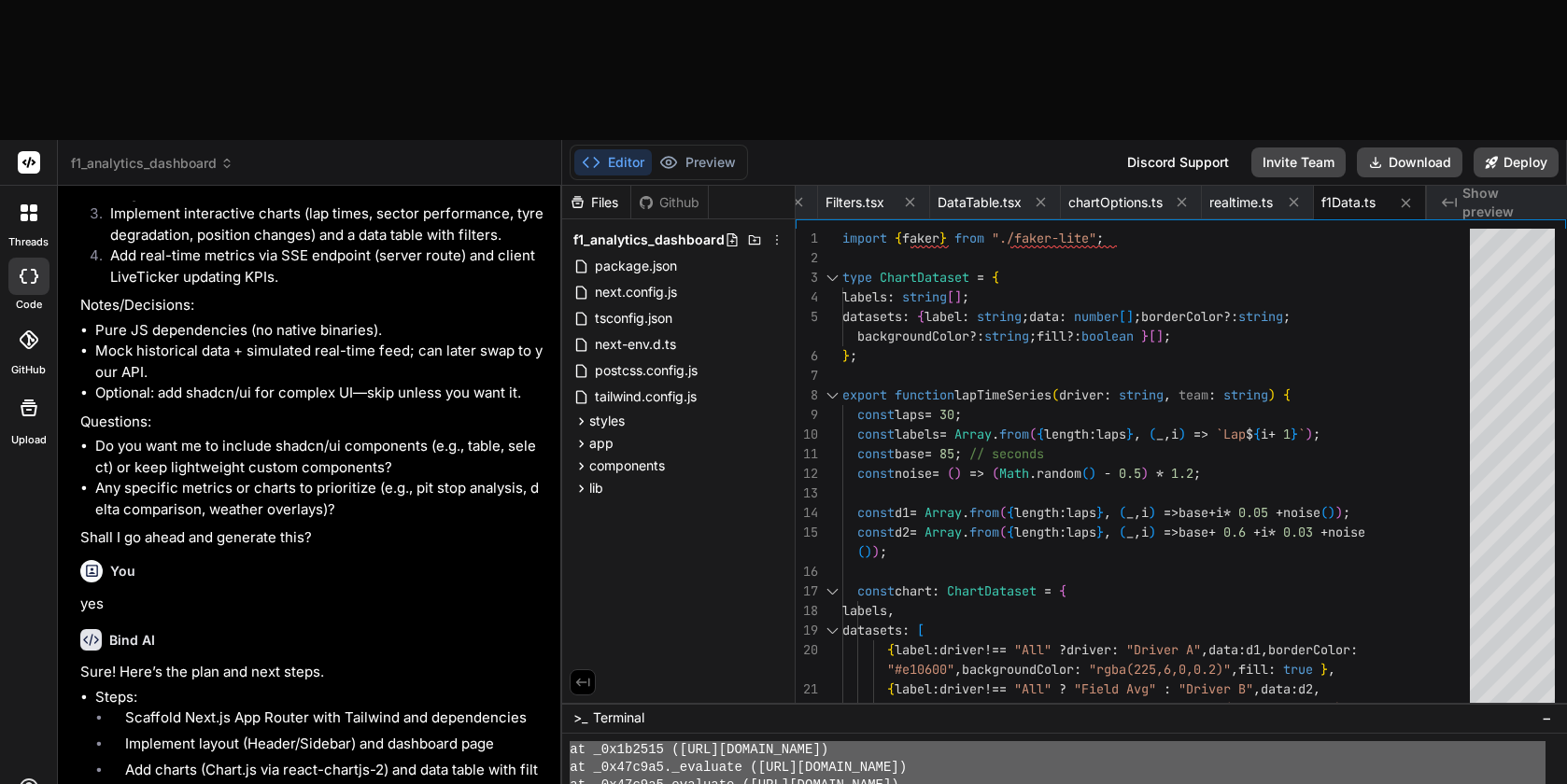
drag, startPoint x: 569, startPoint y: 682, endPoint x: 1199, endPoint y: 728, distance: 631.7
paste textarea "ReferenceError: module is not defined in ES module scope This file is being tre…"
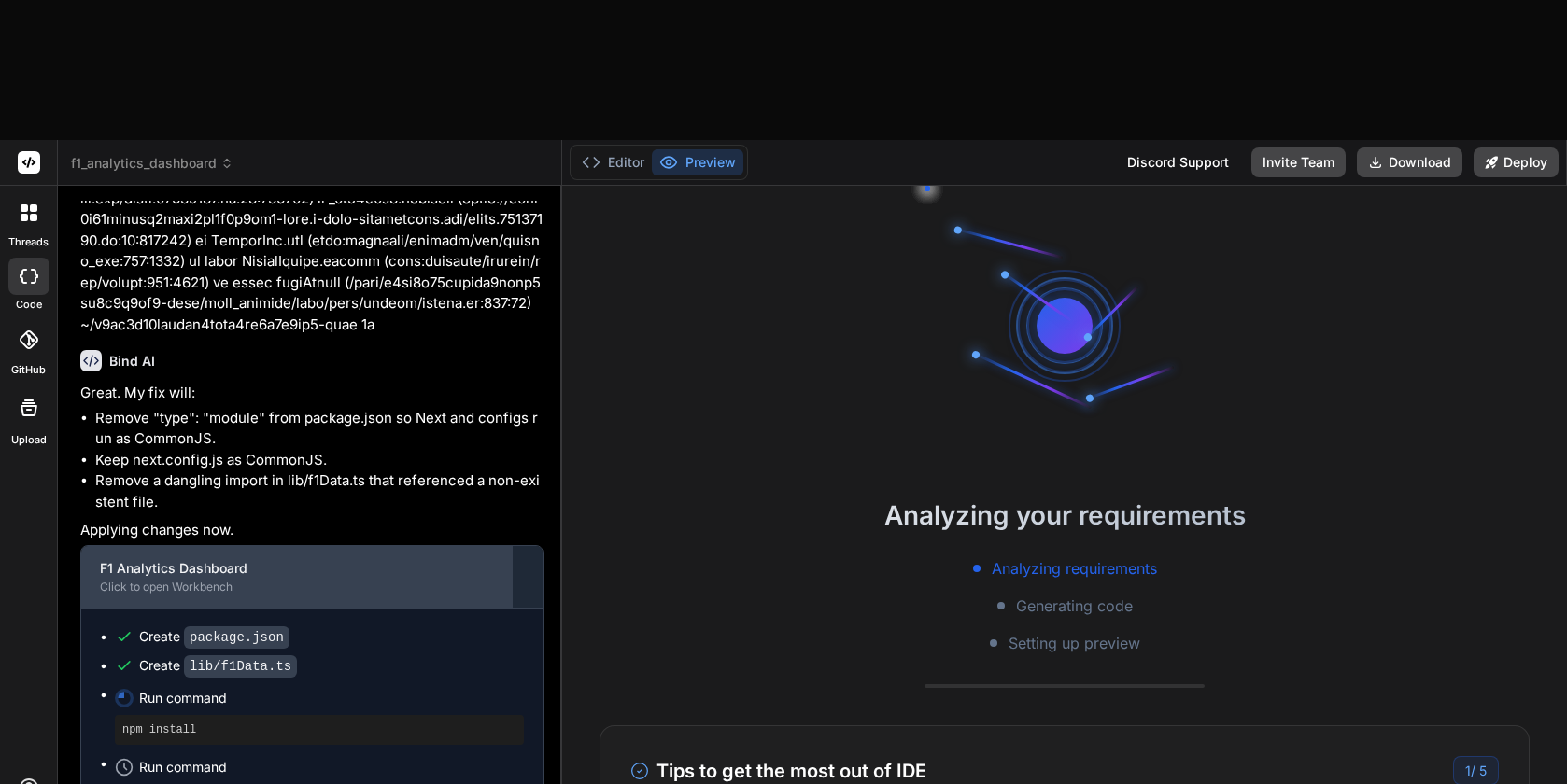
scroll to position [2493, 0]
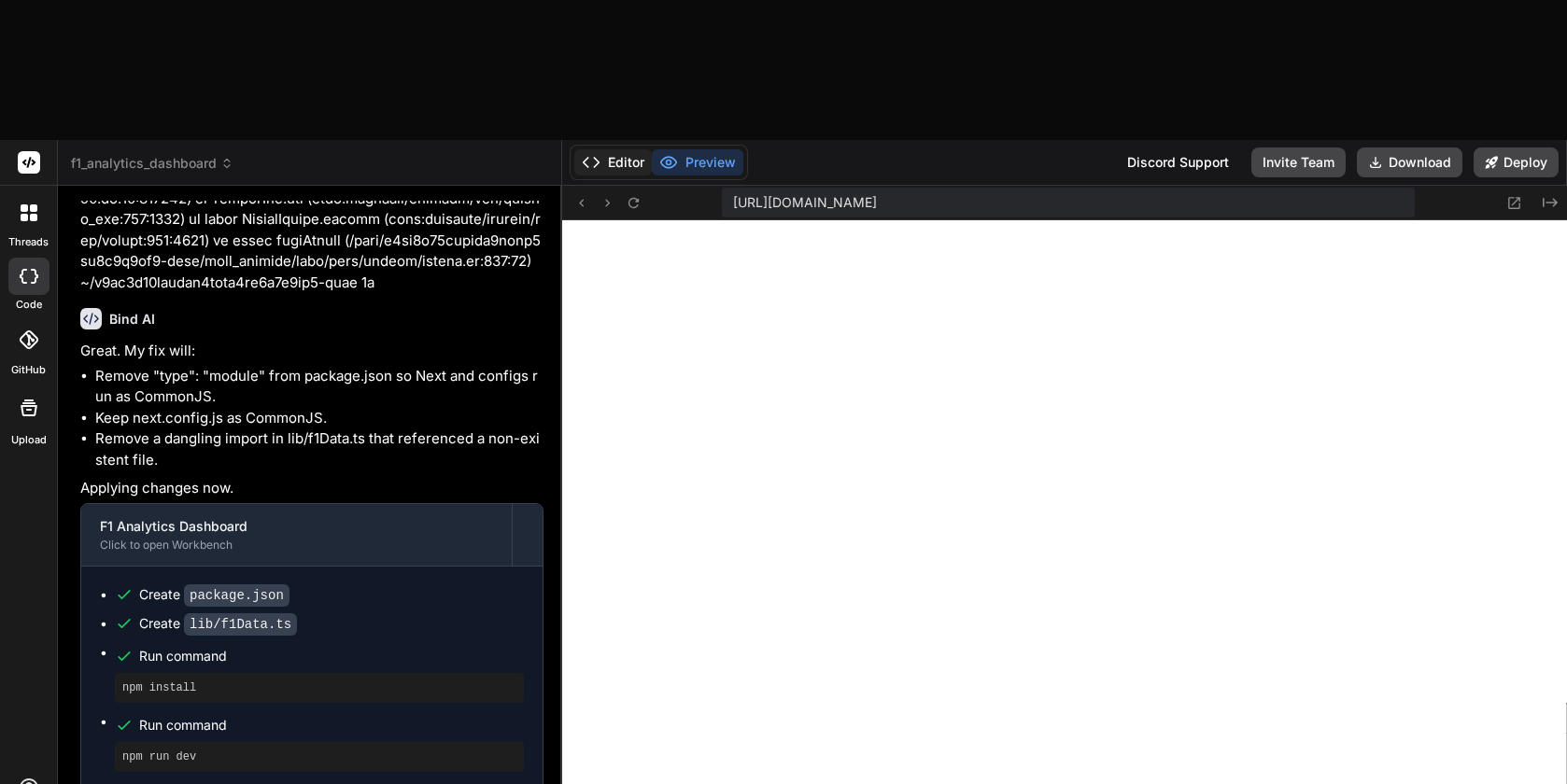
click at [595, 153] on icon at bounding box center [590, 161] width 18 height 18
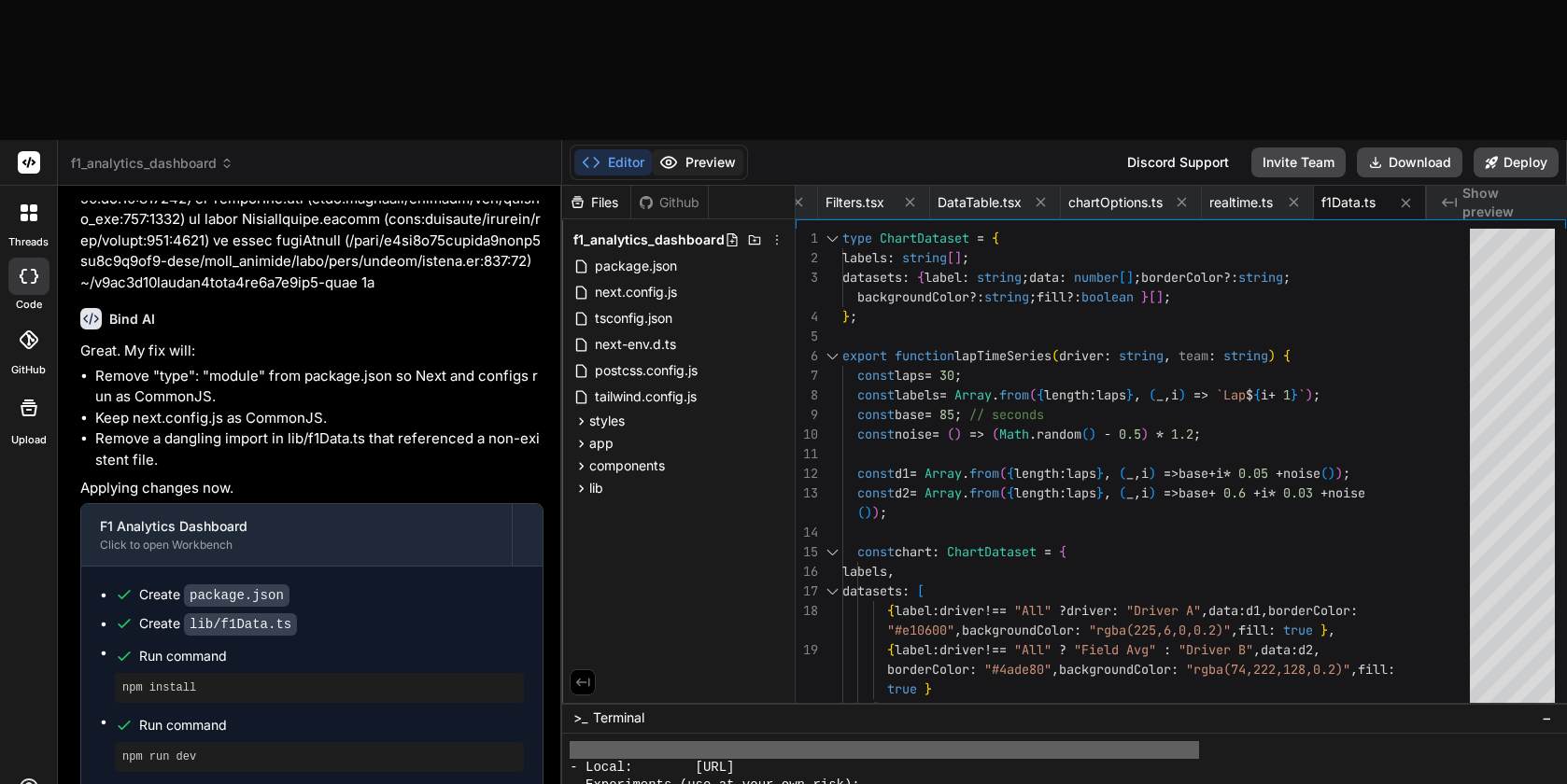
click at [691, 150] on button "Preview" at bounding box center [698, 162] width 92 height 26
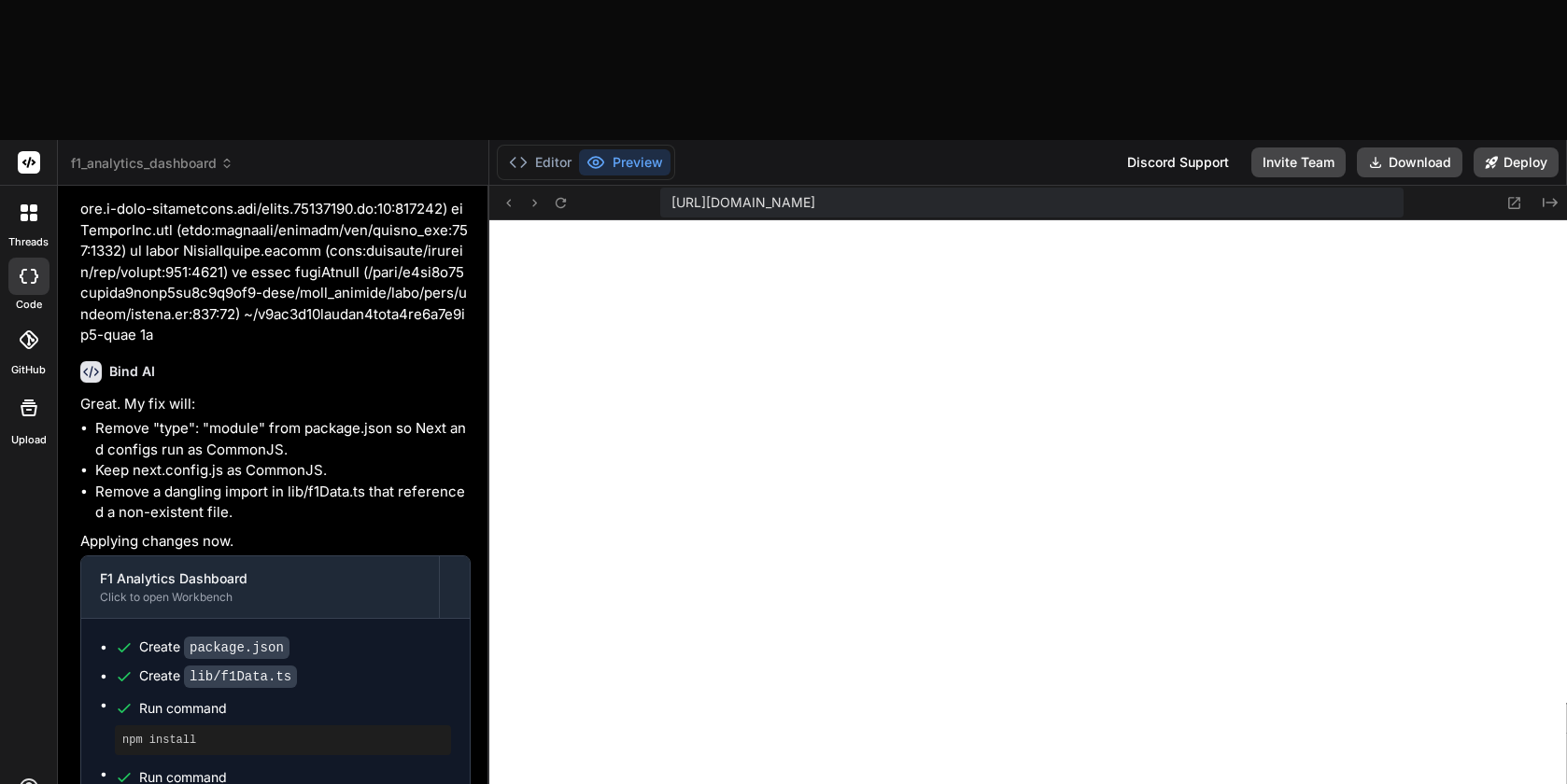
scroll to position [0, 1801]
drag, startPoint x: 562, startPoint y: 390, endPoint x: 448, endPoint y: 391, distance: 114.0
click at [448, 391] on div "Bind AI Web Search Created with Pixso. Code Generator You Build an analytics da…" at bounding box center [273, 554] width 432 height 738
click at [1517, 148] on button "Deploy" at bounding box center [1516, 162] width 85 height 30
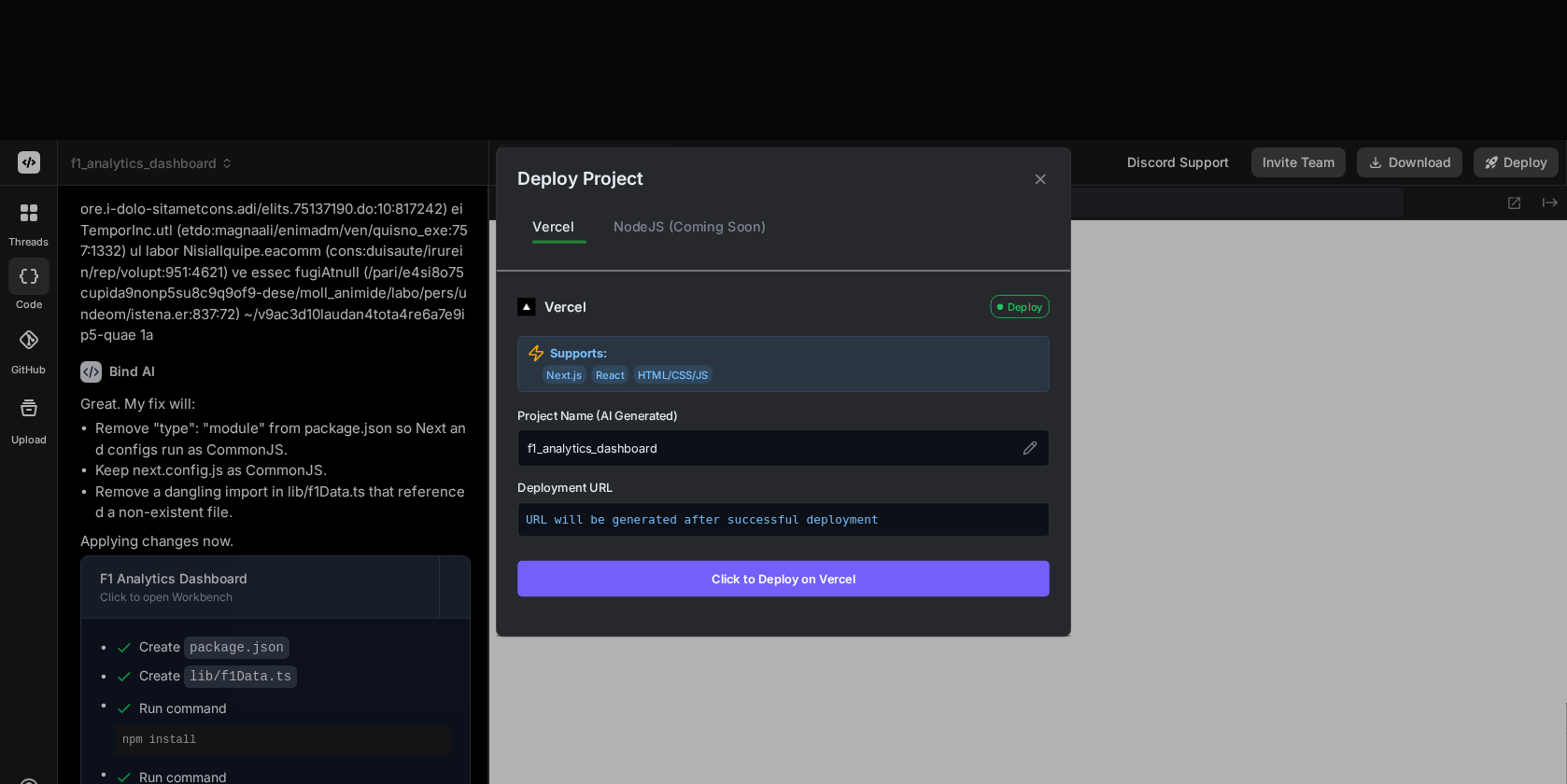
click at [789, 584] on button "Click to Deploy on Vercel" at bounding box center [783, 578] width 532 height 36
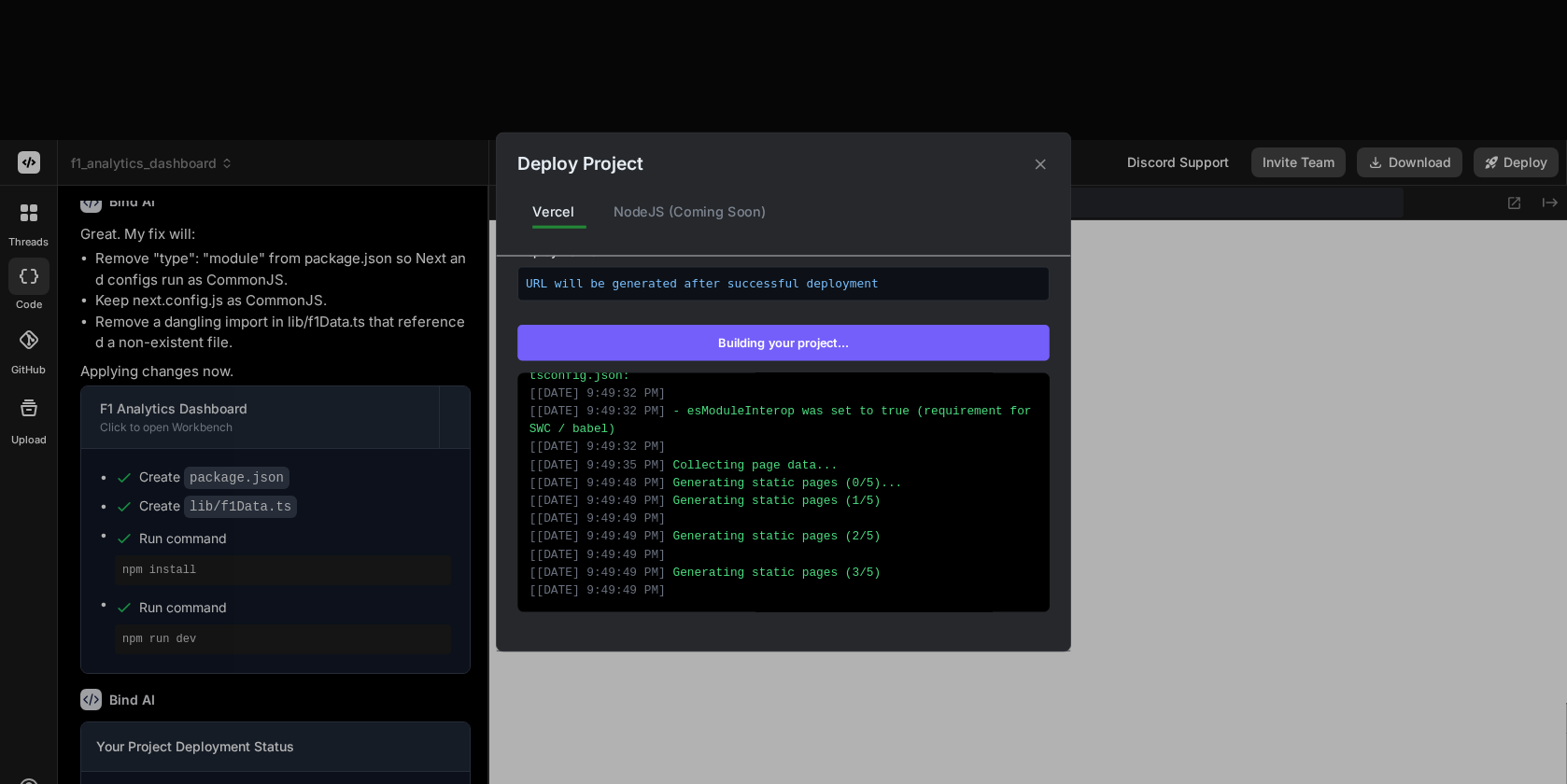
scroll to position [1075, 0]
click at [1038, 170] on icon at bounding box center [1040, 163] width 17 height 17
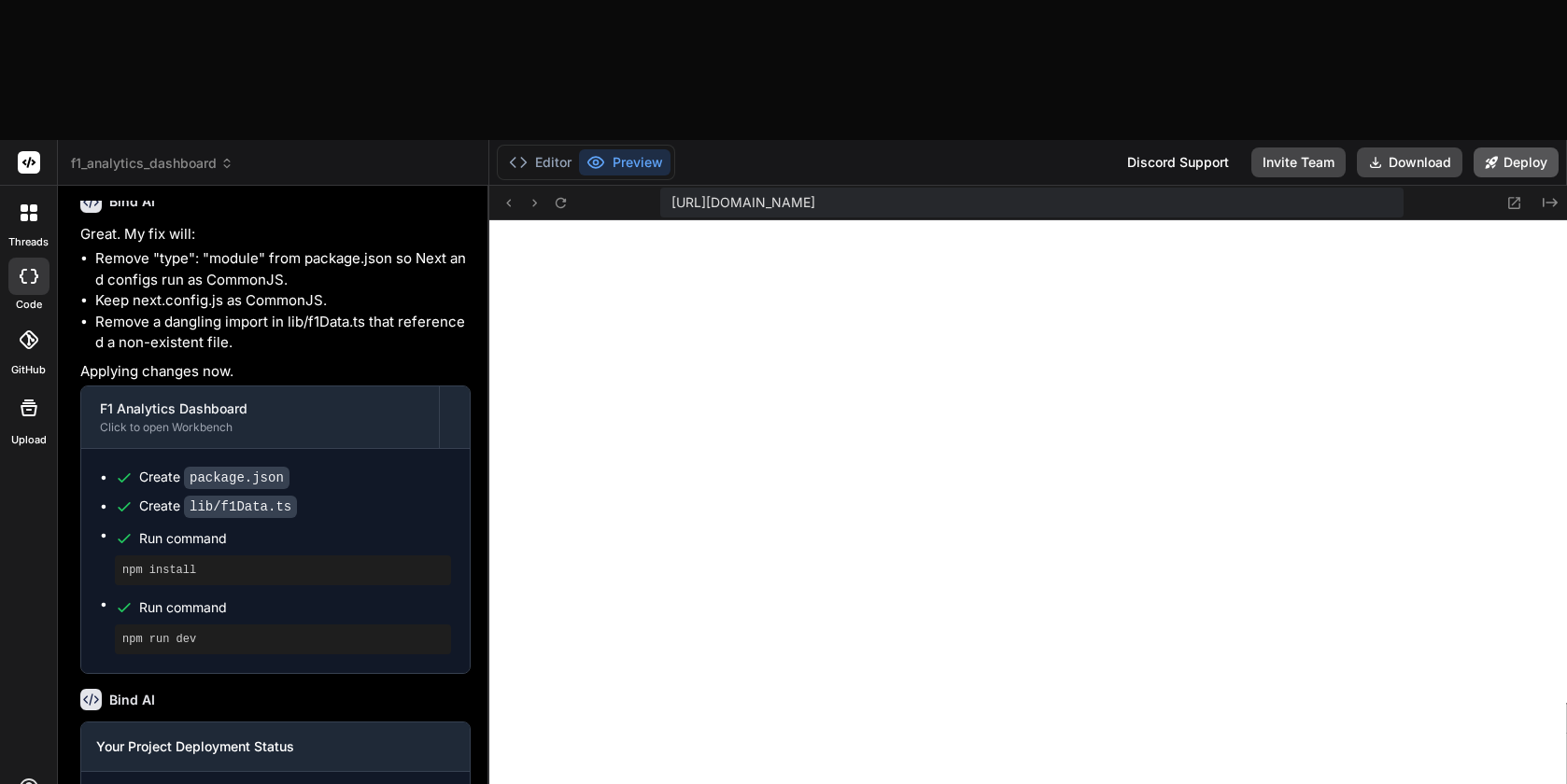
click at [1509, 148] on button "Deploy" at bounding box center [1516, 162] width 85 height 30
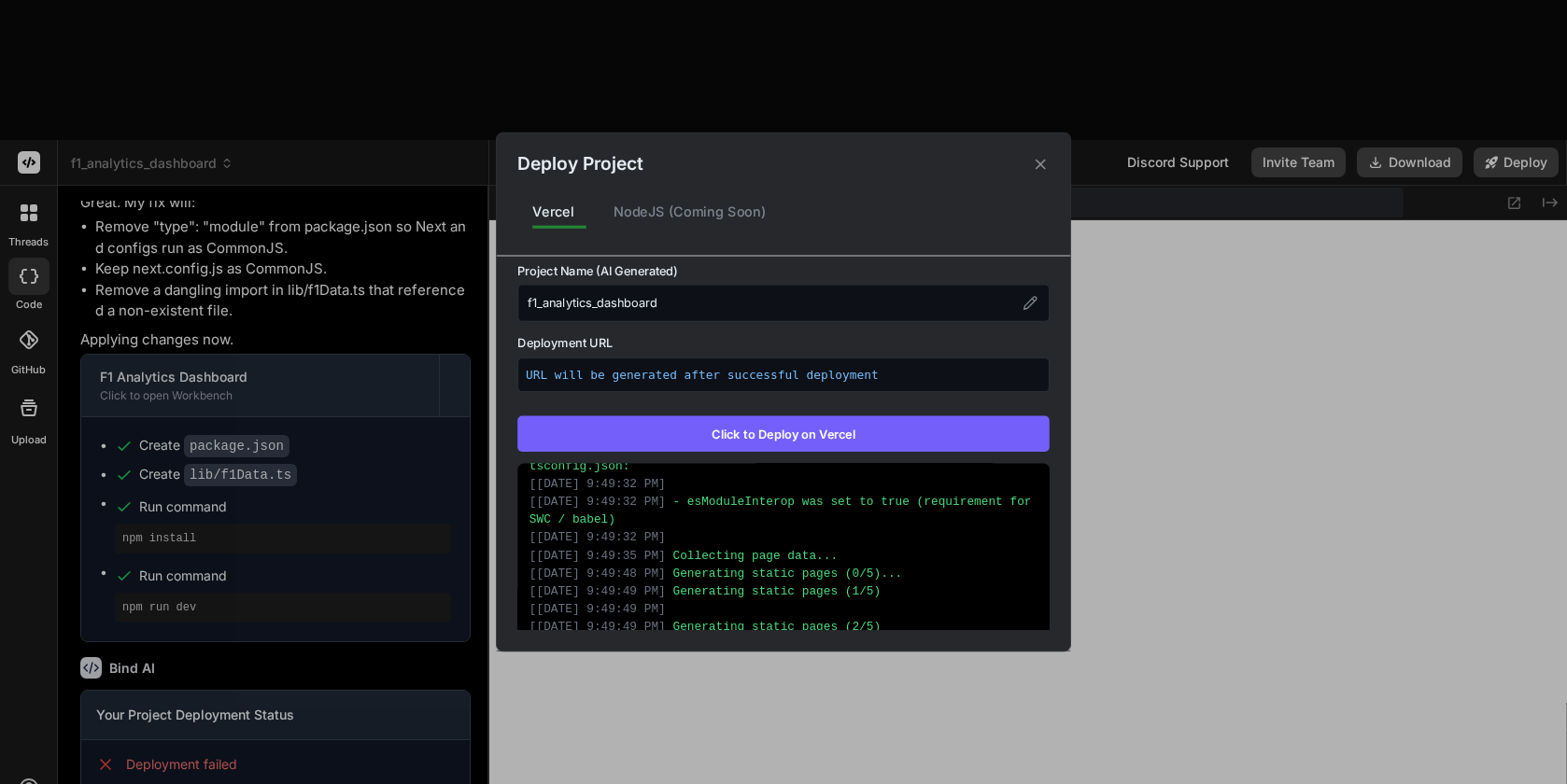
scroll to position [276, 0]
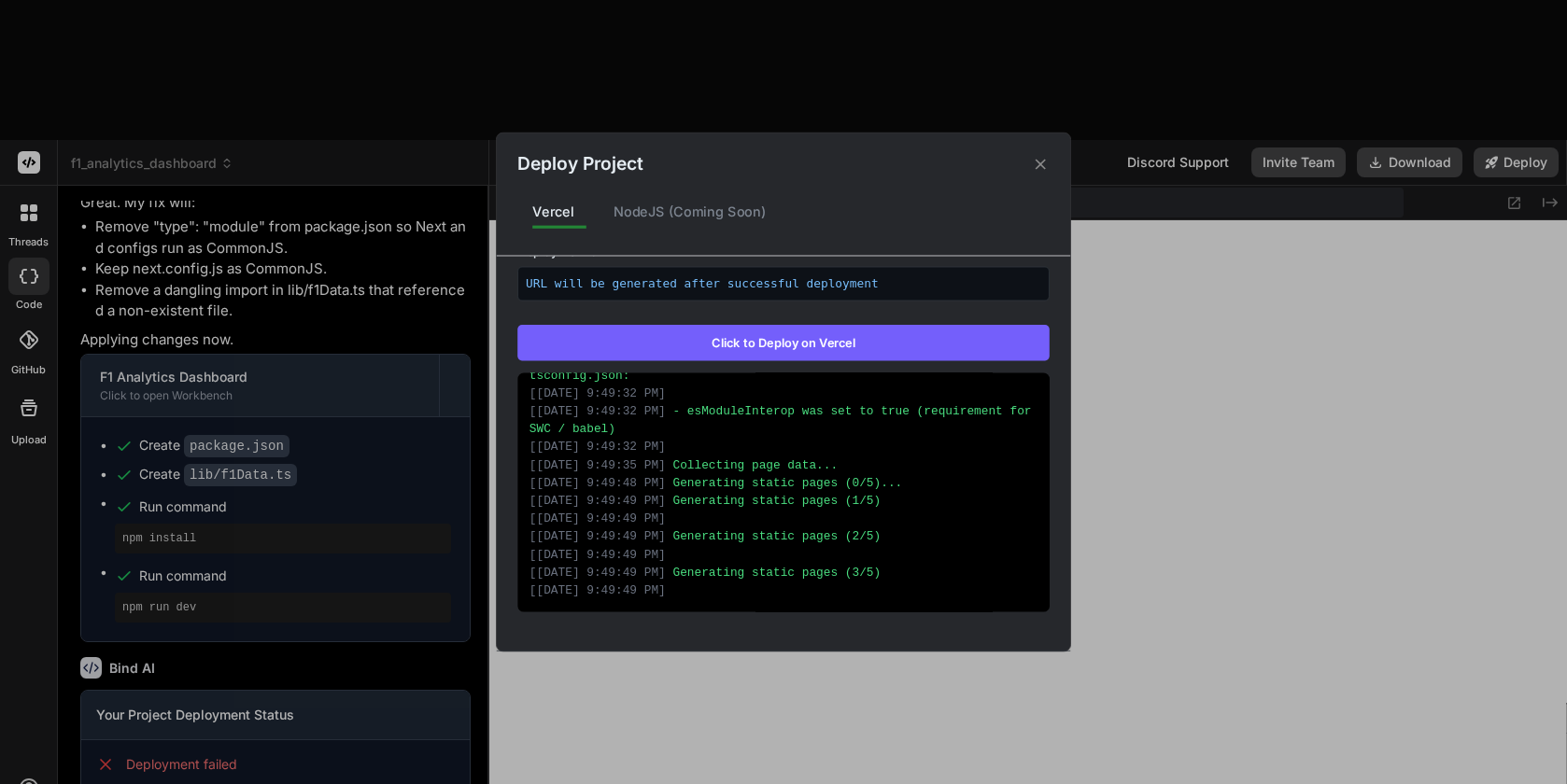
click at [794, 345] on button "Click to Deploy on Vercel" at bounding box center [783, 342] width 532 height 36
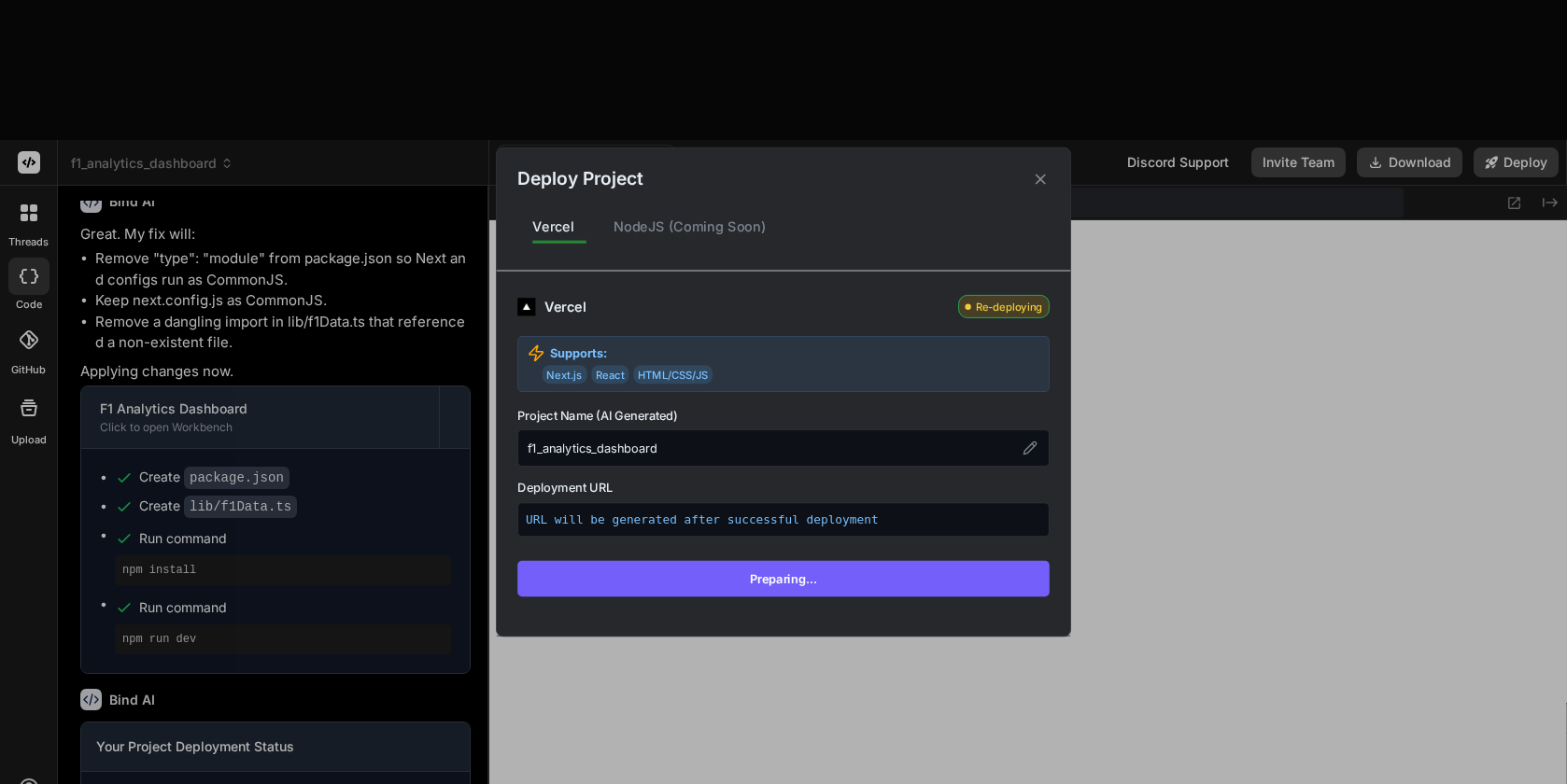
scroll to position [0, 0]
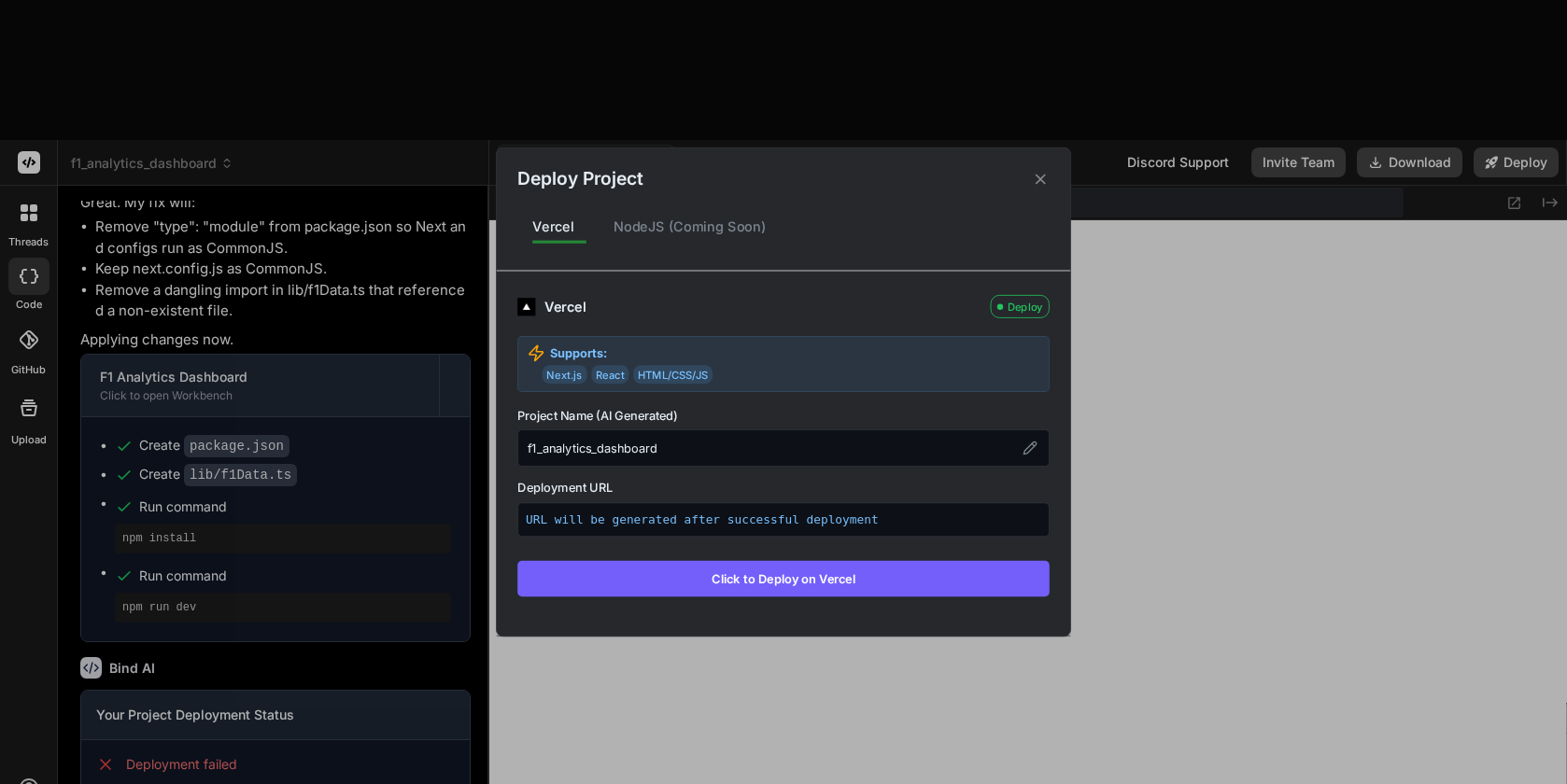
click at [801, 580] on button "Click to Deploy on Vercel" at bounding box center [783, 578] width 532 height 36
click at [1043, 169] on div "Deploy Project" at bounding box center [783, 170] width 573 height 44
click at [1043, 180] on icon at bounding box center [1040, 179] width 17 height 17
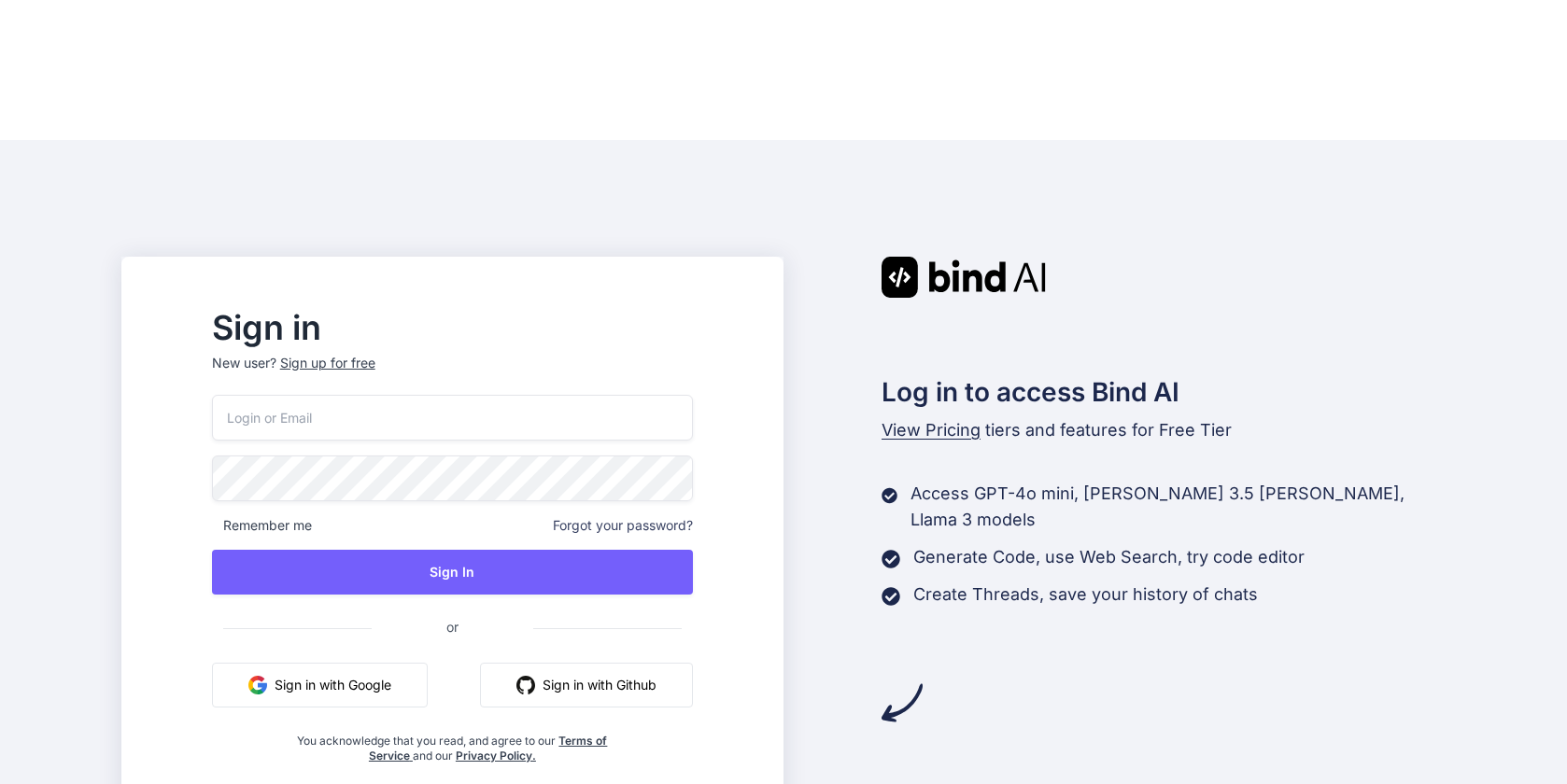
click at [350, 662] on button "Sign in with Google" at bounding box center [319, 685] width 215 height 44
click at [362, 662] on button "Sign in with Google" at bounding box center [319, 685] width 215 height 44
click at [405, 662] on button "Sign in with Google" at bounding box center [319, 685] width 215 height 44
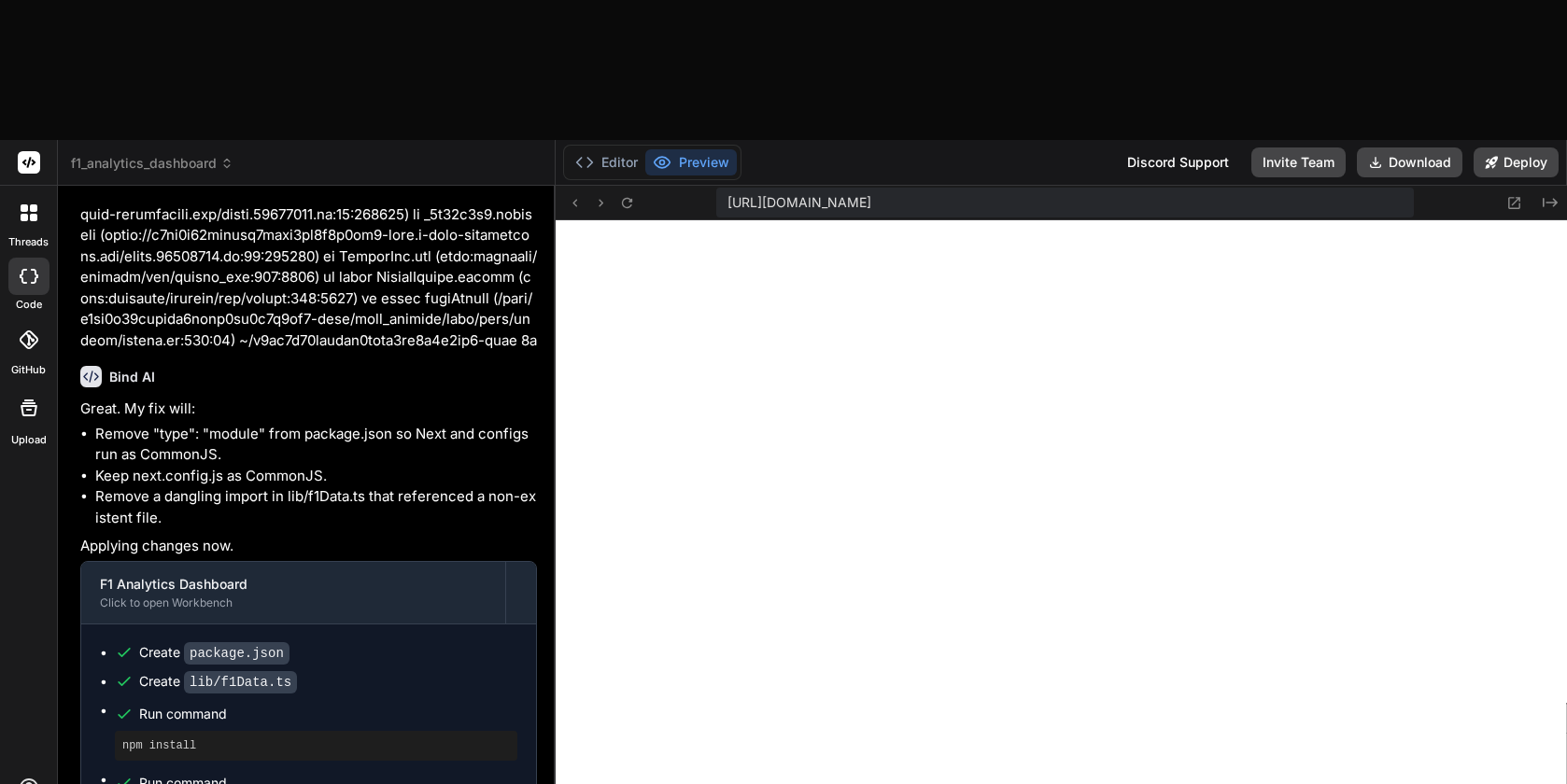
scroll to position [2444, 0]
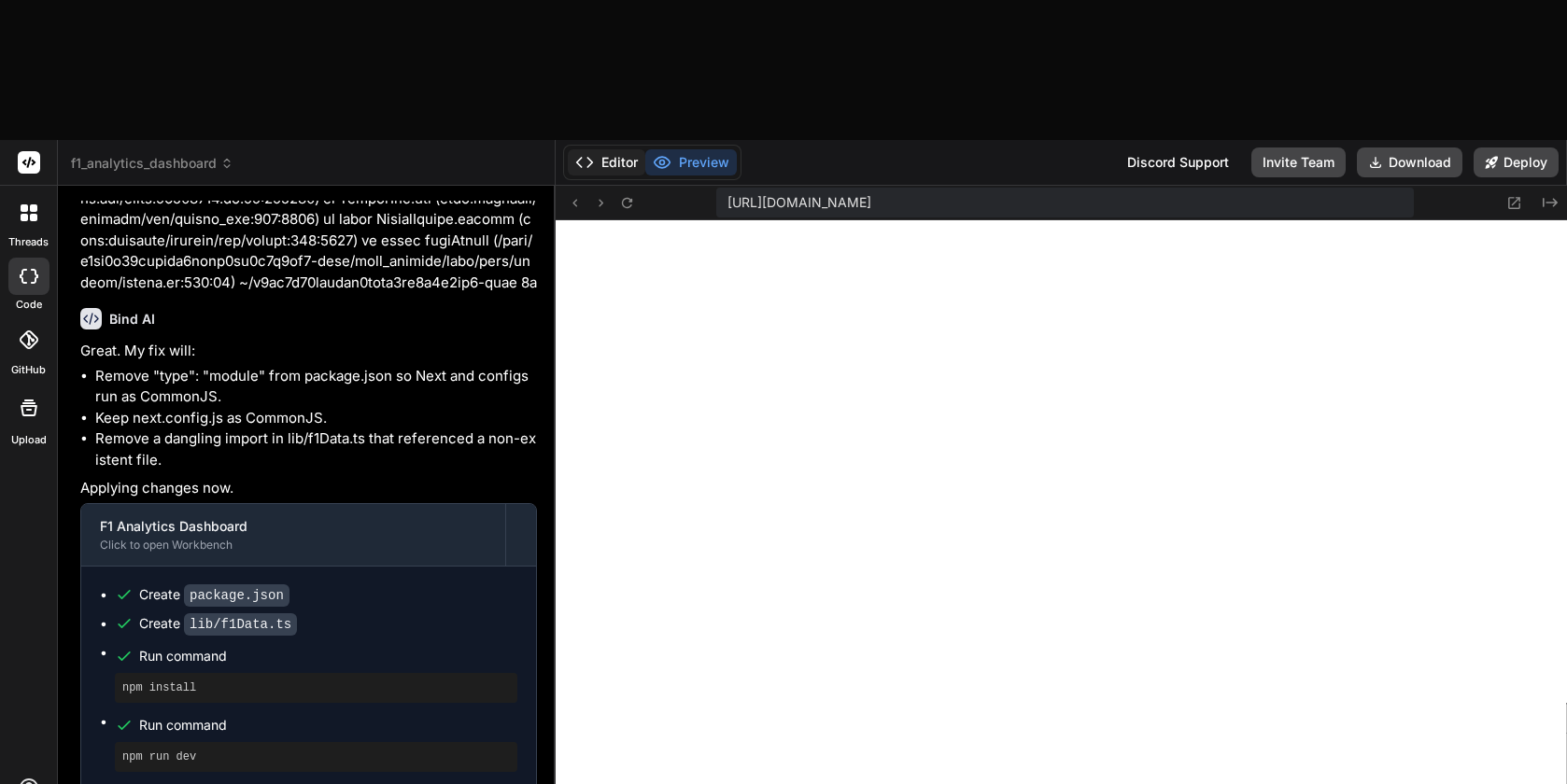
click at [609, 150] on button "Editor" at bounding box center [607, 162] width 77 height 26
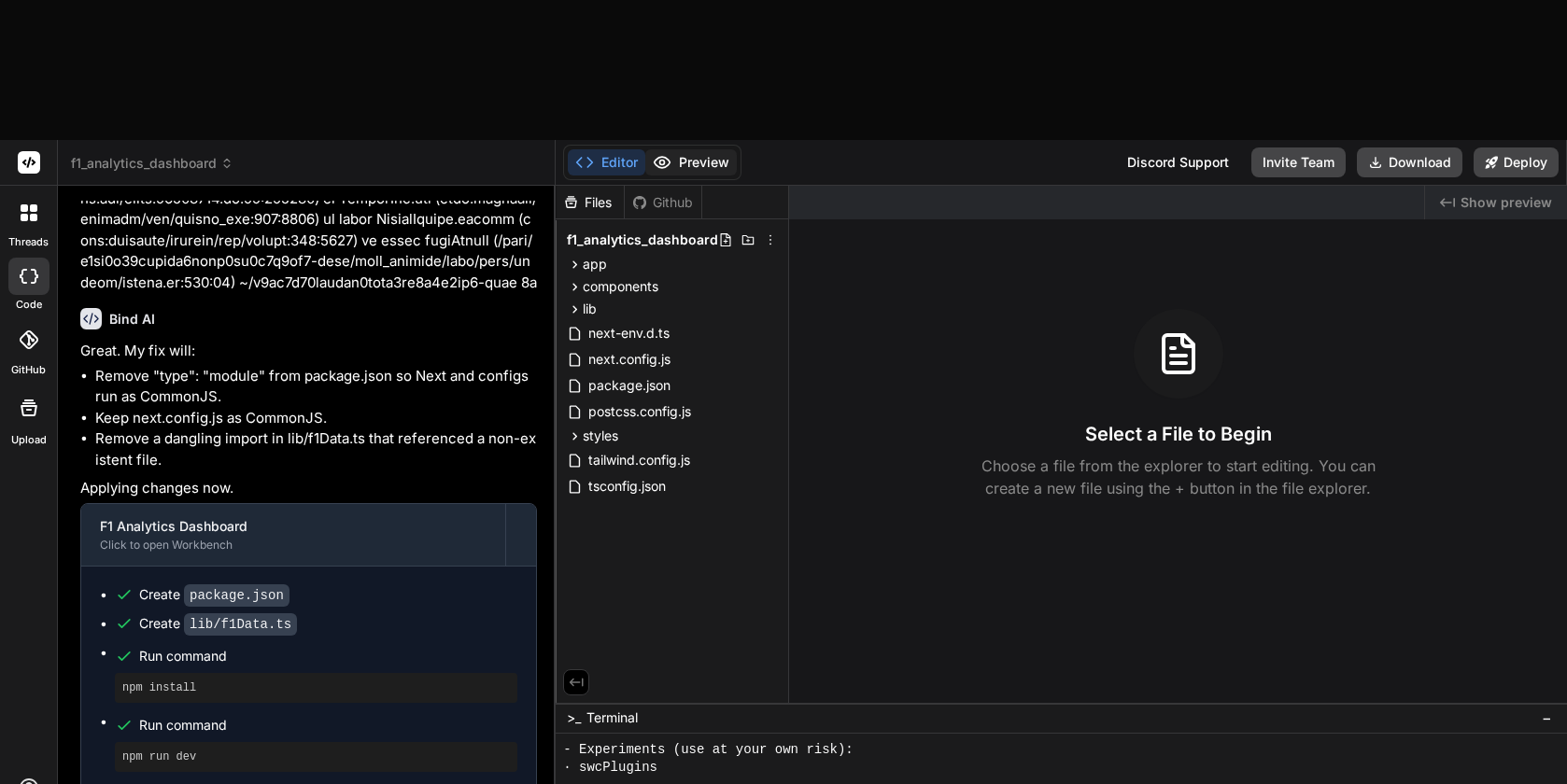
click at [718, 150] on button "Preview" at bounding box center [691, 162] width 92 height 26
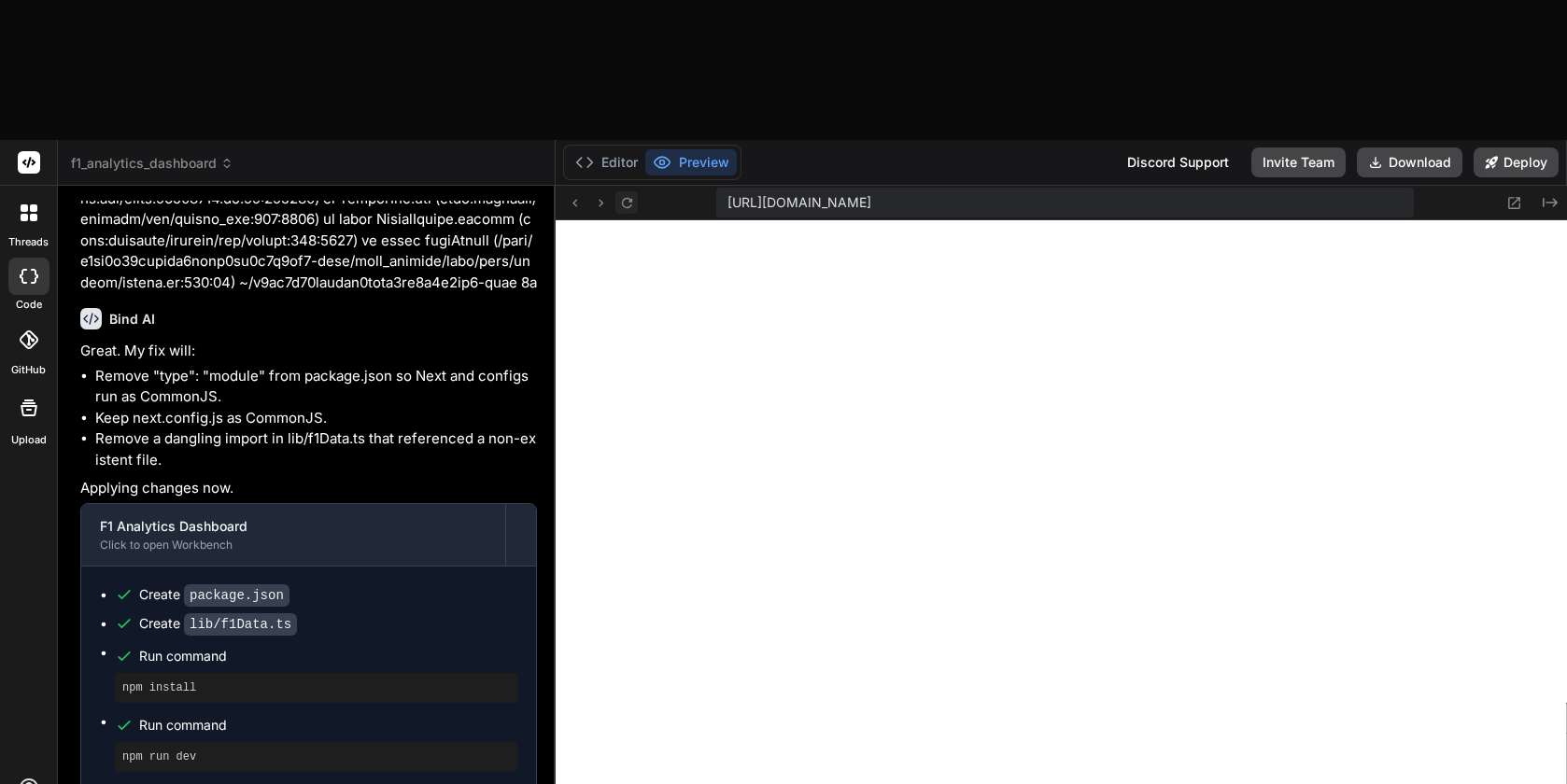
click at [630, 195] on icon at bounding box center [627, 203] width 15 height 15
click at [1518, 148] on button "Deploy" at bounding box center [1516, 162] width 85 height 30
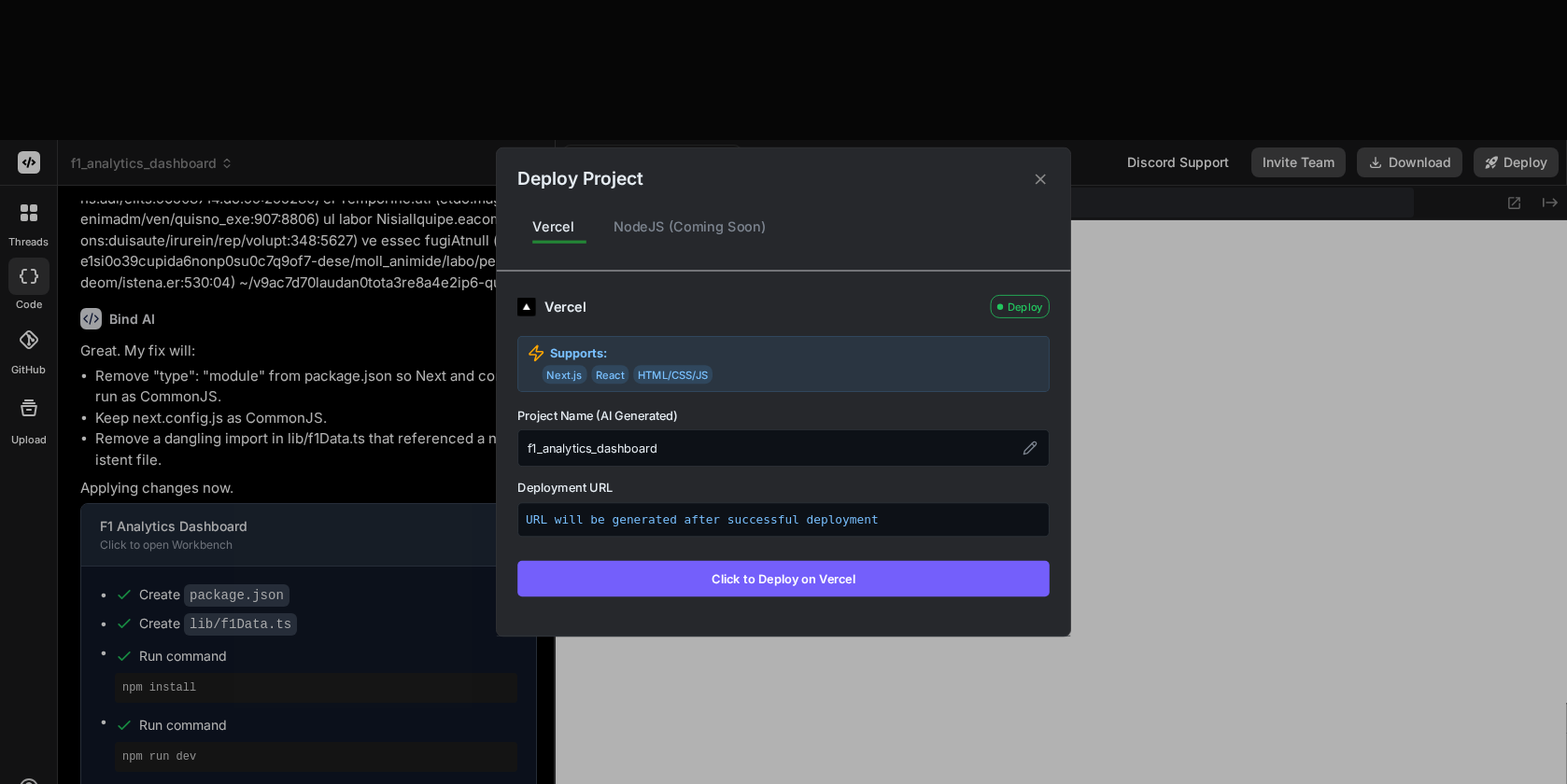
click at [784, 578] on button "Click to Deploy on Vercel" at bounding box center [783, 578] width 532 height 36
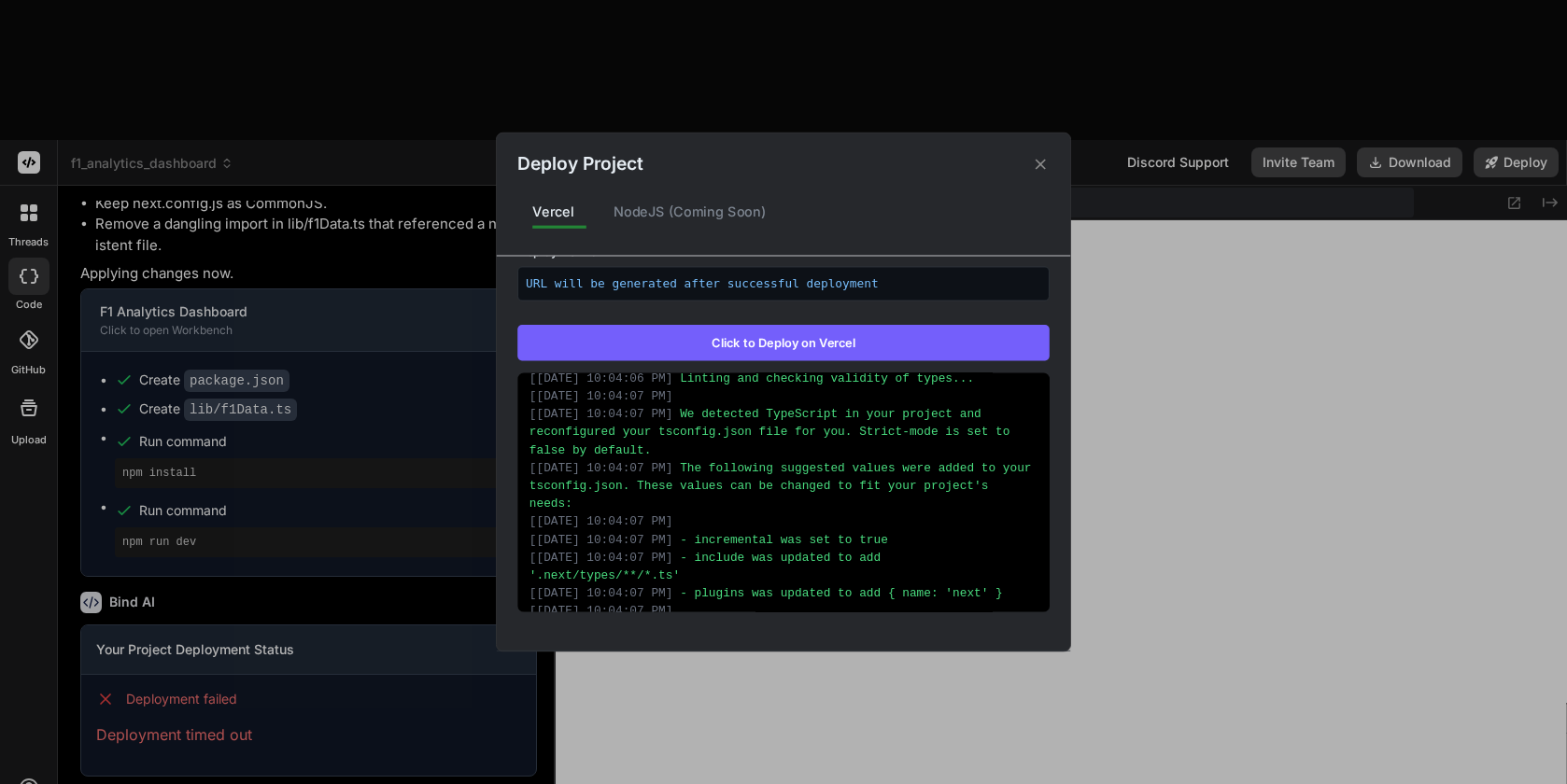
scroll to position [1075, 0]
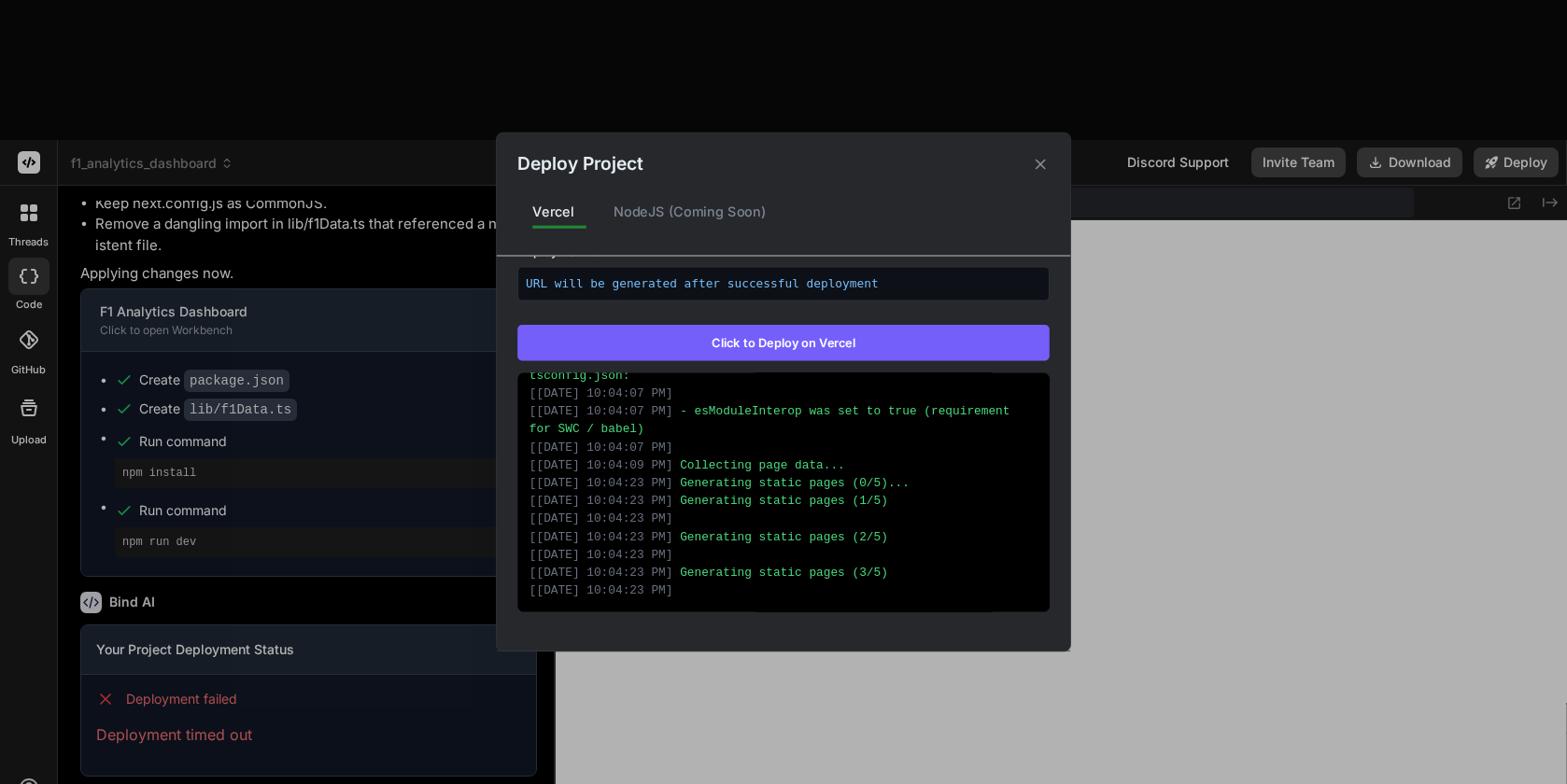
click at [1041, 164] on icon at bounding box center [1040, 163] width 11 height 11
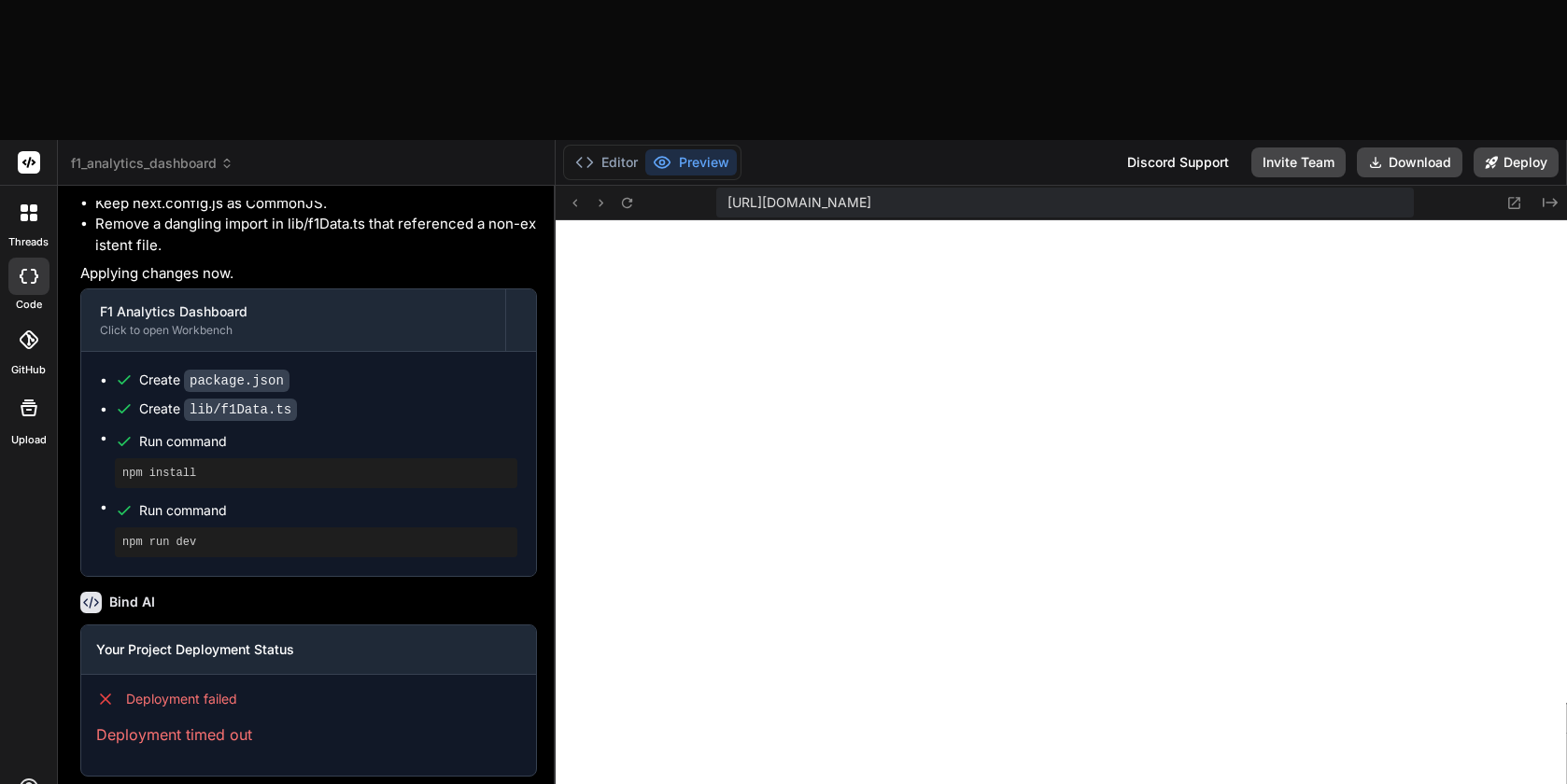
click at [178, 154] on span "f1_analytics_dashboard" at bounding box center [152, 162] width 162 height 18
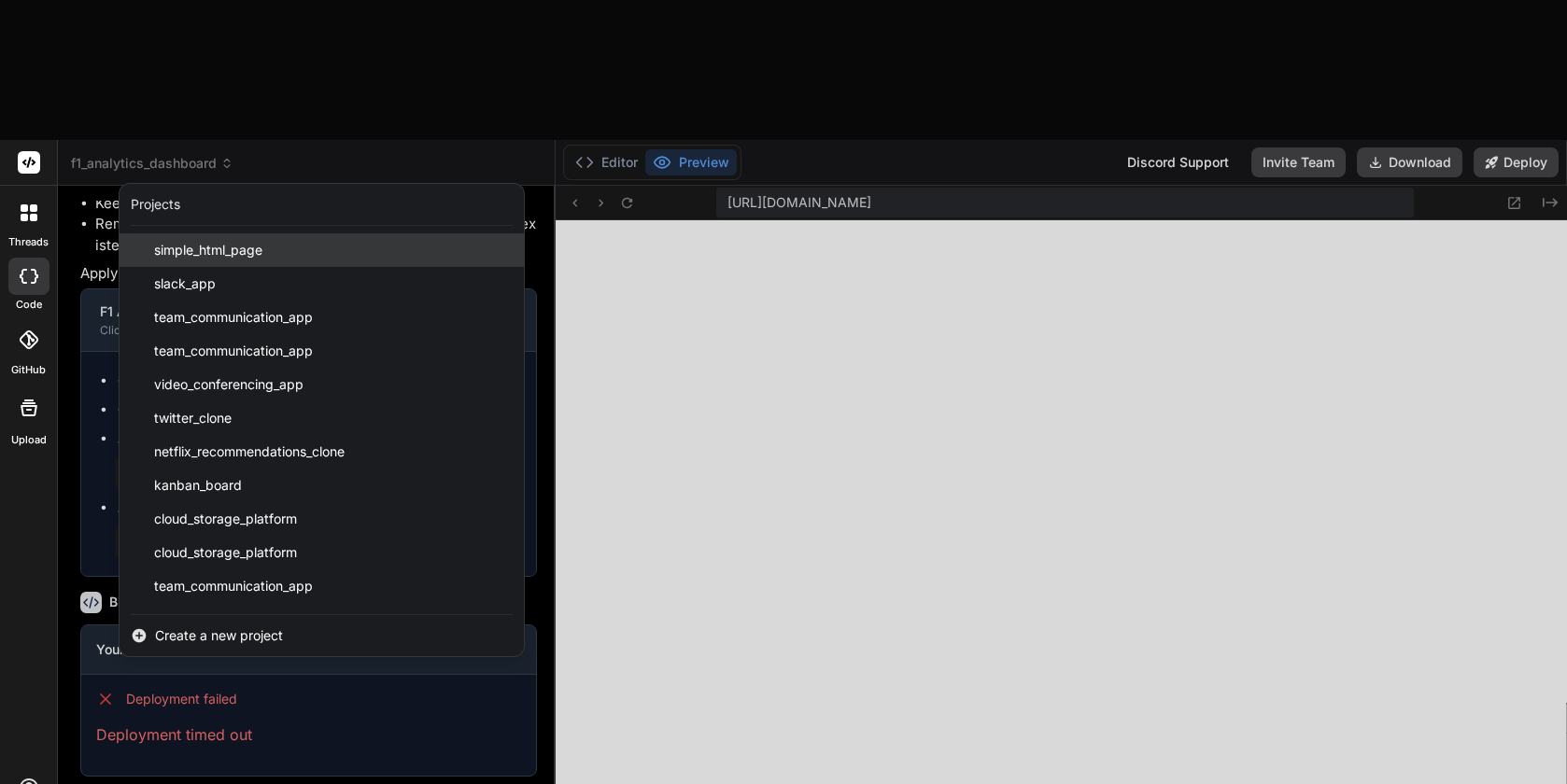
click at [295, 234] on div "simple_html_page" at bounding box center [322, 250] width 404 height 34
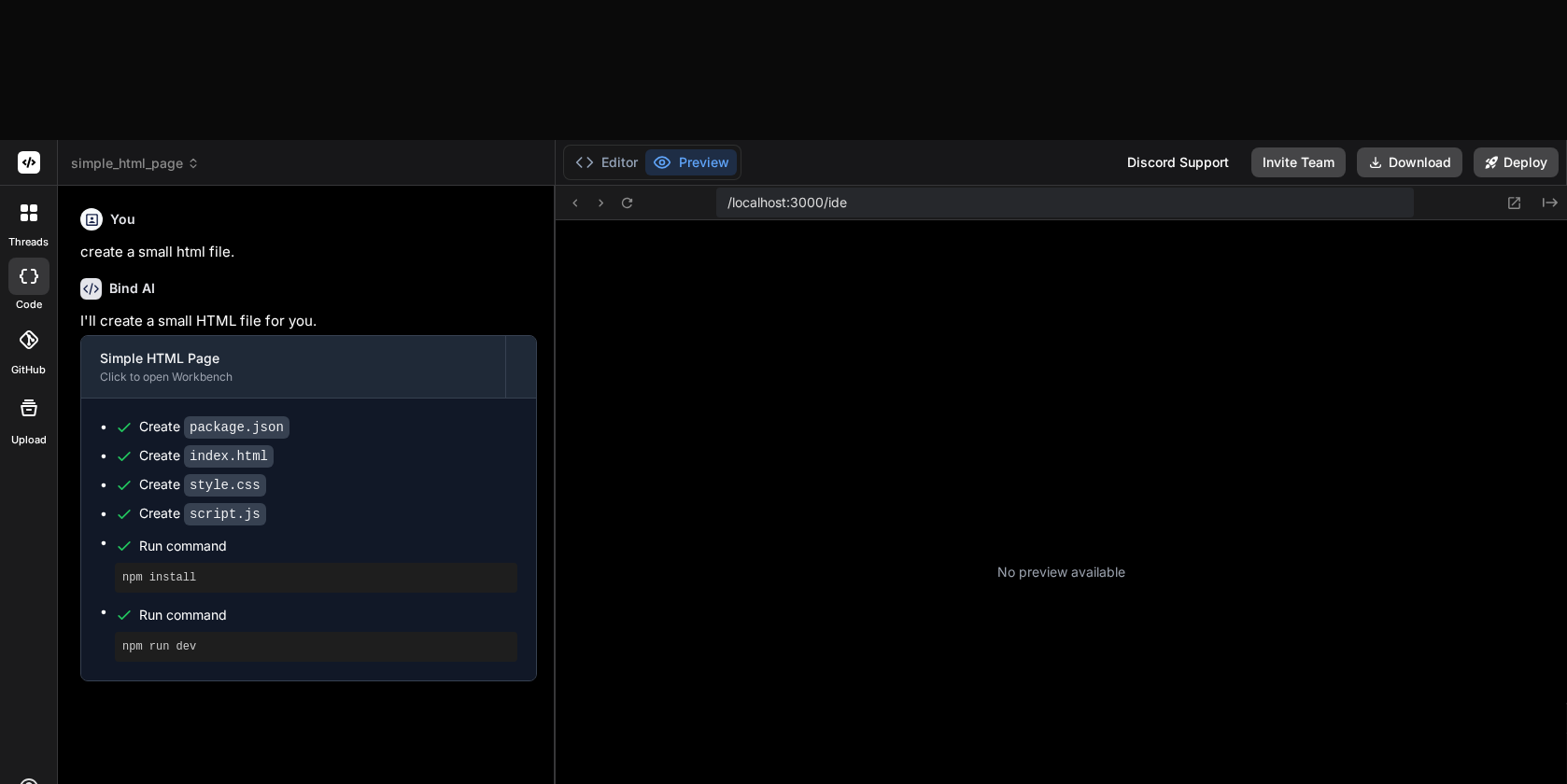
scroll to position [4662, 0]
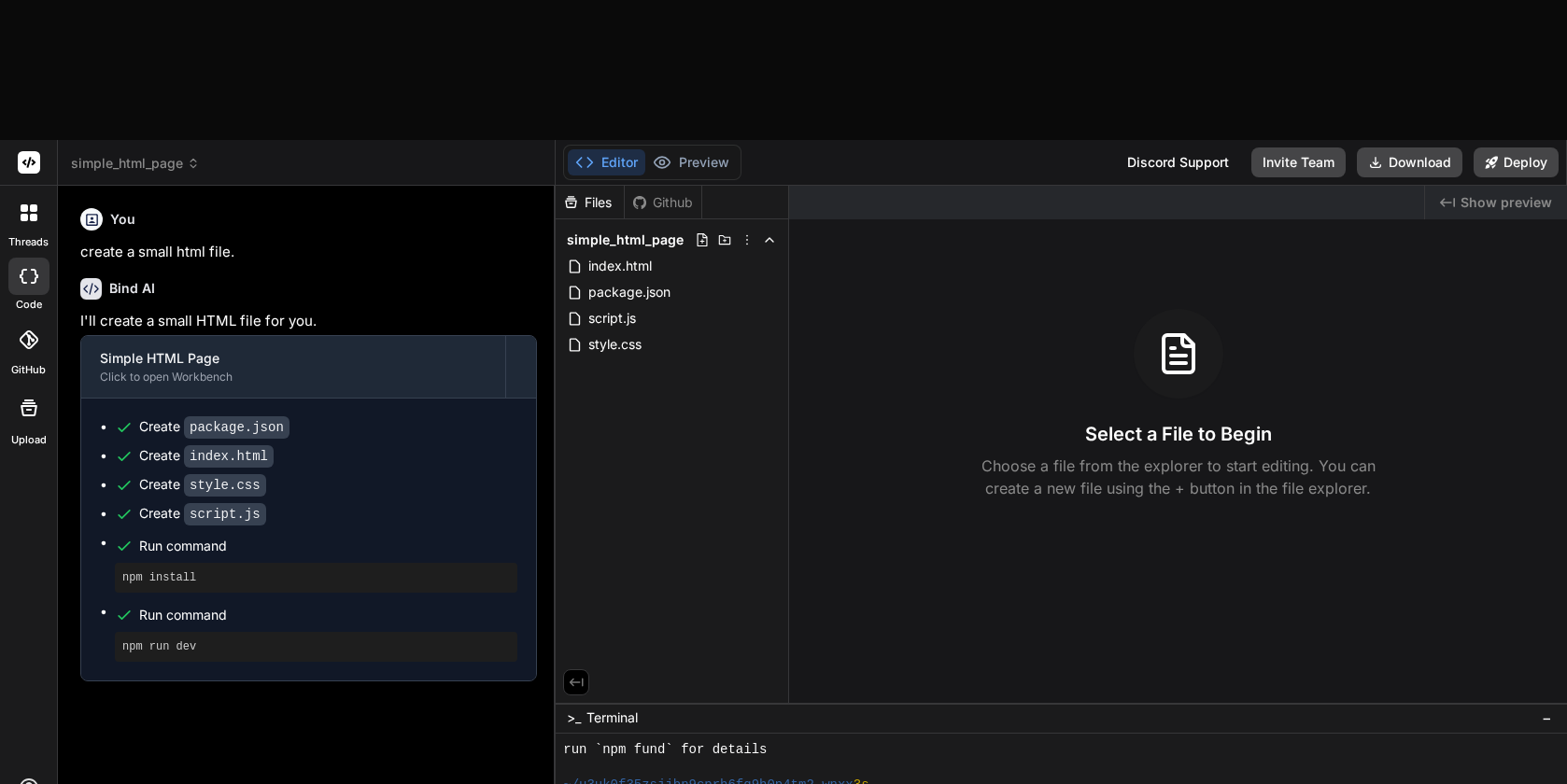
click at [603, 150] on button "Editor" at bounding box center [607, 162] width 77 height 26
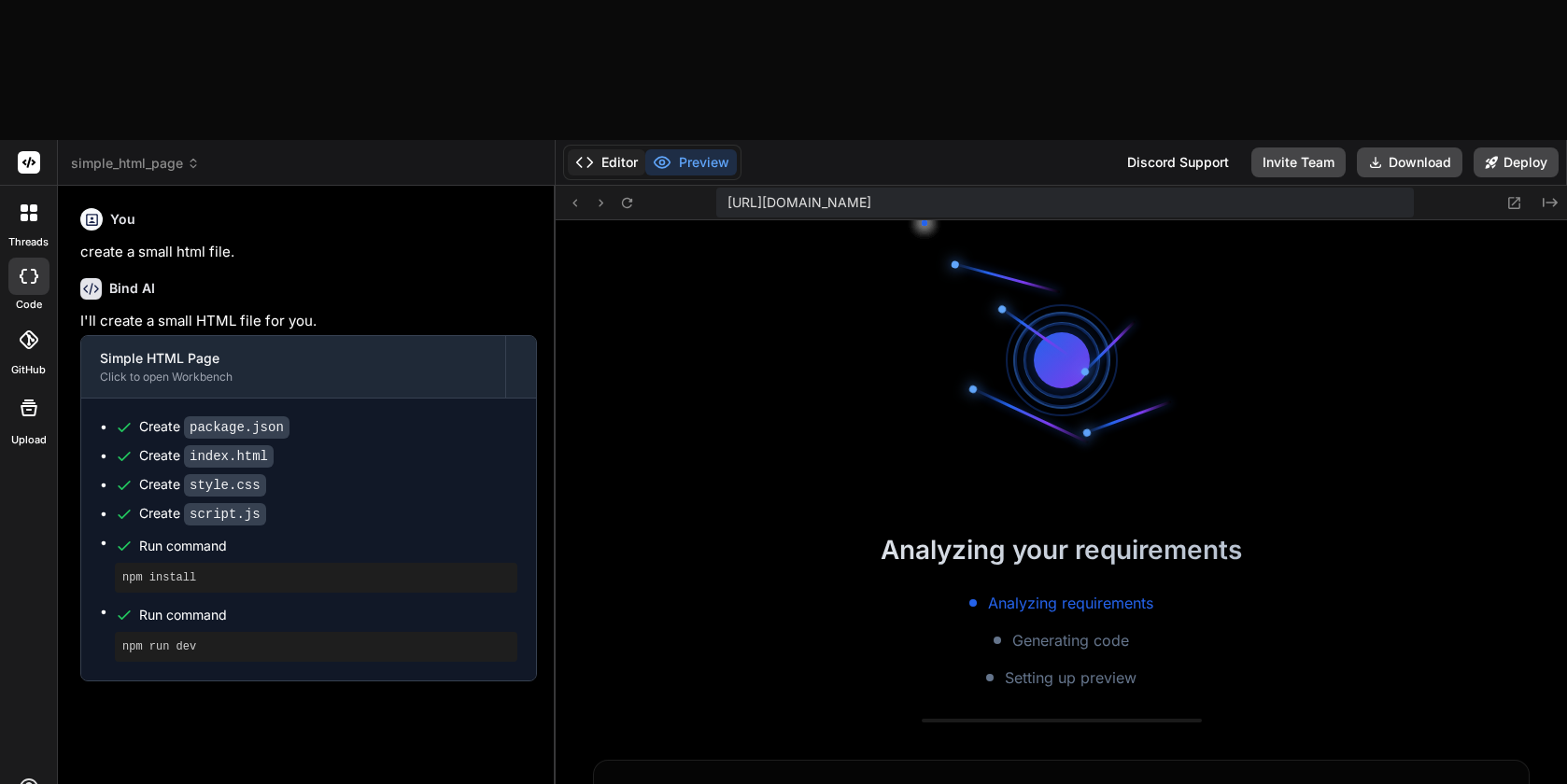
scroll to position [5477, 0]
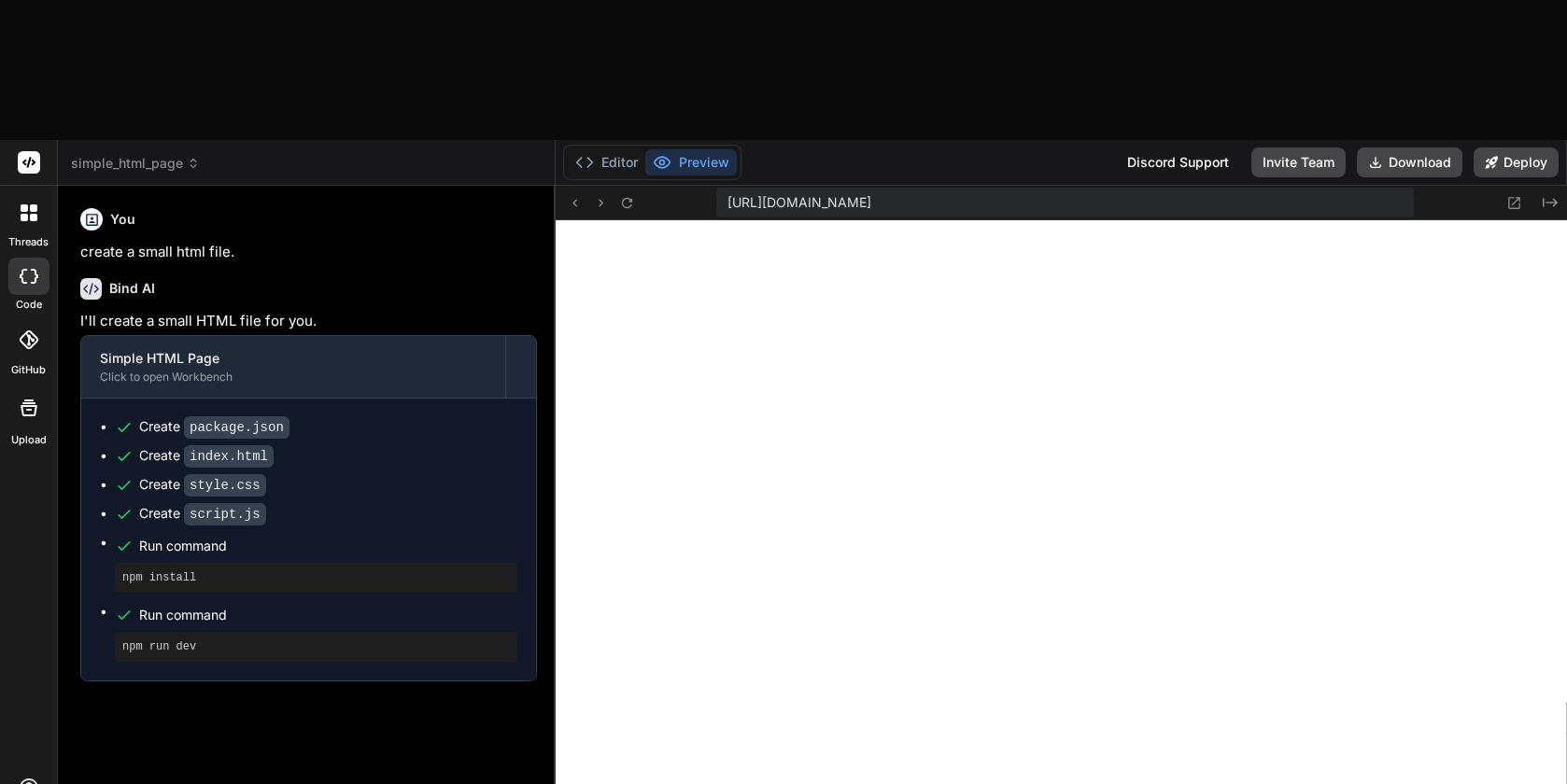
click at [684, 150] on button "Preview" at bounding box center [691, 162] width 92 height 26
click at [1507, 148] on button "Deploy" at bounding box center [1516, 162] width 85 height 30
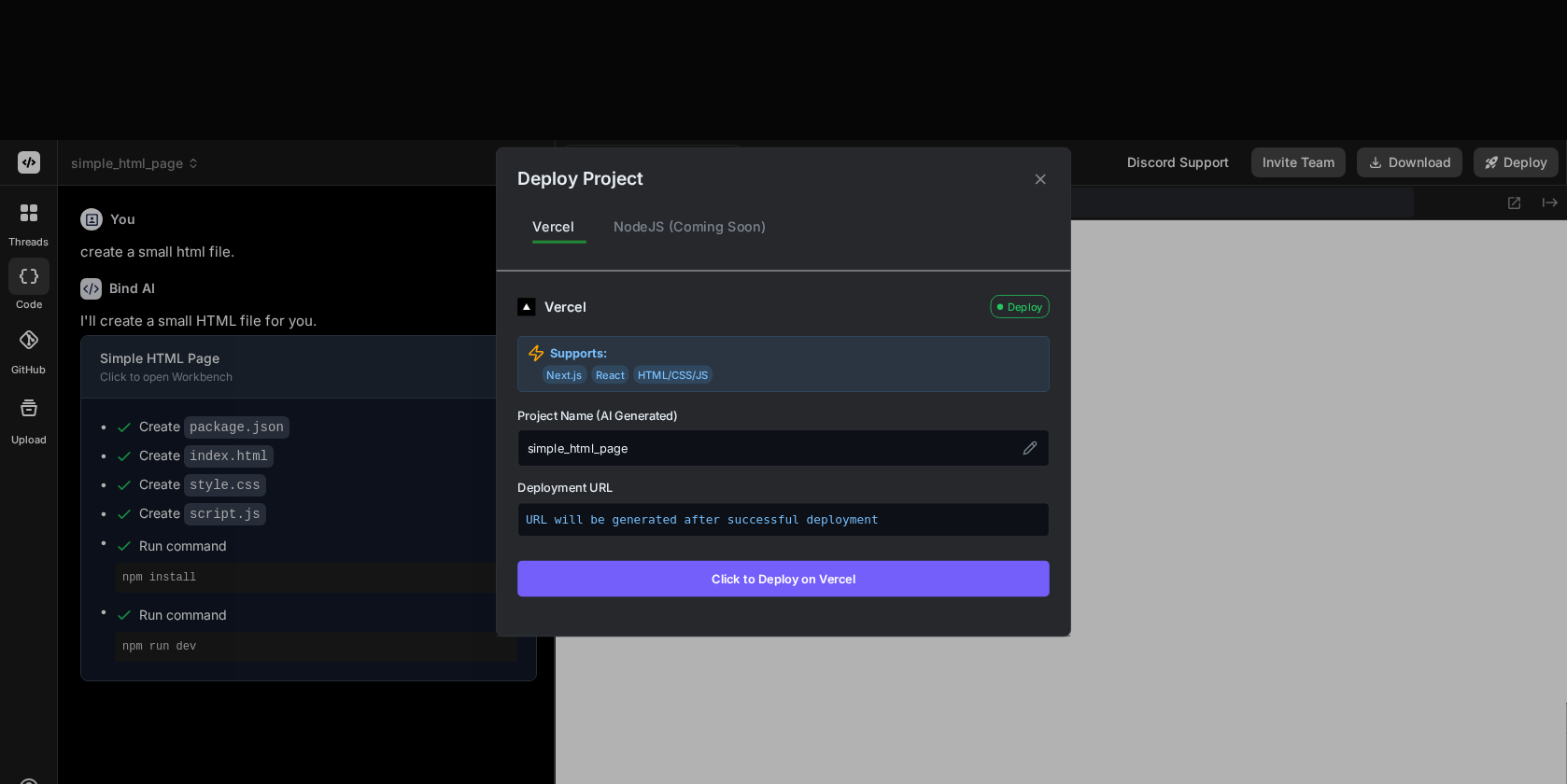
click at [838, 579] on button "Click to Deploy on Vercel" at bounding box center [783, 578] width 532 height 36
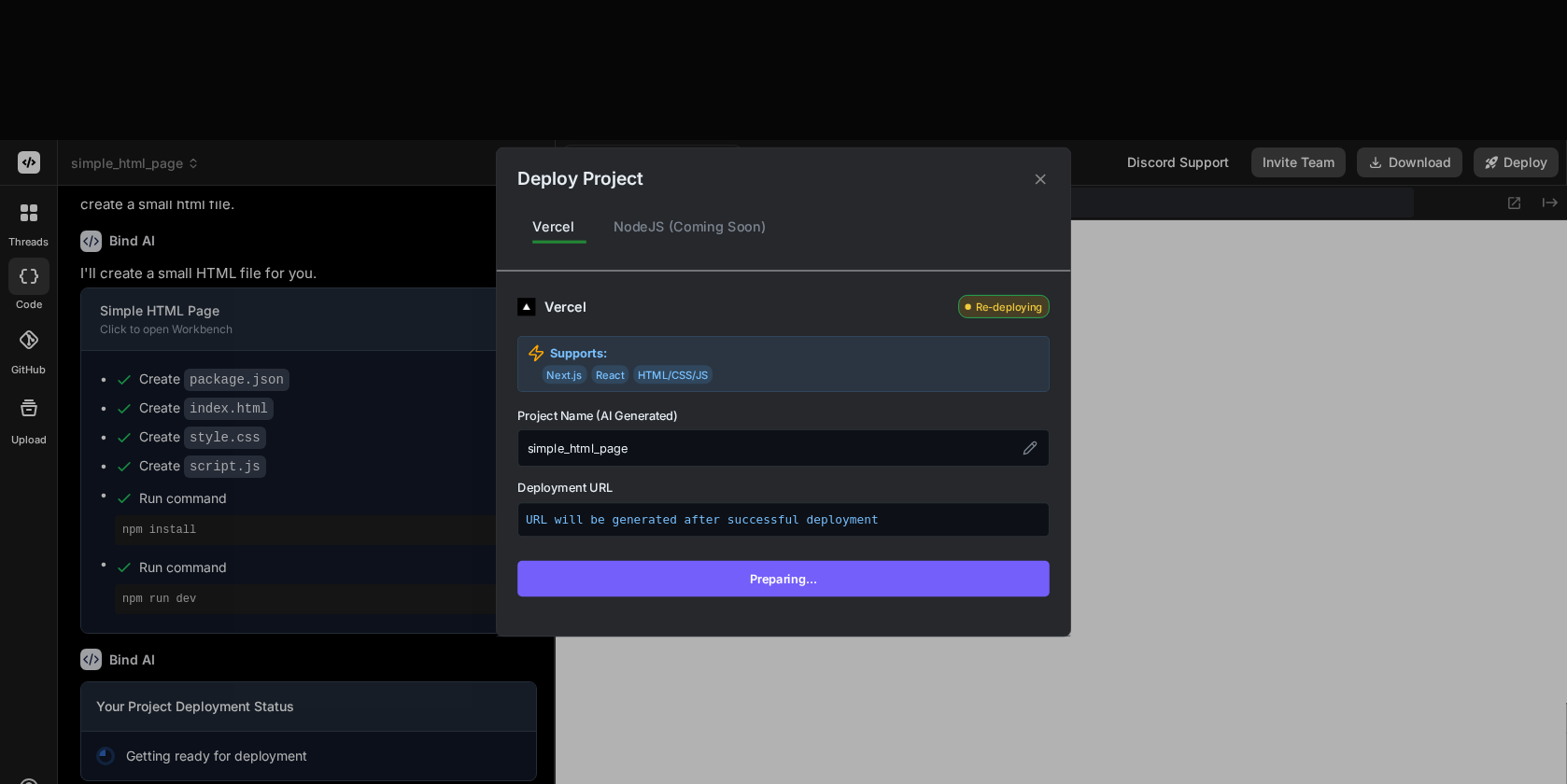
scroll to position [50, 0]
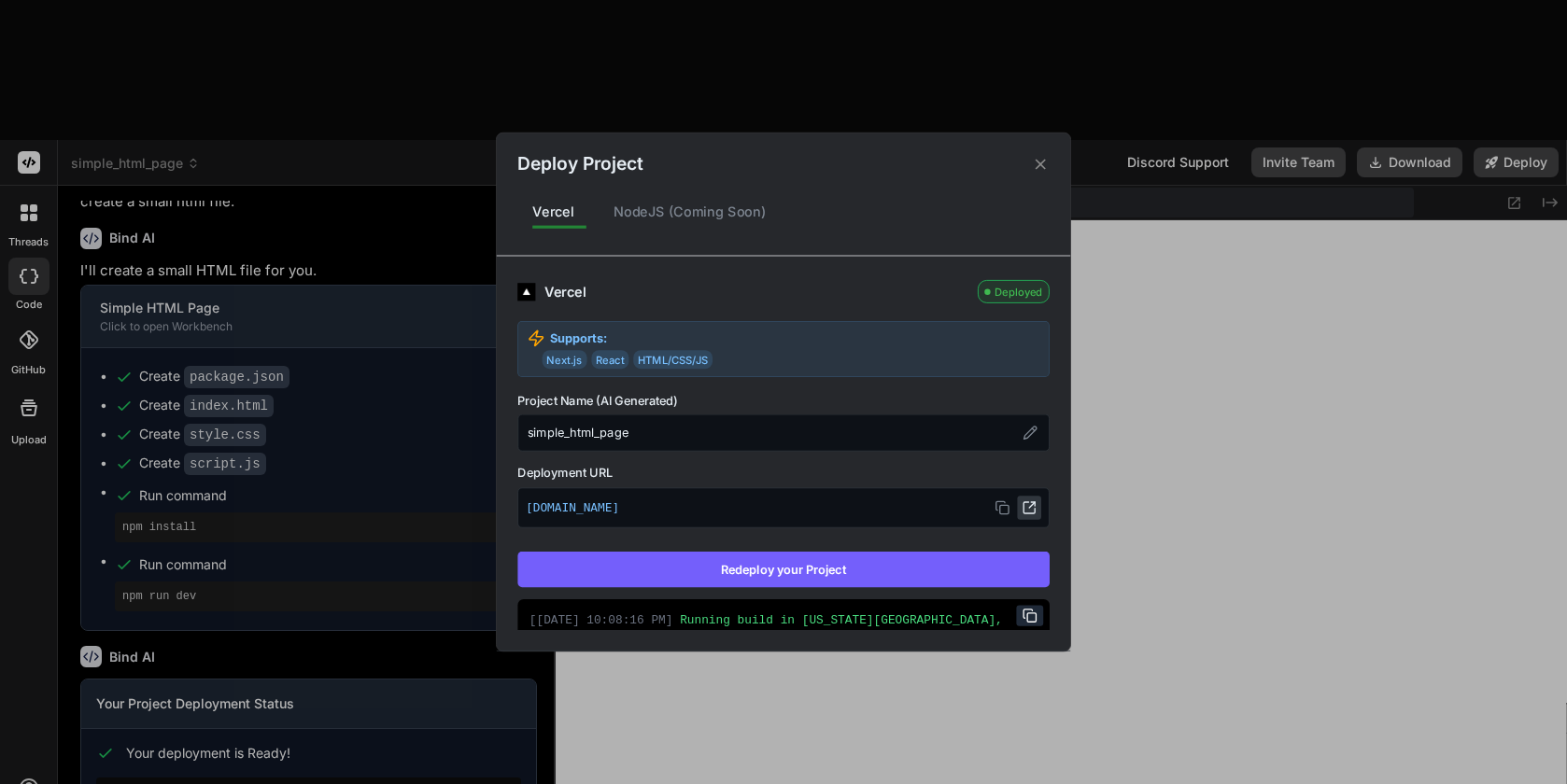
click at [1036, 506] on icon at bounding box center [1028, 507] width 14 height 14
click at [705, 219] on div "NodeJS (Coming Soon)" at bounding box center [690, 211] width 183 height 40
click at [1047, 163] on icon at bounding box center [1040, 163] width 17 height 17
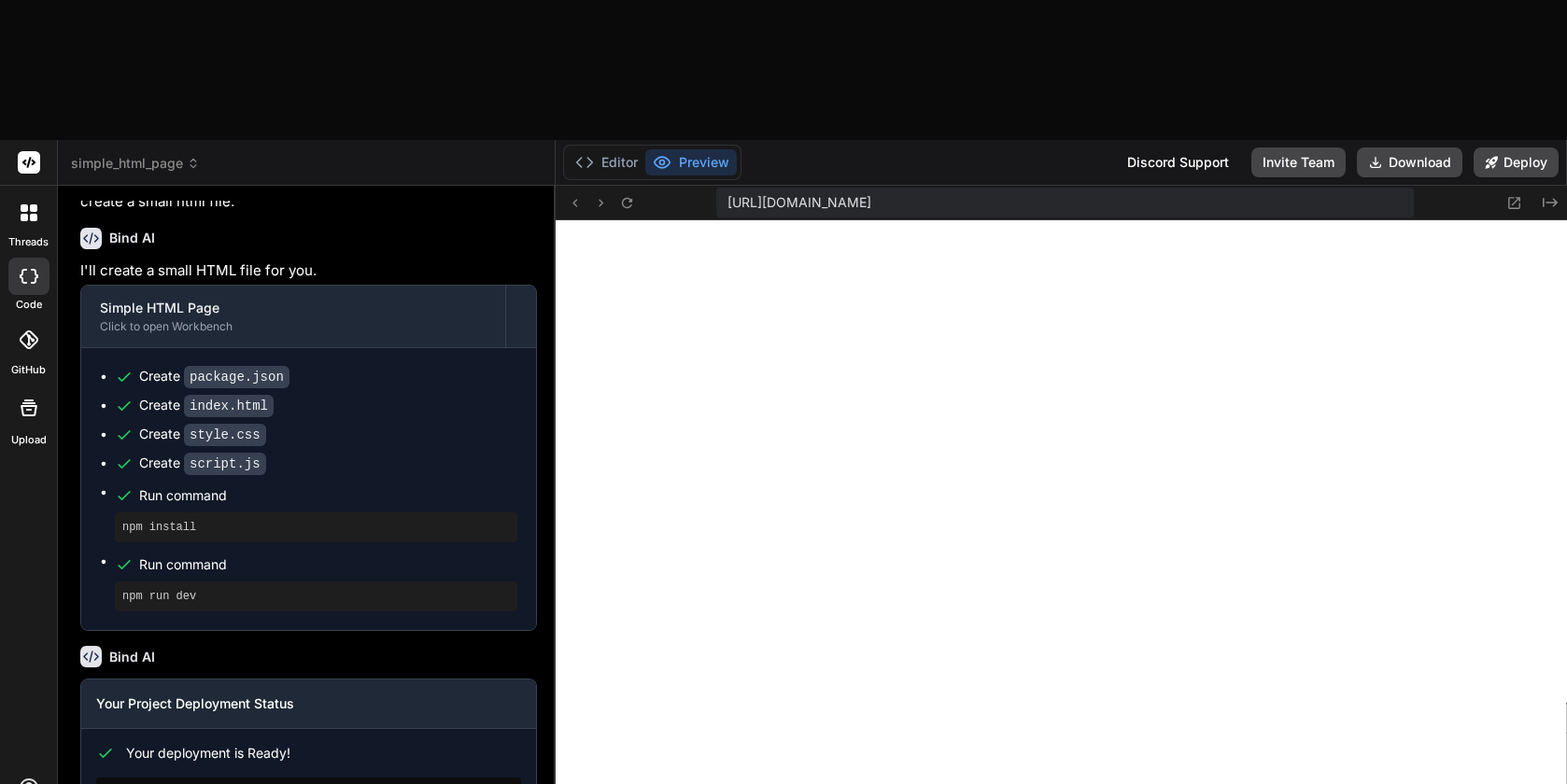
click at [101, 154] on span "simple_html_page" at bounding box center [134, 162] width 128 height 18
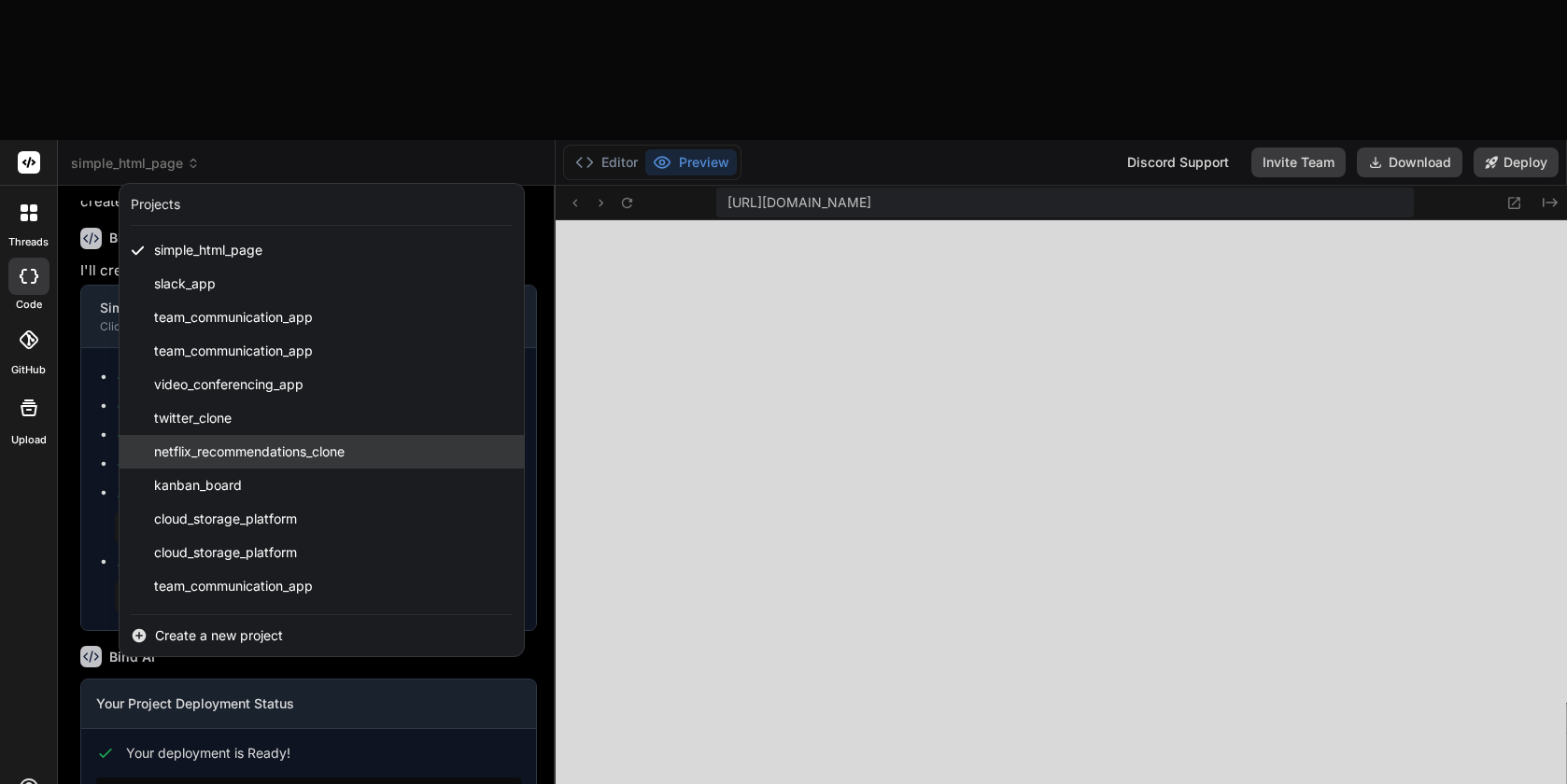
click at [214, 442] on span "netflix_recommendations_clone" at bounding box center [248, 451] width 190 height 18
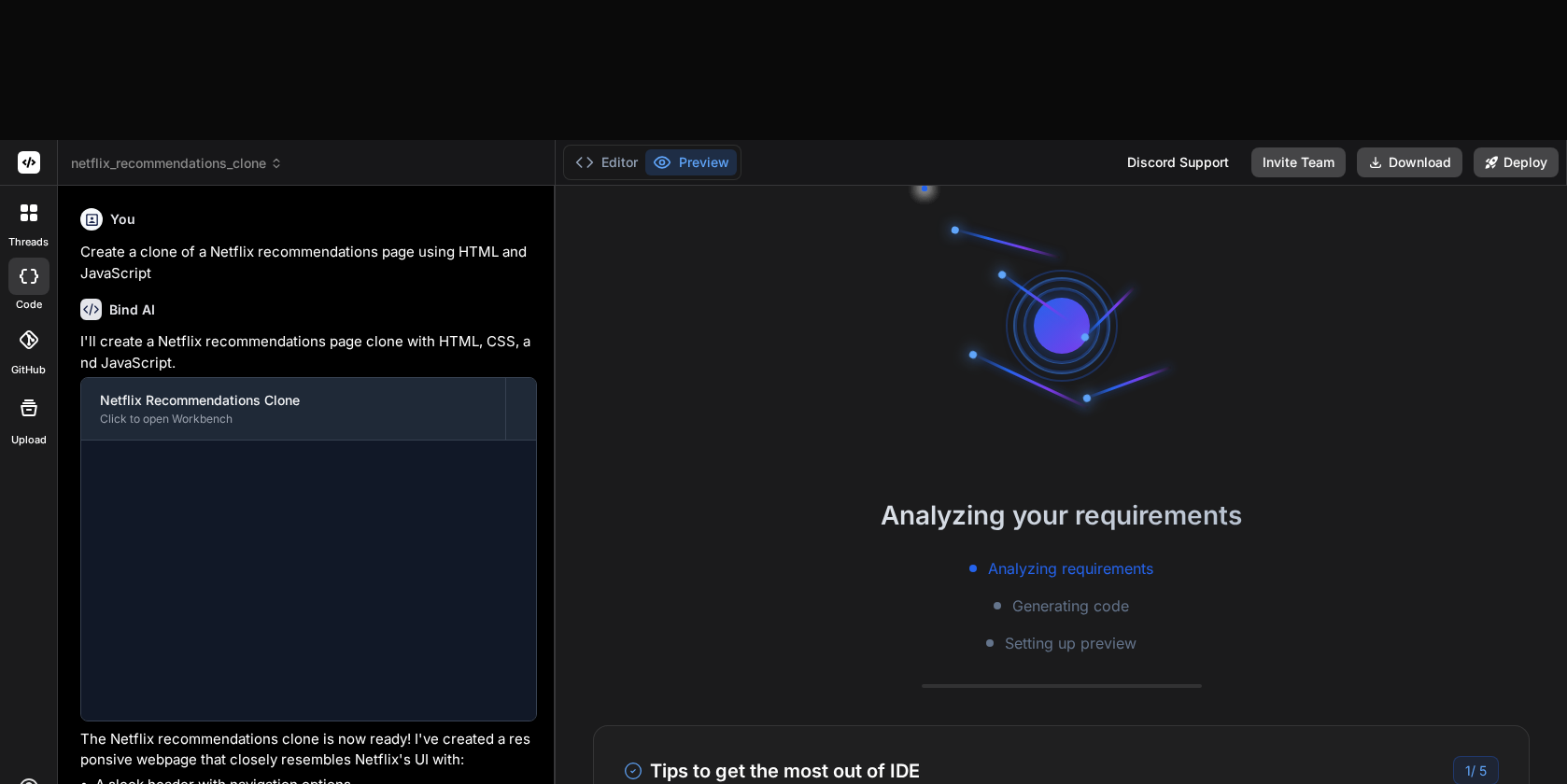
scroll to position [5690, 0]
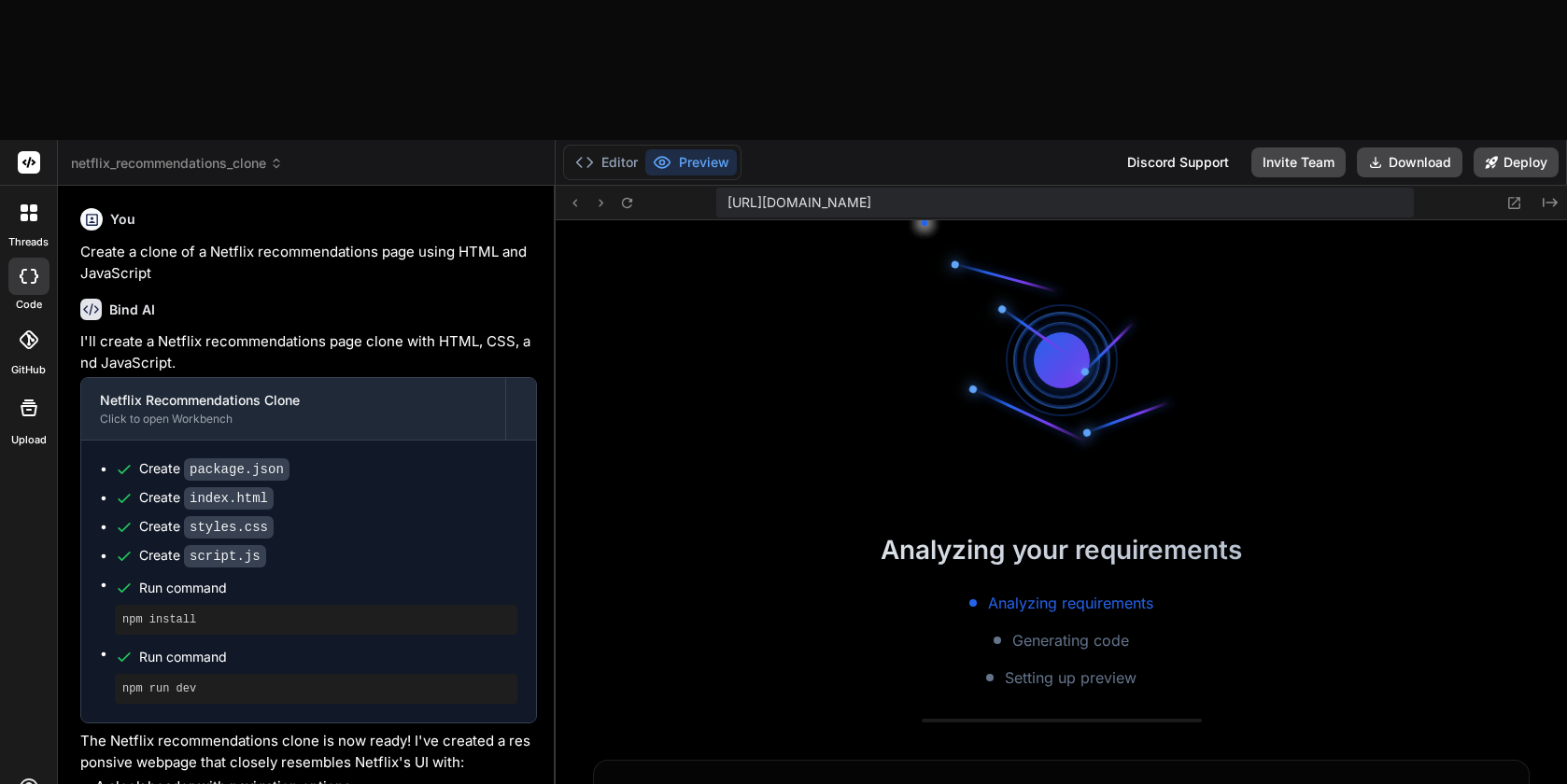
click at [211, 154] on span "netflix_recommendations_clone" at bounding box center [176, 162] width 212 height 18
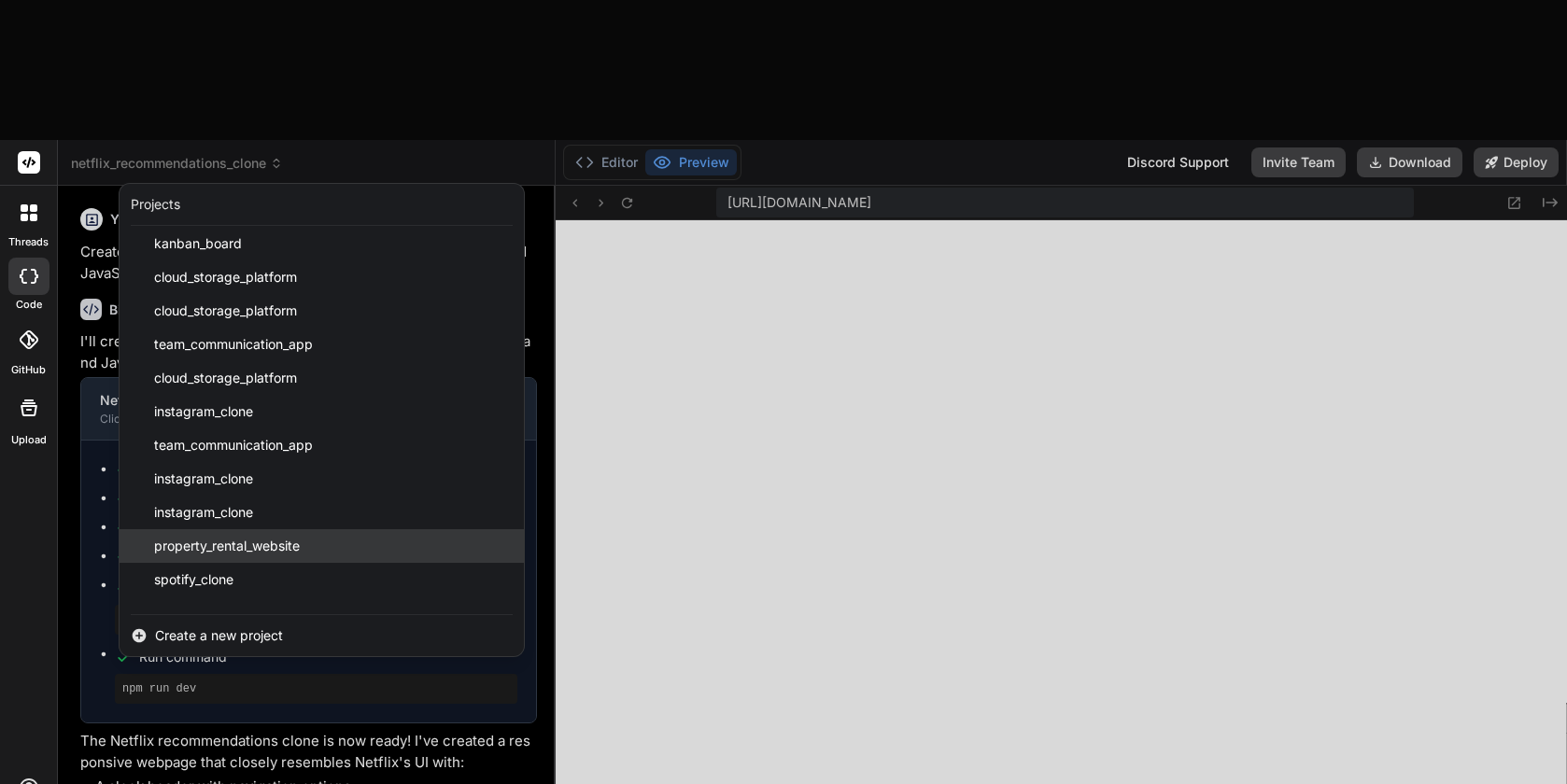
scroll to position [385, 0]
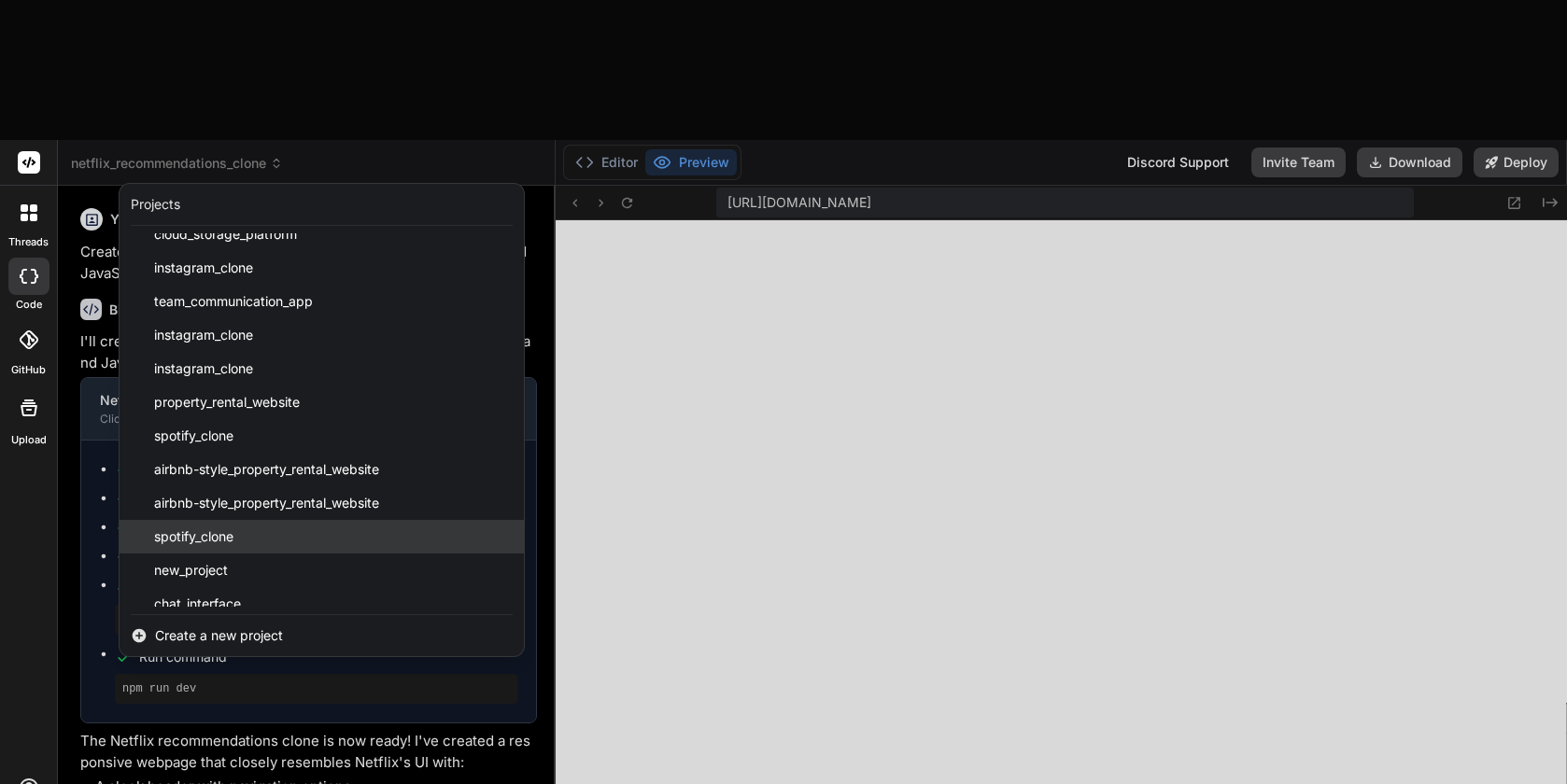
click at [228, 527] on span "spotify_clone" at bounding box center [193, 536] width 79 height 18
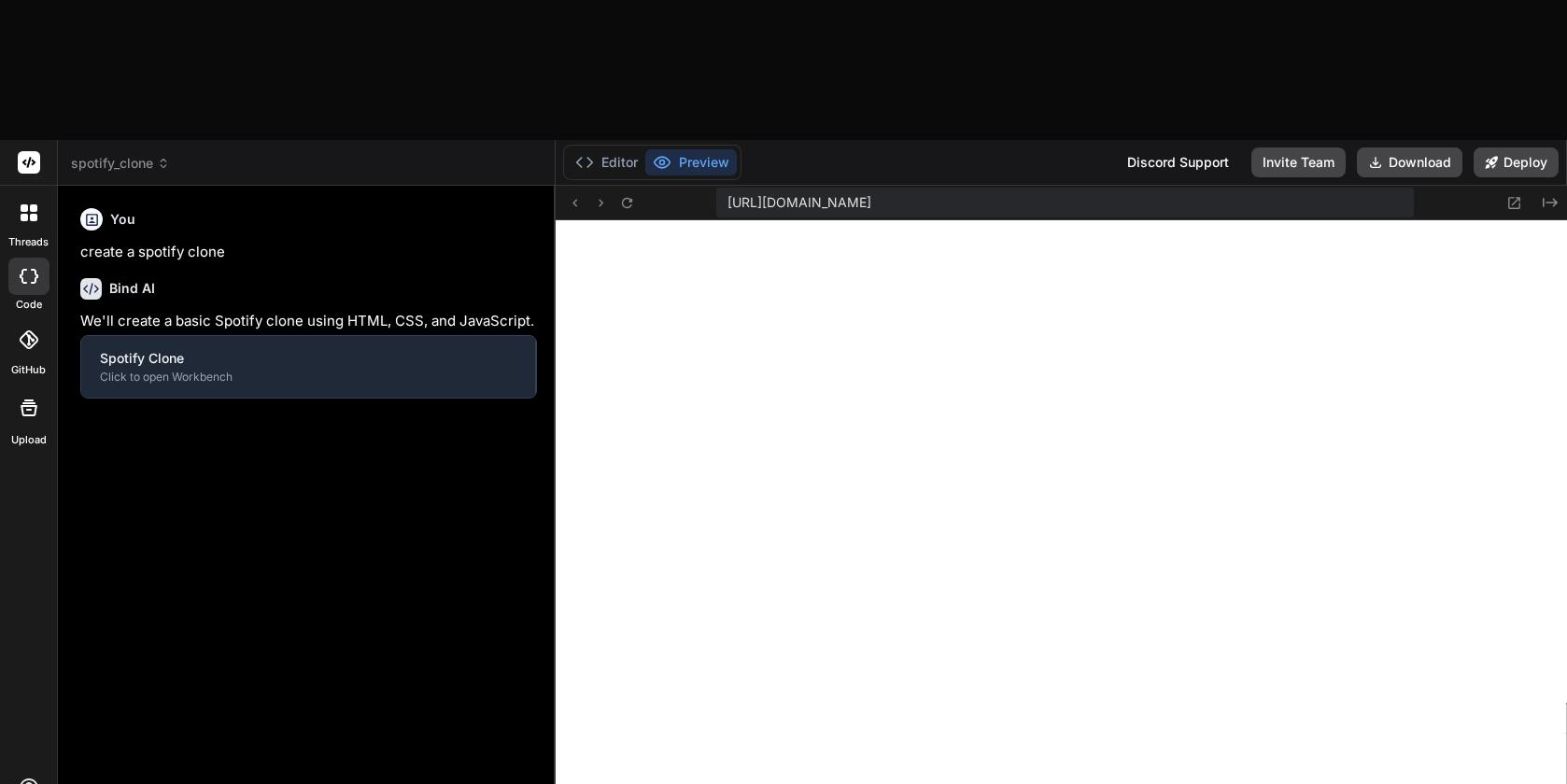
scroll to position [8297, 0]
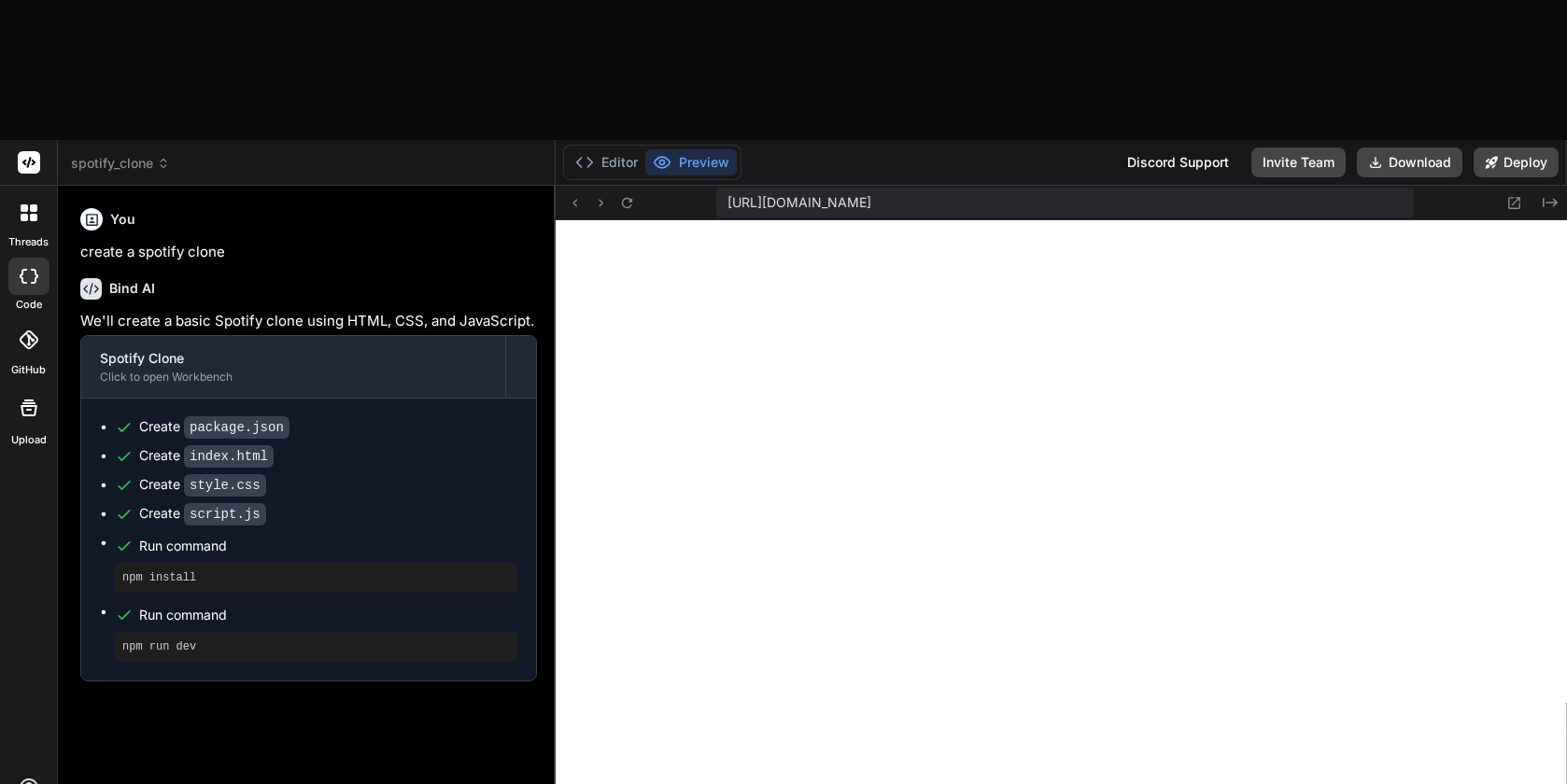
click at [149, 154] on span "spotify_clone" at bounding box center [120, 162] width 99 height 18
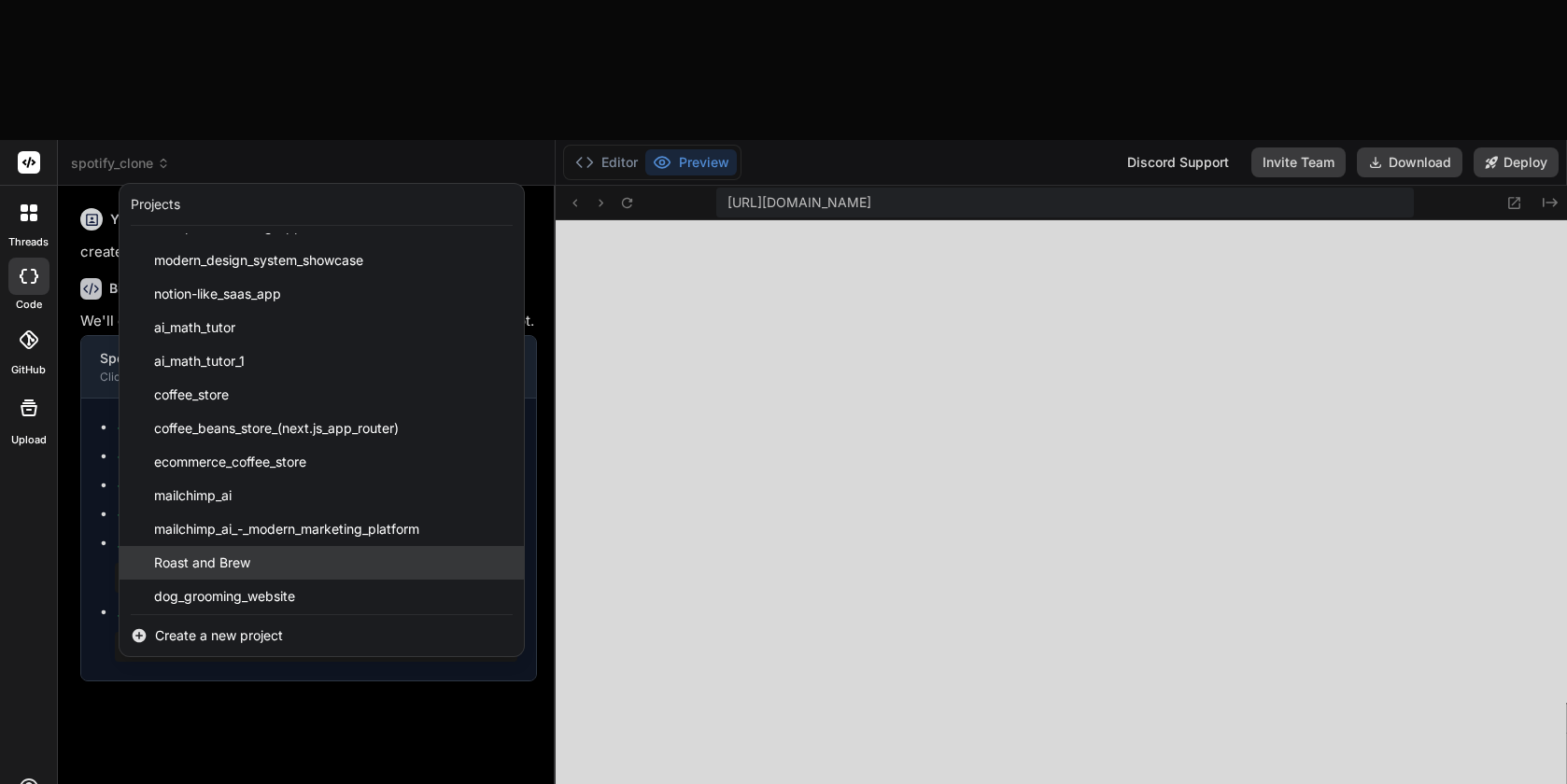
scroll to position [2953, 0]
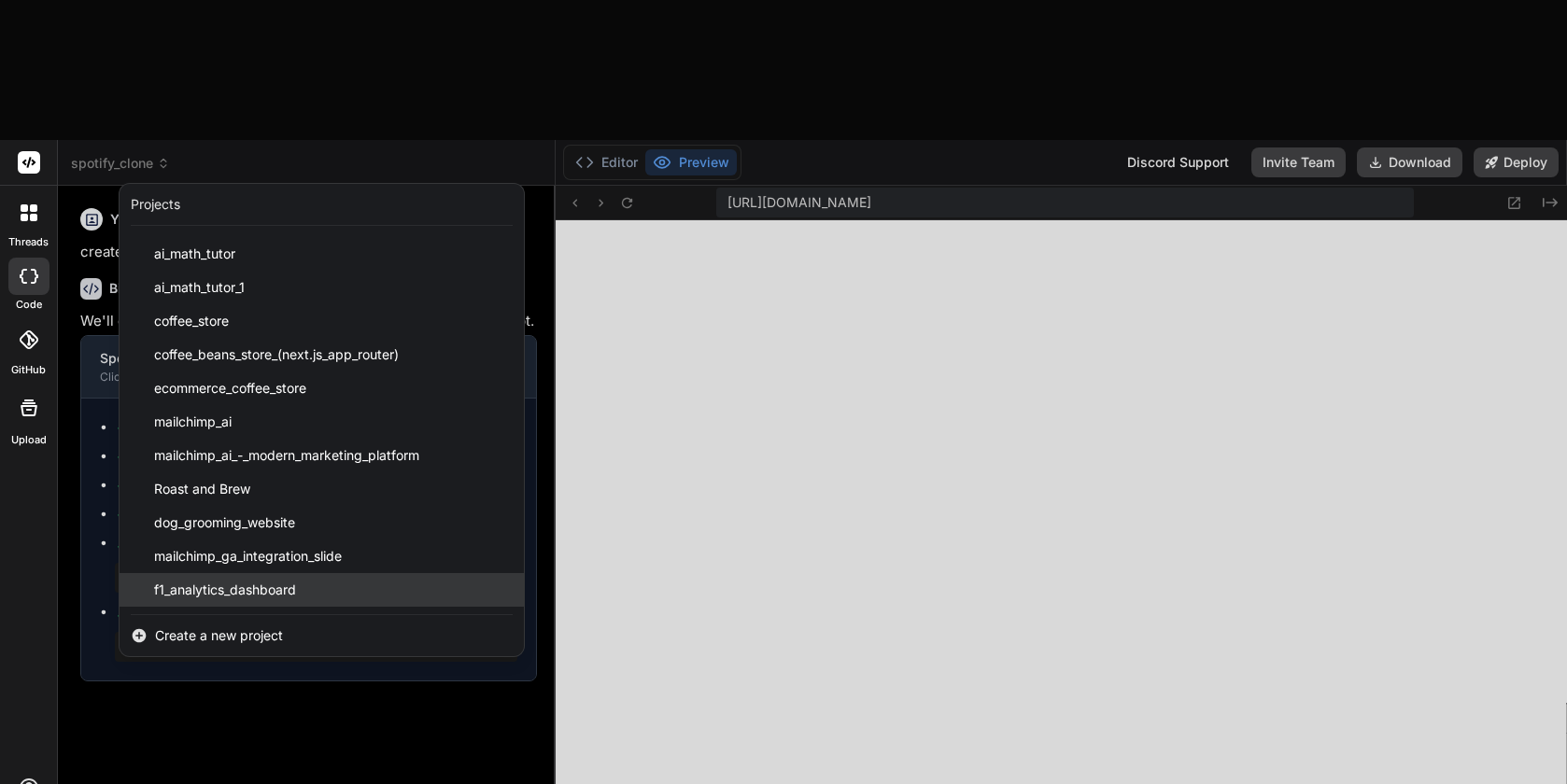
click at [211, 573] on div "f1_analytics_dashboard" at bounding box center [322, 589] width 404 height 34
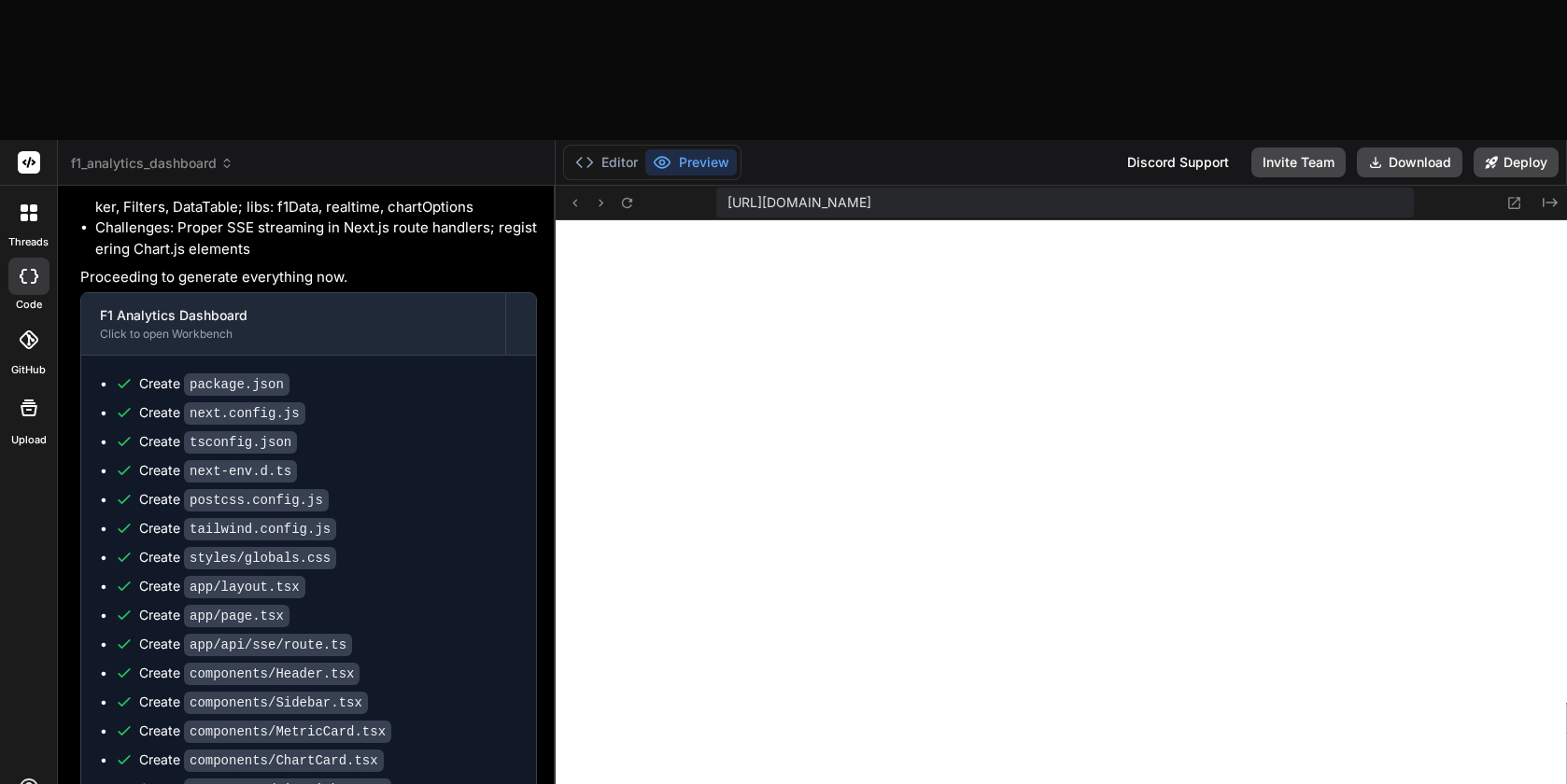
scroll to position [1196, 0]
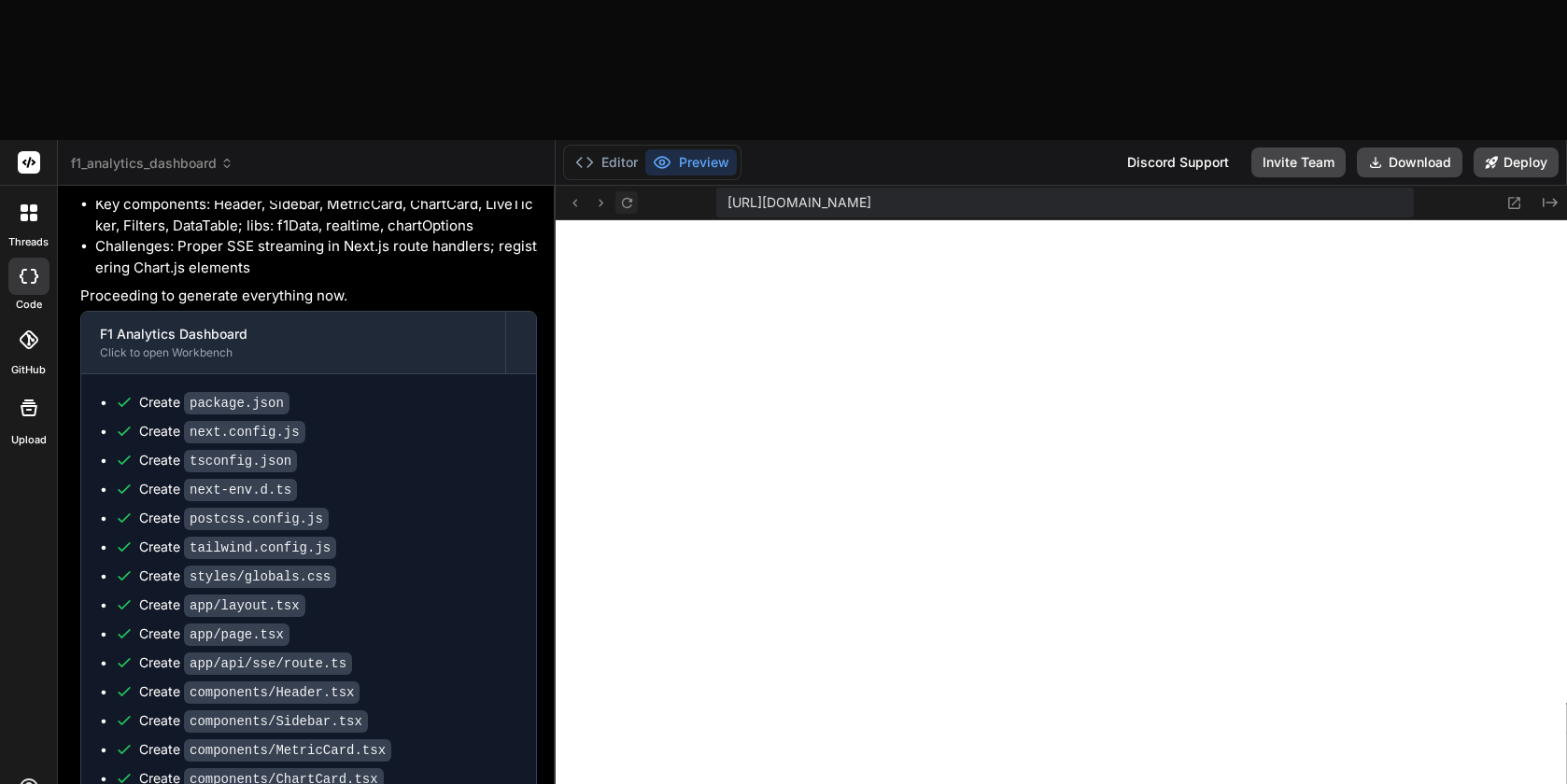
click at [626, 195] on icon at bounding box center [627, 203] width 15 height 15
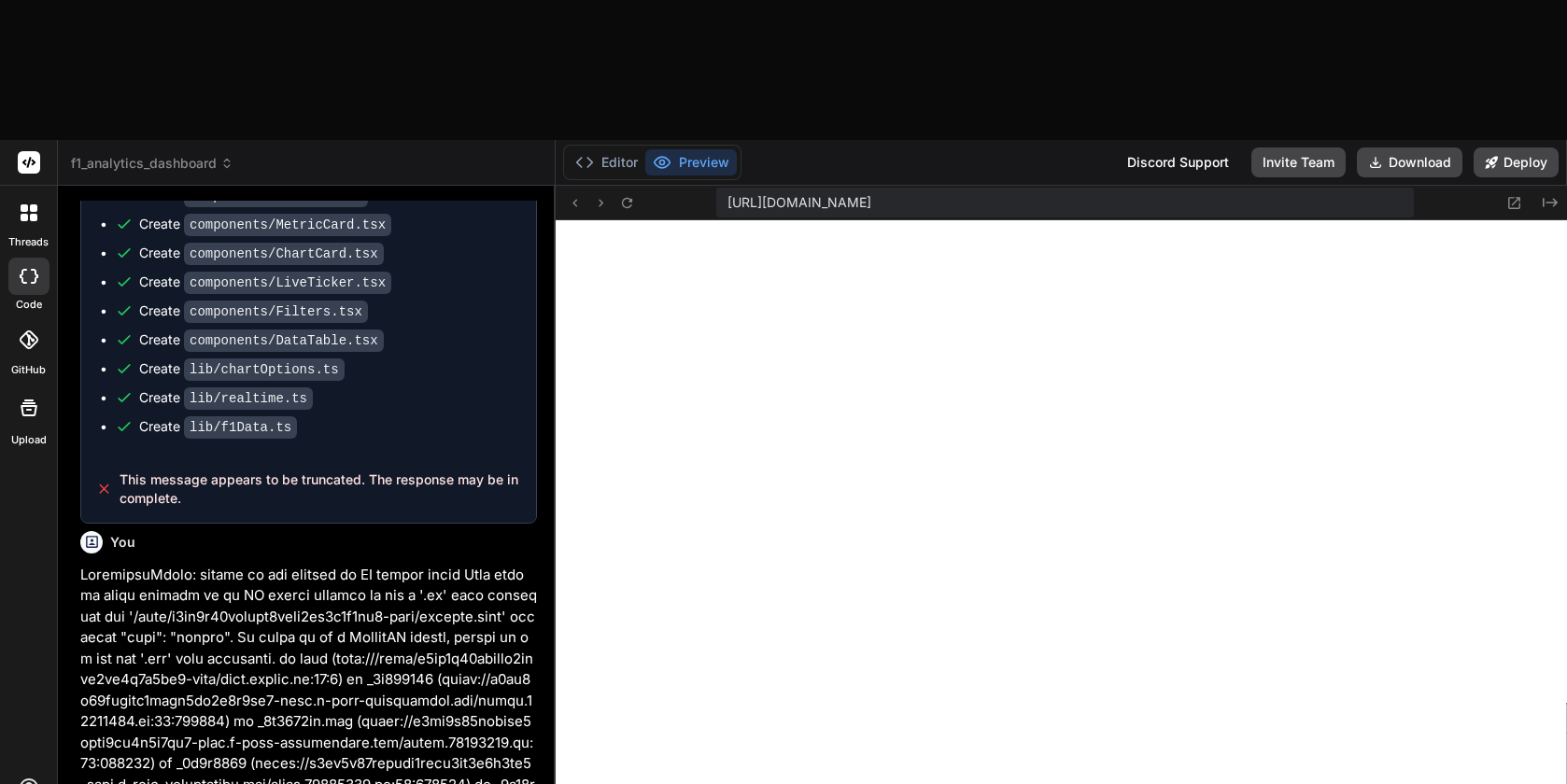
scroll to position [2444, 0]
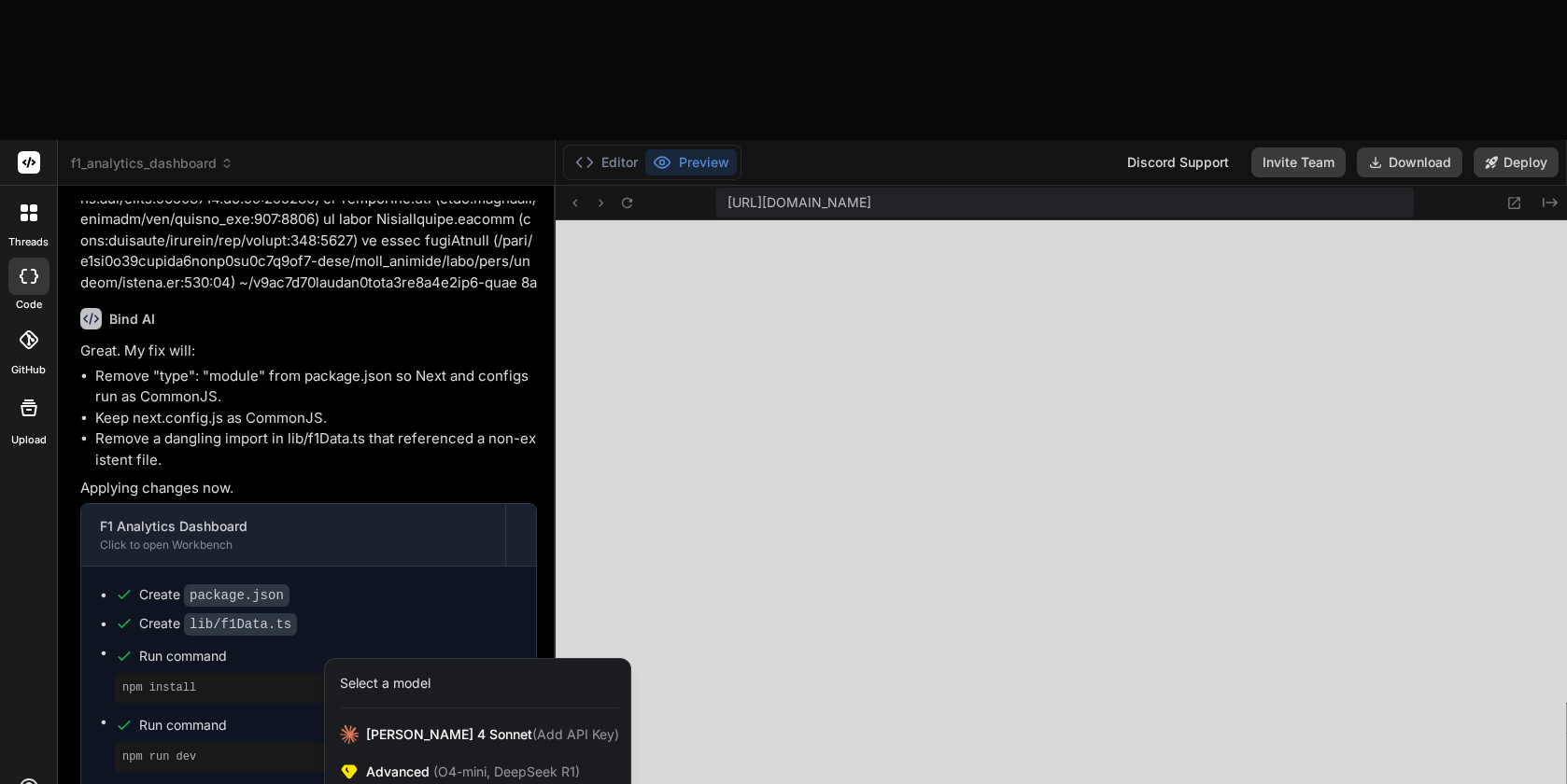
click at [235, 693] on div at bounding box center [784, 392] width 1567 height 784
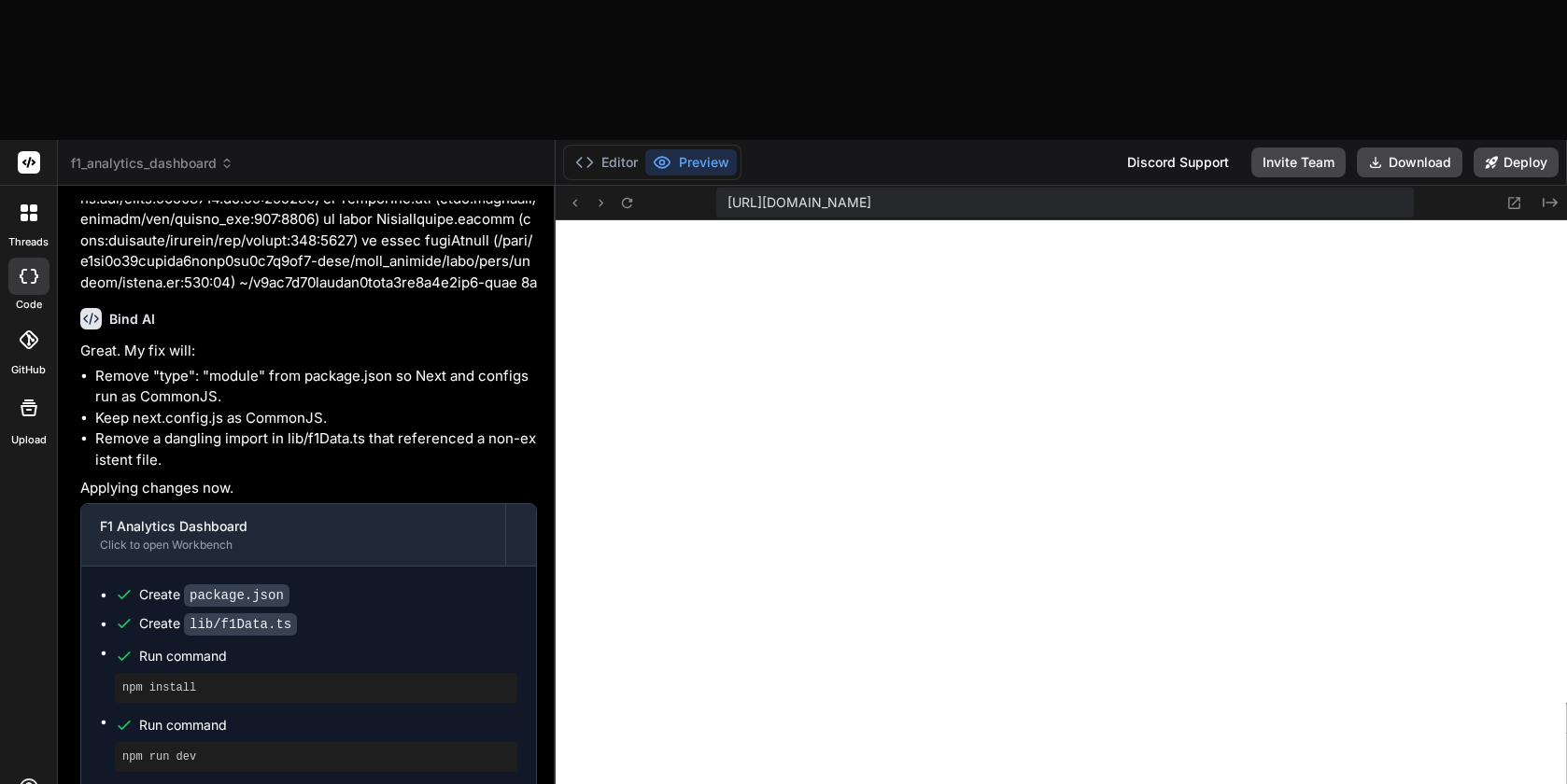
click at [1516, 148] on button "Deploy" at bounding box center [1516, 162] width 85 height 30
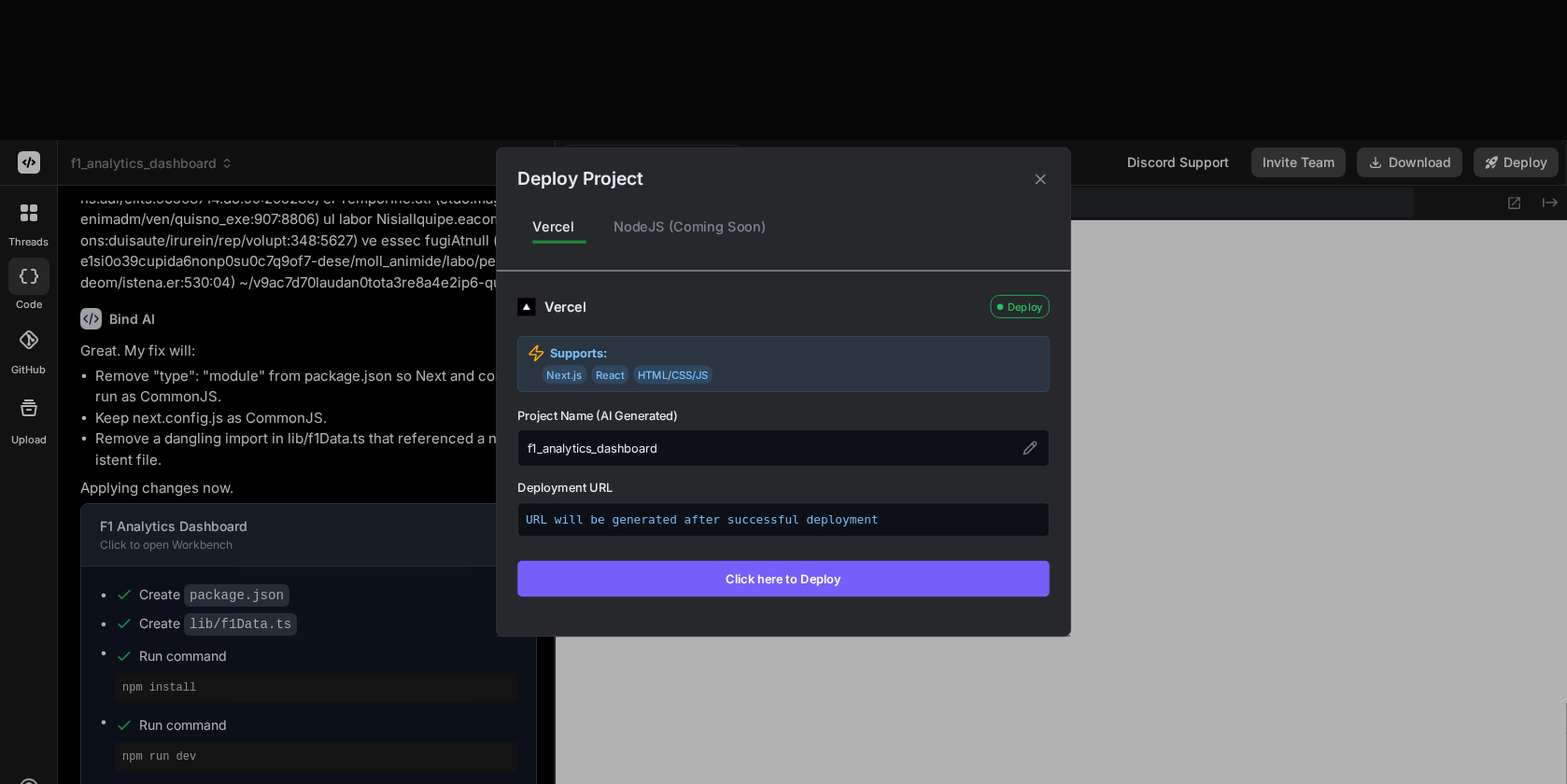
click at [787, 572] on button "Click here to Deploy" at bounding box center [783, 578] width 532 height 36
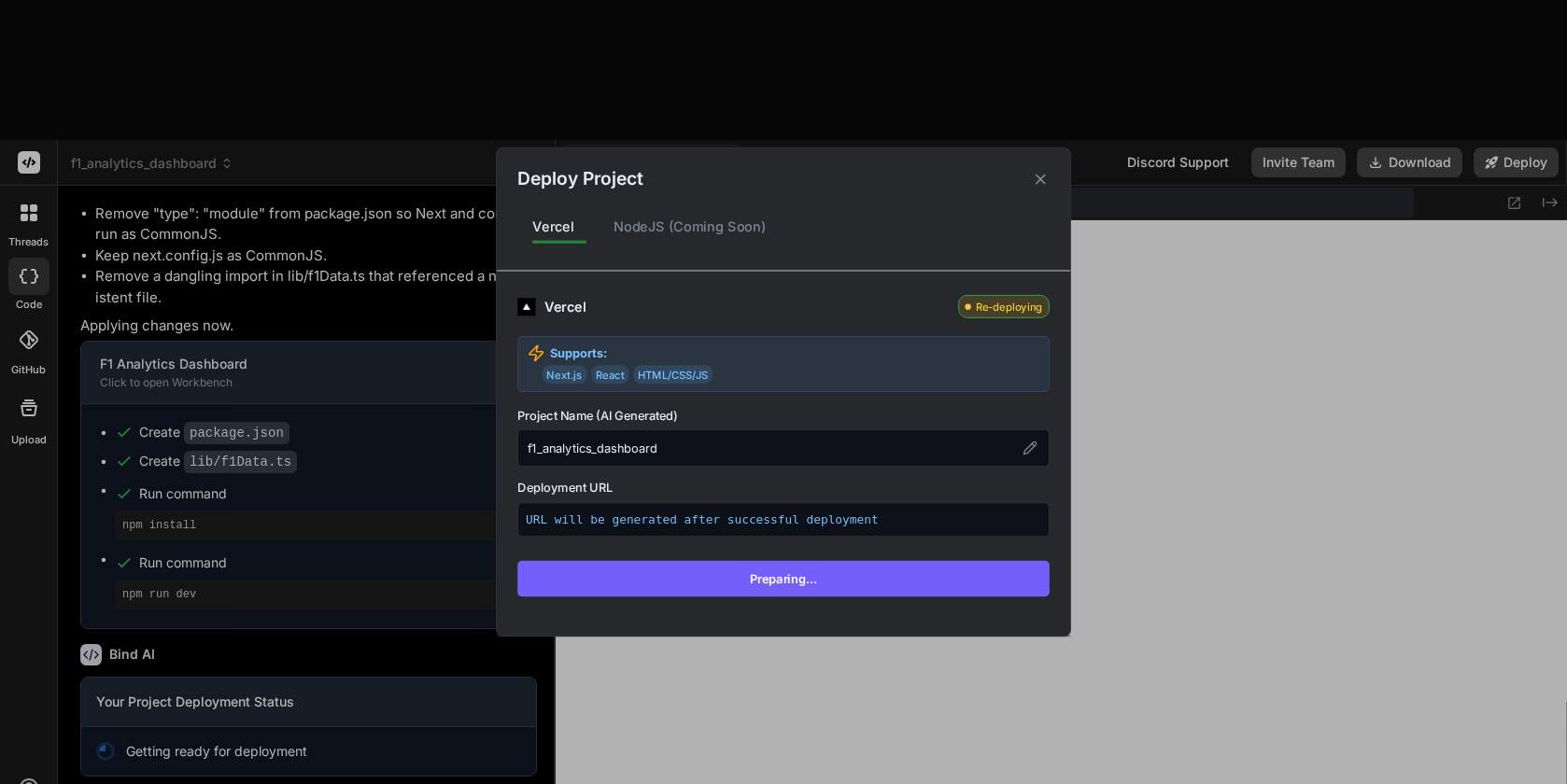
scroll to position [2606, 0]
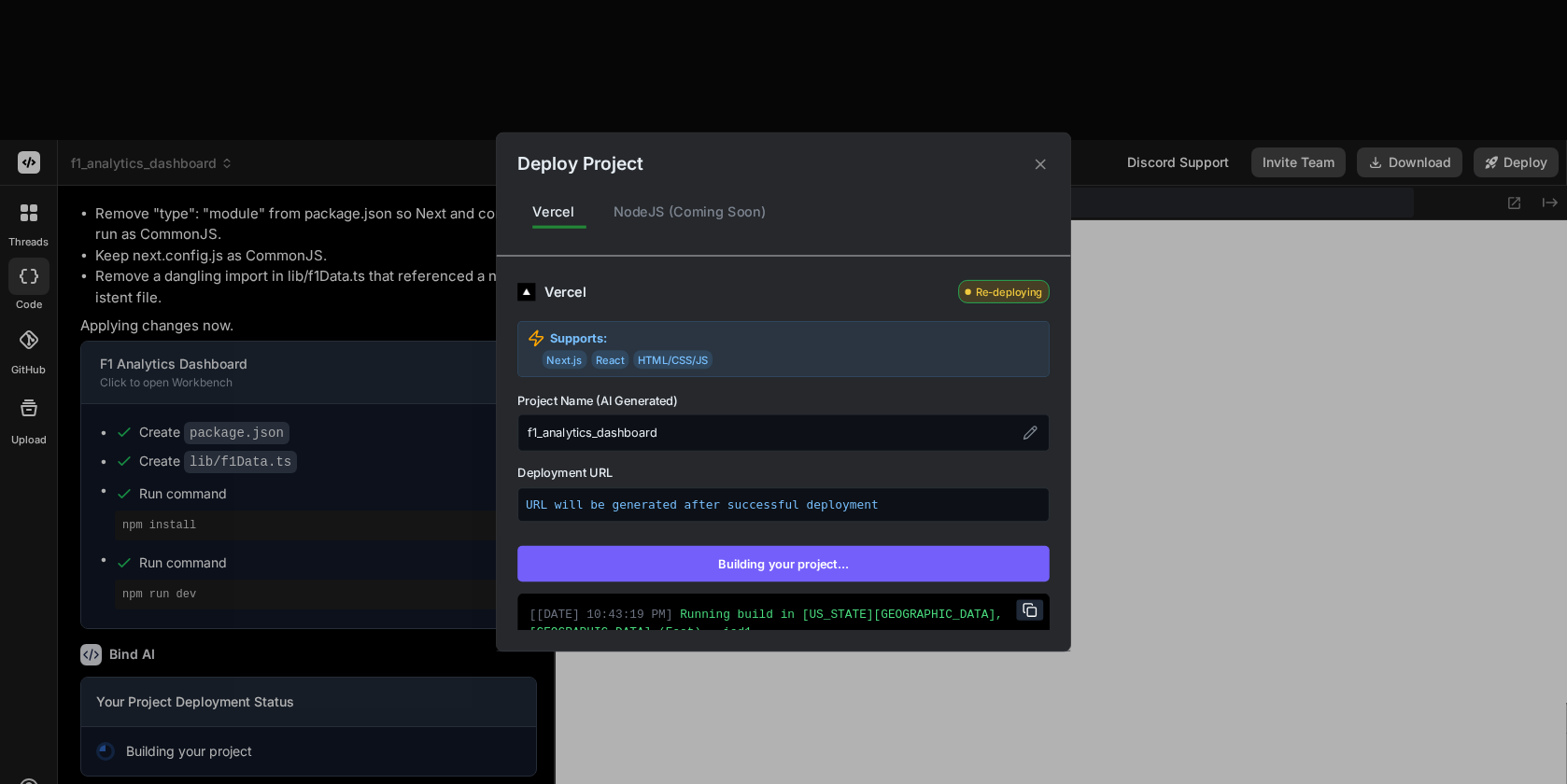
type textarea "x"
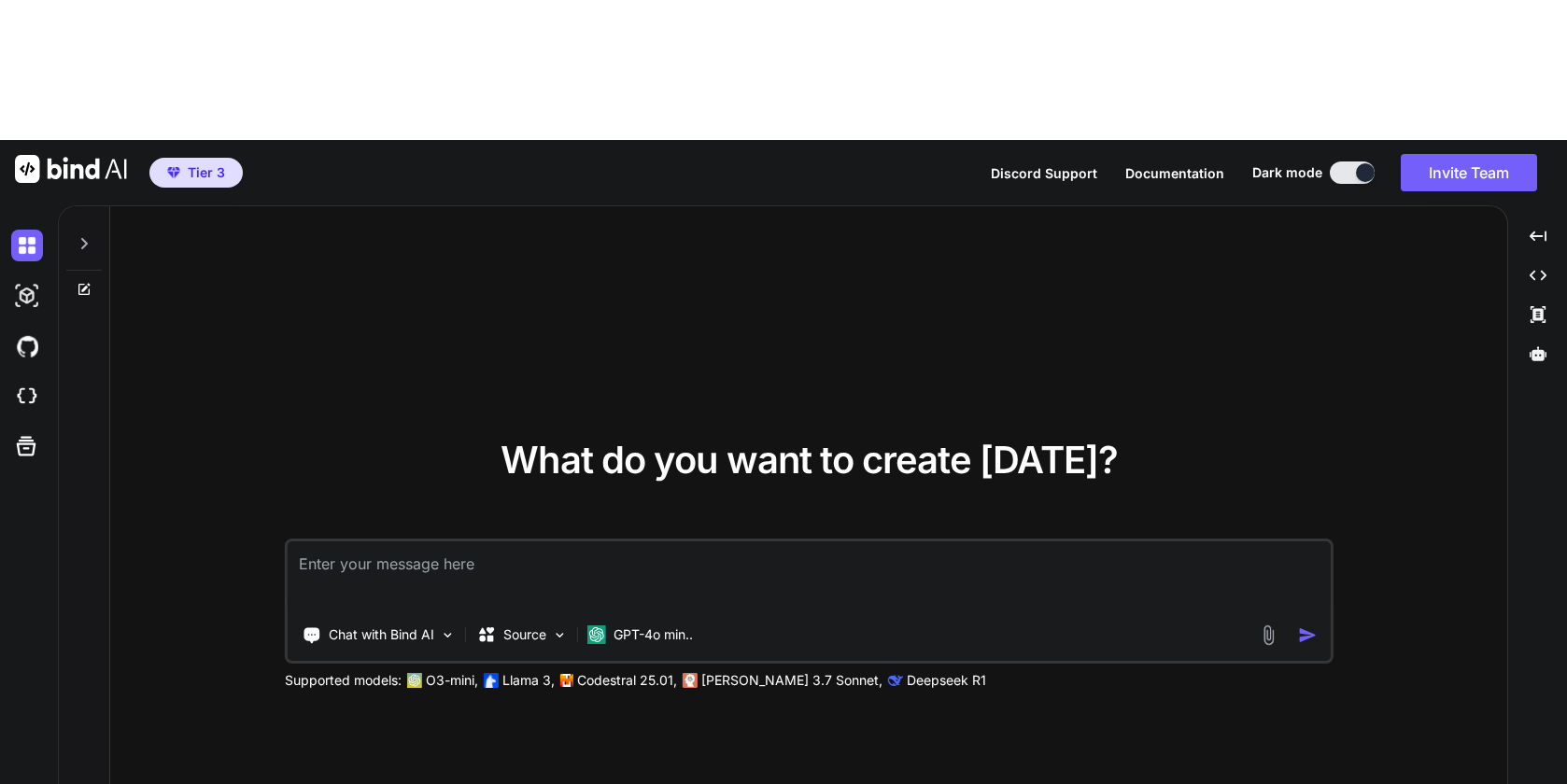
type textarea "x"
click at [634, 626] on p "GPT-4o min.." at bounding box center [653, 634] width 79 height 18
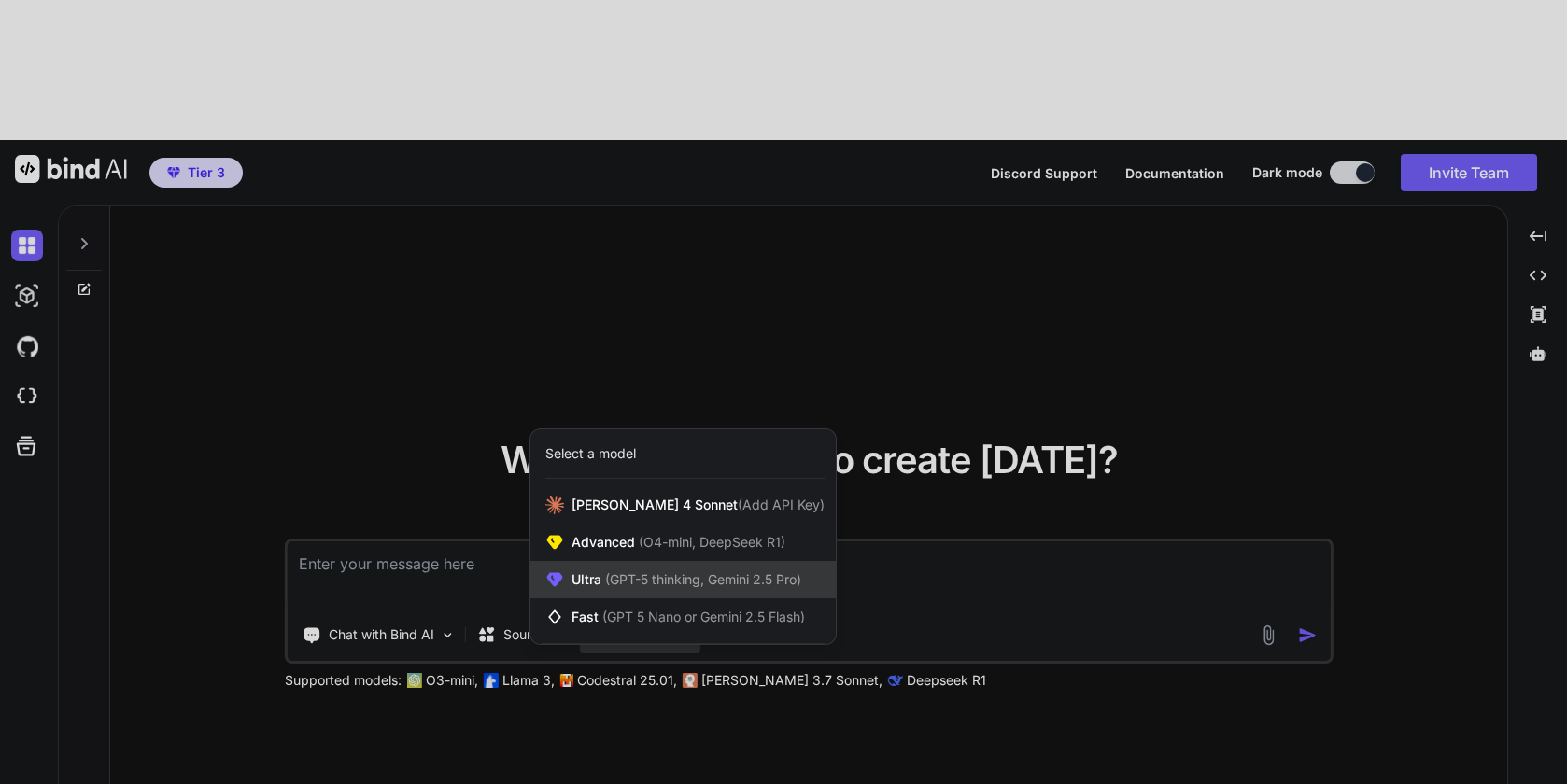
click at [698, 571] on span "(GPT-5 thinking, Gemini 2.5 Pro)" at bounding box center [700, 578] width 200 height 15
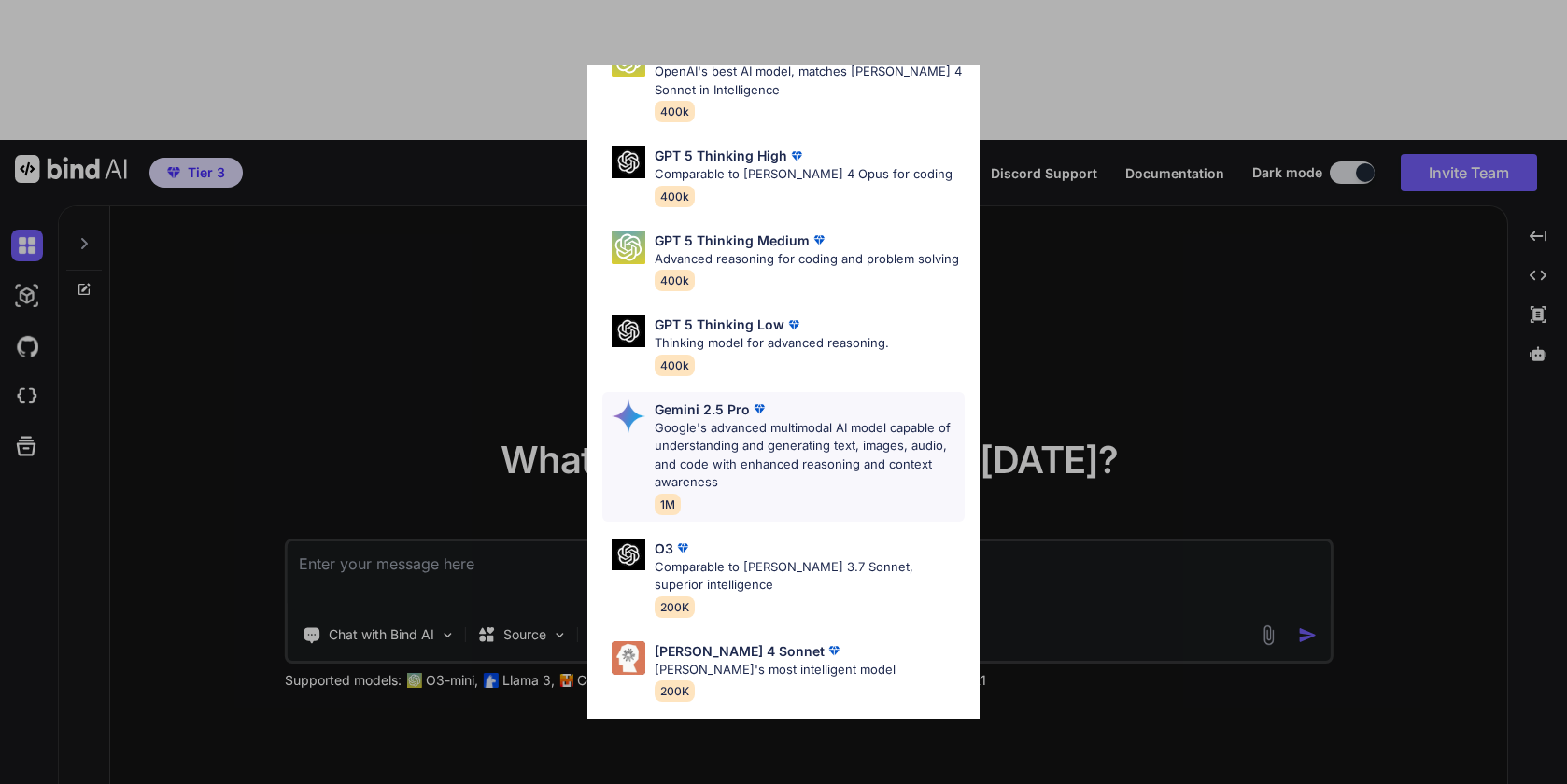
scroll to position [115, 0]
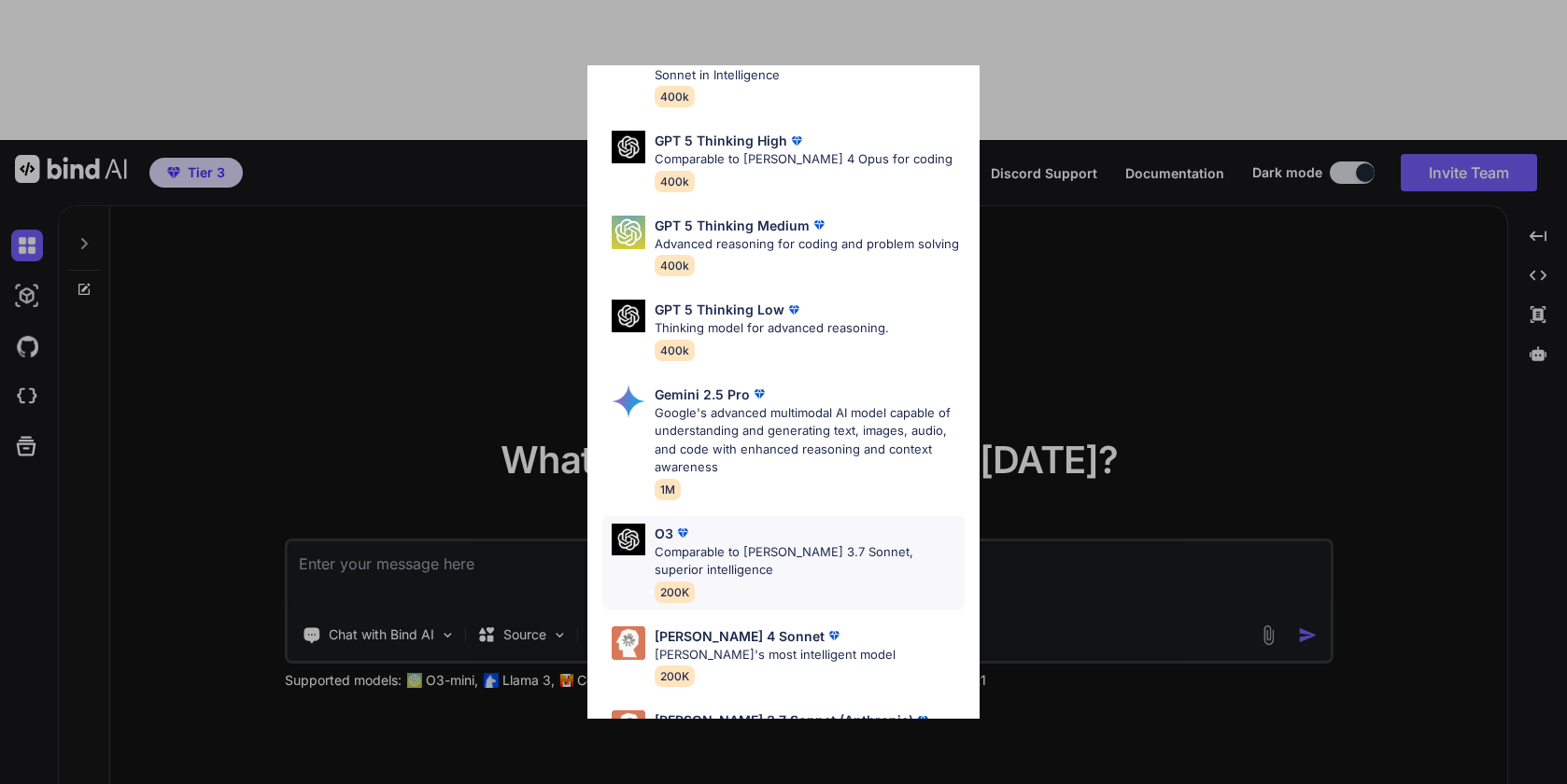
click at [770, 561] on p "Comparable to [PERSON_NAME] 3.7 Sonnet, superior intelligence" at bounding box center [809, 561] width 310 height 37
type textarea "x"
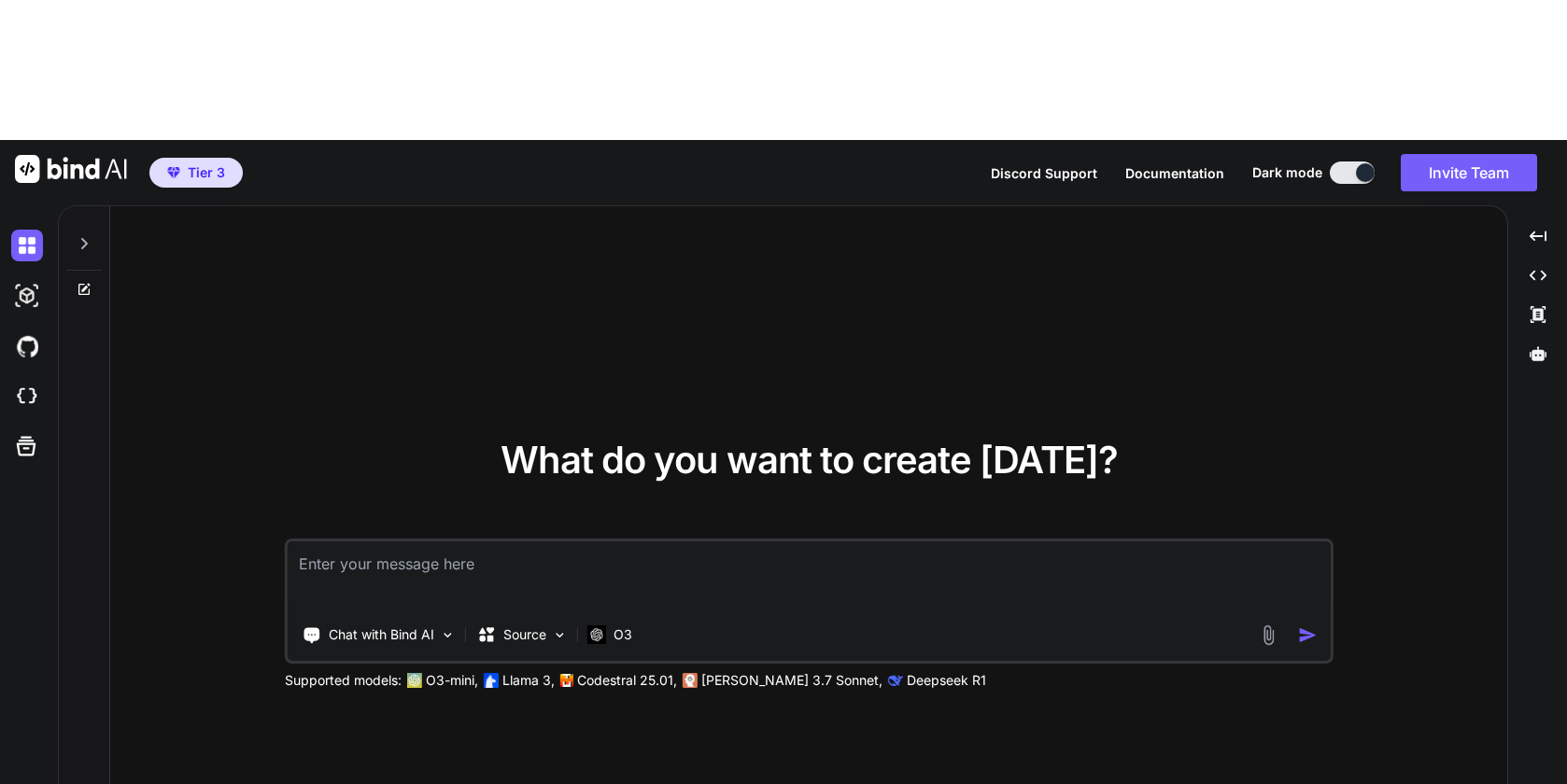
click at [635, 542] on textarea at bounding box center [809, 576] width 1042 height 70
type textarea "l"
type textarea "x"
type textarea "le"
type textarea "x"
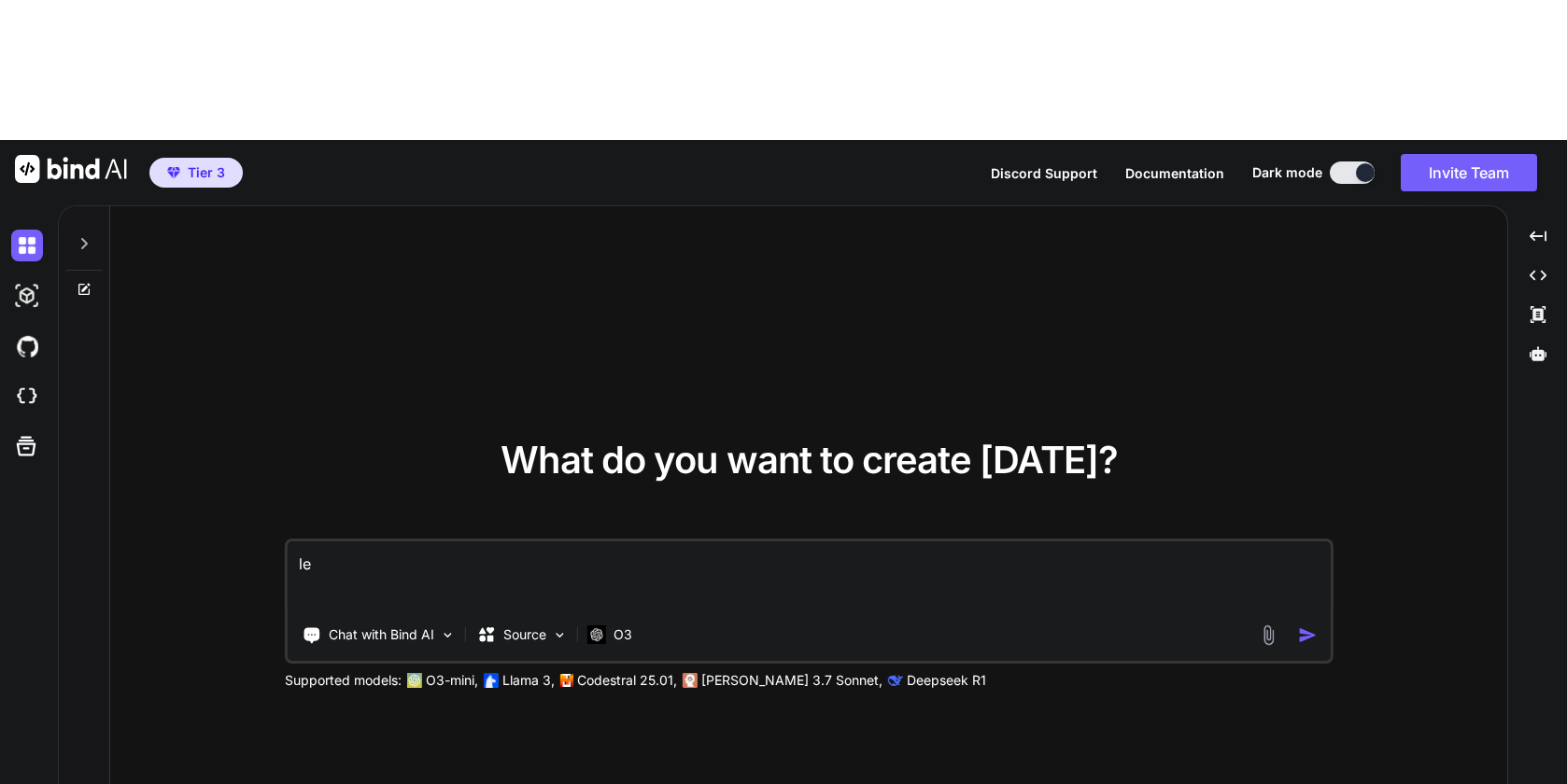
type textarea "let"
type textarea "x"
type textarea "lets"
type textarea "x"
type textarea "lets"
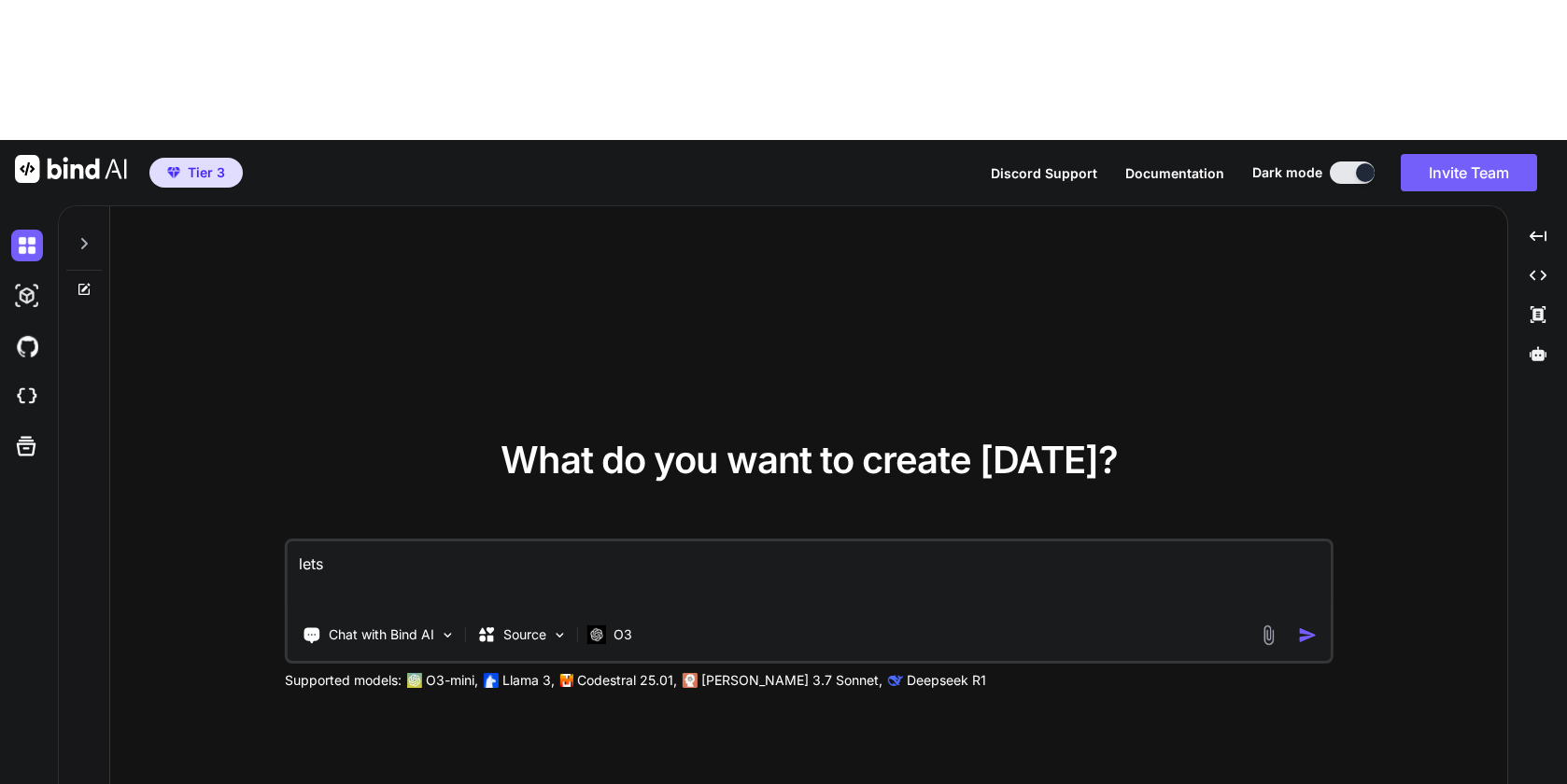
type textarea "x"
type textarea "lets w"
type textarea "x"
type textarea "lets wo"
type textarea "x"
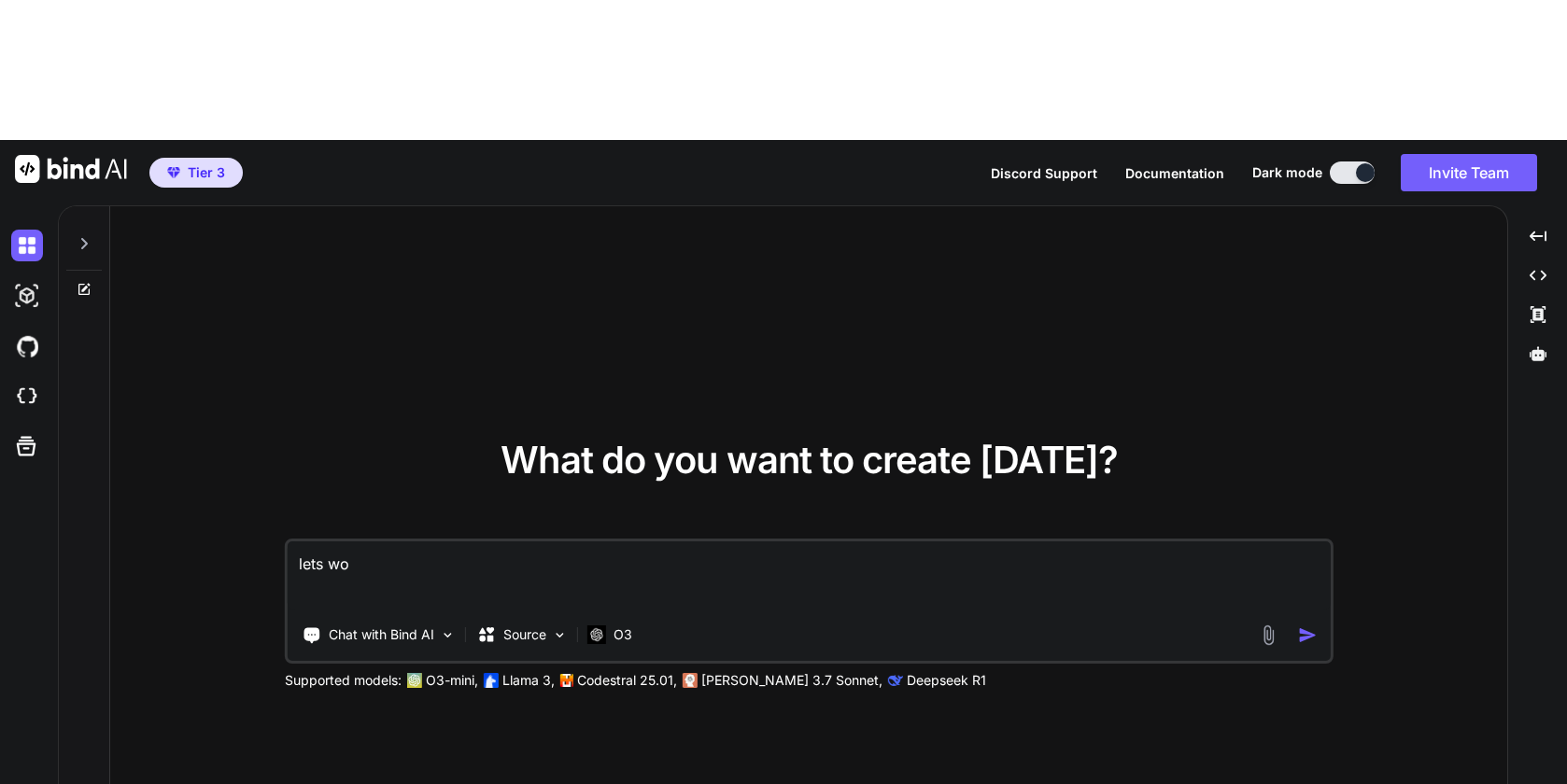
type textarea "lets wor"
type textarea "x"
type textarea "lets work"
type textarea "x"
type textarea "lets work"
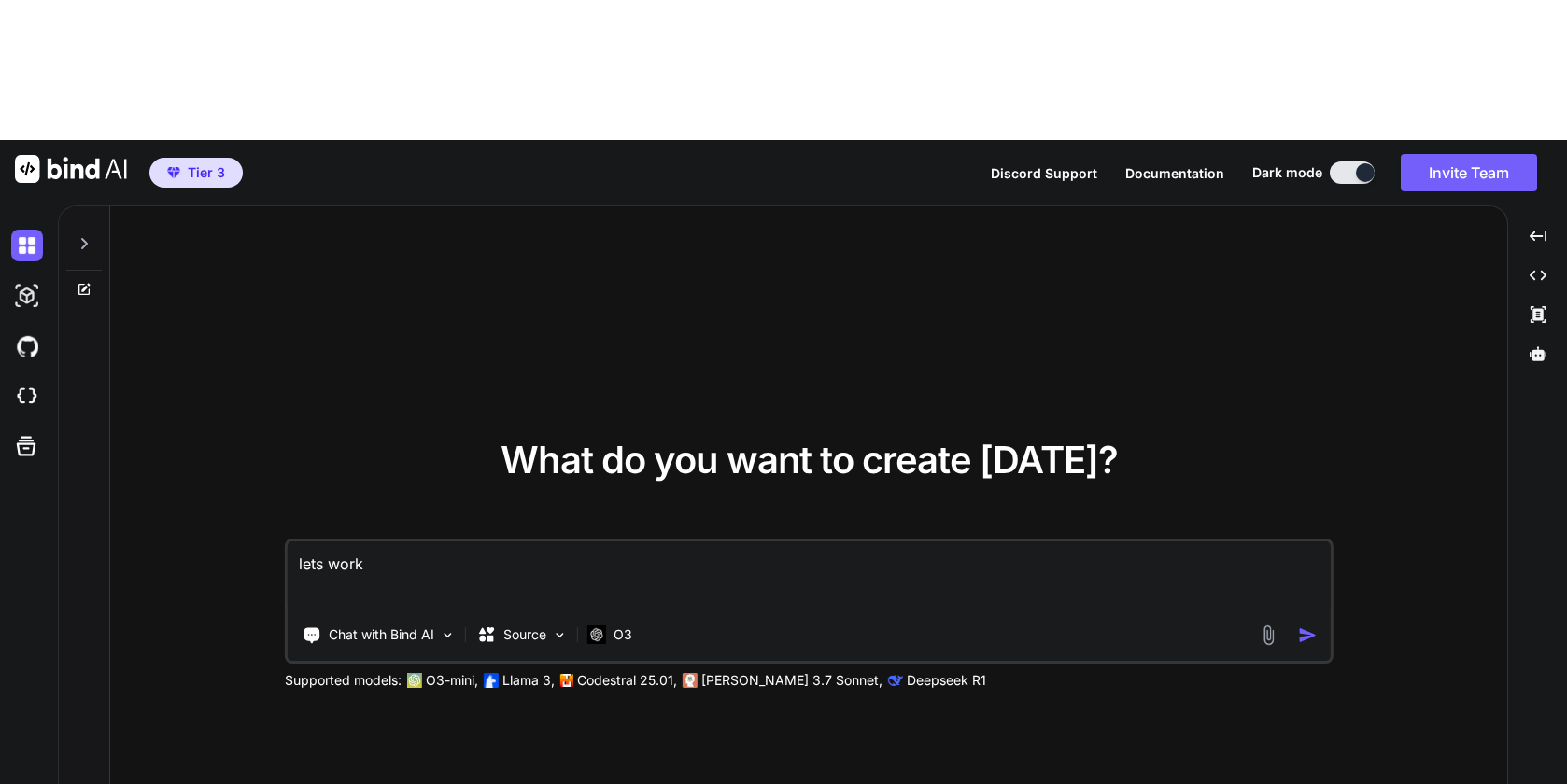
type textarea "x"
type textarea "lets work o"
type textarea "x"
type textarea "lets work on"
type textarea "x"
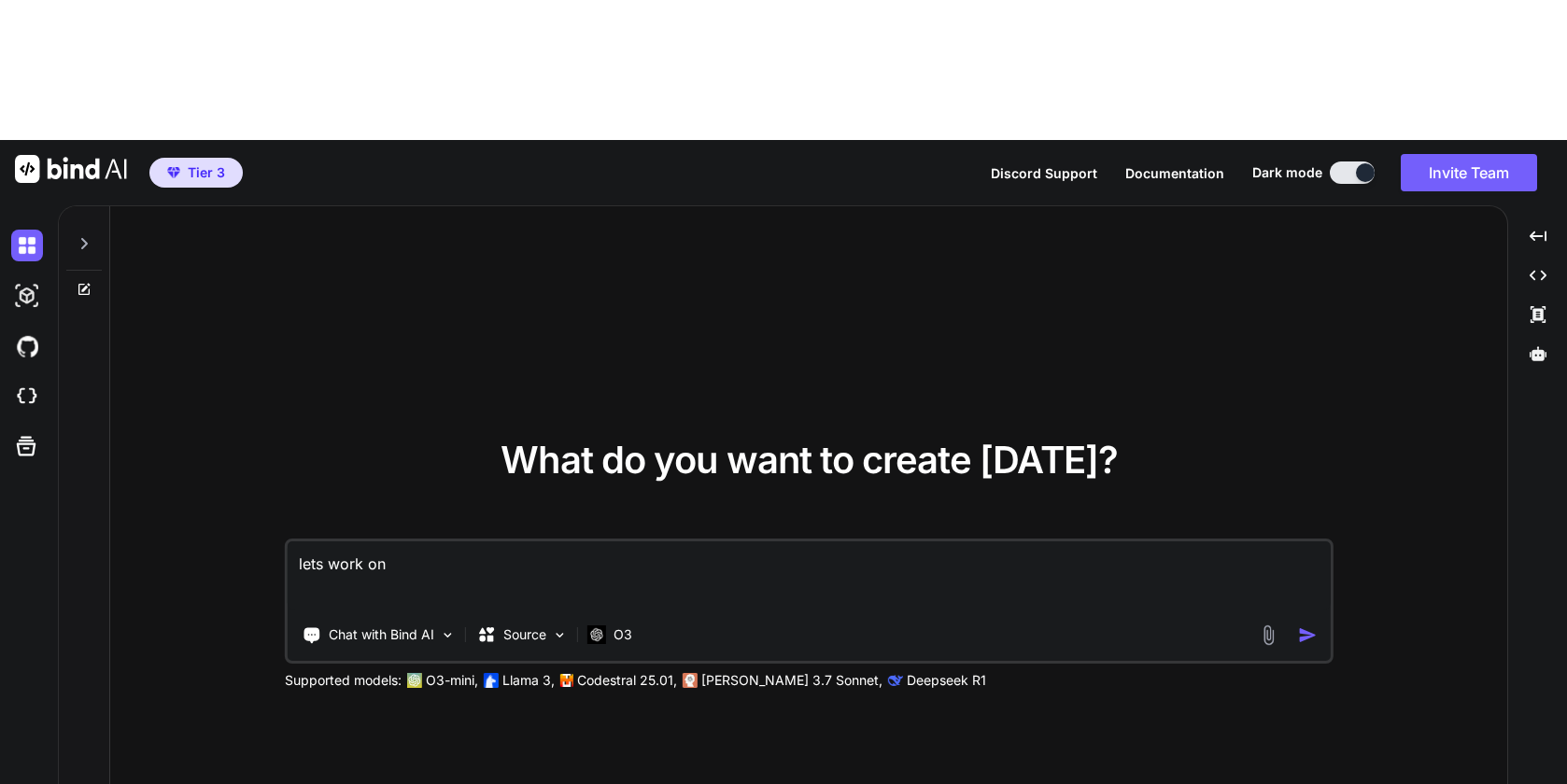
type textarea "lets work on"
type textarea "x"
type textarea "lets work on w"
type textarea "x"
type textarea "lets work on wr"
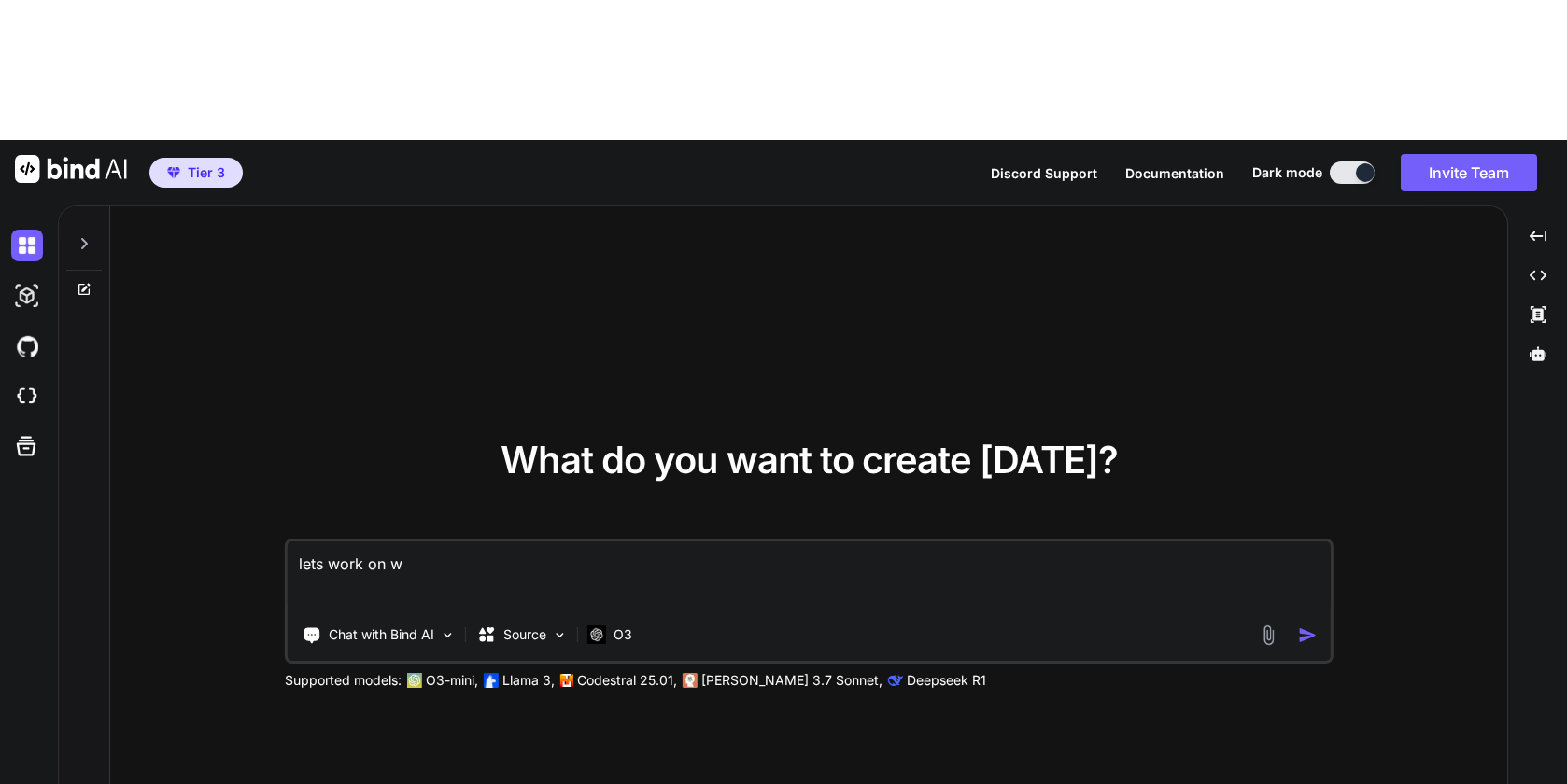
type textarea "x"
type textarea "lets work on wri"
type textarea "x"
type textarea "lets work on writ"
type textarea "x"
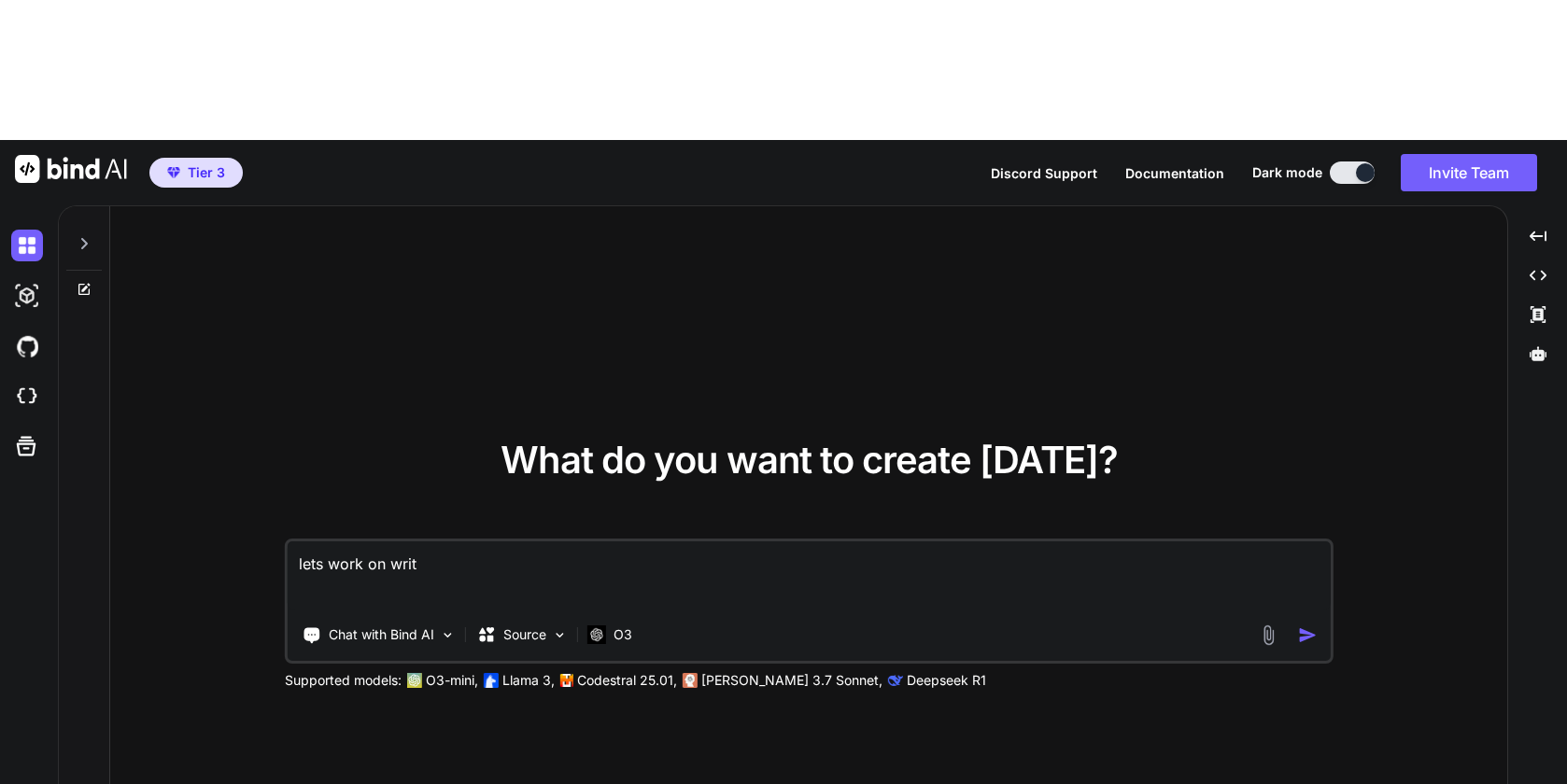
type textarea "lets work on writi"
type textarea "x"
type textarea "lets work on writig"
type textarea "x"
type textarea "lets work on writi"
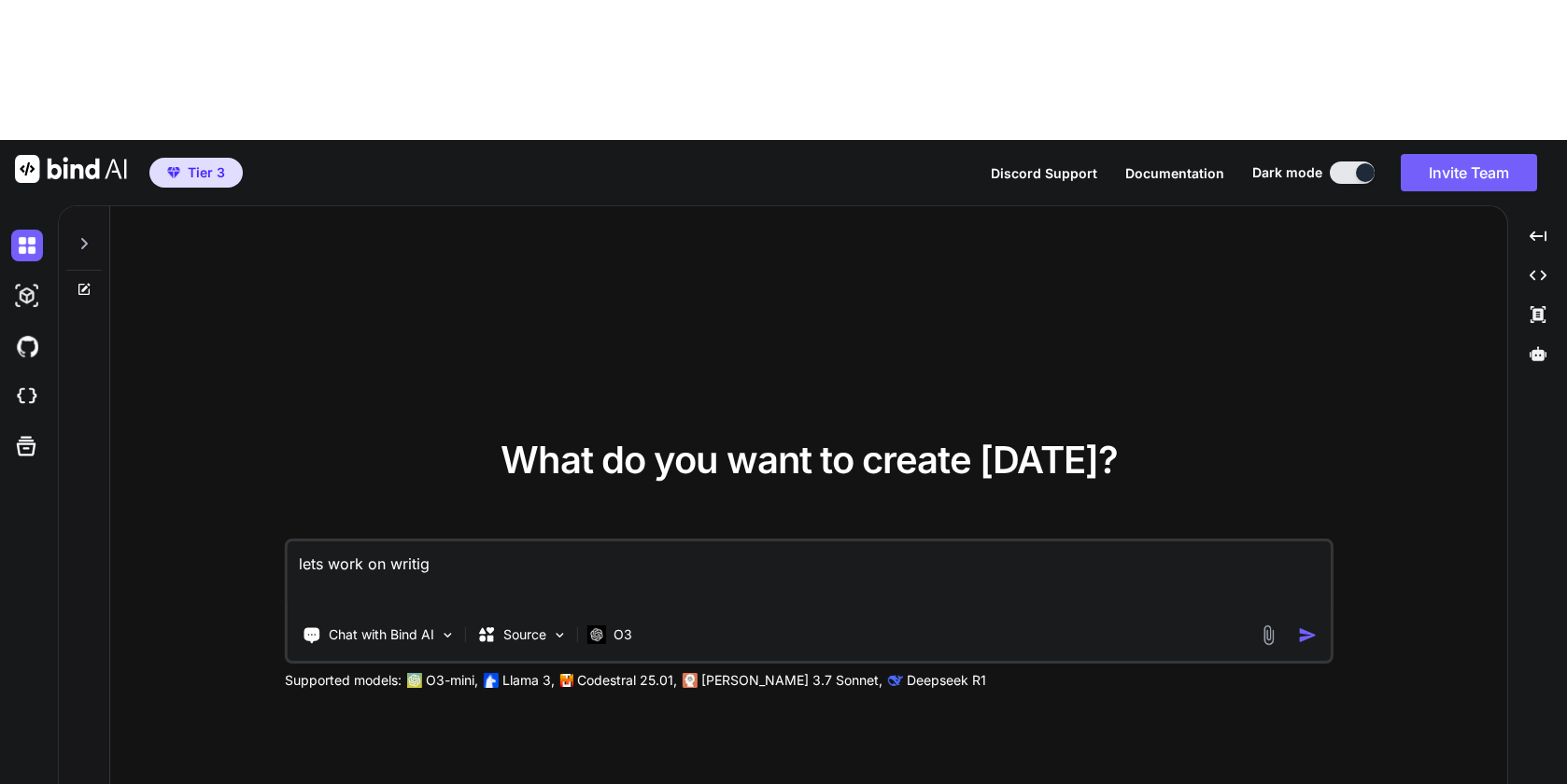
type textarea "x"
type textarea "lets work on writin"
type textarea "x"
type textarea "lets work on writing"
type textarea "x"
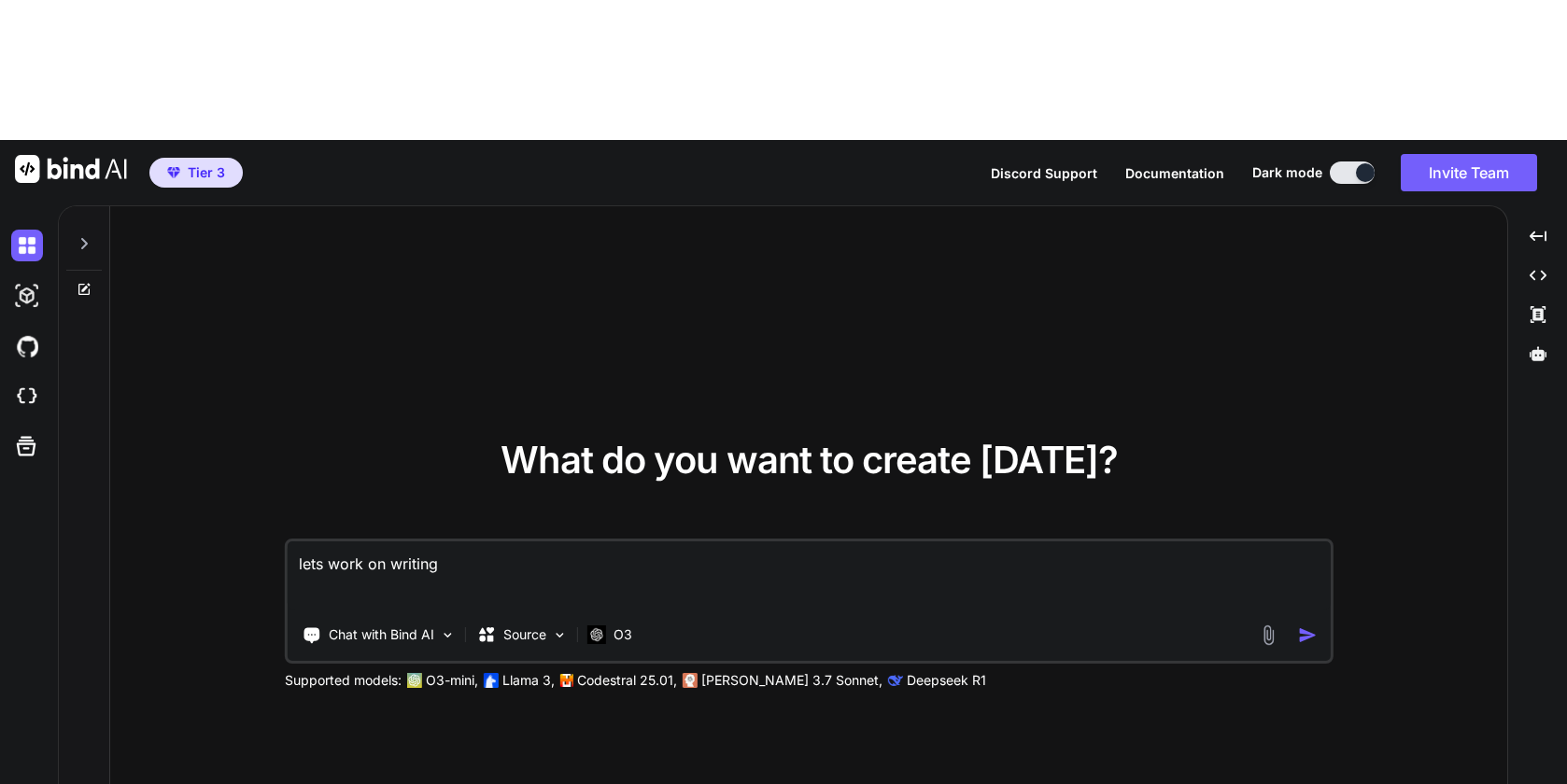
type textarea "lets work on writing"
type textarea "x"
type textarea "lets work on writing a"
type textarea "x"
type textarea "lets work on writing a"
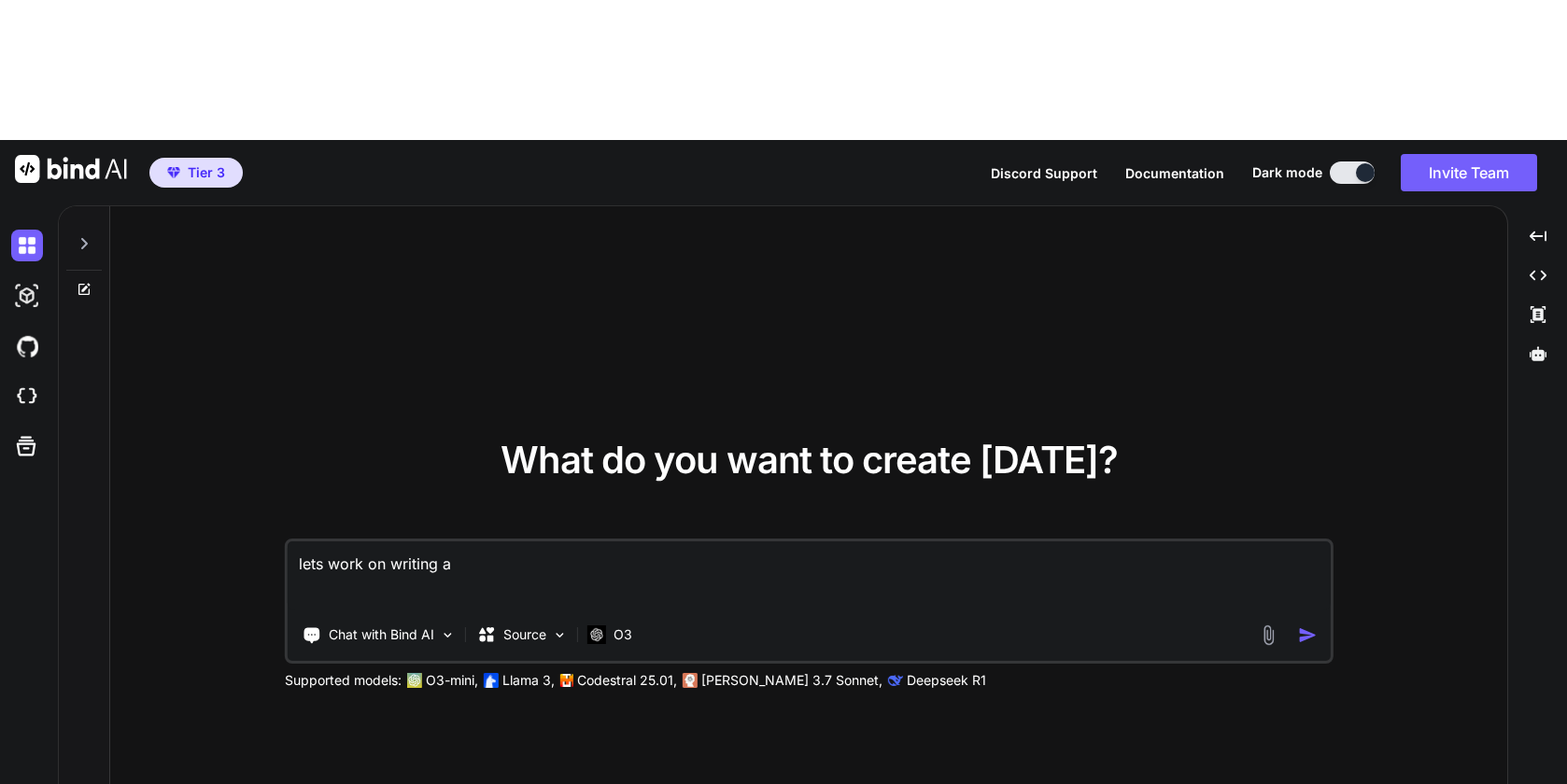
type textarea "x"
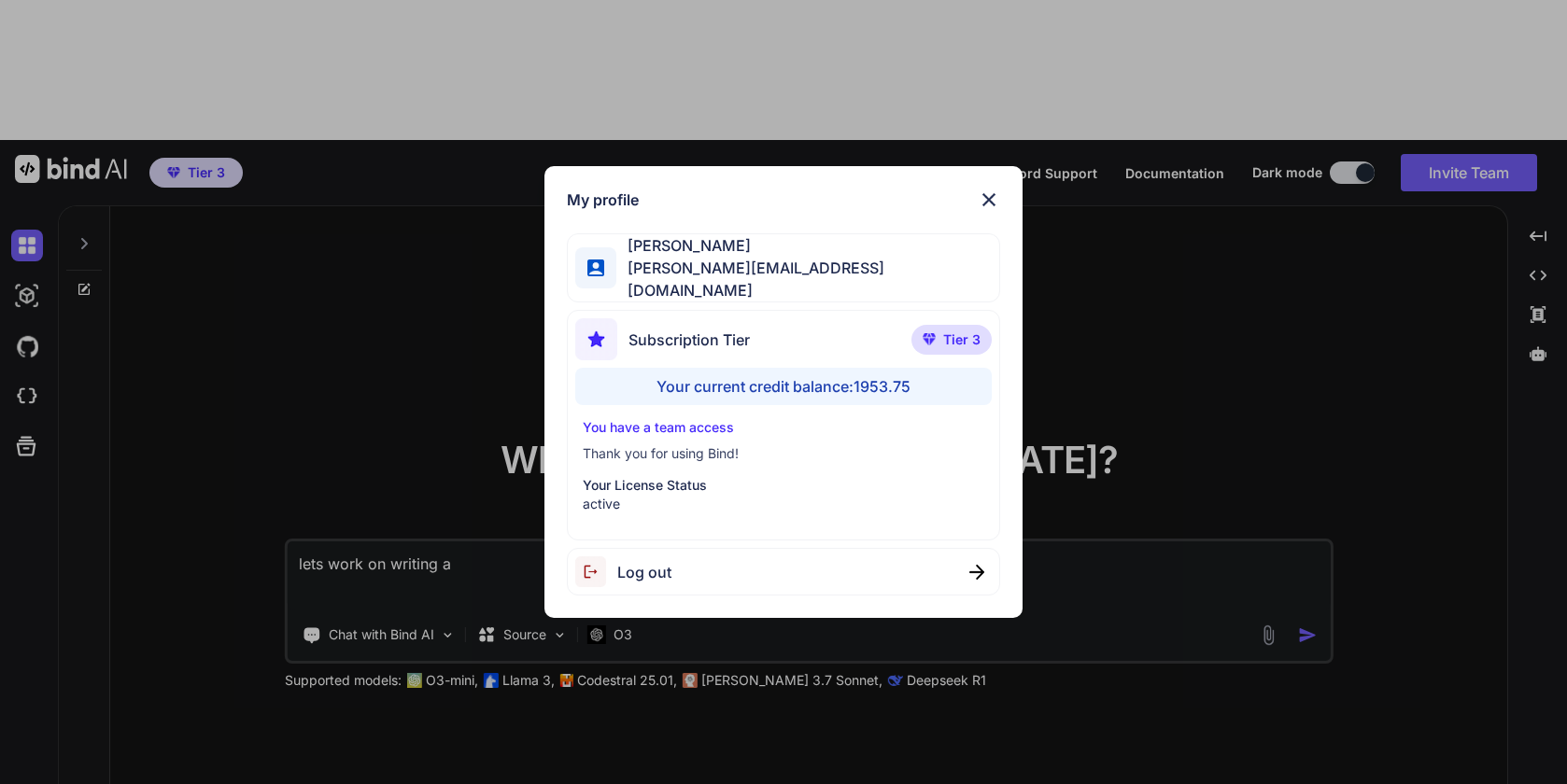
click at [284, 634] on div "My profile Sam P sam@getbind.co Subscription Tier Tier 3 Your current credit ba…" at bounding box center [784, 392] width 1567 height 784
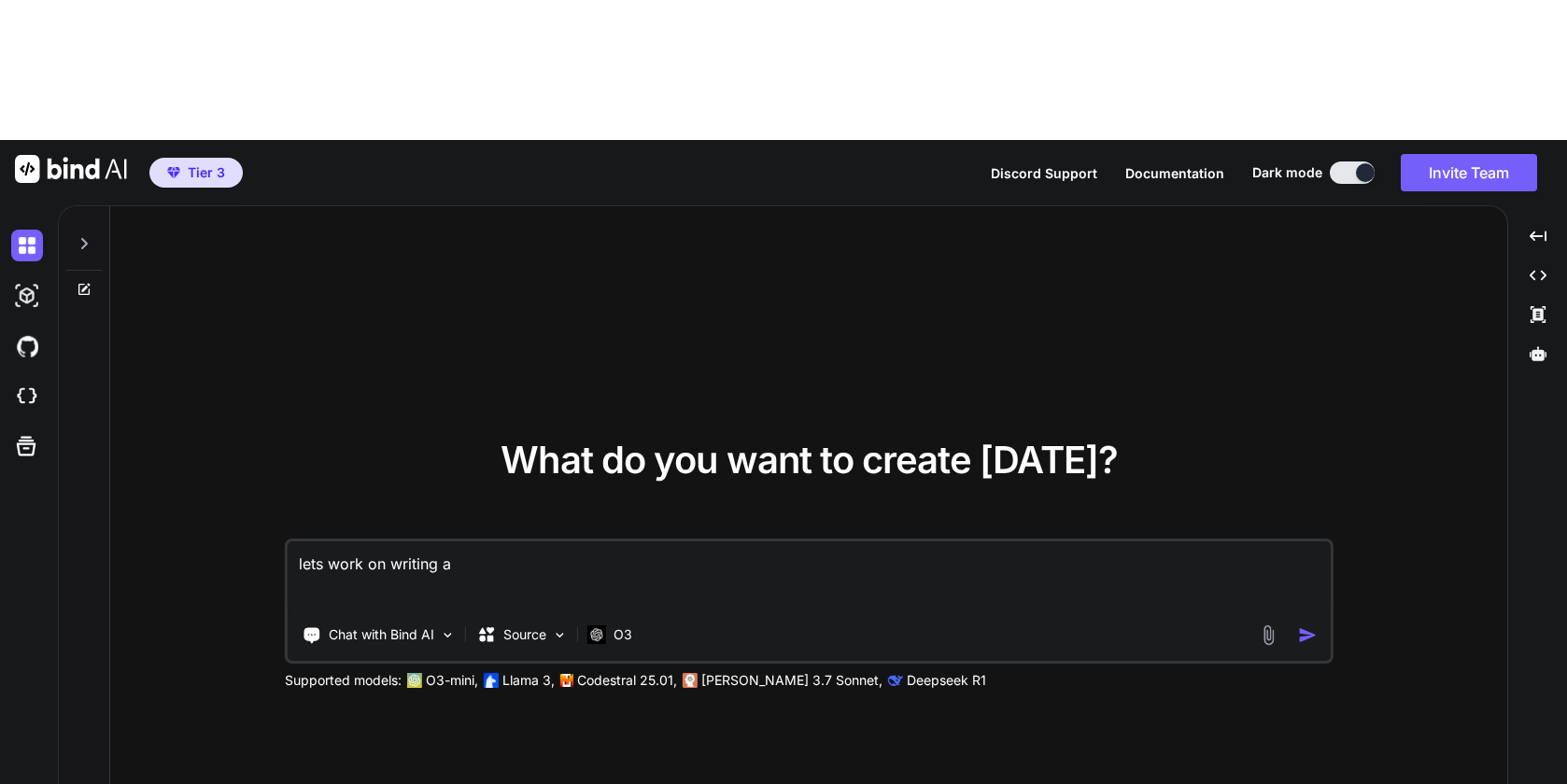
click at [487, 542] on textarea "lets work on writing a" at bounding box center [809, 576] width 1042 height 70
type textarea "lets work on writing a"
type textarea "x"
type textarea "lets work on writing"
type textarea "x"
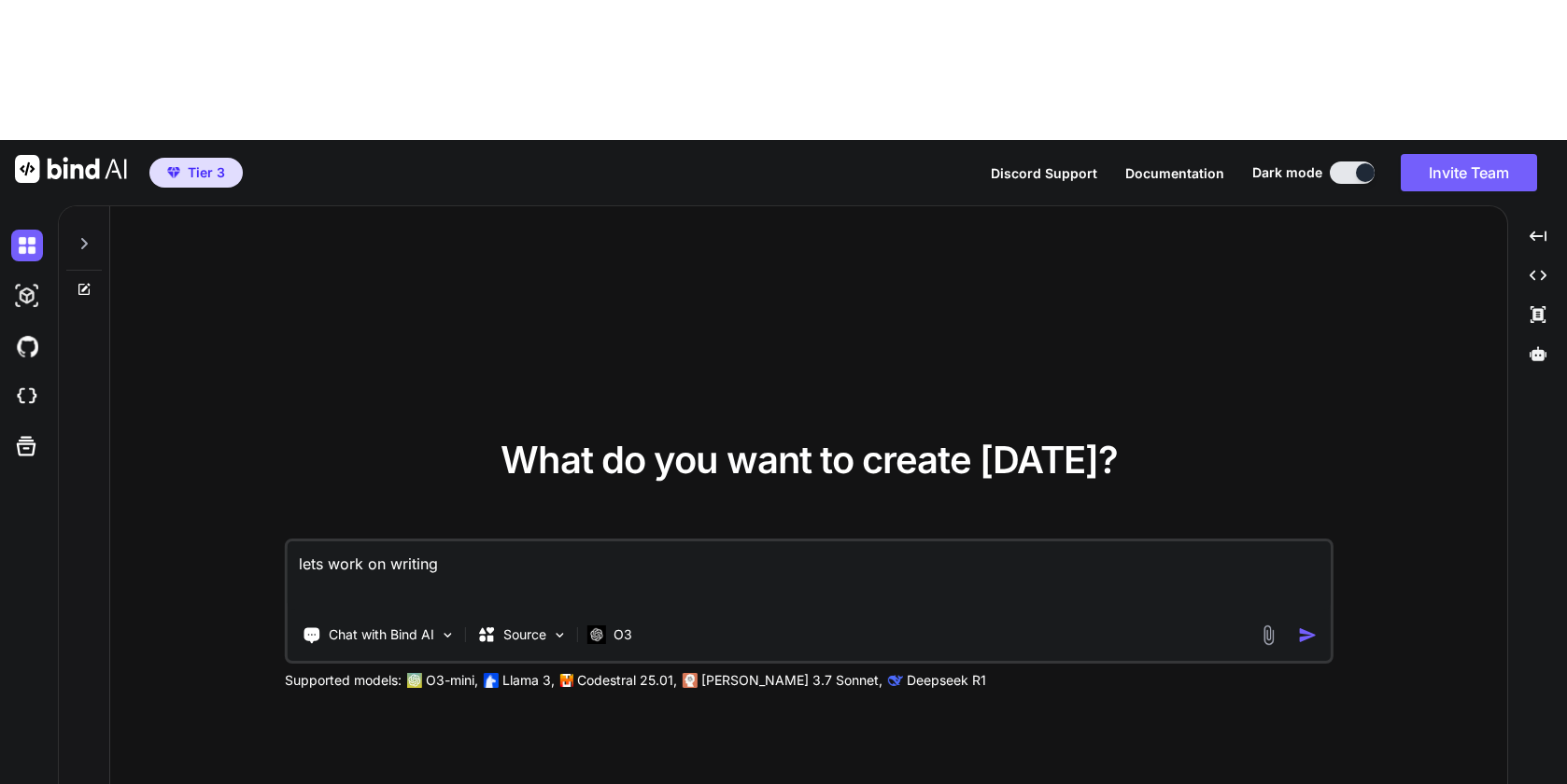
type textarea "lets work on writing r"
type textarea "x"
type textarea "lets work on writing re"
type textarea "x"
type textarea "lets work on writing req"
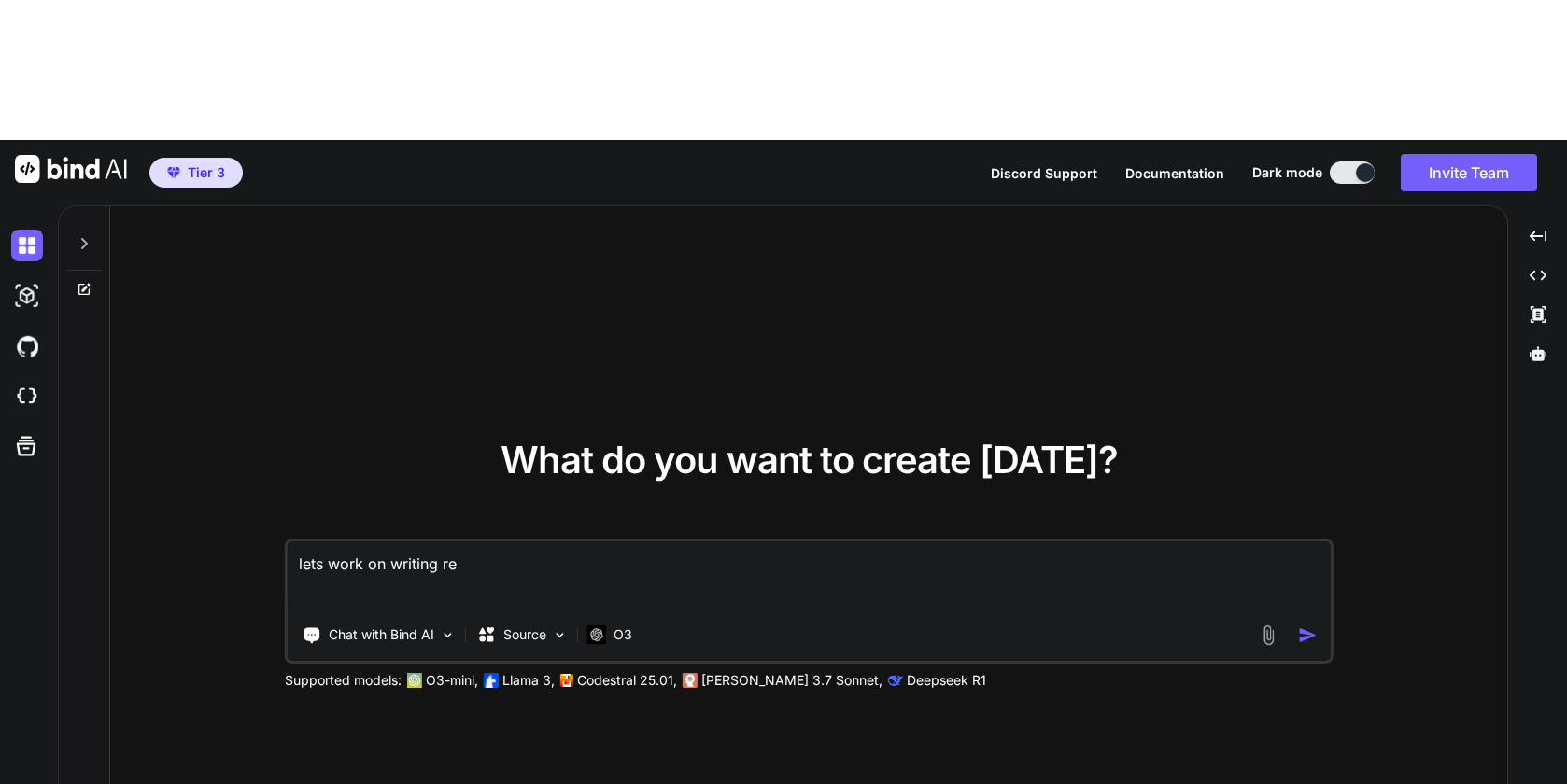
type textarea "x"
type textarea "lets work on writing requ"
type textarea "x"
type textarea "lets work on writing requi"
type textarea "x"
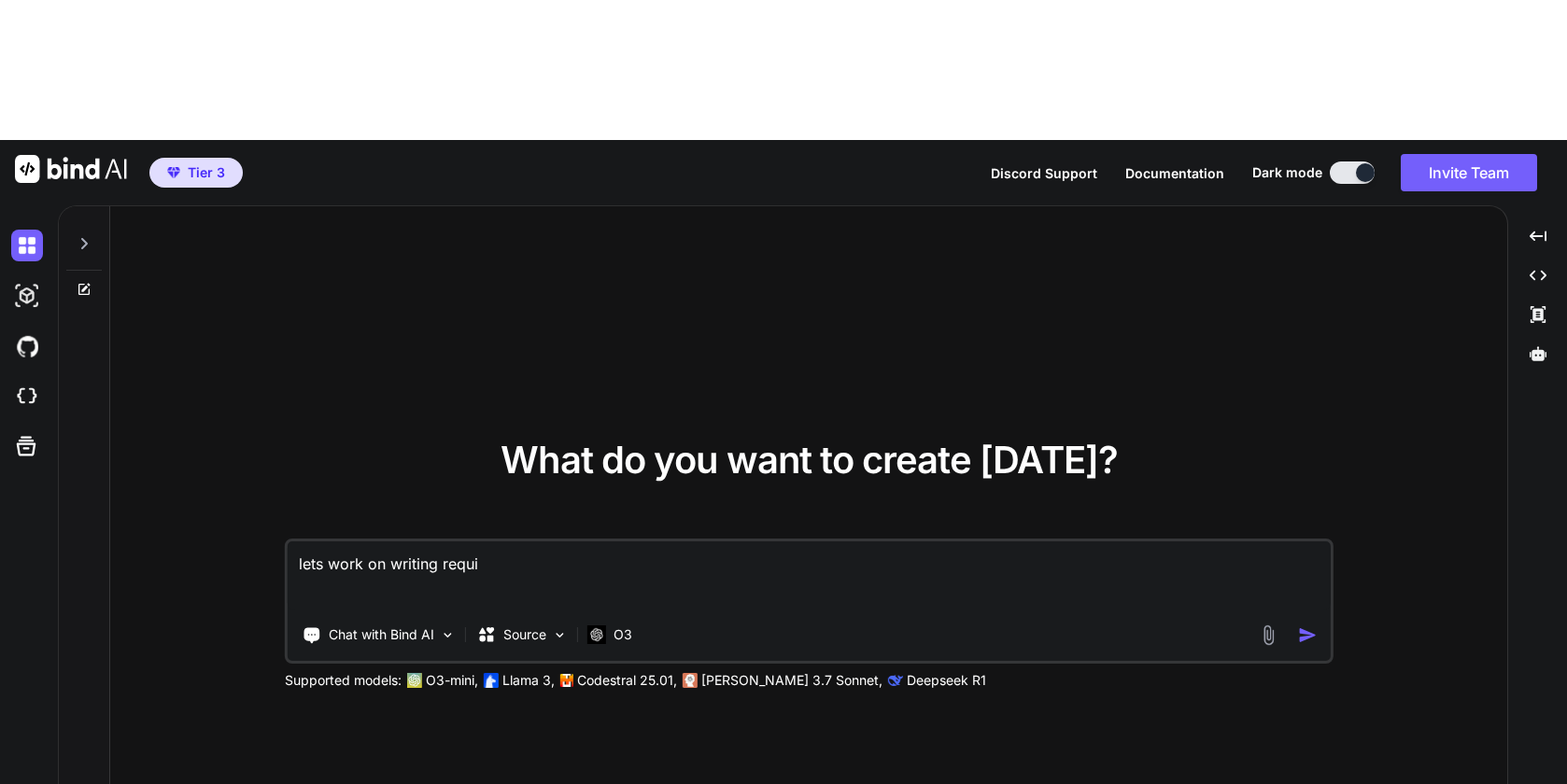
type textarea "lets work on writing requir"
type textarea "x"
type textarea "lets work on writing require"
type textarea "x"
type textarea "lets work on writing requirem"
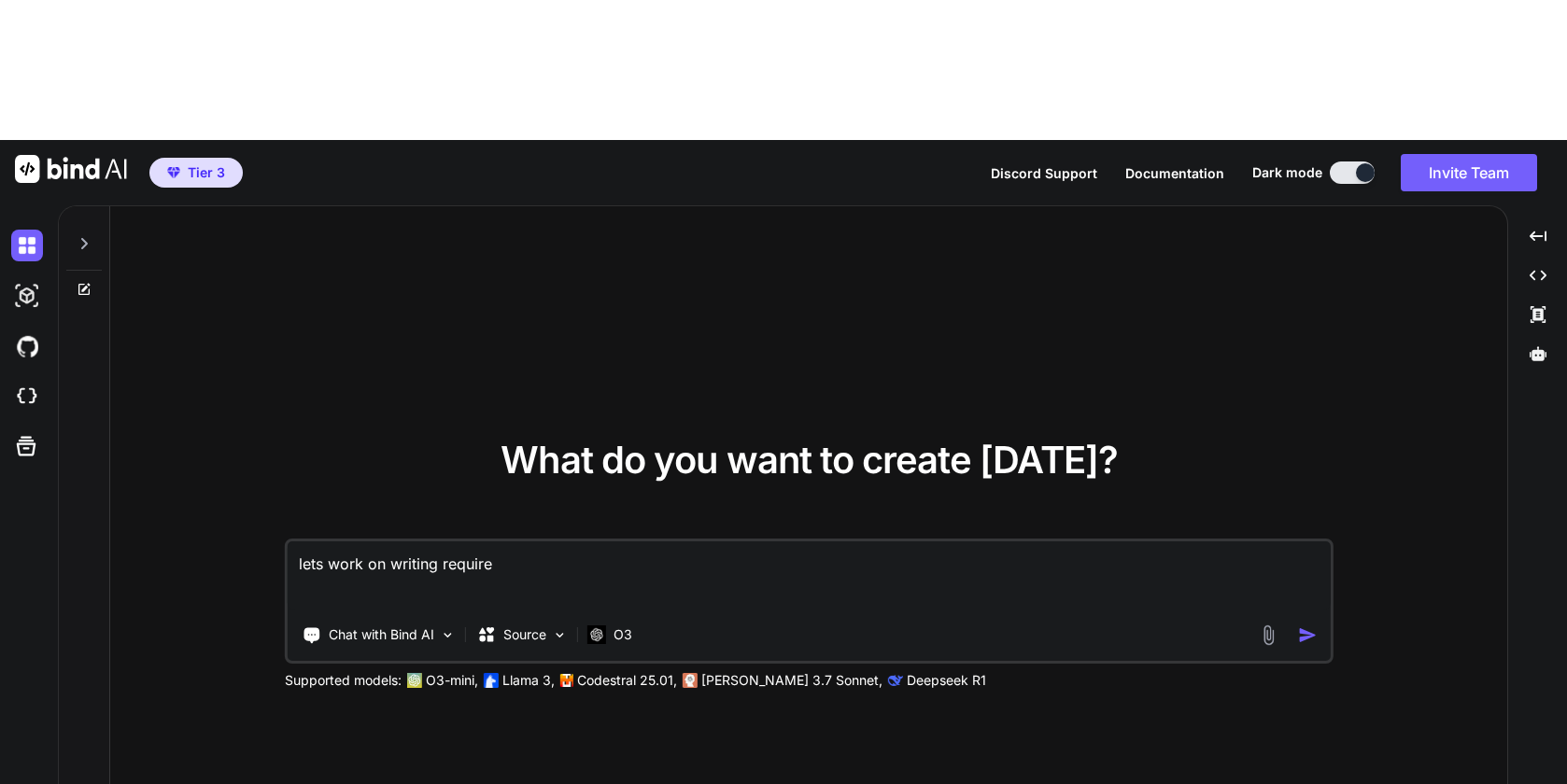
type textarea "x"
type textarea "lets work on writing requireme"
type textarea "x"
type textarea "lets work on writing requiremen"
type textarea "x"
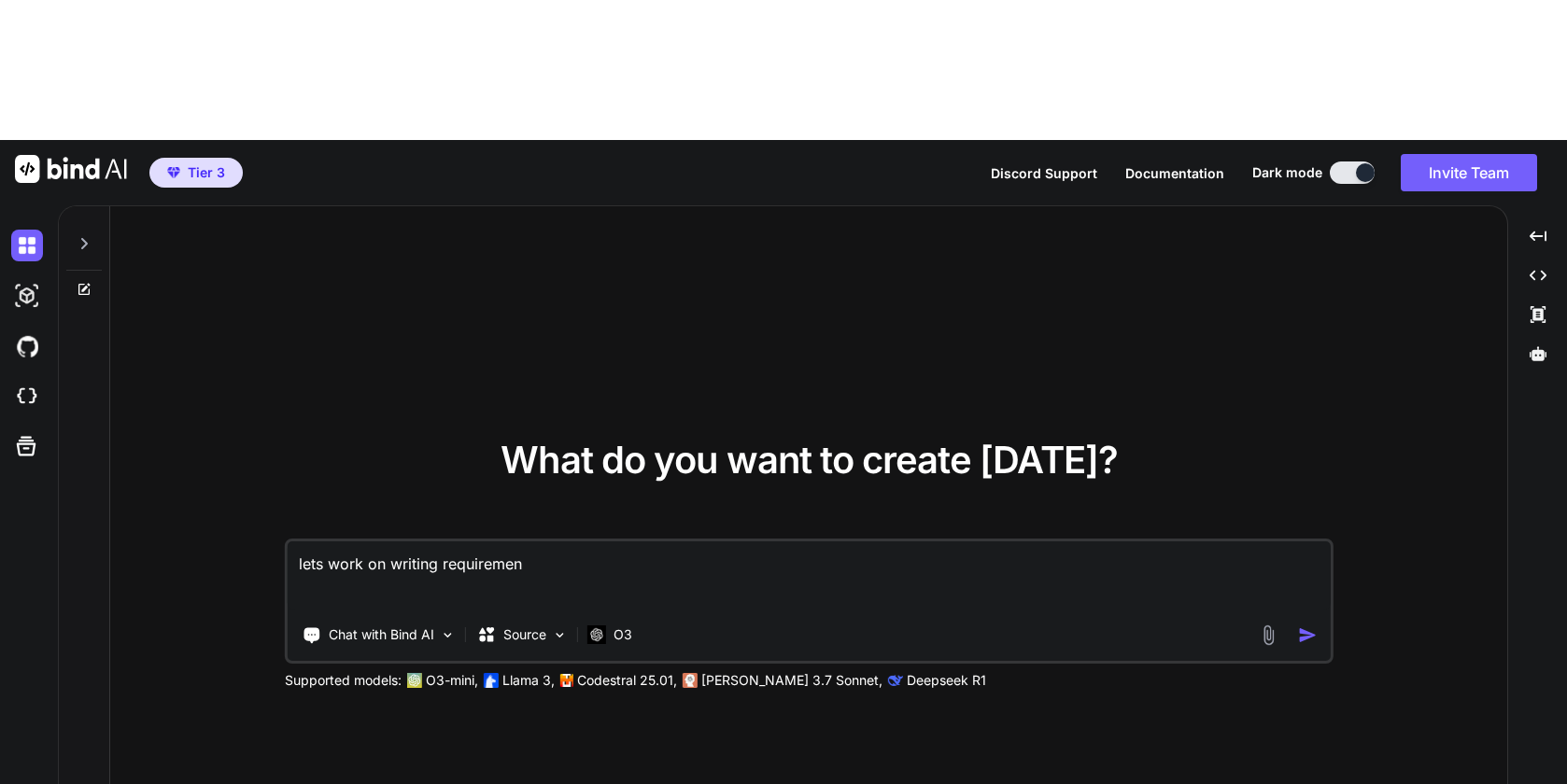
type textarea "lets work on writing requirement"
type textarea "x"
type textarea "lets work on writing requirements"
type textarea "x"
type textarea "lets work on writing requirements"
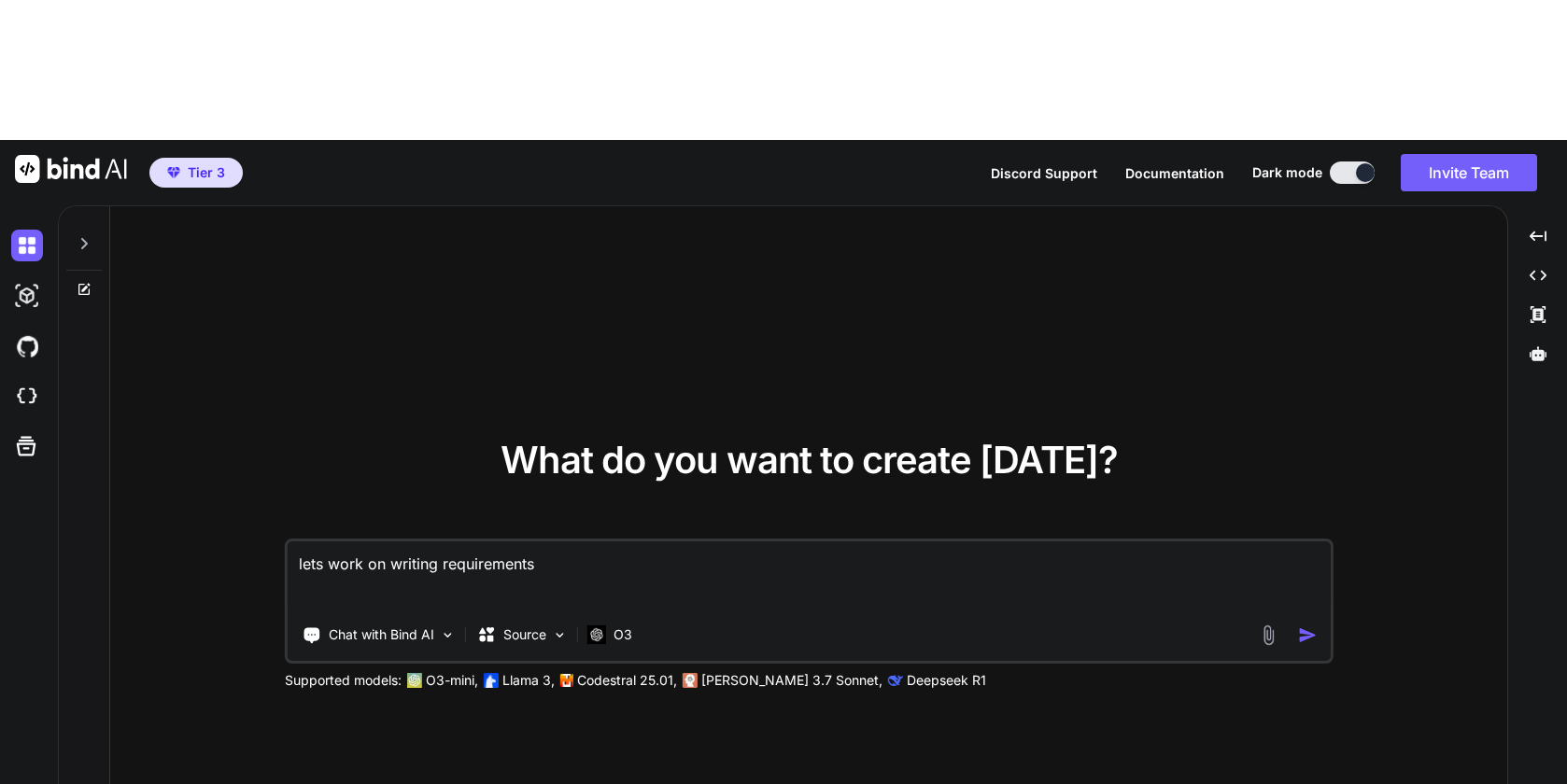
type textarea "x"
type textarea "lets work on writing requirements f"
type textarea "x"
type textarea "lets work on writing requirements fo"
type textarea "x"
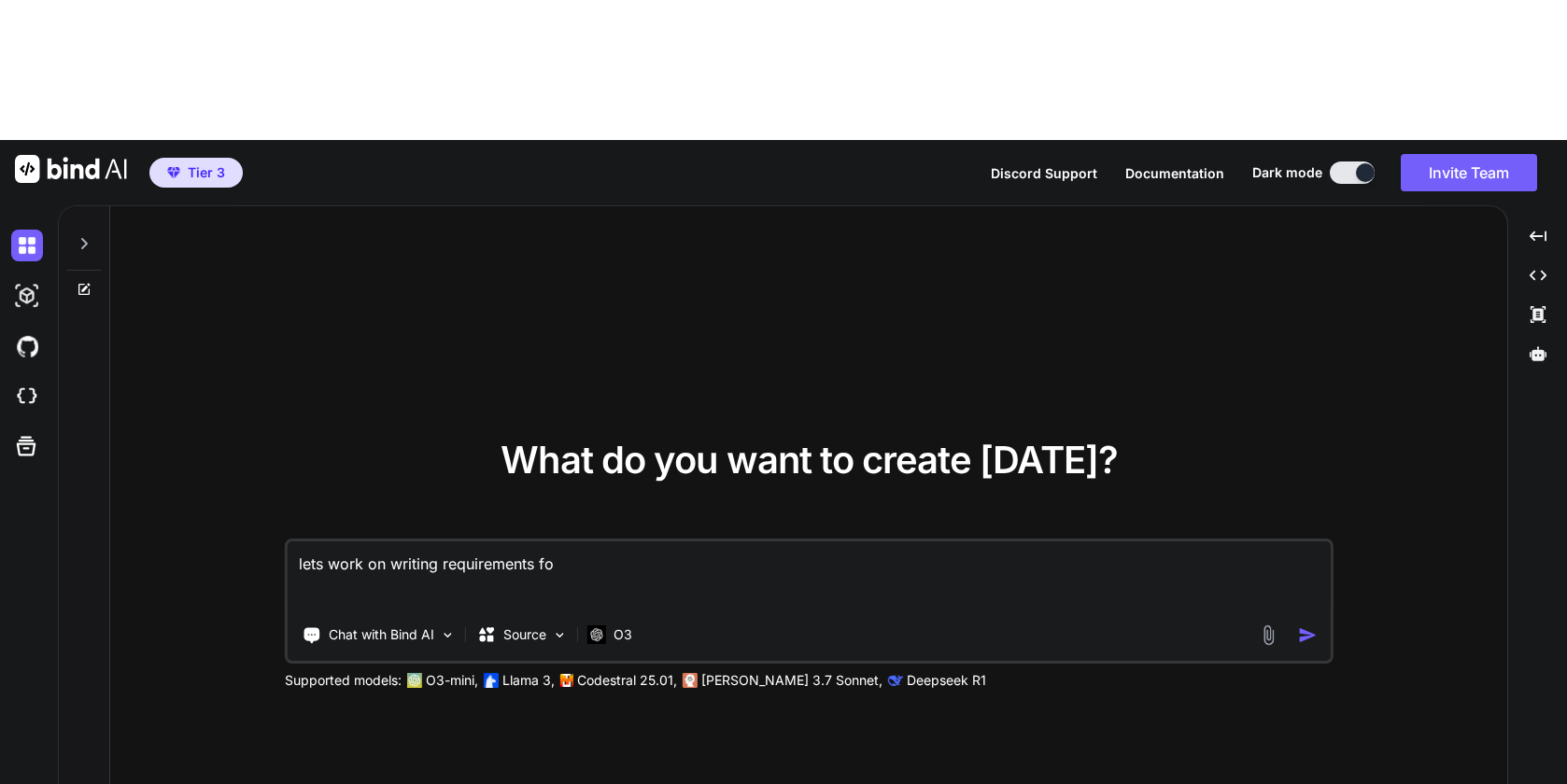
type textarea "lets work on writing requirements for"
type textarea "x"
type textarea "lets work on writing requirements for"
type textarea "x"
type textarea "lets work on writing requirements for c"
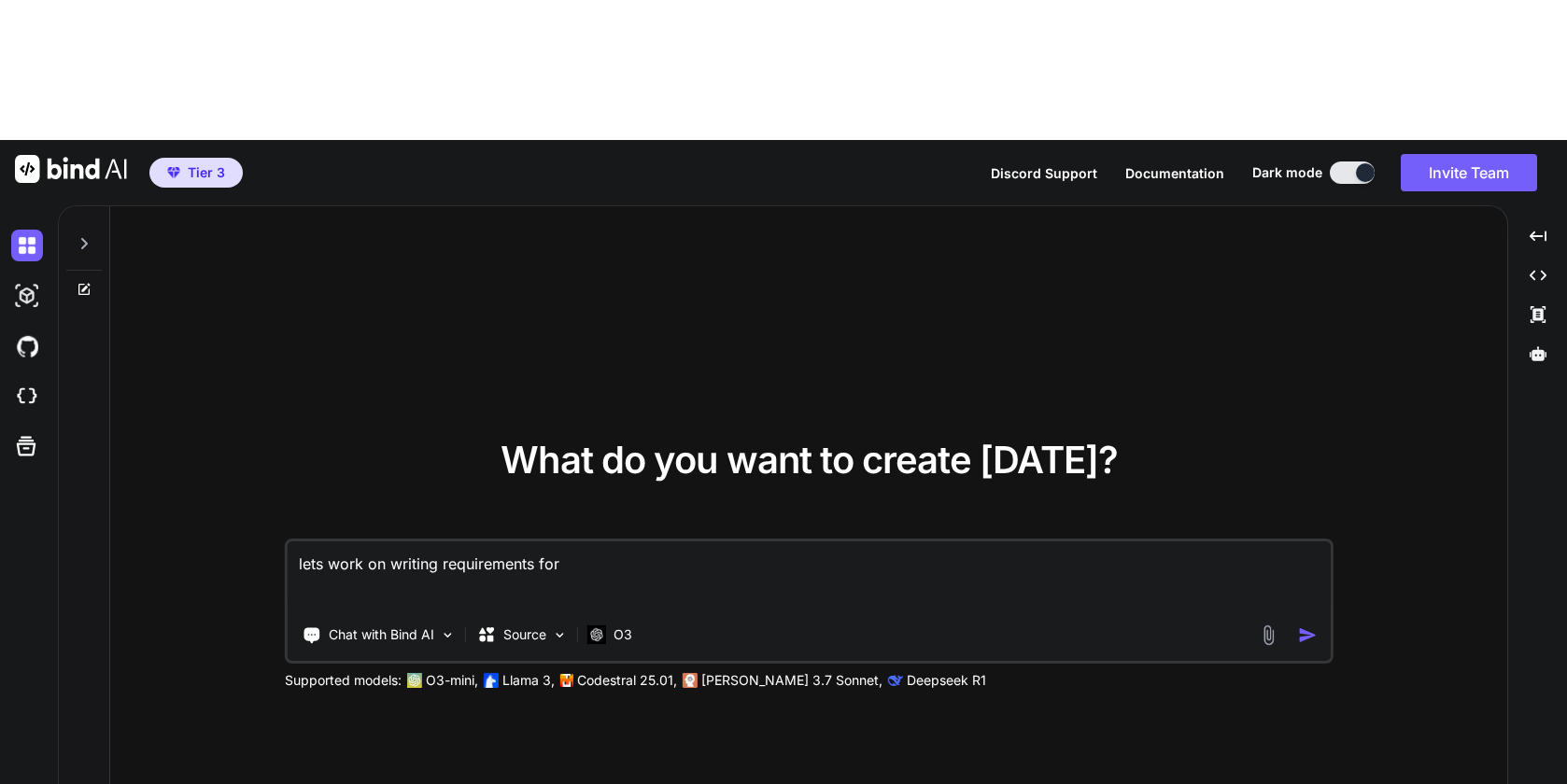
type textarea "x"
type textarea "lets work on writing requirements for cr"
type textarea "x"
type textarea "lets work on writing requirements for cre"
type textarea "x"
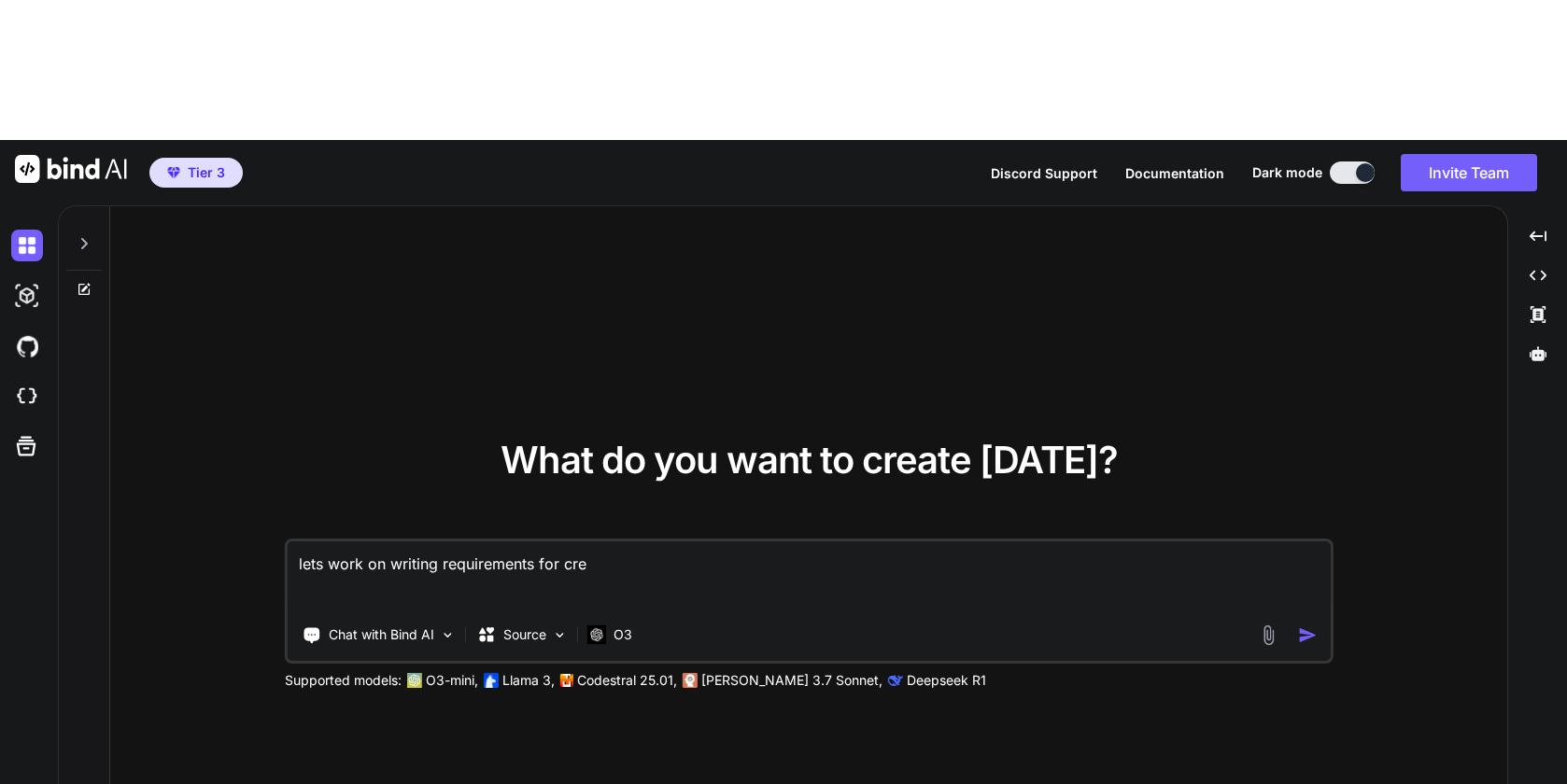
type textarea "lets work on writing requirements for cred"
type textarea "x"
type textarea "lets work on writing requirements for credi"
type textarea "x"
type textarea "lets work on writing requirements for credit"
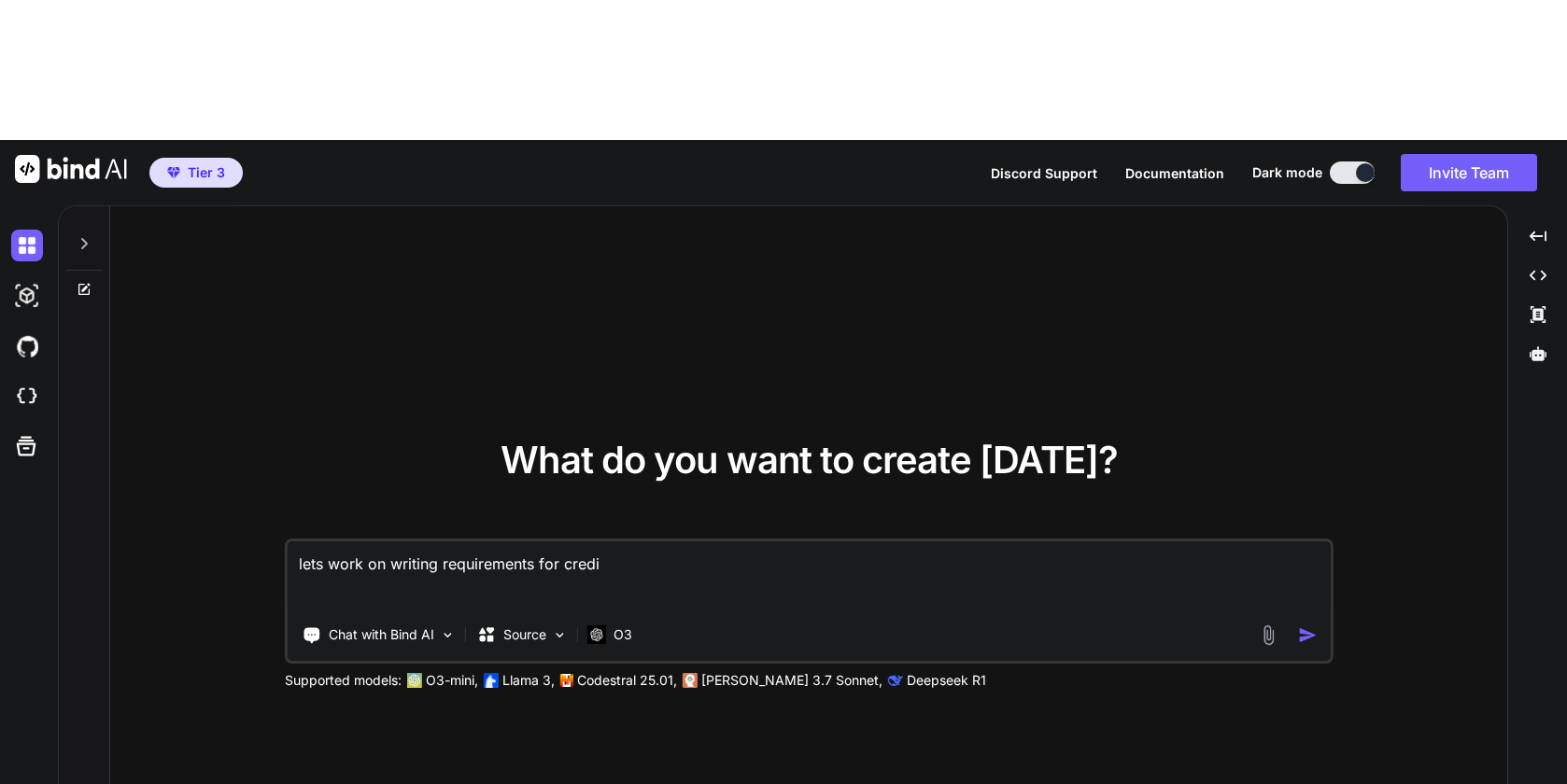
type textarea "x"
type textarea "lets work on writing requirements for credit"
type textarea "x"
type textarea "lets work on writing requirements for credit"
type textarea "x"
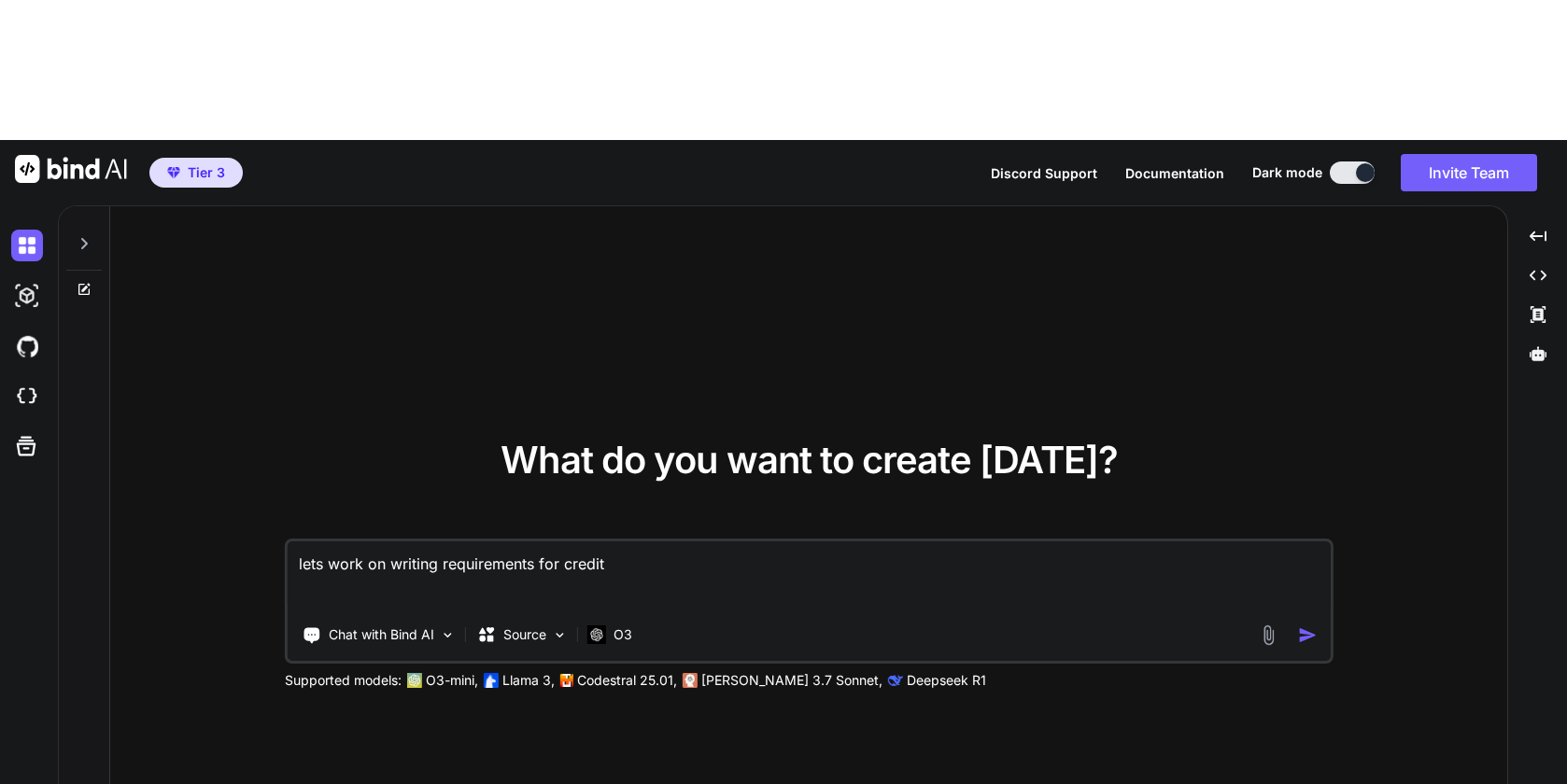
type textarea "lets work on writing requirements for credits"
type textarea "x"
type textarea "lets work on writing requirements for credits"
type textarea "x"
type textarea "lets work on writing requirements for credits f"
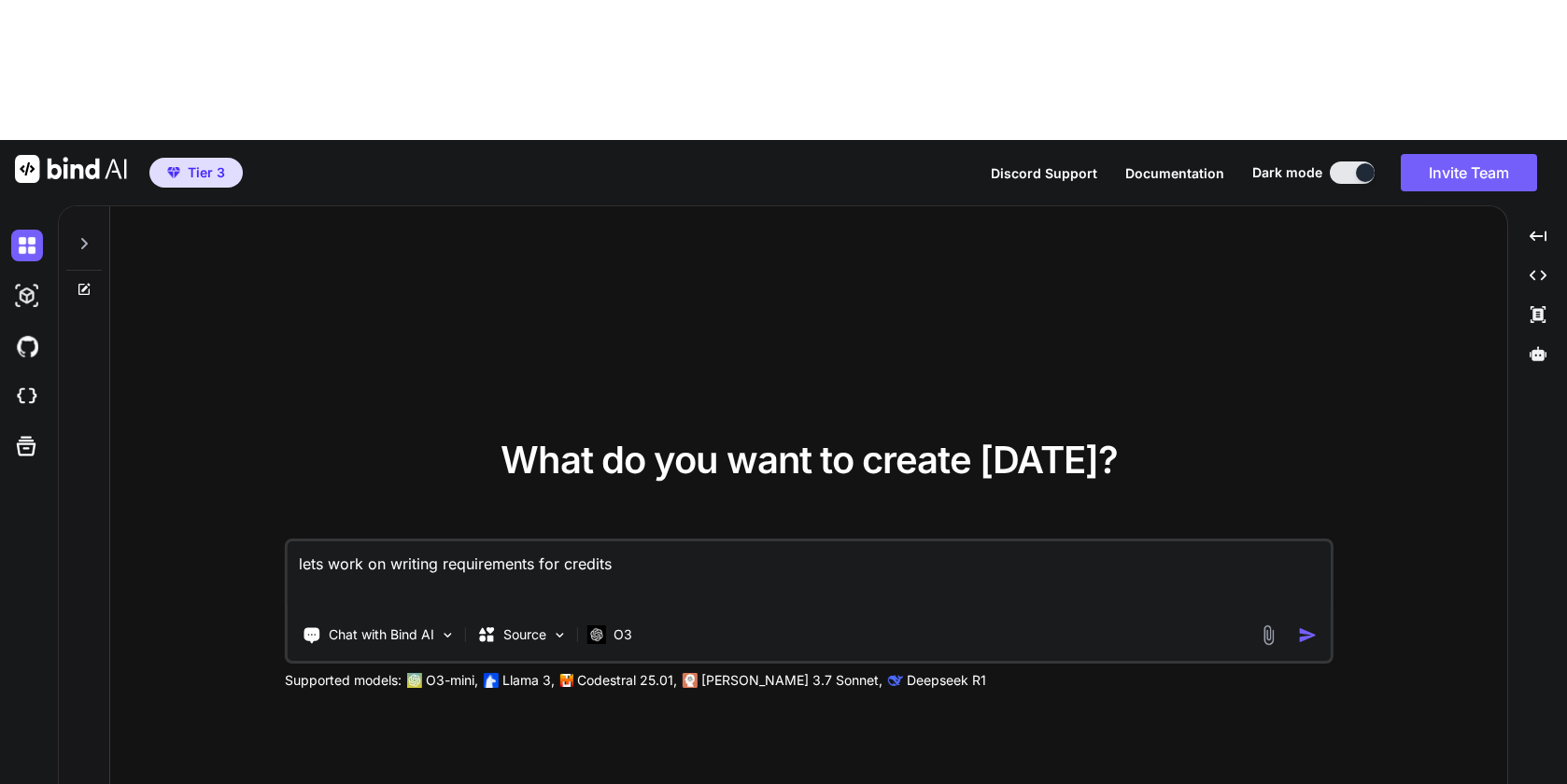
type textarea "x"
type textarea "lets work on writing requirements for credits fo"
type textarea "x"
type textarea "lets work on writing requirements for credits for"
type textarea "x"
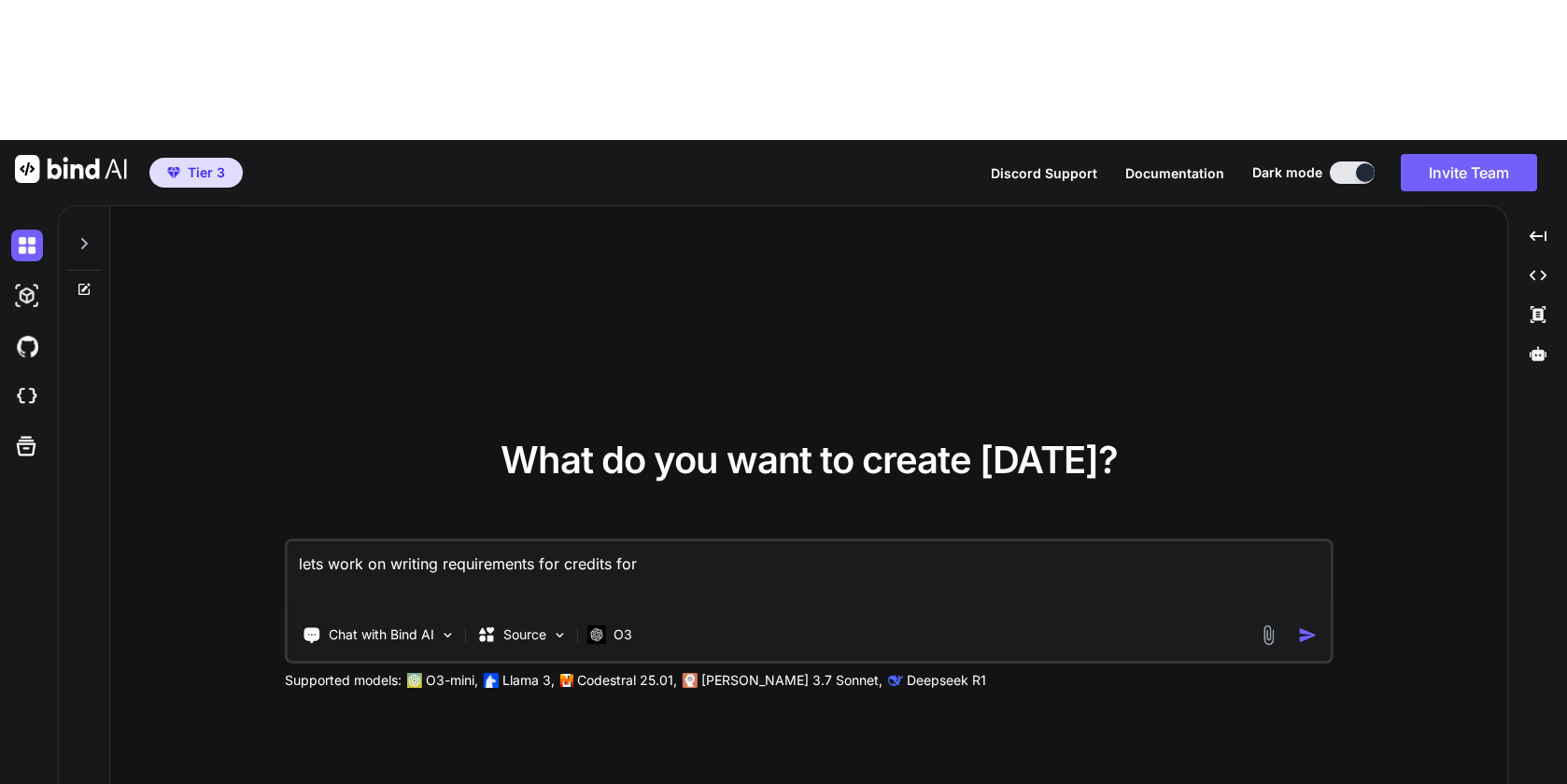
type textarea "lets work on writing requirements for credits for"
type textarea "x"
type textarea "lets work on writing requirements for credits for ""
type textarea "x"
type textarea "lets work on writing requirements for credits for "B"
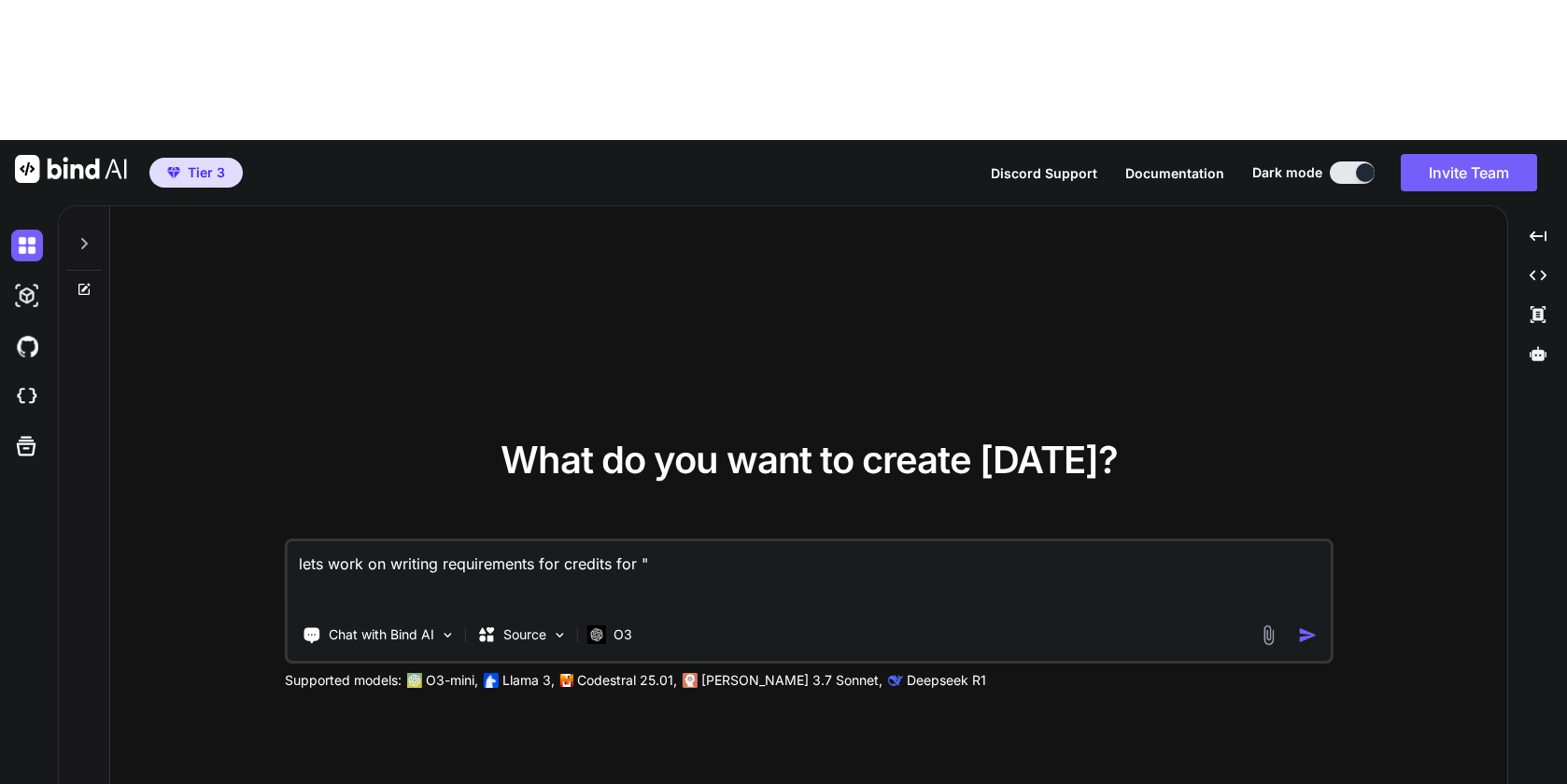
type textarea "x"
type textarea "lets work on writing requirements for credits for "Bi"
type textarea "x"
type textarea "lets work on writing requirements for credits for "Bin"
type textarea "x"
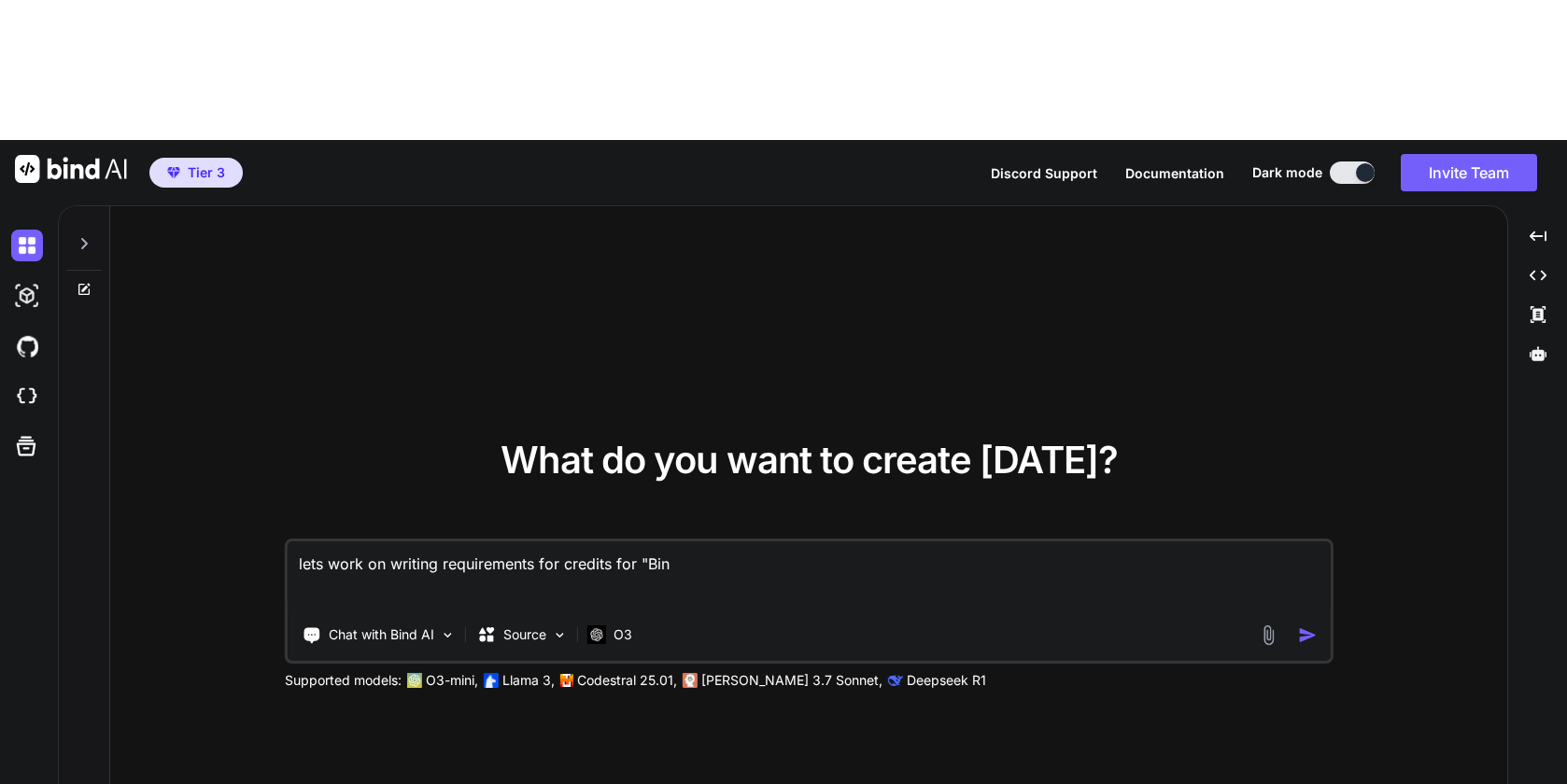
type textarea "lets work on writing requirements for credits for "Bind"
type textarea "x"
type textarea "lets work on writing requirements for credits for "Bind"
type textarea "x"
type textarea "lets work on writing requirements for credits for "Bind A"
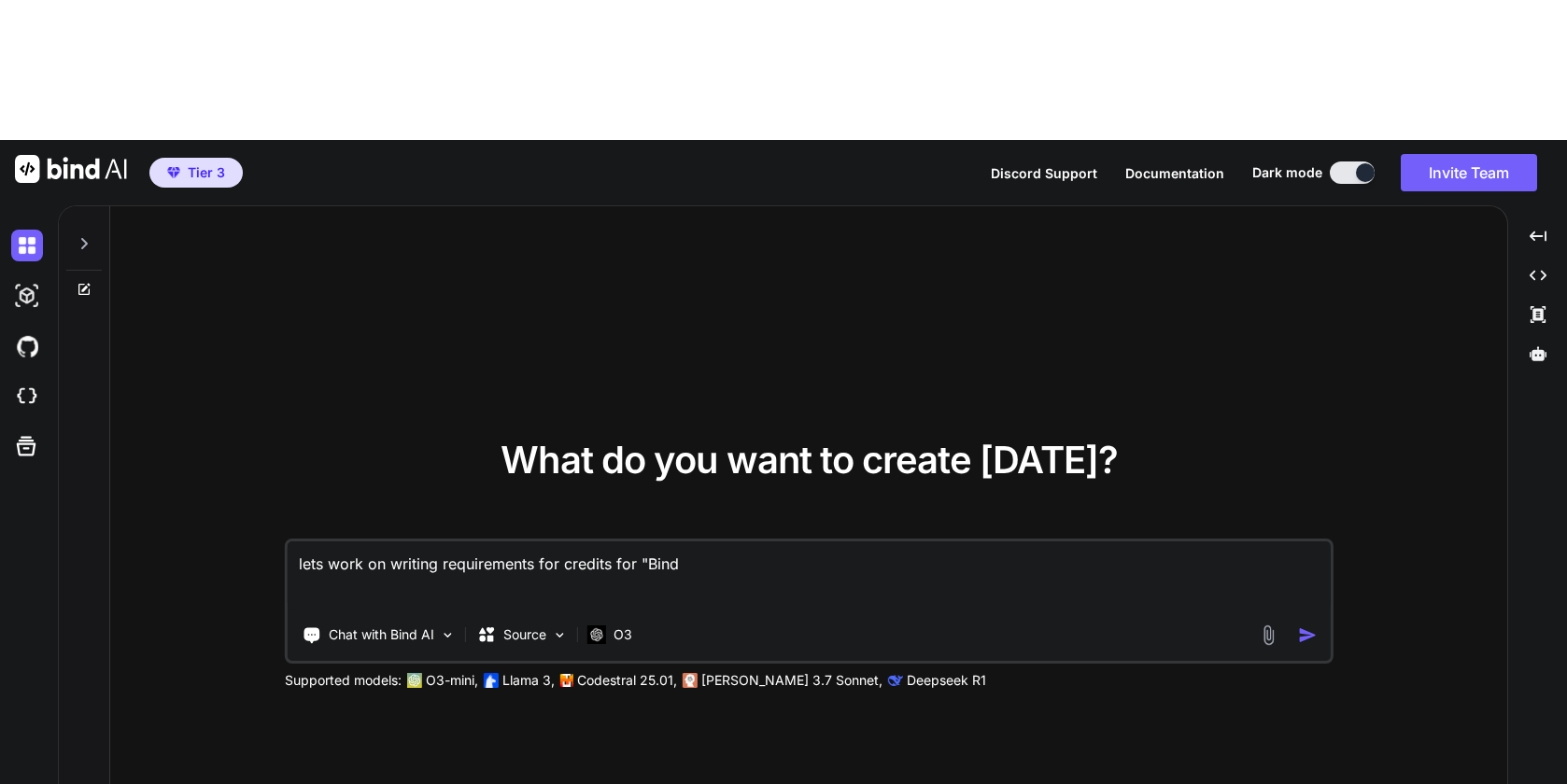
type textarea "x"
type textarea "lets work on writing requirements for credits for "Bind AI"
type textarea "x"
type textarea "lets work on writing requirements for credits for "Bind AI""
type textarea "x"
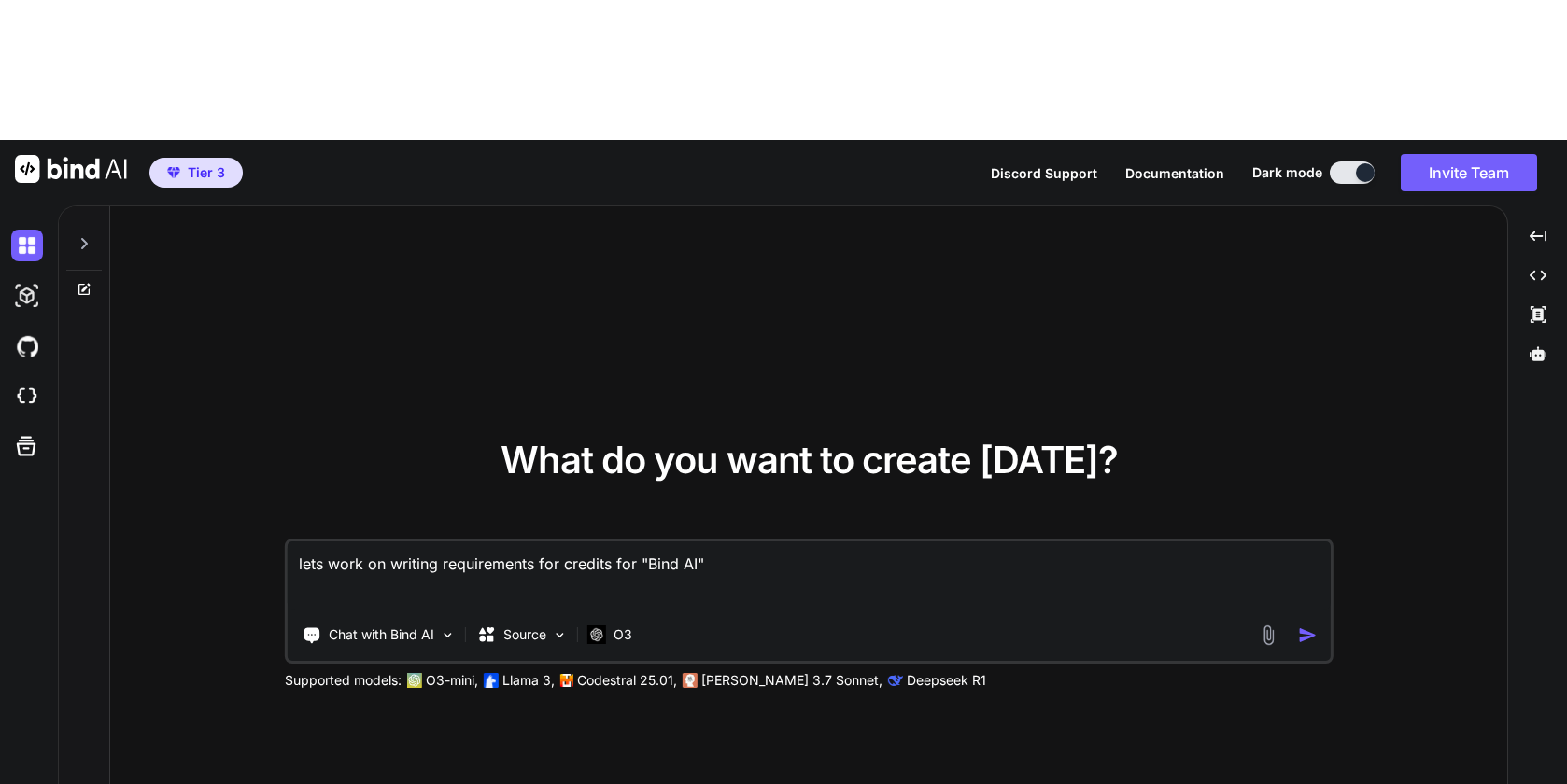
type textarea "lets work on writing requirements for credits for "Bind AI","
type textarea "x"
type textarea "lets work on writing requirements for credits for "Bind AI","
type textarea "x"
type textarea "lets work on writing requirements for credits for "Bind AI", w"
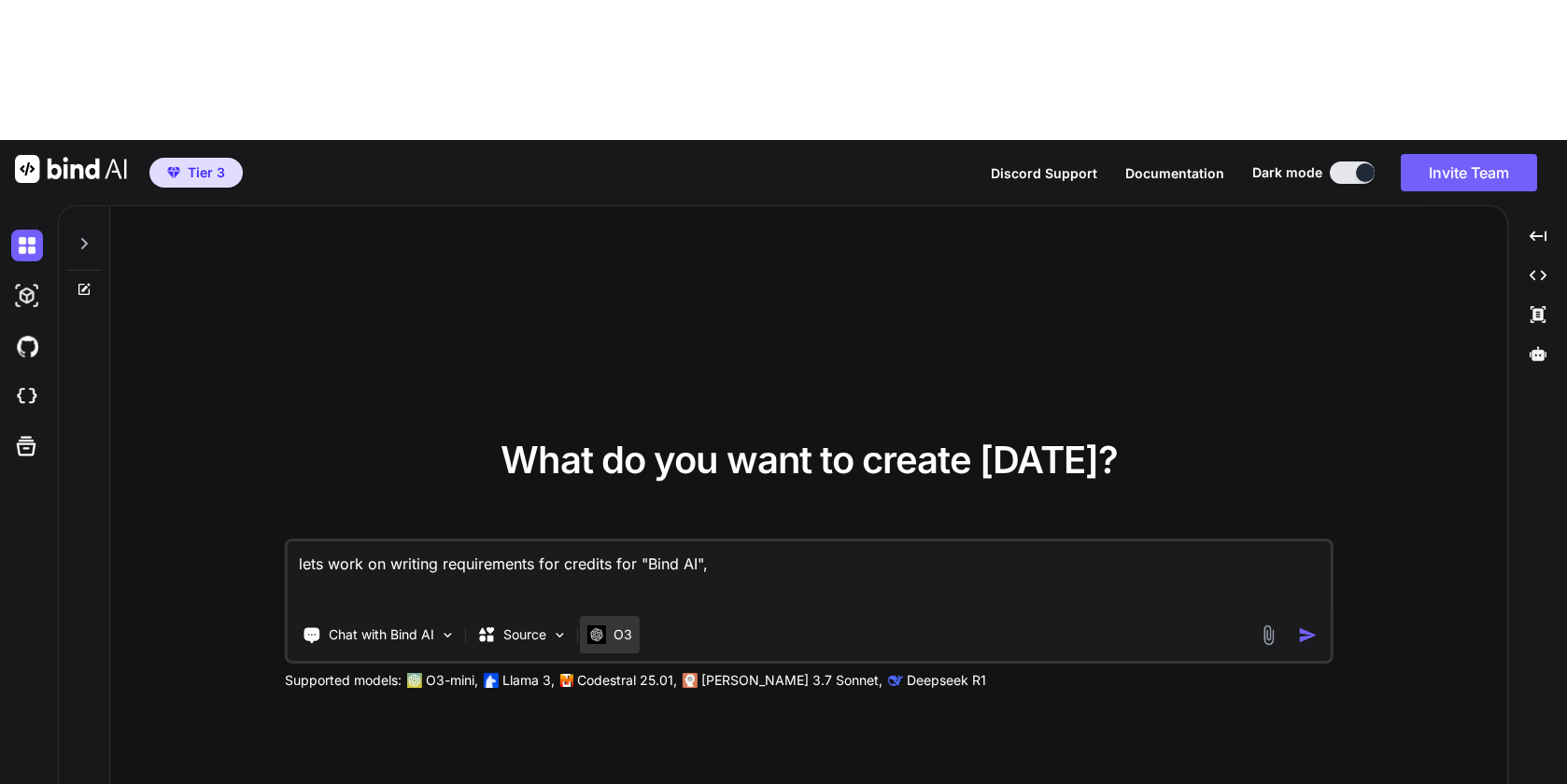
type textarea "x"
type textarea "lets work on writing requirements for credits for "Bind AI", wh"
type textarea "x"
type textarea "lets work on writing requirements for credits for "Bind AI", whe"
type textarea "x"
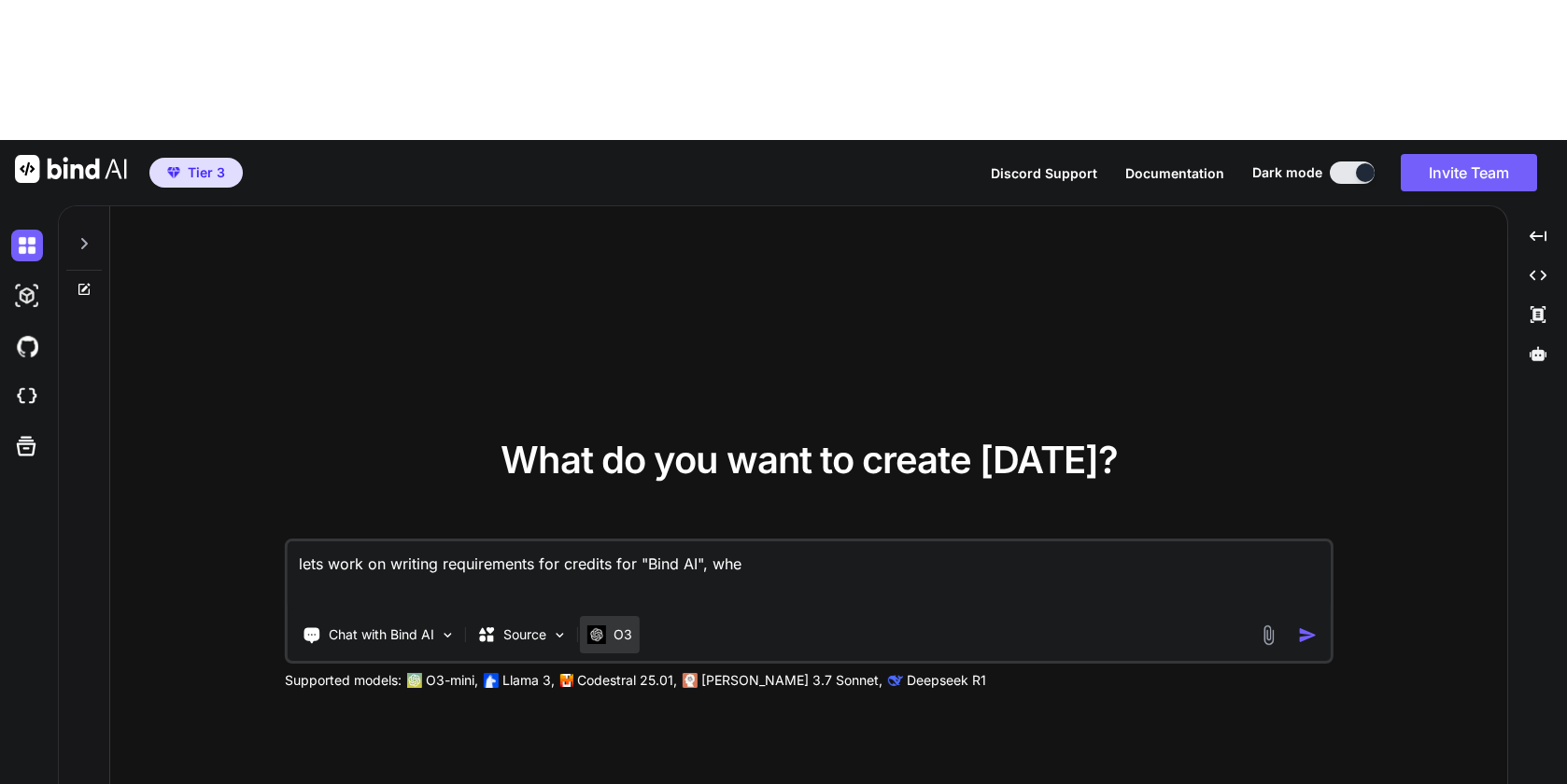
type textarea "lets work on writing requirements for credits for "Bind AI", wher"
type textarea "x"
type textarea "lets work on writing requirements for credits for "Bind AI", where"
type textarea "x"
type textarea "lets work on writing requirements for credits for "Bind AI", where,"
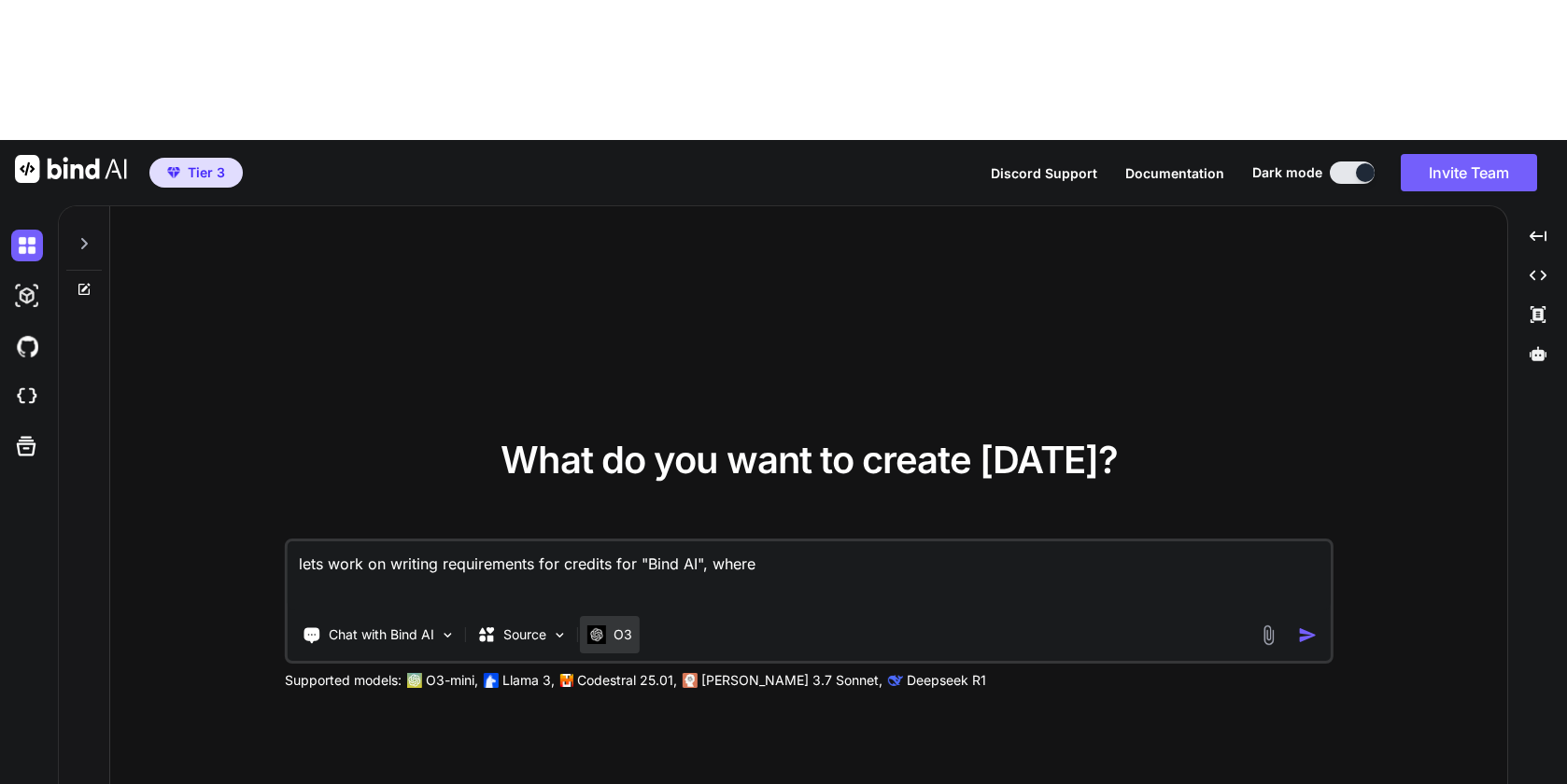
type textarea "x"
type textarea "lets work on writing requirements for credits for "Bind AI", where,"
type textarea "x"
type textarea "lets work on writing requirements for credits for "Bind AI", where, c"
type textarea "x"
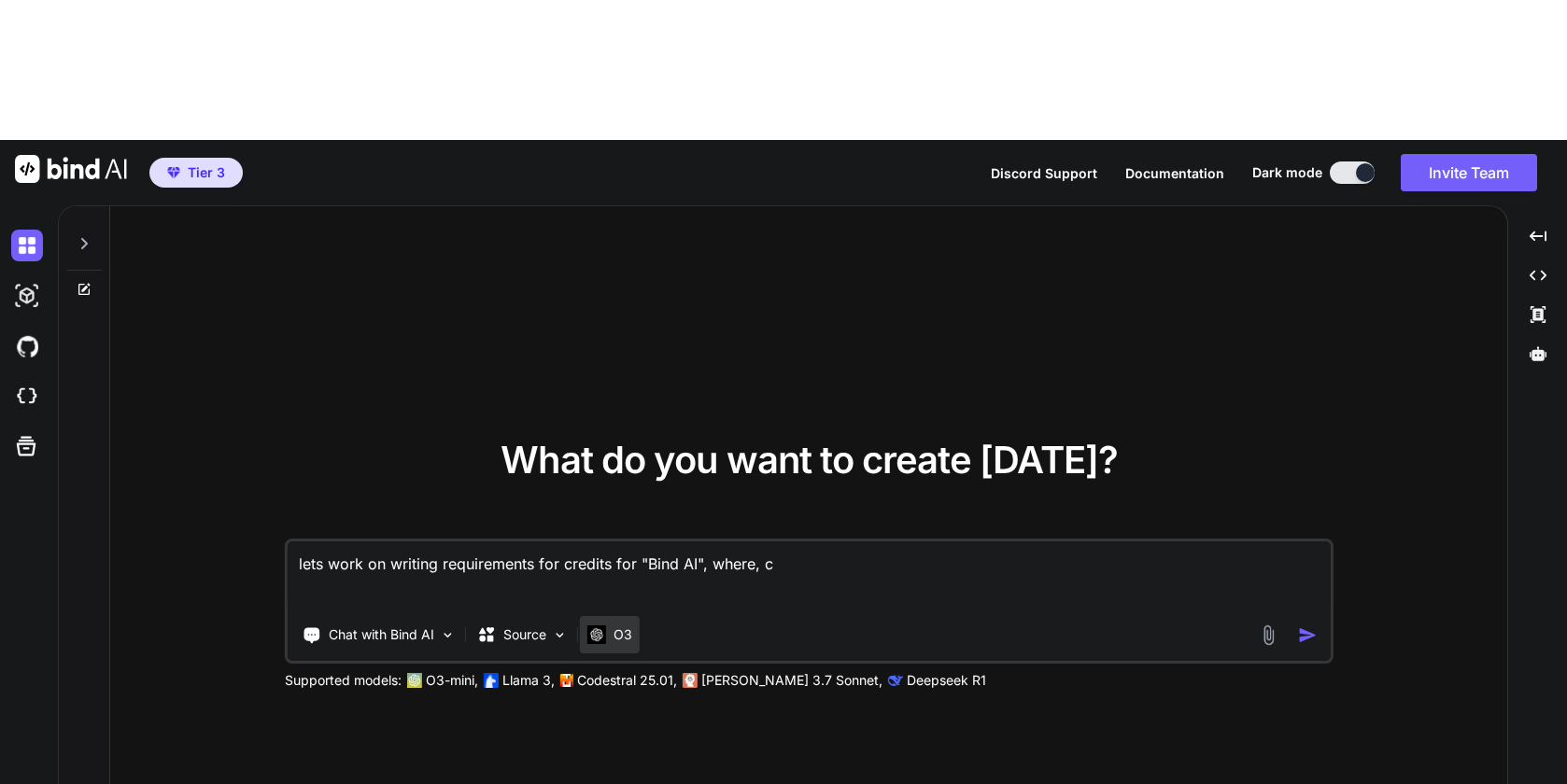
type textarea "lets work on writing requirements for credits for "Bind AI", where, ce"
type textarea "x"
type textarea "lets work on writing requirements for credits for "Bind AI", where, c"
type textarea "x"
type textarea "lets work on writing requirements for credits for "Bind AI", where, cr"
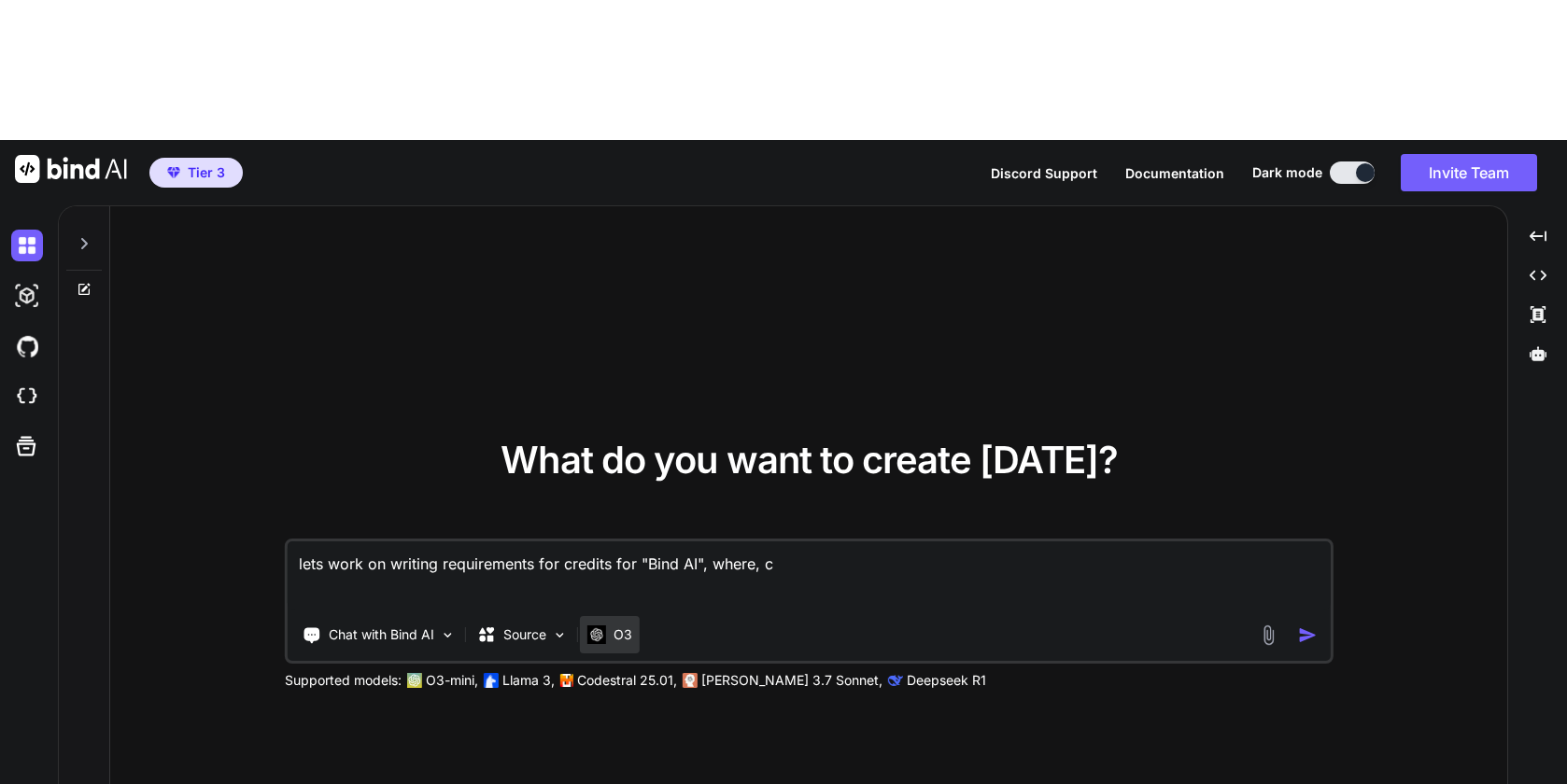
type textarea "x"
type textarea "lets work on writing requirements for credits for "Bind AI", where, cre"
type textarea "x"
type textarea "lets work on writing requirements for credits for "Bind AI", where, cred"
type textarea "x"
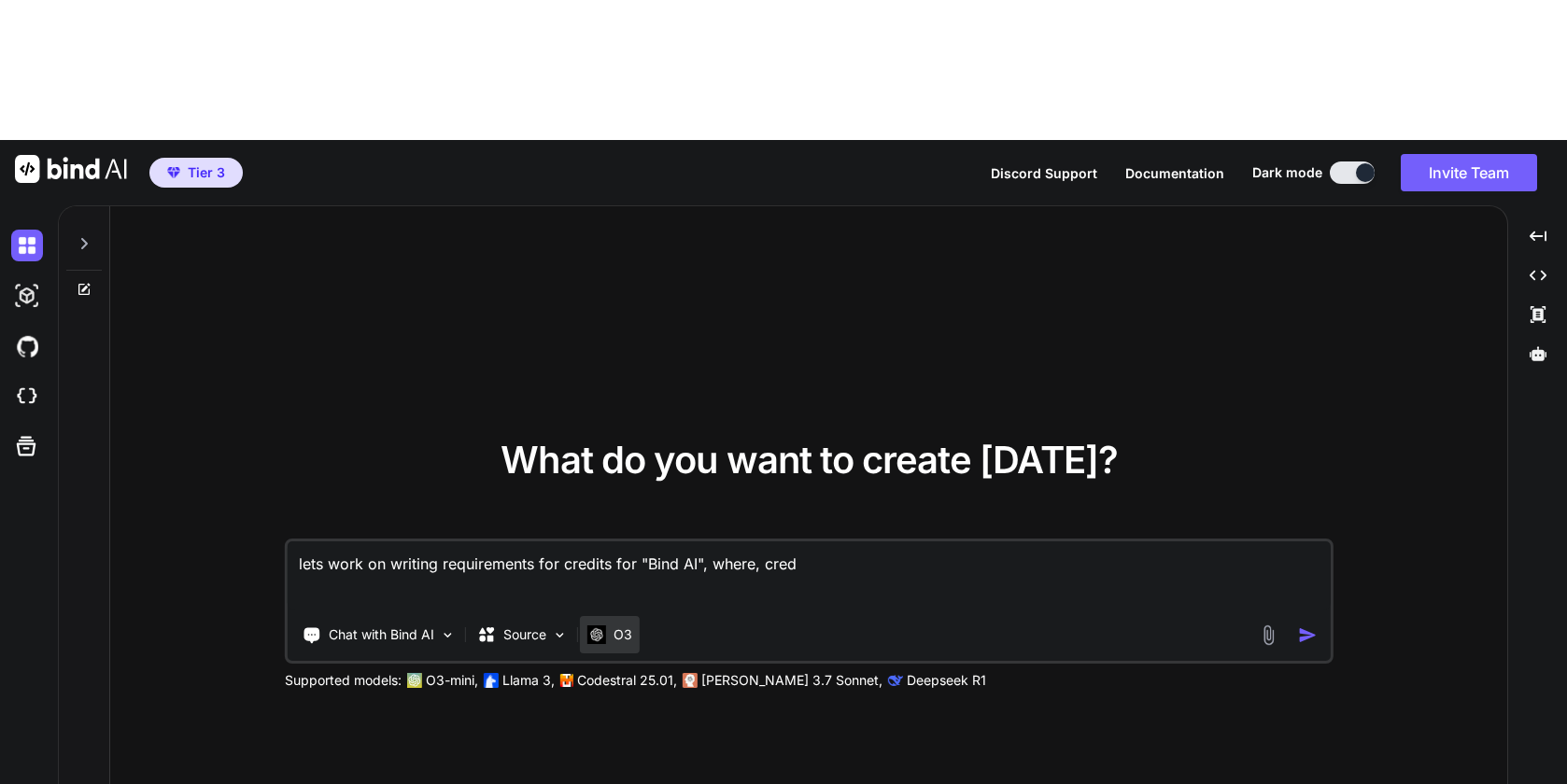
type textarea "lets work on writing requirements for credits for "Bind AI", where, credi"
type textarea "x"
type textarea "lets work on writing requirements for credits for "Bind AI", where, credit"
type textarea "x"
type textarea "lets work on writing requirements for credits for "Bind AI", where, credits"
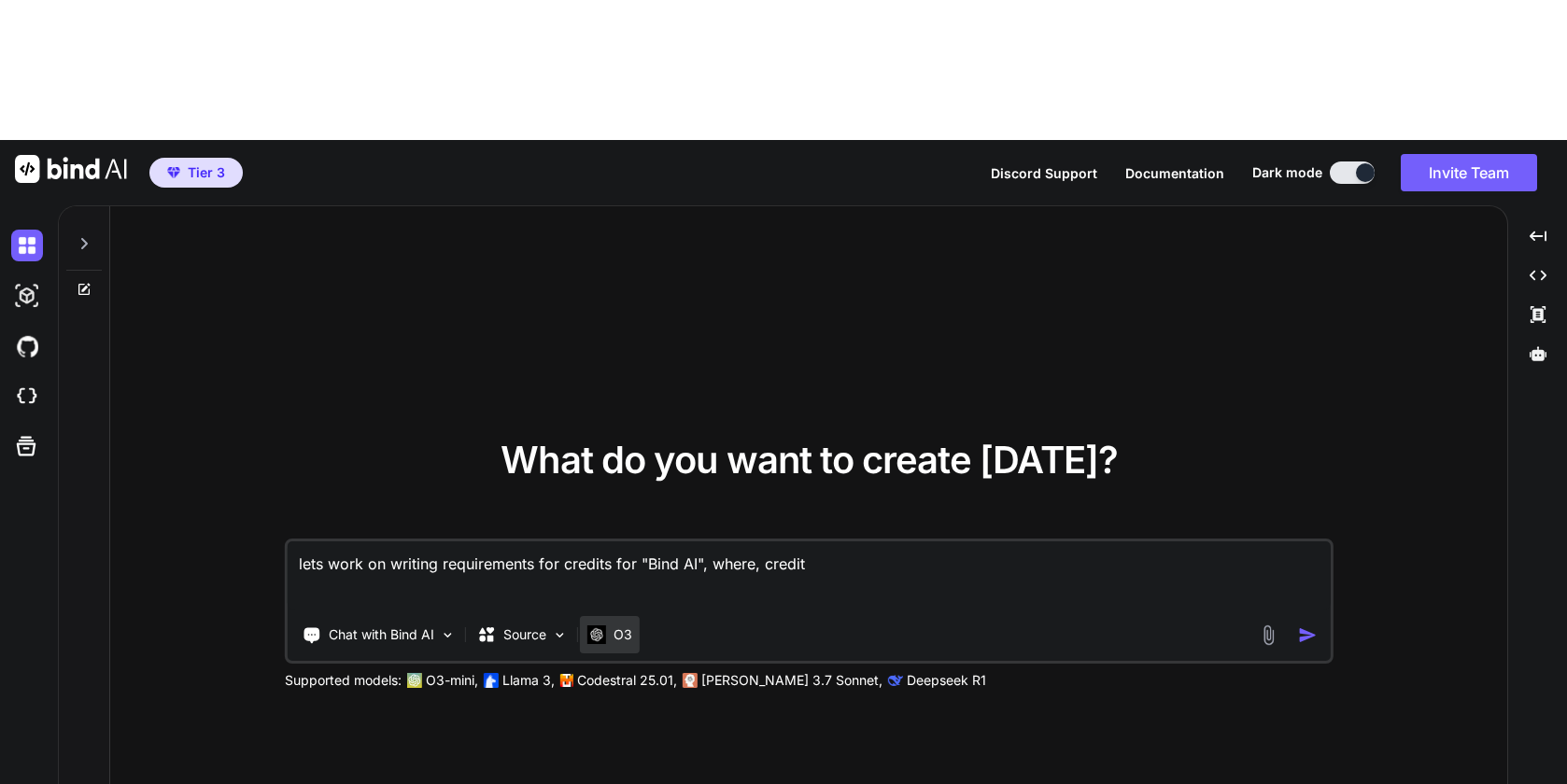
type textarea "x"
type textarea "lets work on writing requirements for credits for "Bind AI", where, credits"
type textarea "x"
type textarea "lets work on writing requirements for credits for "Bind AI", where, credits n"
type textarea "x"
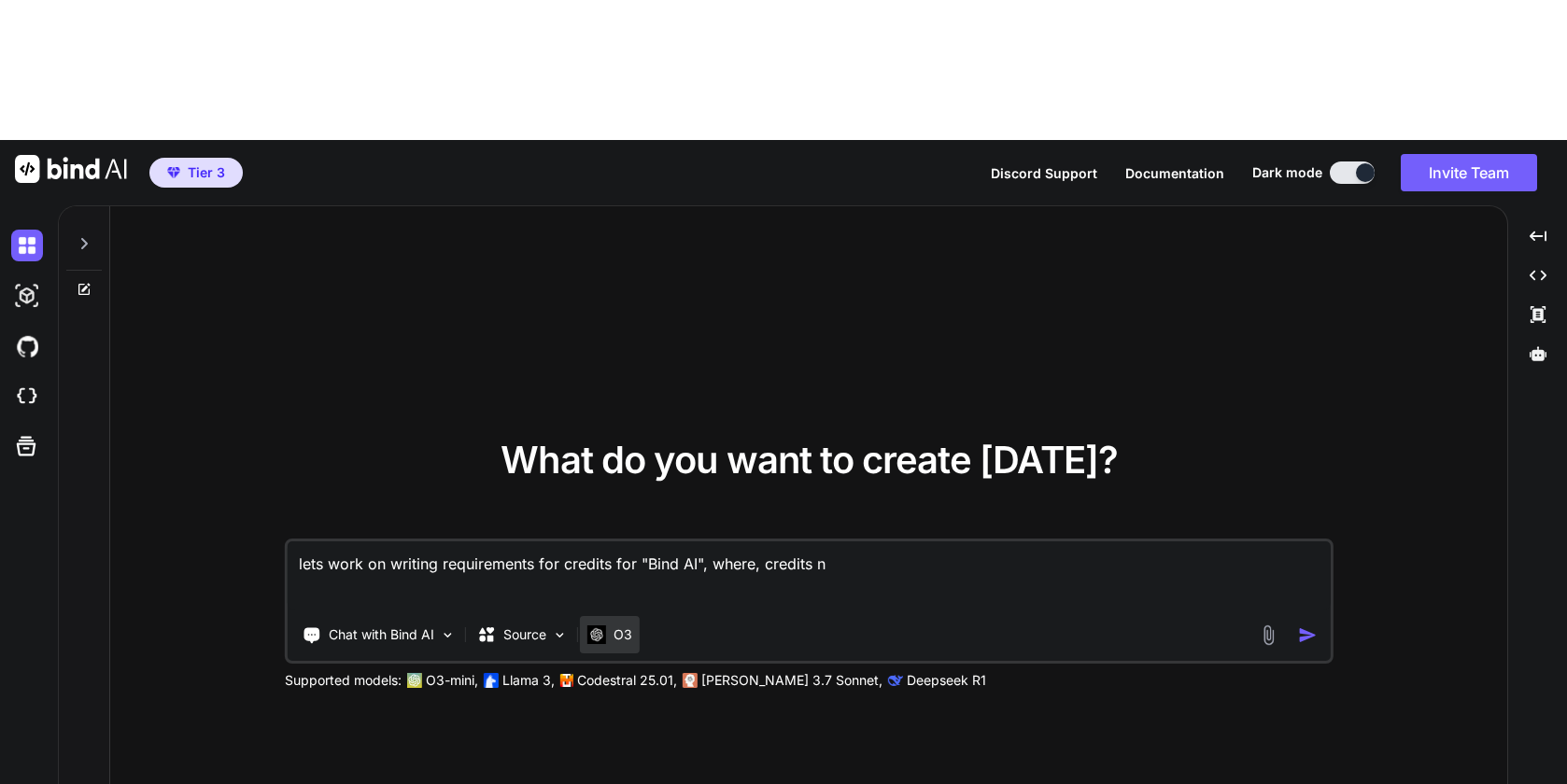
type textarea "lets work on writing requirements for credits for "Bind AI", where, credits ne"
type textarea "x"
type textarea "lets work on writing requirements for credits for "Bind AI", where, credits nee"
type textarea "x"
type textarea "lets work on writing requirements for credits for "Bind AI", where, credits need"
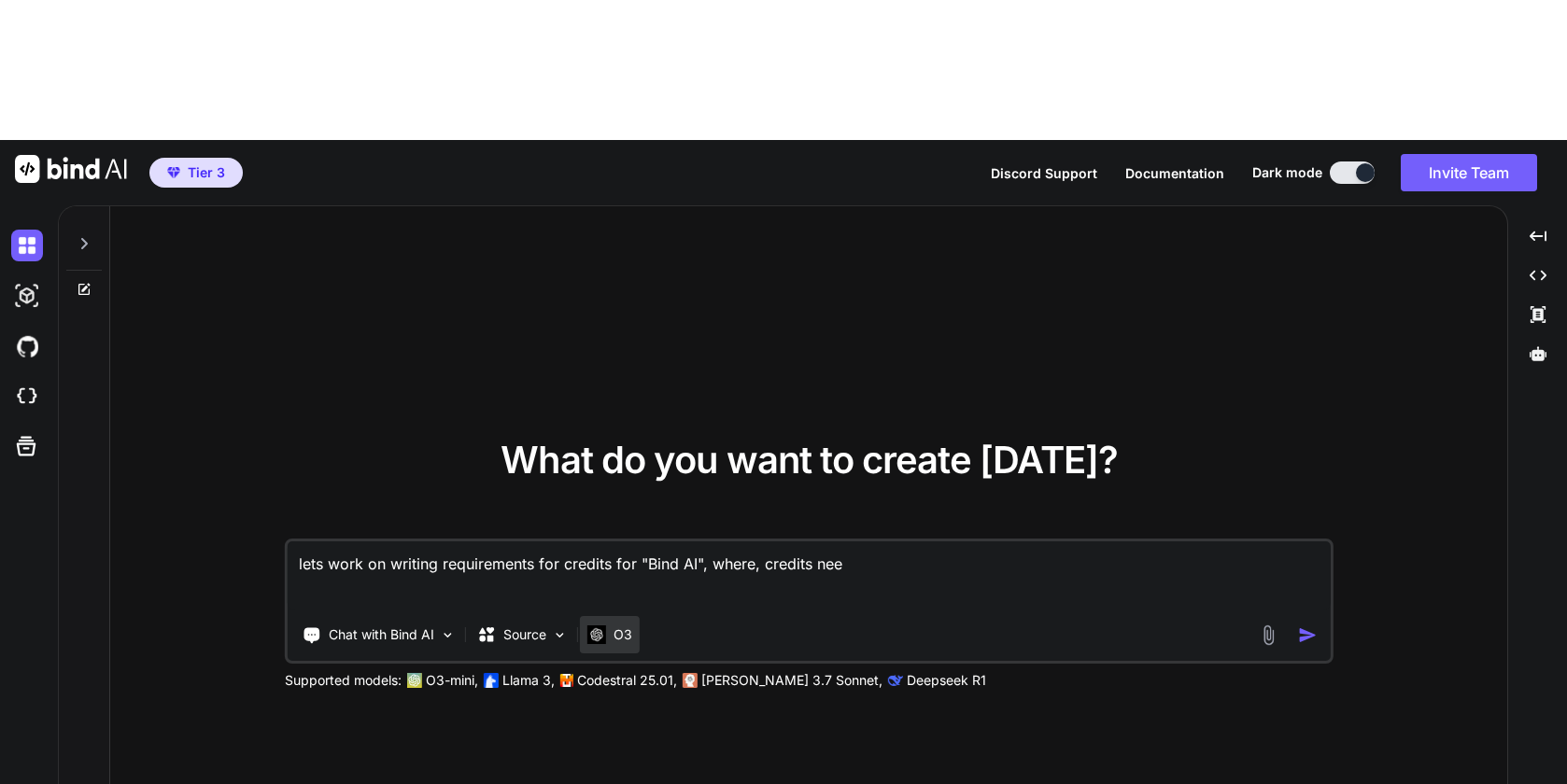
type textarea "x"
type textarea "lets work on writing requirements for credits for "Bind AI", where, credits need"
type textarea "x"
type textarea "lets work on writing requirements for credits for "Bind AI", where, credits nee…"
type textarea "x"
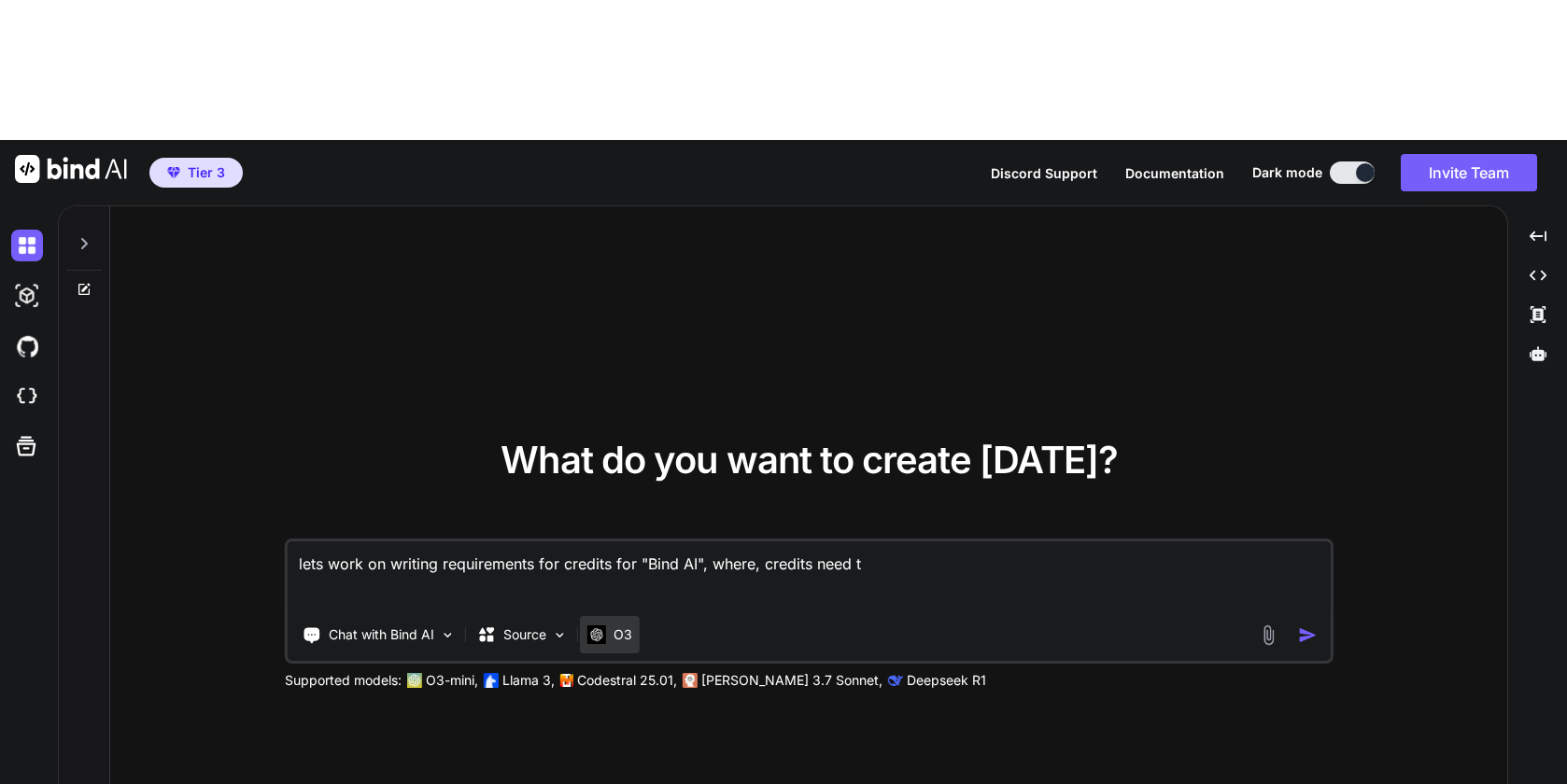
type textarea "lets work on writing requirements for credits for "Bind AI", where, credits nee…"
type textarea "x"
type textarea "lets work on writing requirements for credits for "Bind AI", where, credits nee…"
type textarea "x"
type textarea "lets work on writing requirements for credits for "Bind AI", where, credits nee…"
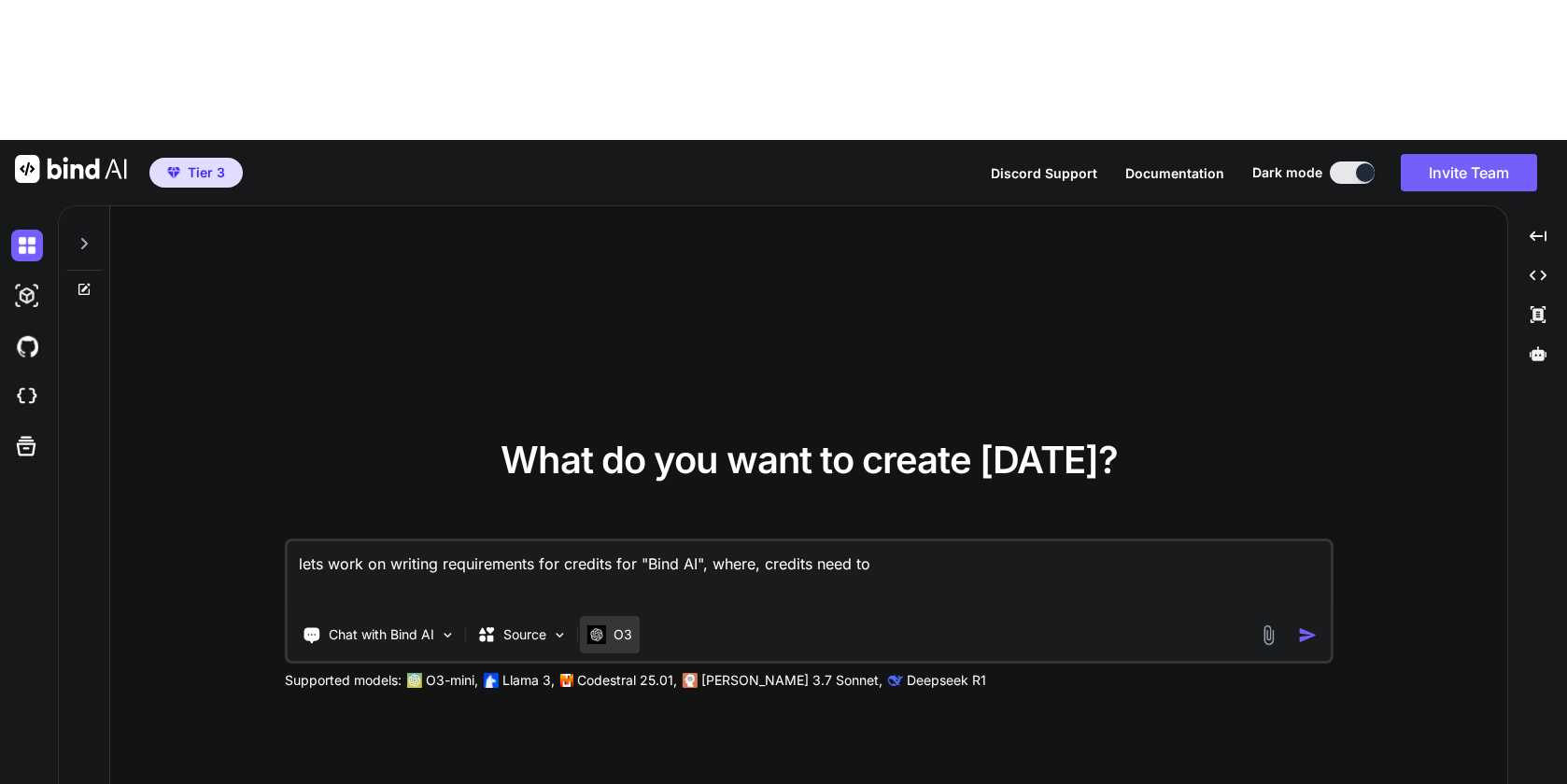
type textarea "x"
type textarea "lets work on writing requirements for credits for "Bind AI", where, credits nee…"
type textarea "x"
type textarea "lets work on writing requirements for credits for "Bind AI", where, credits nee…"
type textarea "x"
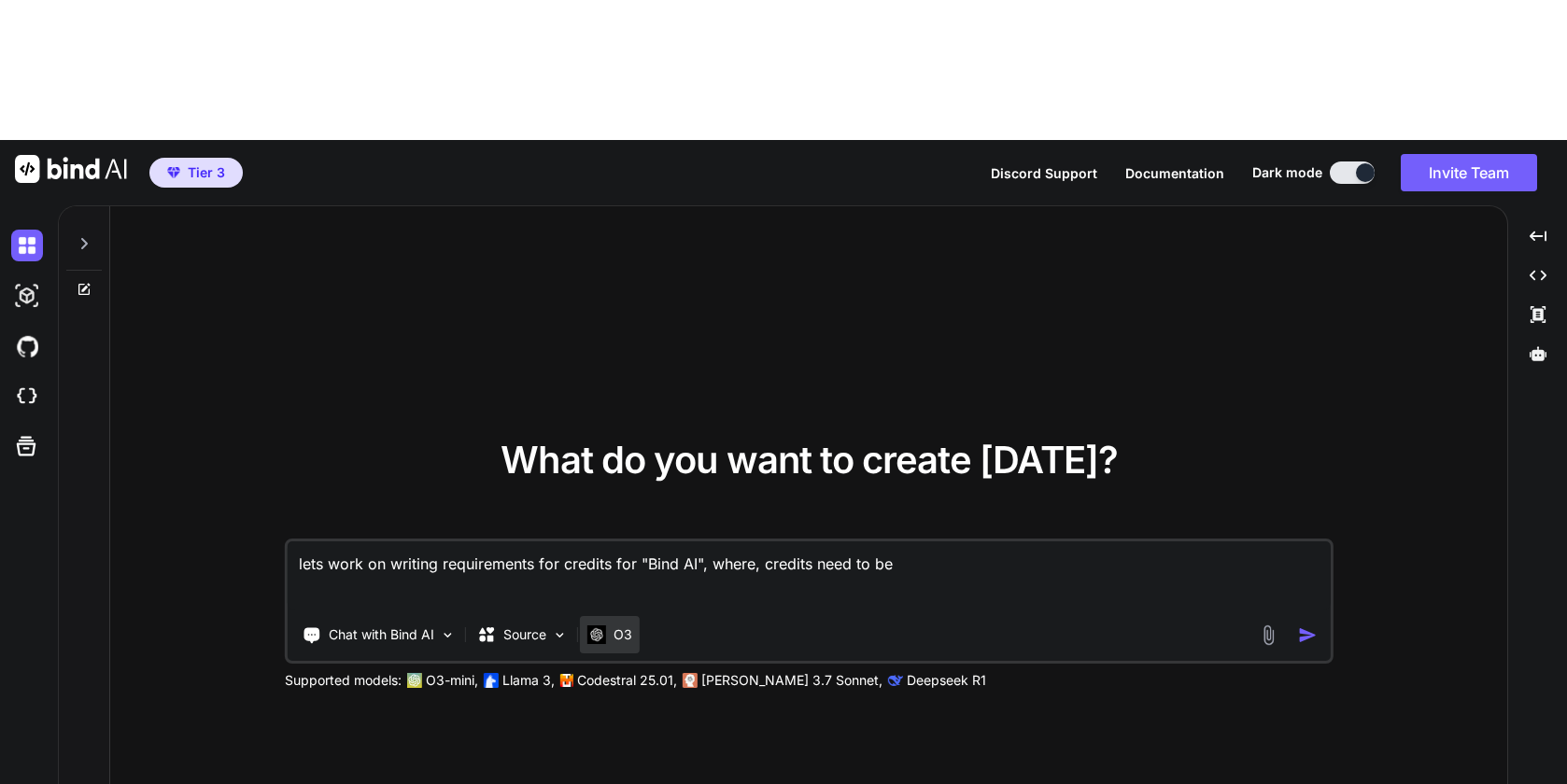
type textarea "lets work on writing requirements for credits for "Bind AI", where, credits nee…"
type textarea "x"
type textarea "lets work on writing requirements for credits for "Bind AI", where, credits nee…"
type textarea "x"
type textarea "lets work on writing requirements for credits for "Bind AI", where, credits nee…"
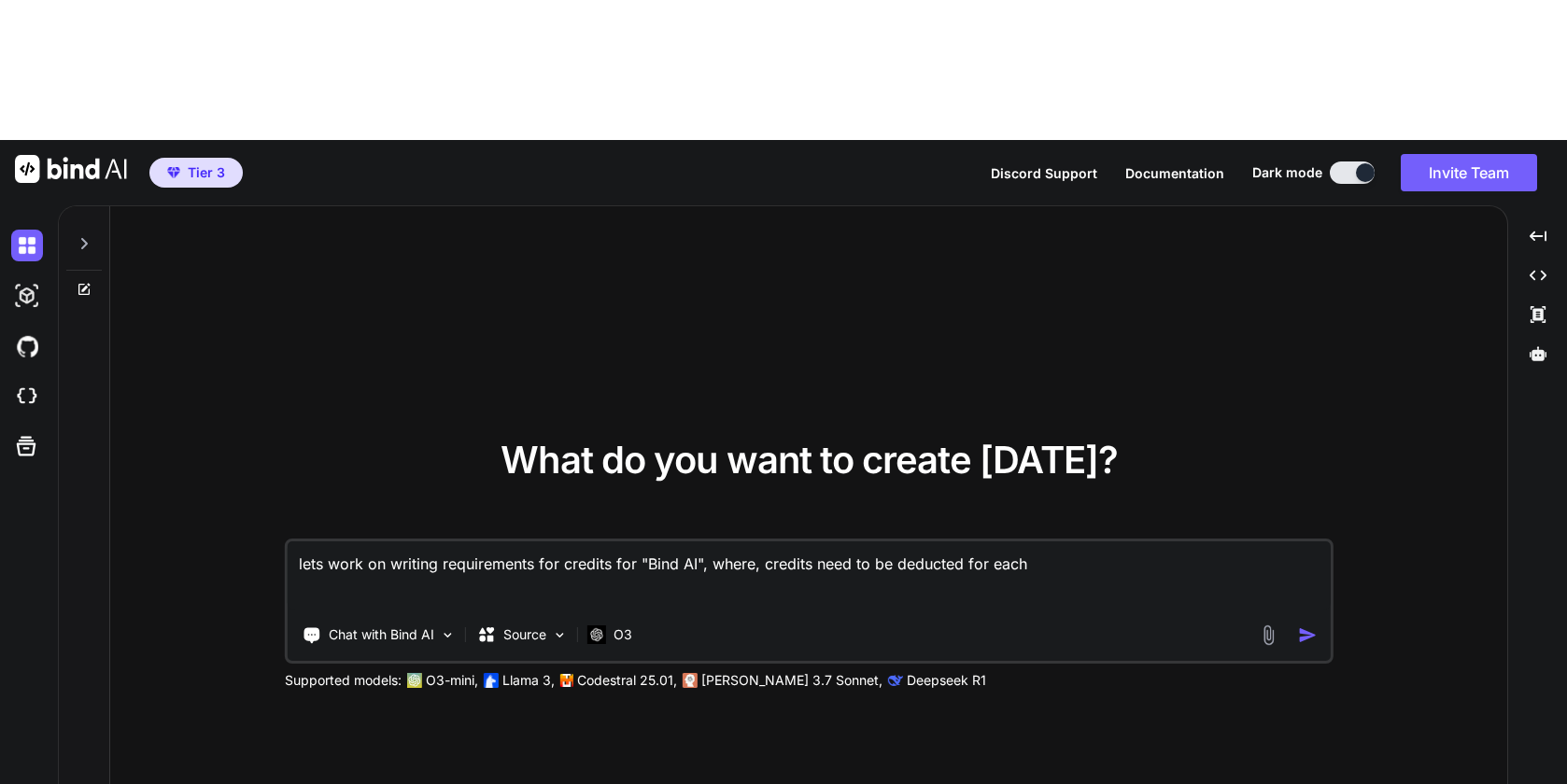
drag, startPoint x: 994, startPoint y: 428, endPoint x: 1123, endPoint y: 427, distance: 129.0
click at [1123, 542] on textarea "lets work on writing requirements for credits for "Bind AI", where, credits nee…" at bounding box center [809, 576] width 1042 height 70
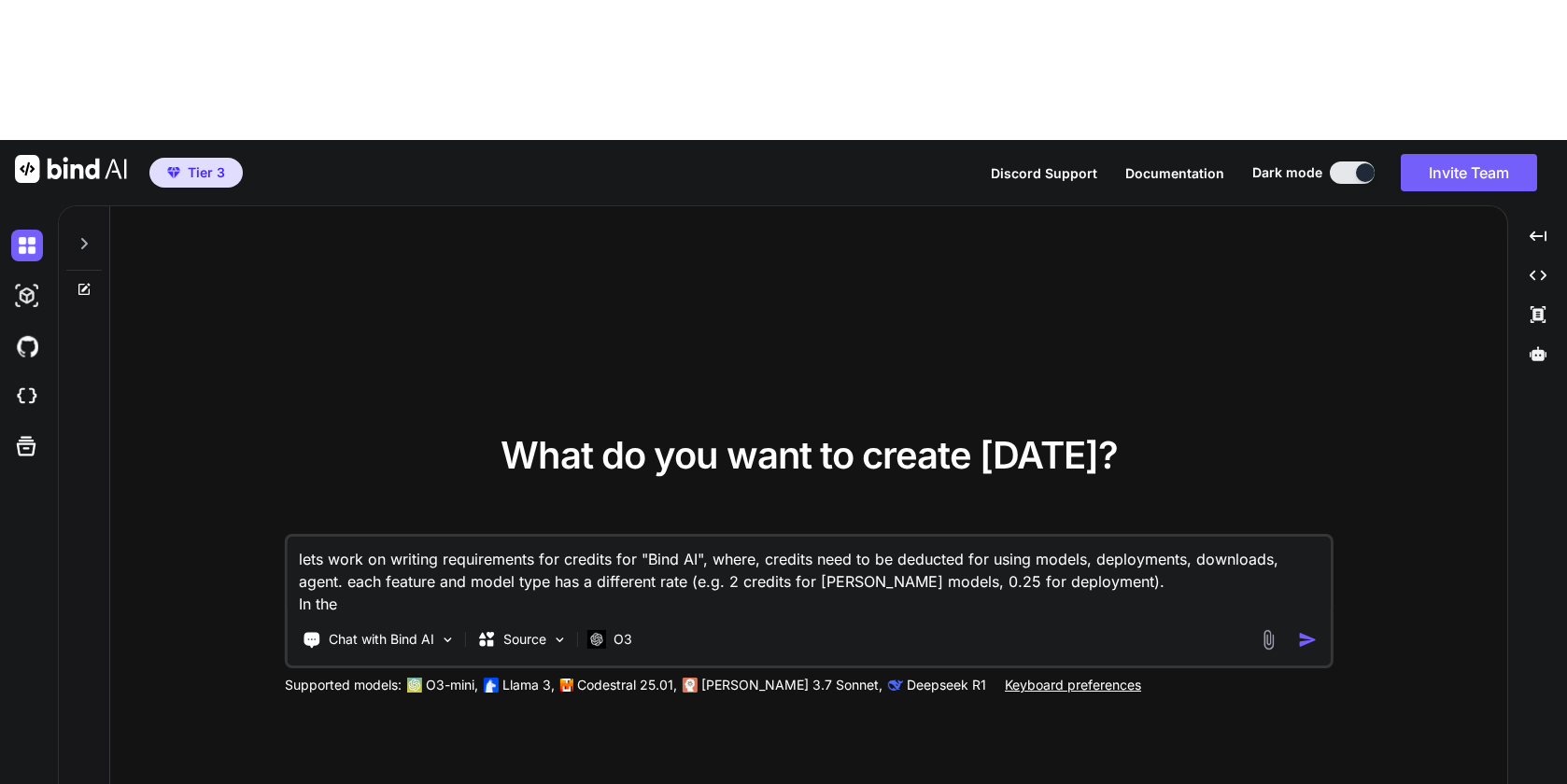
click at [386, 537] on textarea "lets work on writing requirements for credits for "Bind AI", where, credits nee…" at bounding box center [809, 575] width 1042 height 78
click at [410, 537] on textarea "lets work on writing requirements for credits for "Bind AI", where, credits nee…" at bounding box center [809, 575] width 1042 height 78
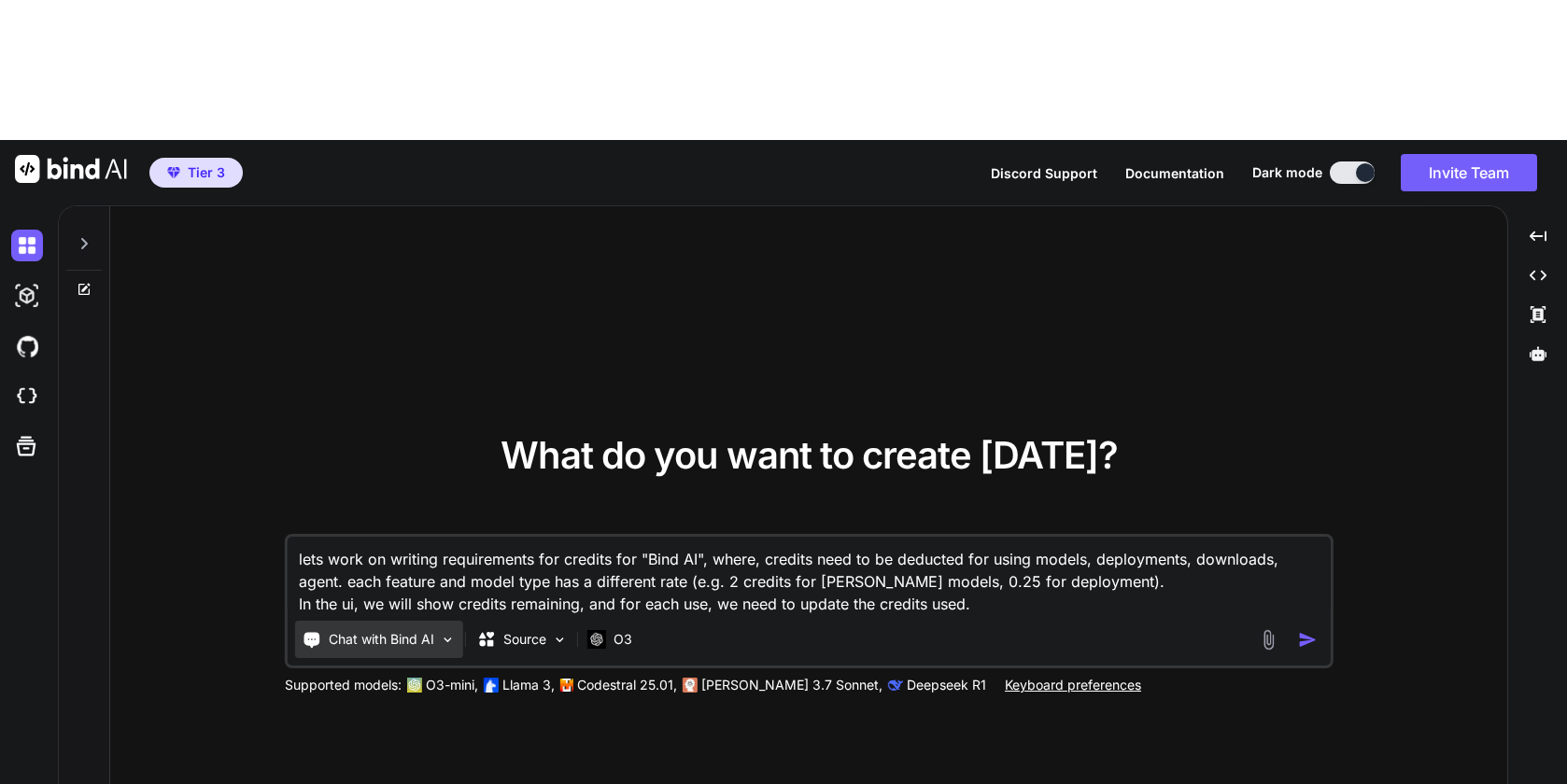
click at [376, 630] on p "Chat with Bind AI" at bounding box center [381, 638] width 105 height 18
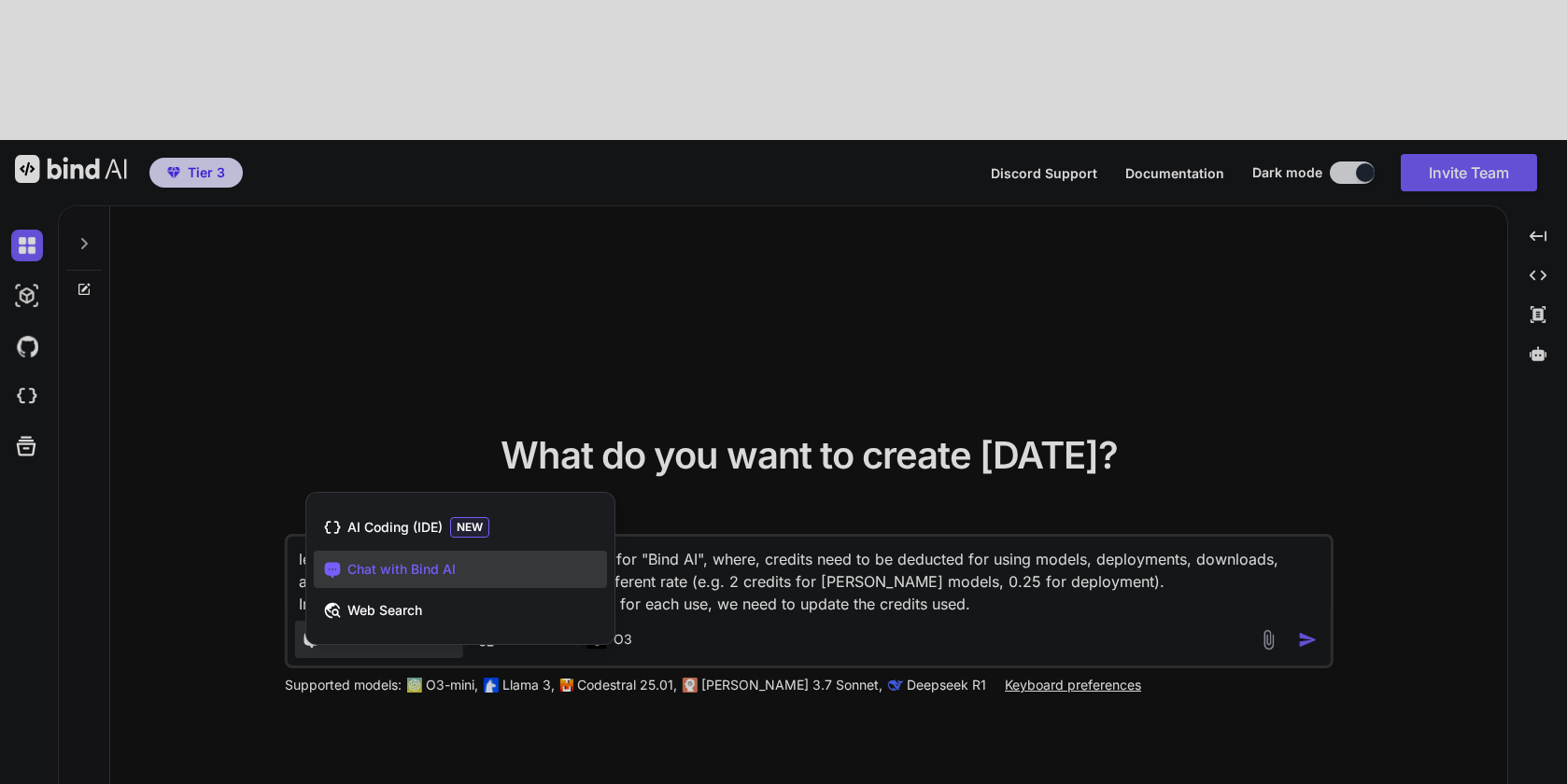
click at [436, 560] on span "Chat with Bind AI" at bounding box center [402, 569] width 108 height 18
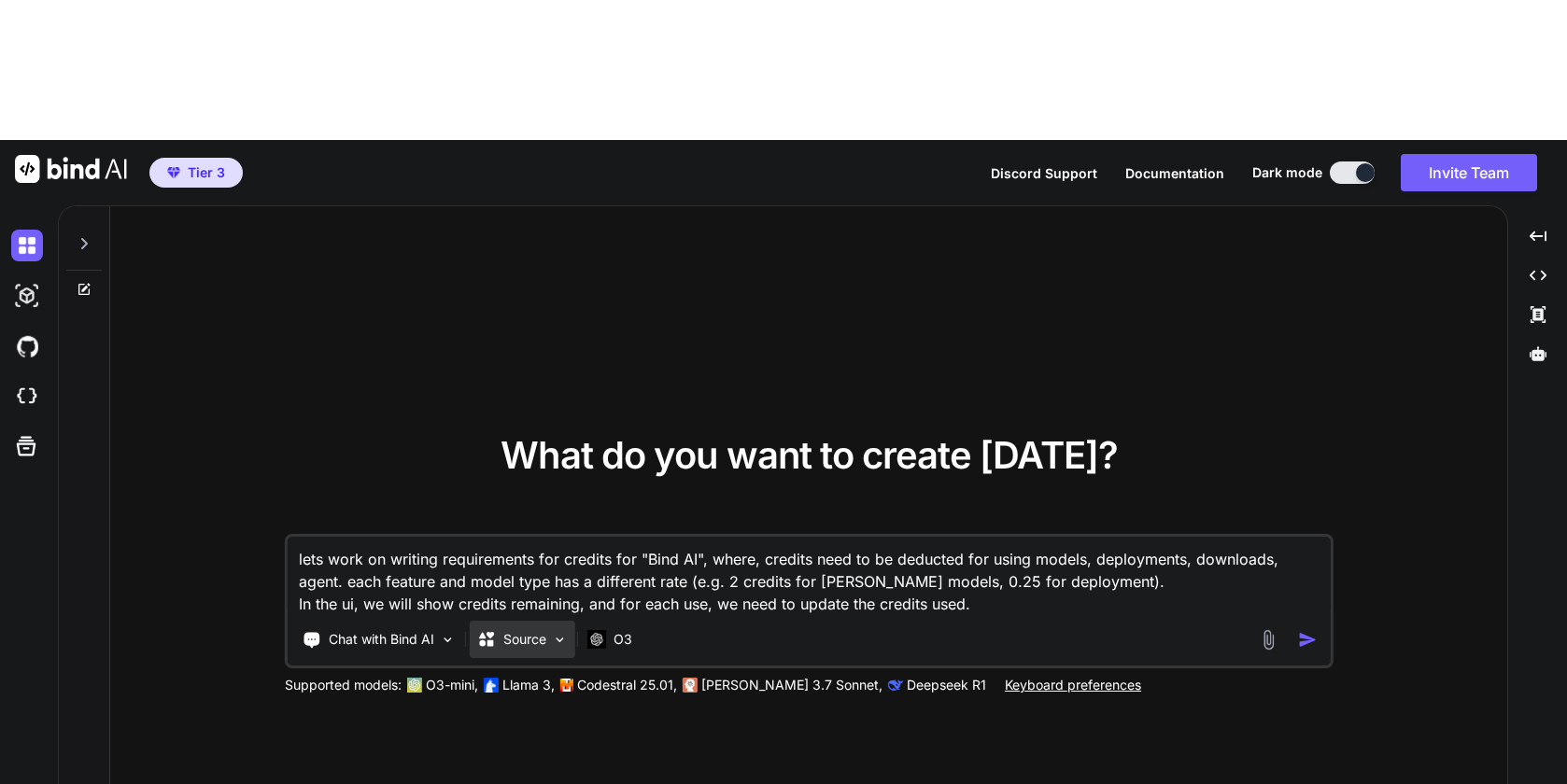
click at [523, 621] on div "Source" at bounding box center [522, 639] width 105 height 38
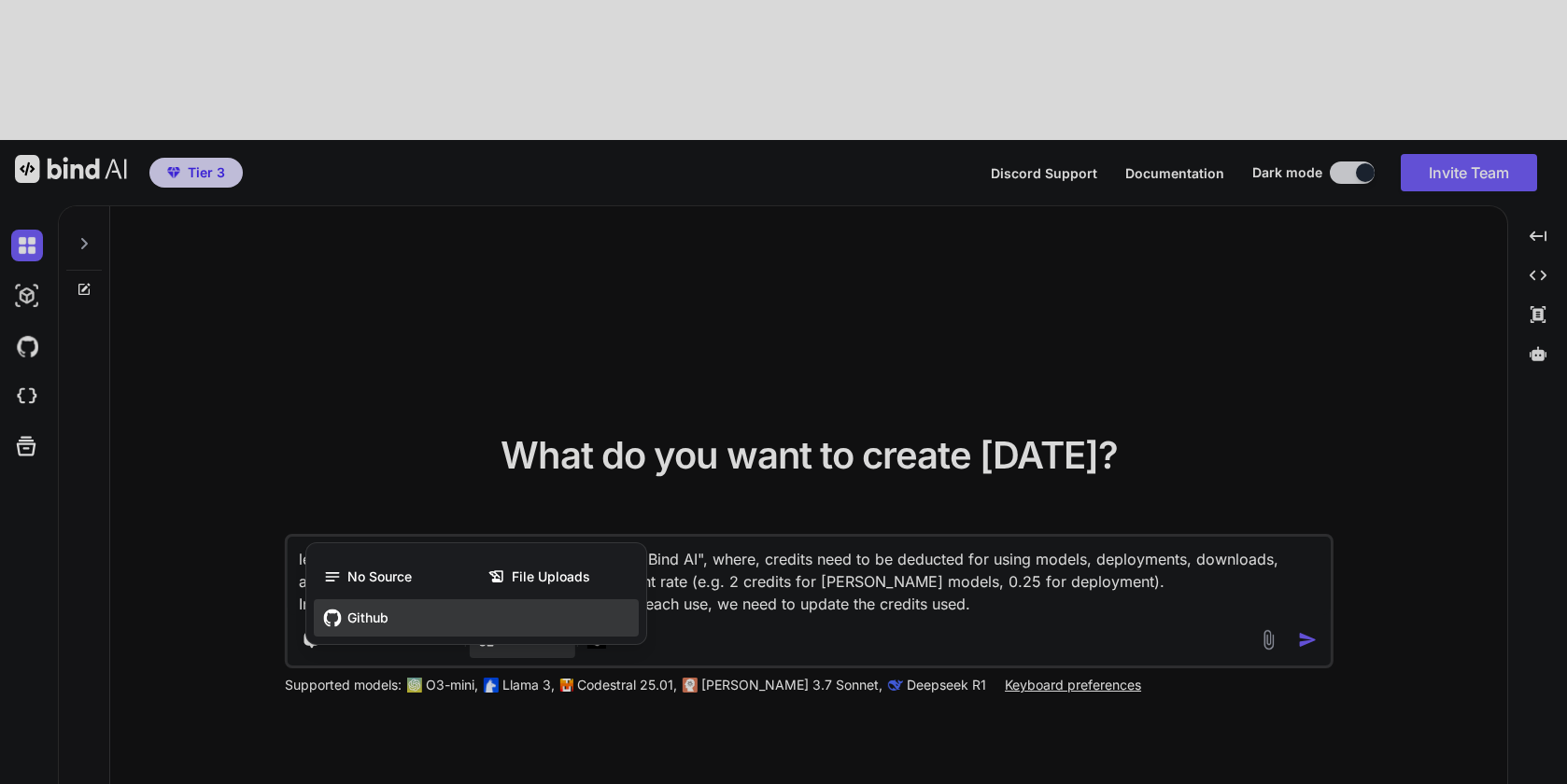
click at [413, 599] on div "Github" at bounding box center [476, 617] width 325 height 38
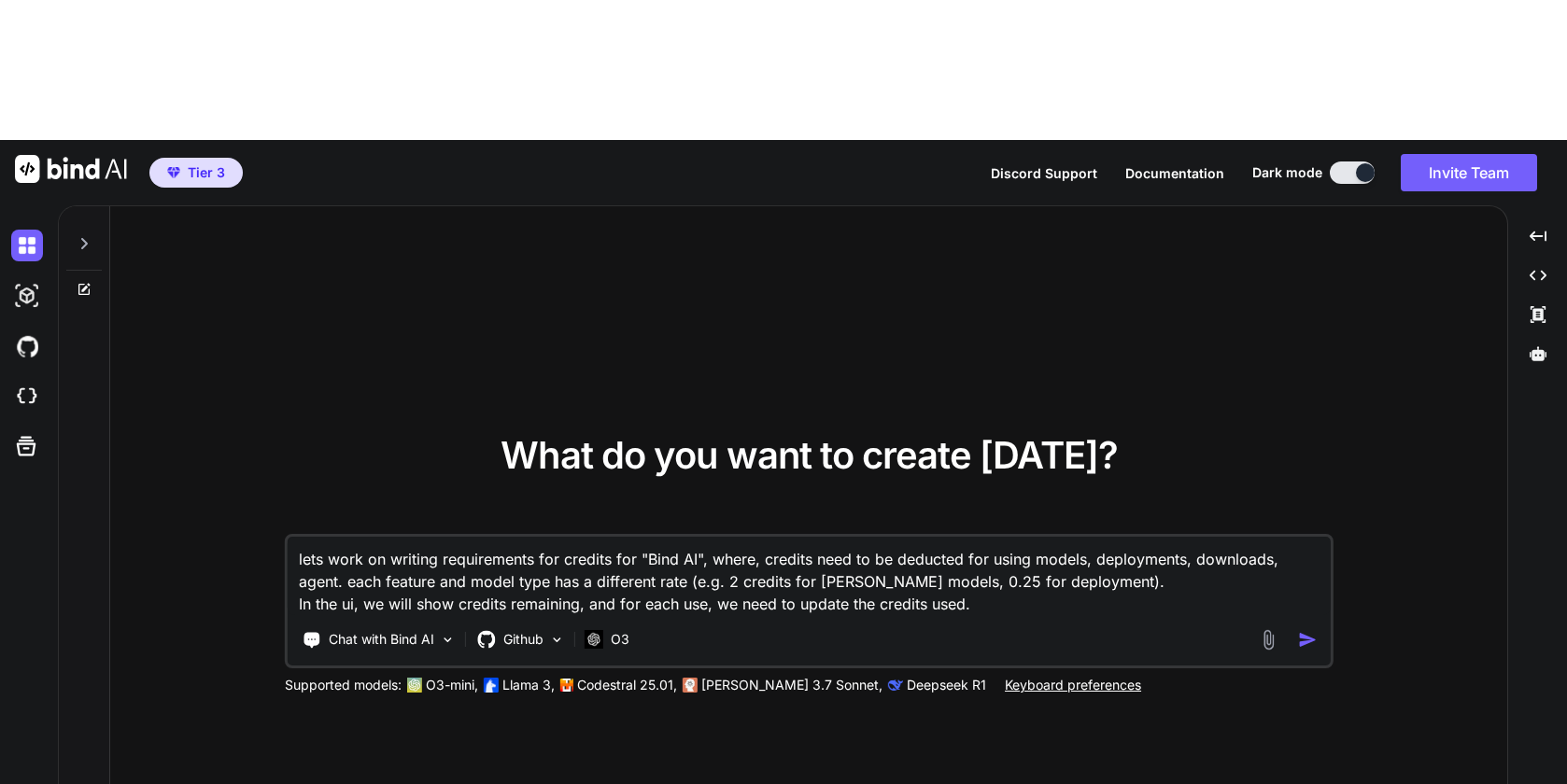
click at [1302, 630] on img "button" at bounding box center [1306, 639] width 19 height 19
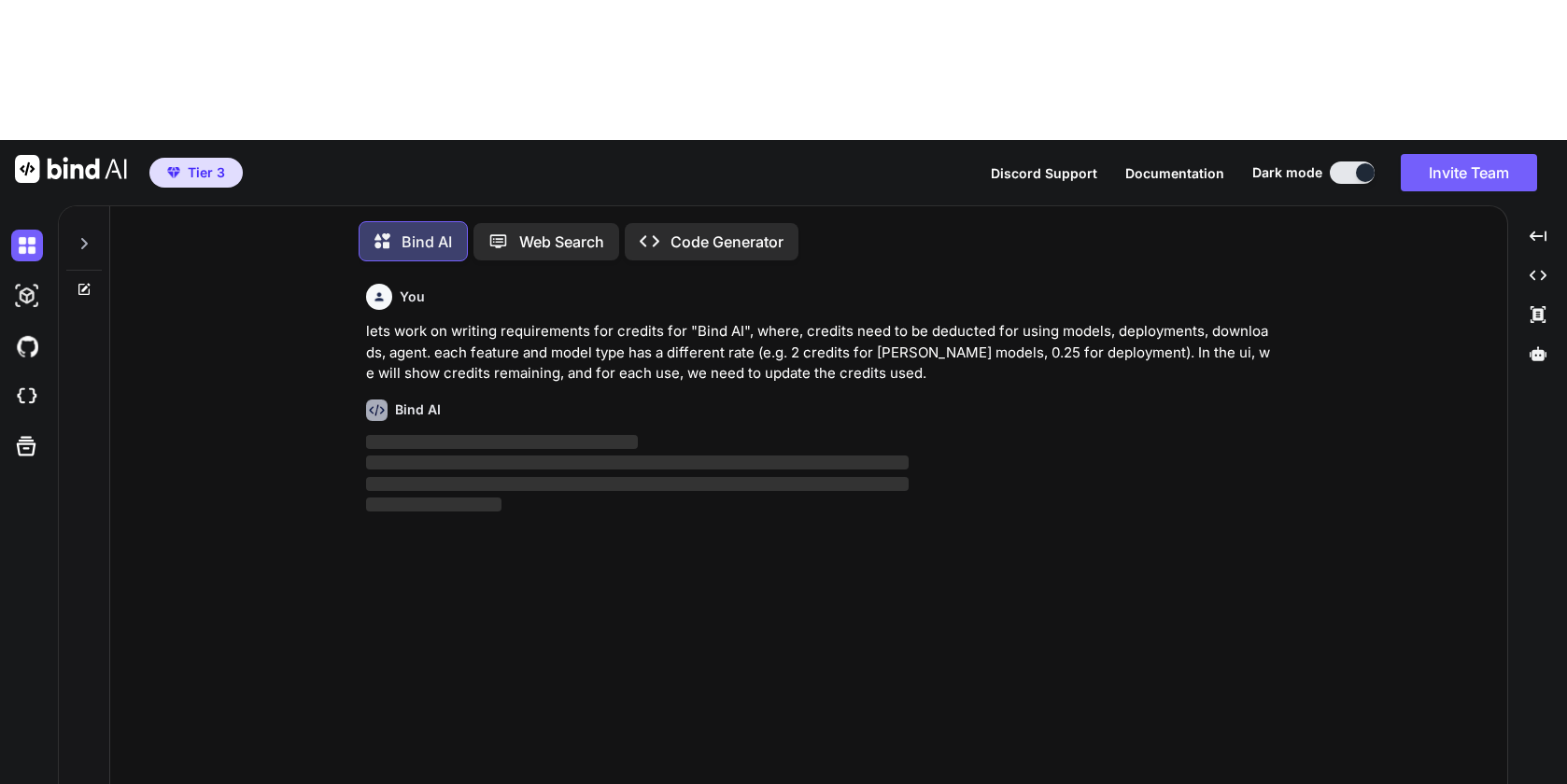
scroll to position [10, 0]
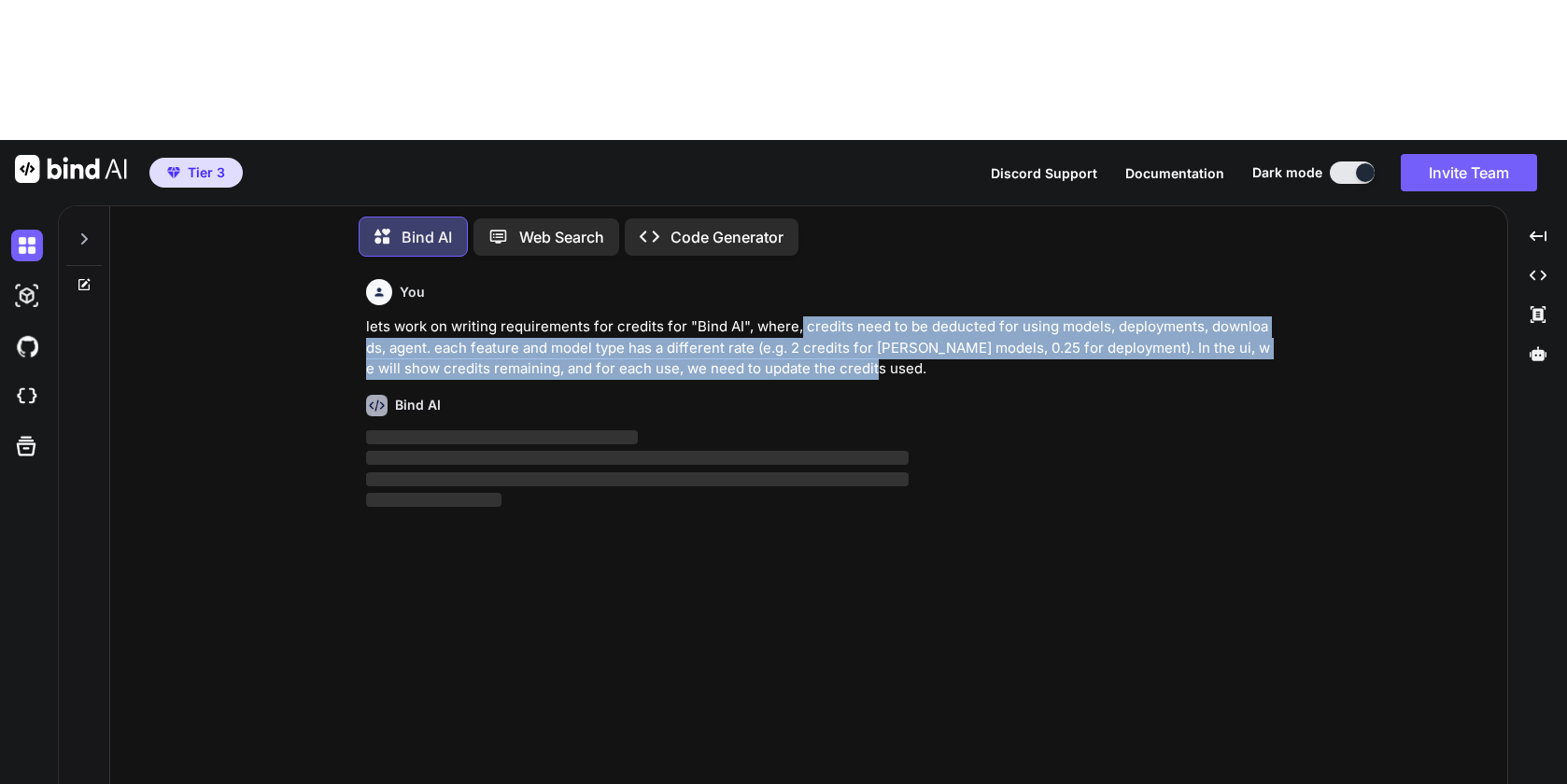
drag, startPoint x: 797, startPoint y: 186, endPoint x: 1110, endPoint y: 223, distance: 315.2
click at [1110, 317] on p "lets work on writing requirements for credits for "Bind AI", where, credits nee…" at bounding box center [818, 349] width 904 height 64
copy p "credits need to be deducted for using models, deployments, downloads, agent. ea…"
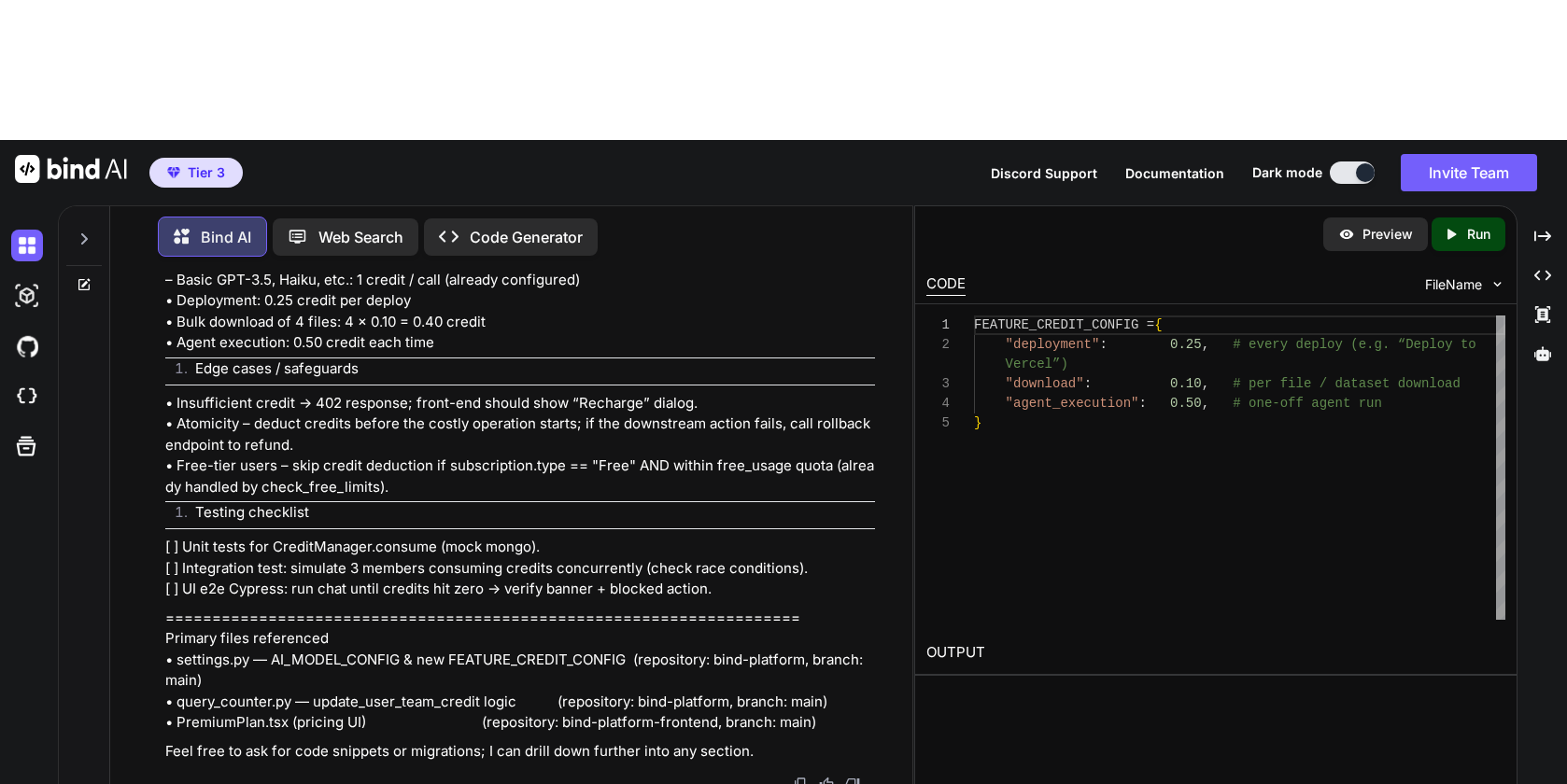
scroll to position [3389, 0]
